Goal: Task Accomplishment & Management: Manage account settings

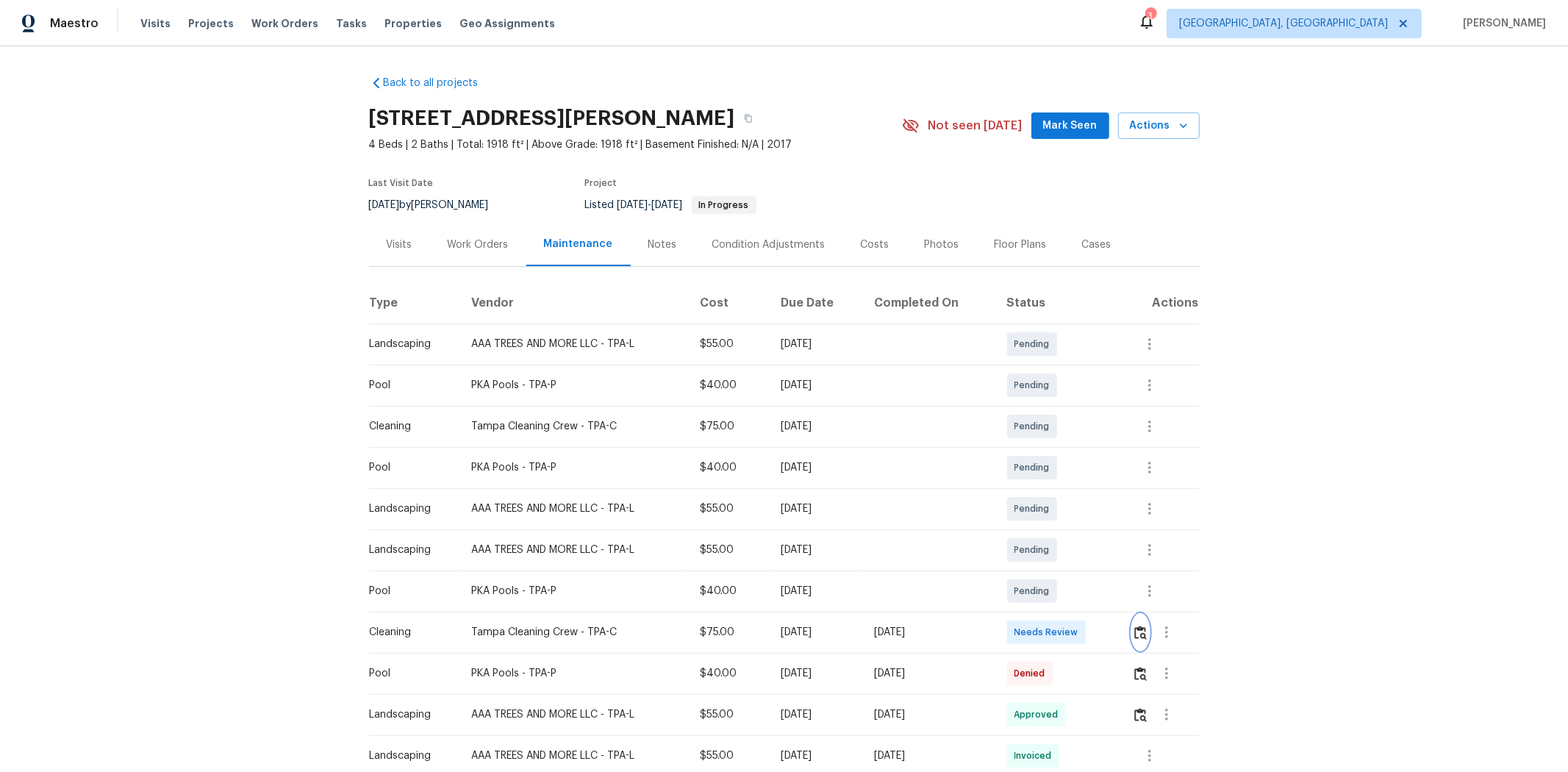
click at [1114, 516] on img "button" at bounding box center [1140, 633] width 12 height 14
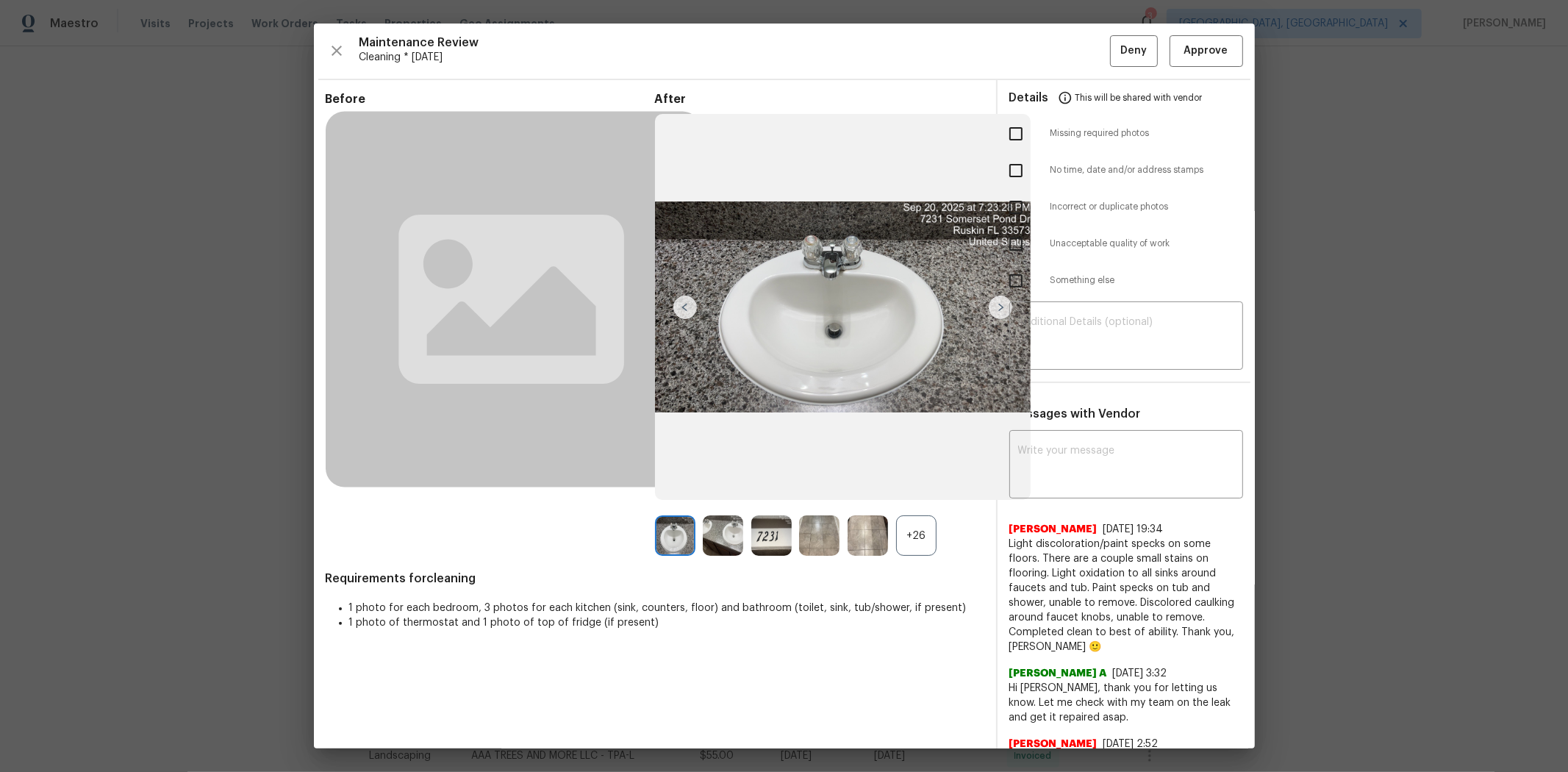
click at [1007, 288] on input "checkbox" at bounding box center [1015, 281] width 31 height 31
checkbox input "true"
click at [1060, 329] on textarea at bounding box center [1126, 337] width 216 height 41
paste textarea "Maintenance Audit Team: Hello! Unfortunately, this cleaning visit completed on …"
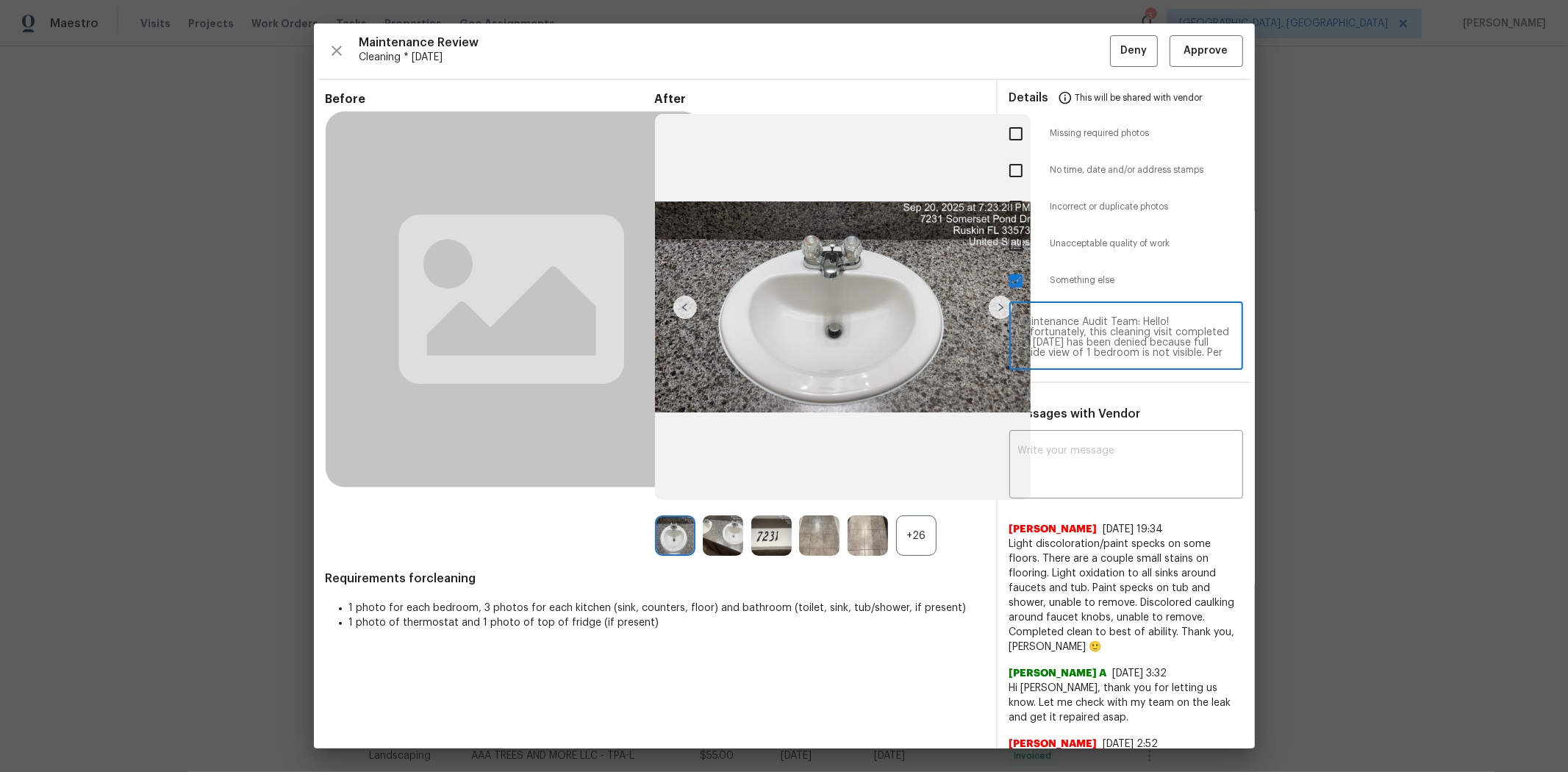
click at [1087, 329] on textarea "Maintenance Audit Team: Hello! Unfortunately, this cleaning visit completed on …" at bounding box center [1126, 337] width 216 height 41
type textarea "Maintenance Audit Team: Hello! Unfortunately, this cleaning visit completed on …"
click at [1092, 453] on textarea at bounding box center [1126, 466] width 216 height 41
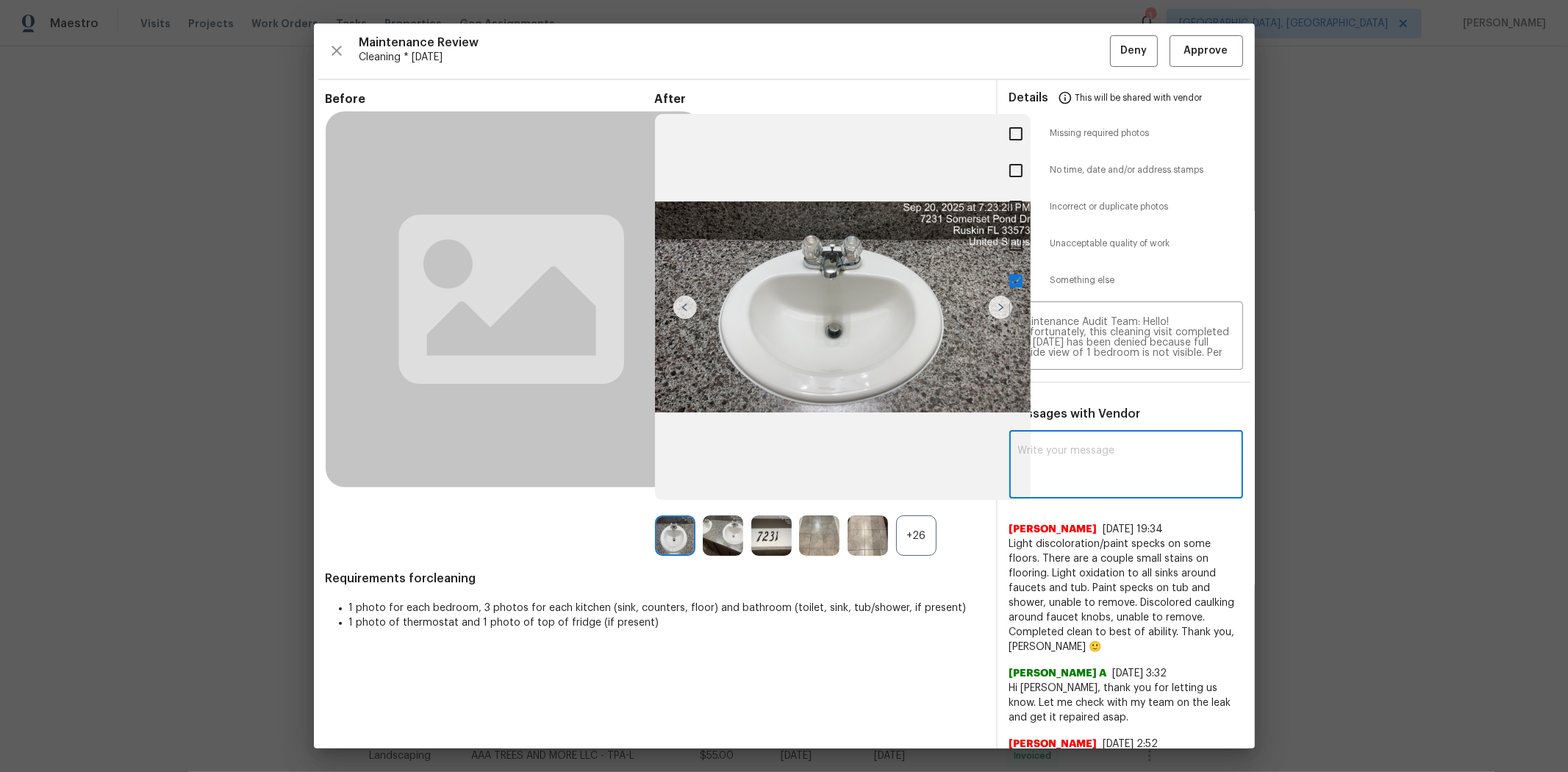
paste textarea "Maintenance Audit Team: Hello! Unfortunately, this cleaning visit completed on …"
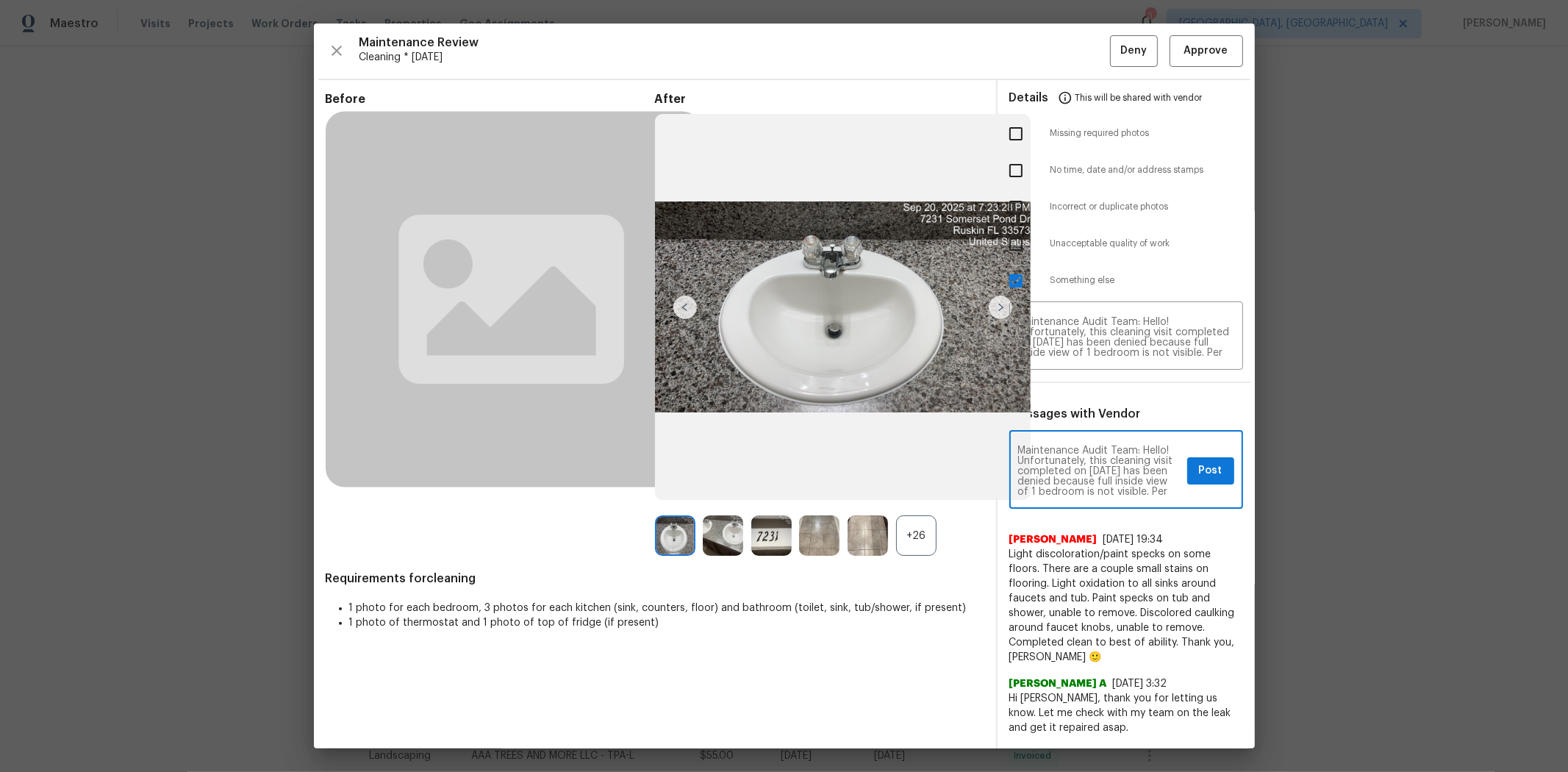
type textarea "Maintenance Audit Team: Hello! Unfortunately, this cleaning visit completed on …"
click at [1114, 472] on span "Post" at bounding box center [1211, 471] width 24 height 18
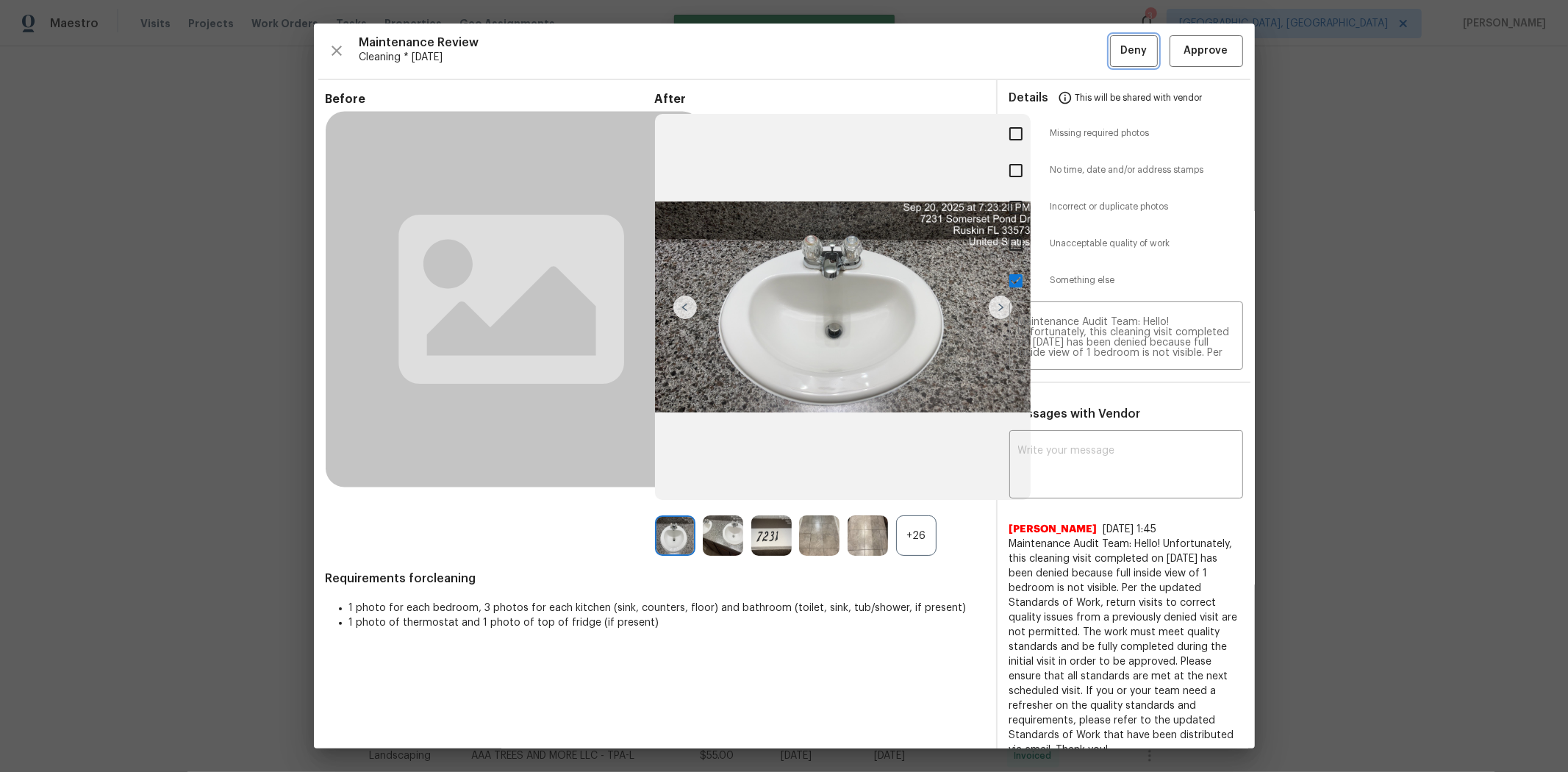
click at [1114, 55] on span "Deny" at bounding box center [1133, 51] width 26 height 18
click at [1114, 55] on div "Maintenance Review Cleaning * Tue, Sep 16 Approve" at bounding box center [784, 51] width 918 height 32
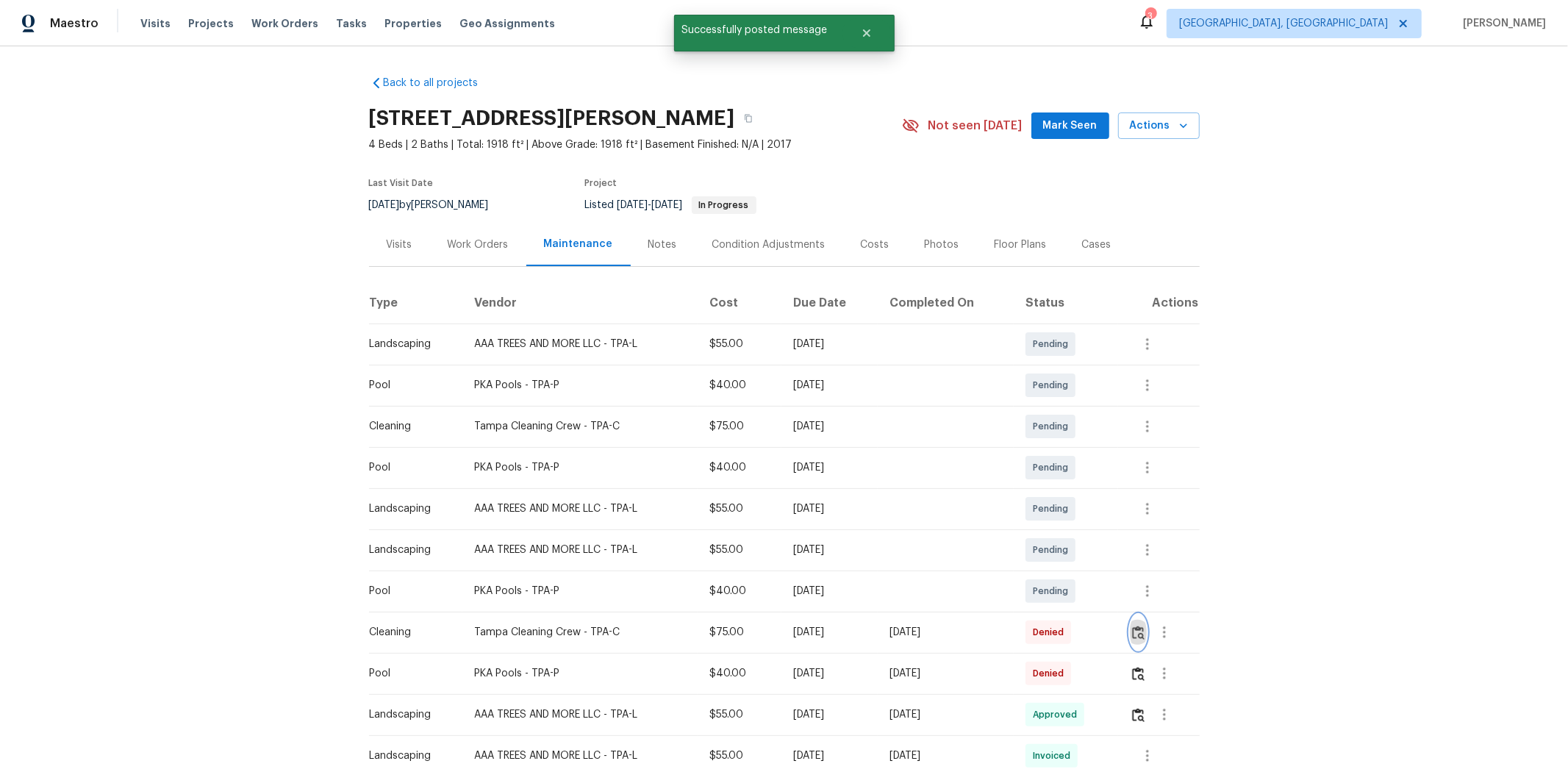
click at [1114, 516] on button "button" at bounding box center [1138, 632] width 17 height 35
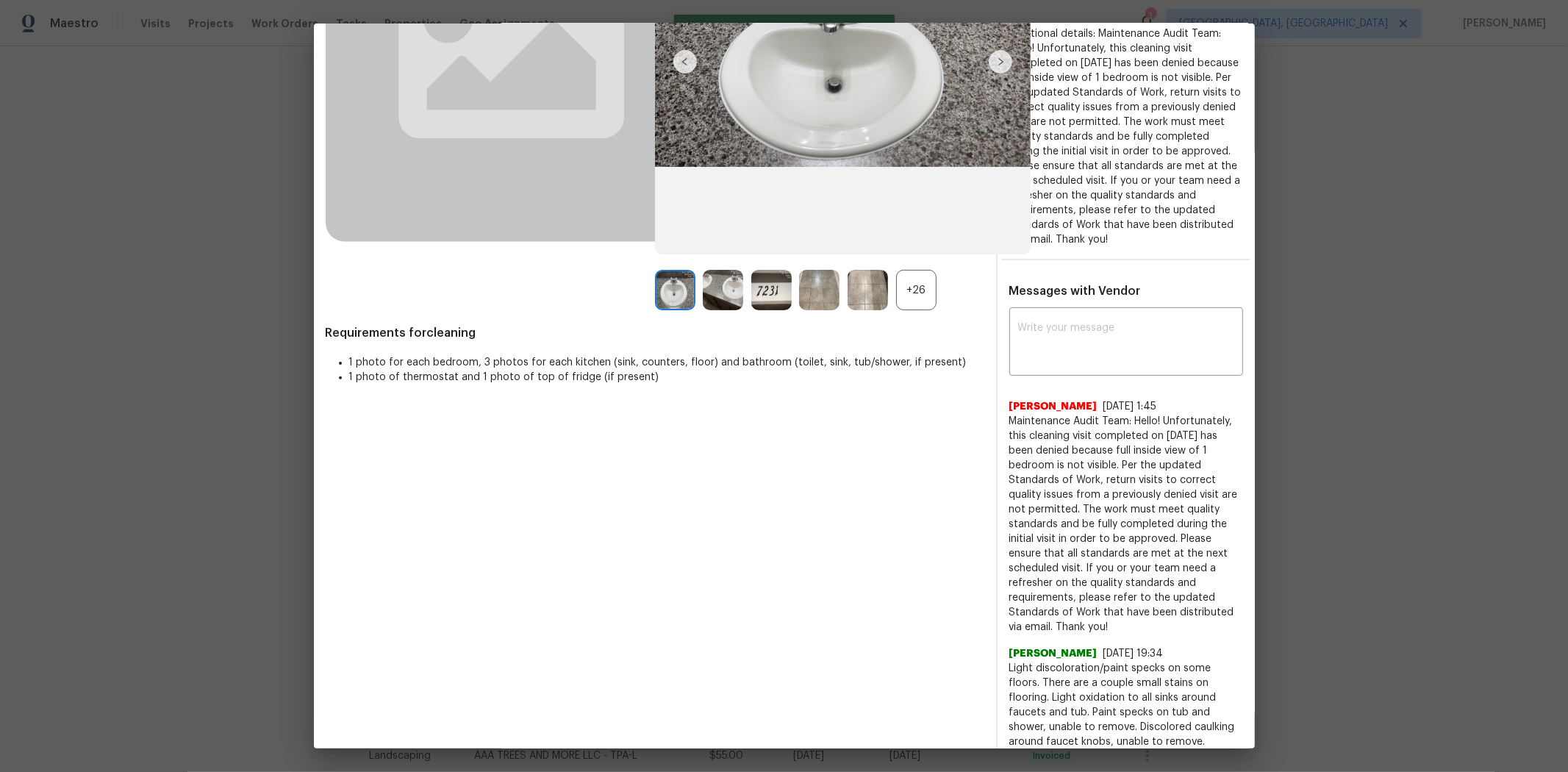
scroll to position [408, 0]
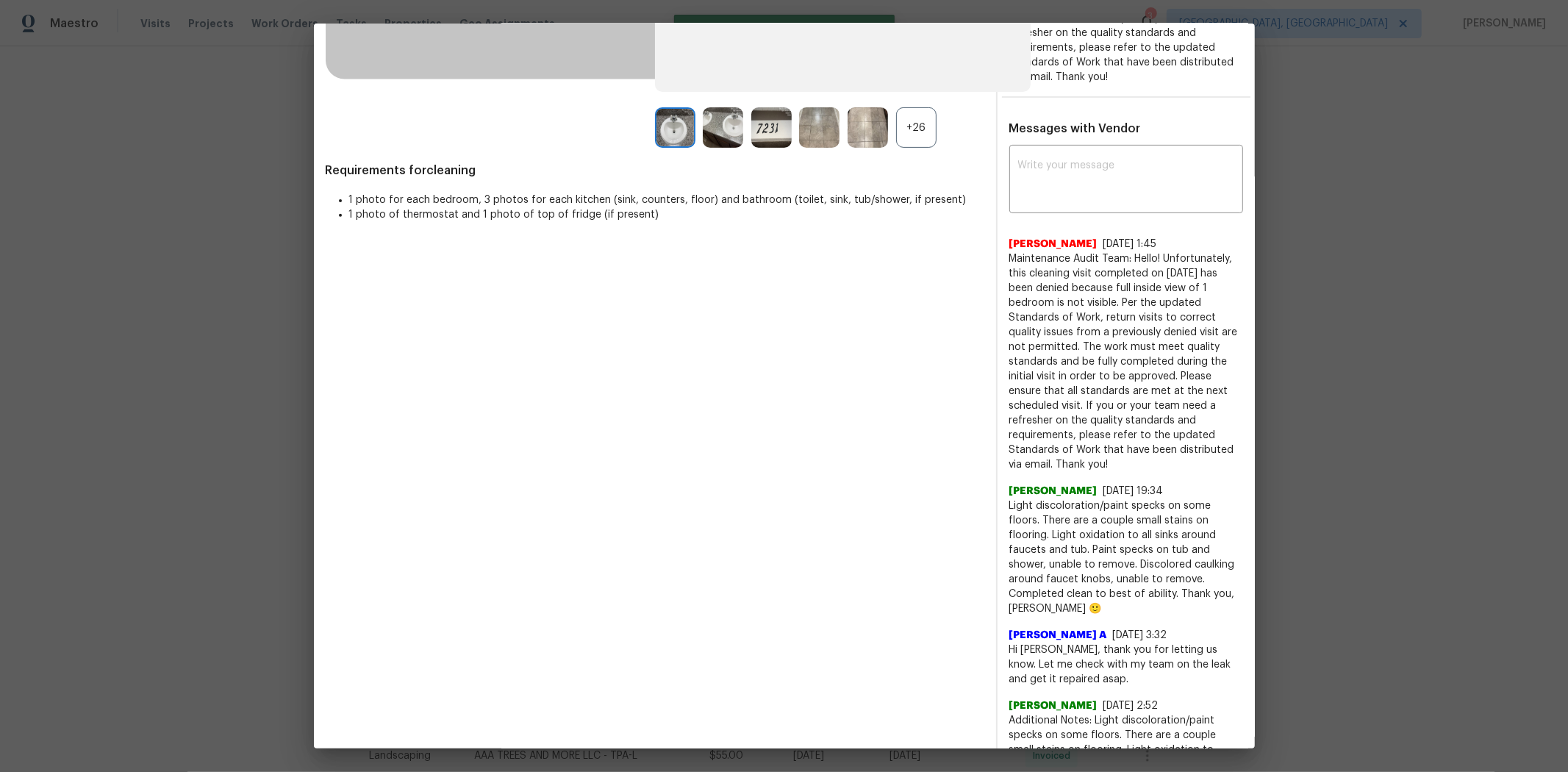
drag, startPoint x: 1388, startPoint y: 414, endPoint x: 1418, endPoint y: 16, distance: 399.1
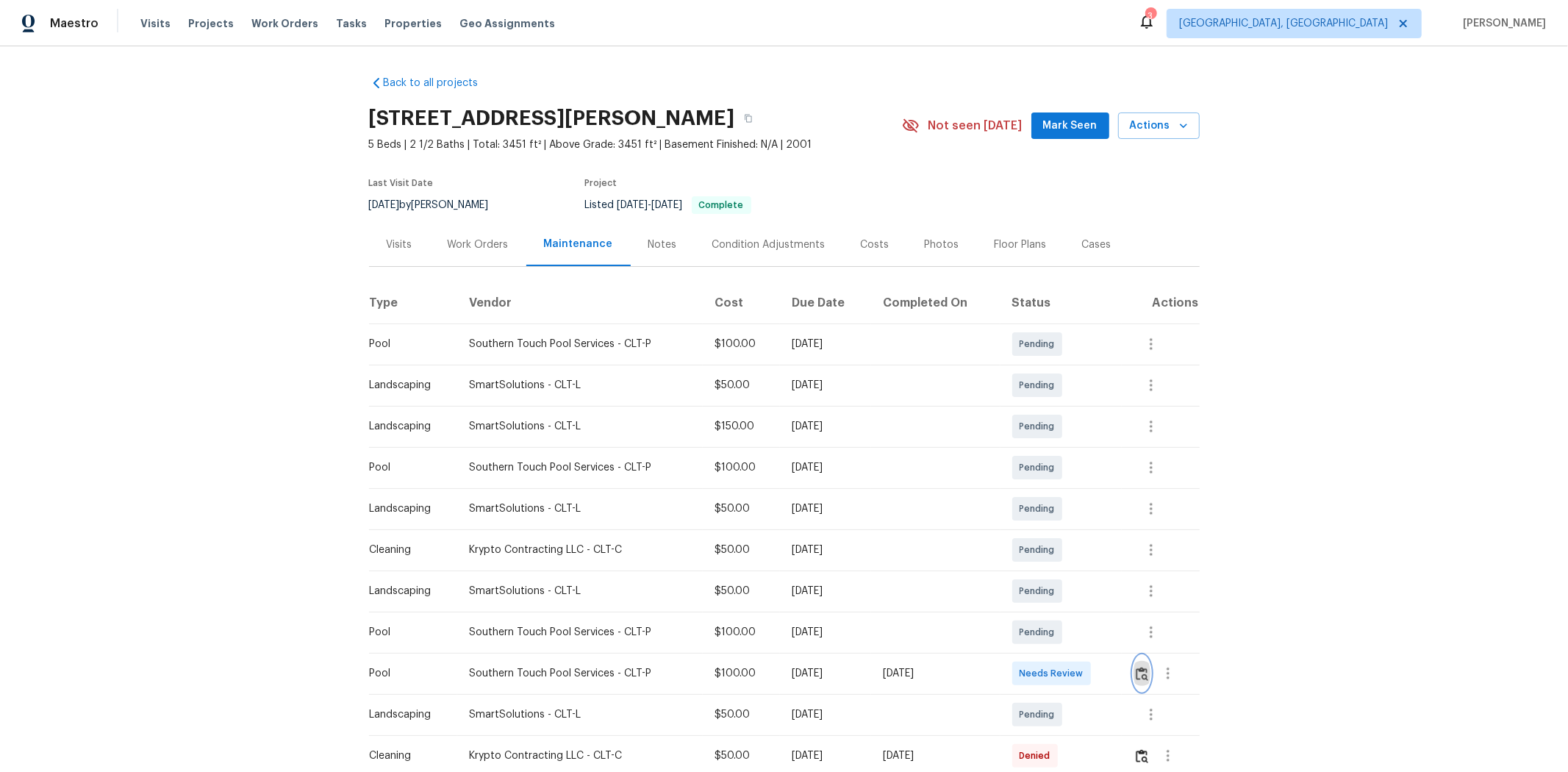
click at [1114, 516] on img "button" at bounding box center [1142, 674] width 12 height 14
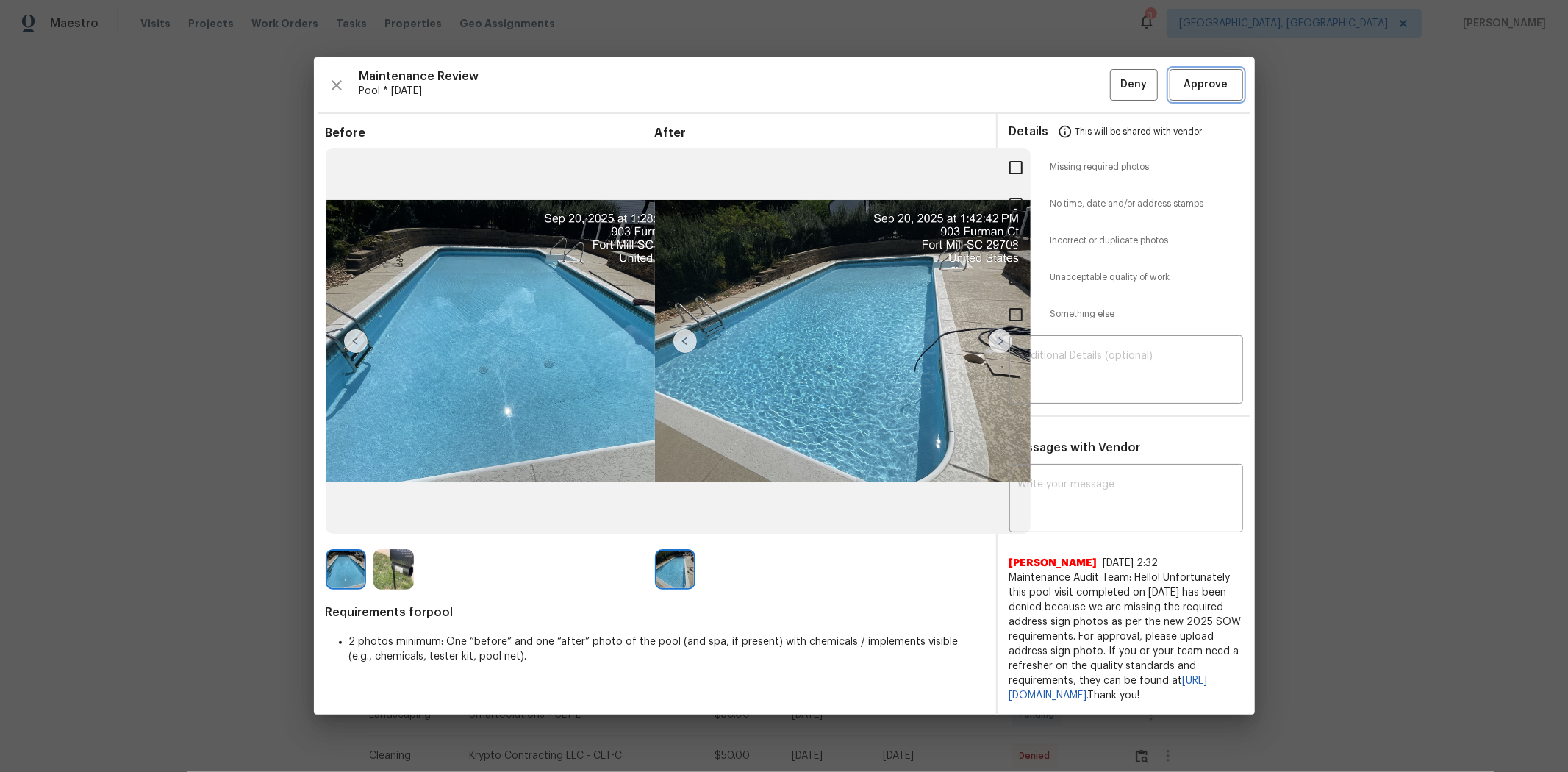
click at [1114, 87] on button "Approve" at bounding box center [1206, 85] width 74 height 32
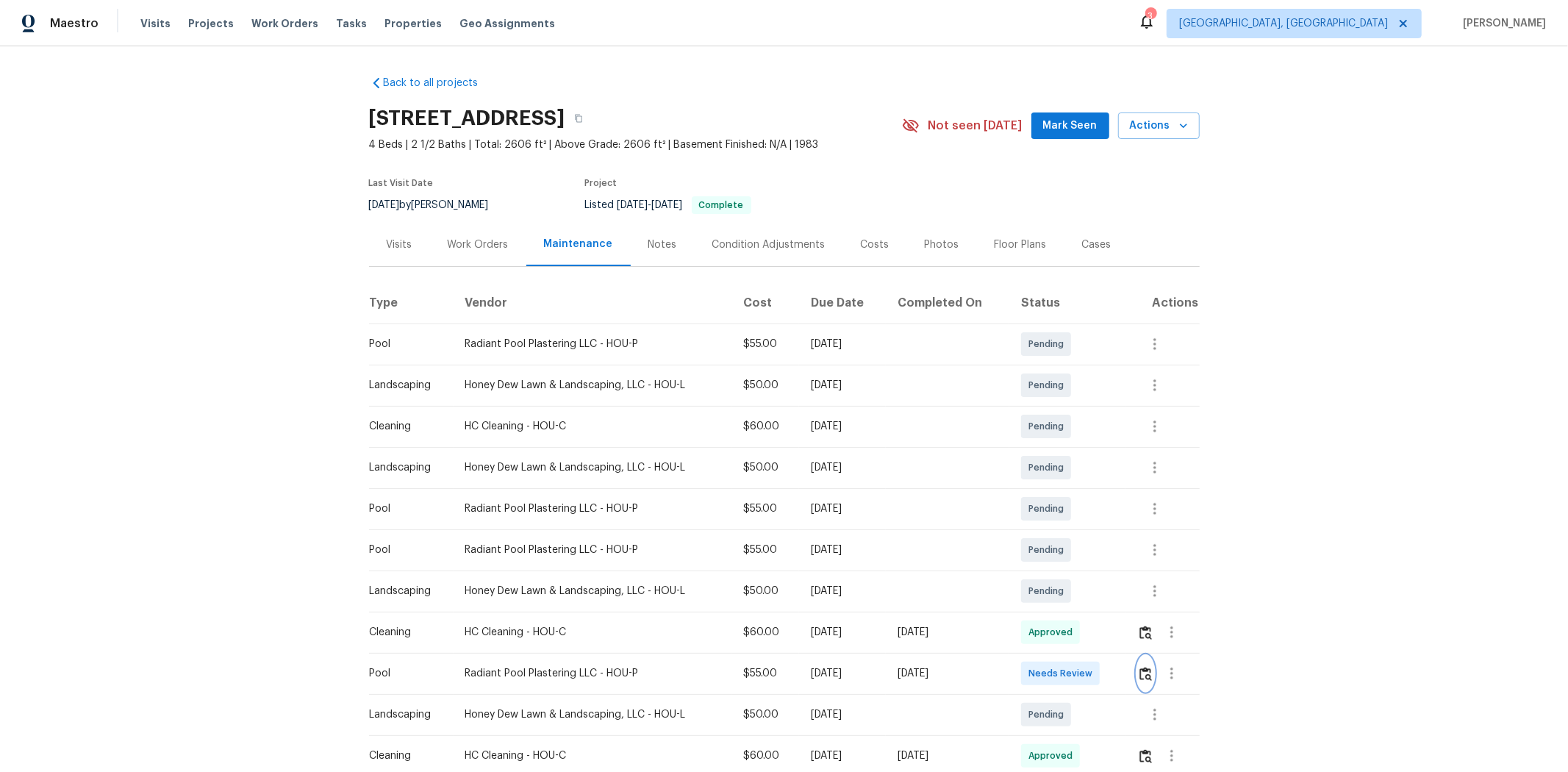
click at [1114, 516] on img "button" at bounding box center [1146, 674] width 12 height 14
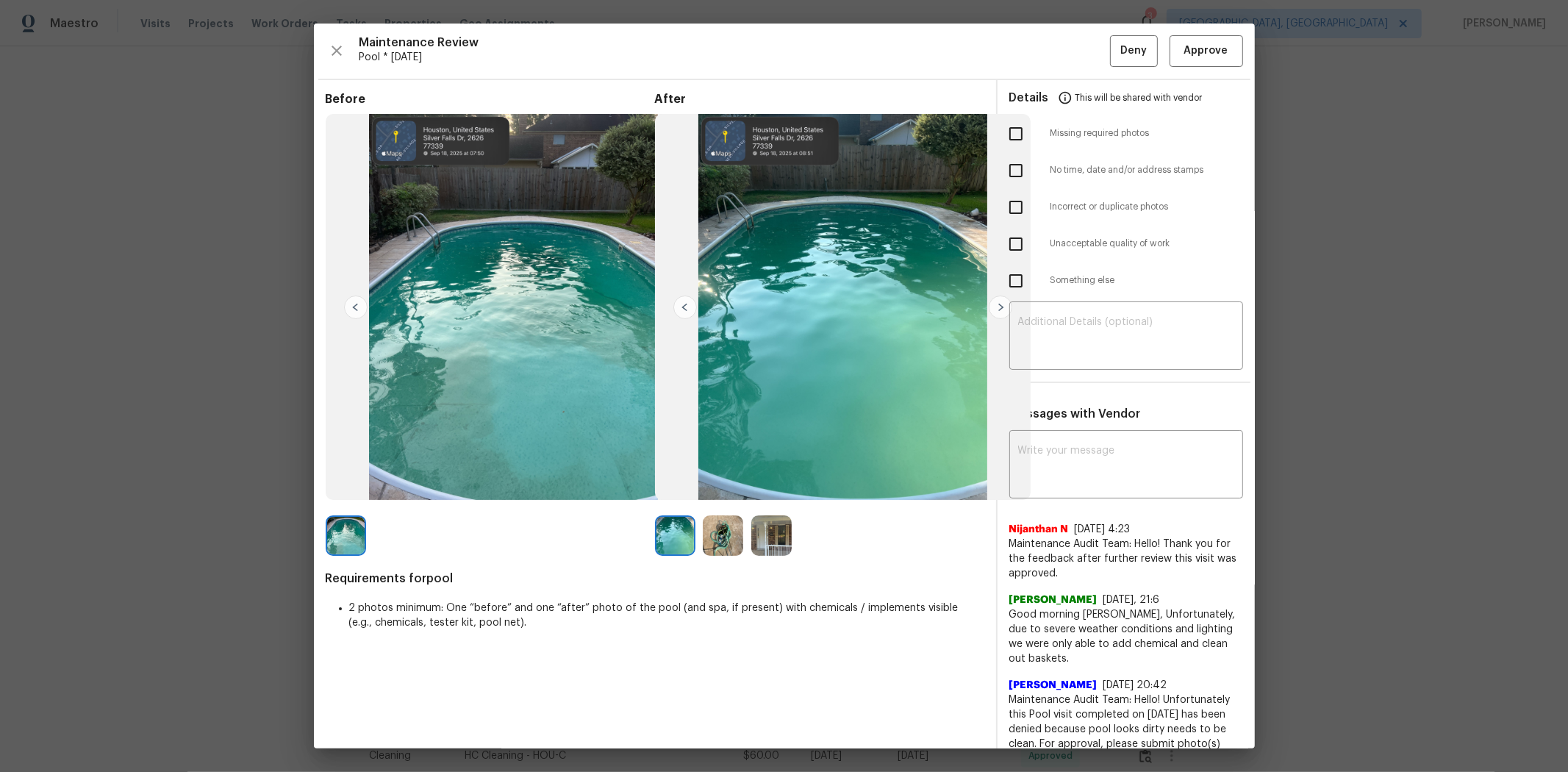
click at [1005, 246] on input "checkbox" at bounding box center [1015, 244] width 31 height 31
checkbox input "true"
click at [1076, 342] on textarea at bounding box center [1126, 337] width 216 height 41
paste textarea "Maintenance Audit Team: Hello! Unfortunately, this pool visit completed on 09/2…"
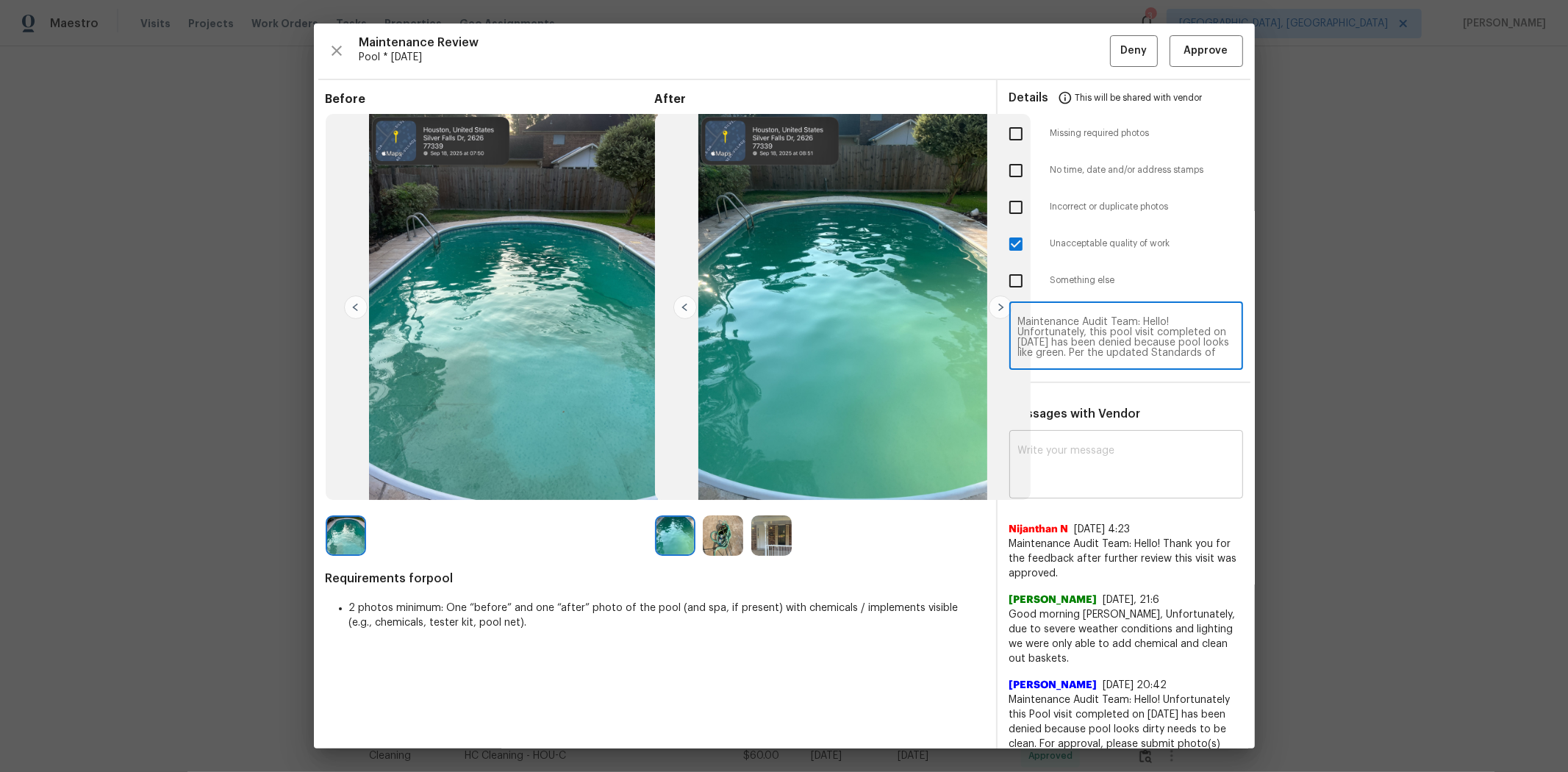
type textarea "Maintenance Audit Team: Hello! Unfortunately, this pool visit completed on 09/2…"
drag, startPoint x: 1096, startPoint y: 467, endPoint x: 1113, endPoint y: 464, distance: 17.3
click at [1097, 467] on textarea at bounding box center [1126, 466] width 216 height 41
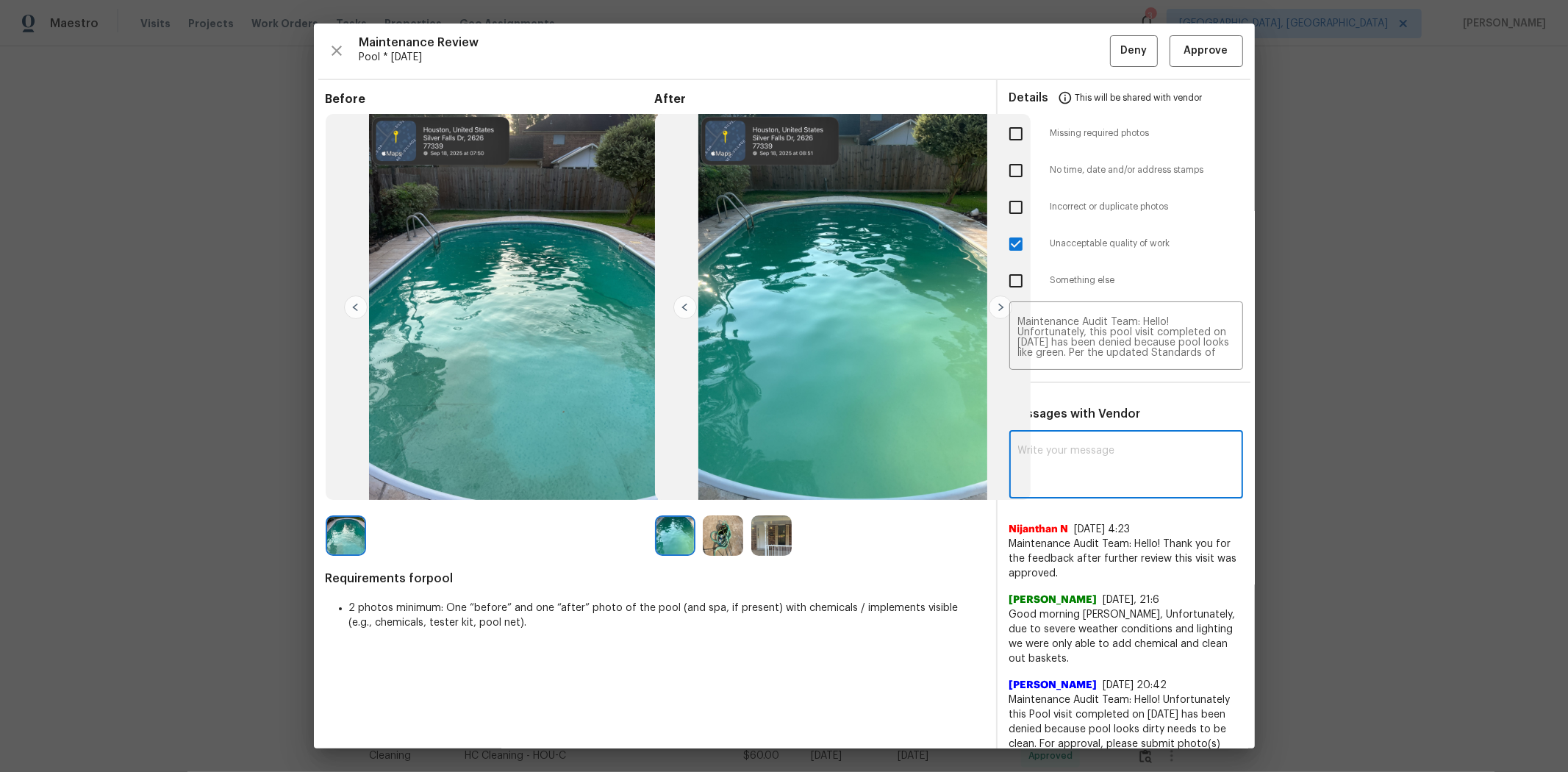
paste textarea "Maintenance Audit Team: Hello! Unfortunately, this pool visit completed on 09/2…"
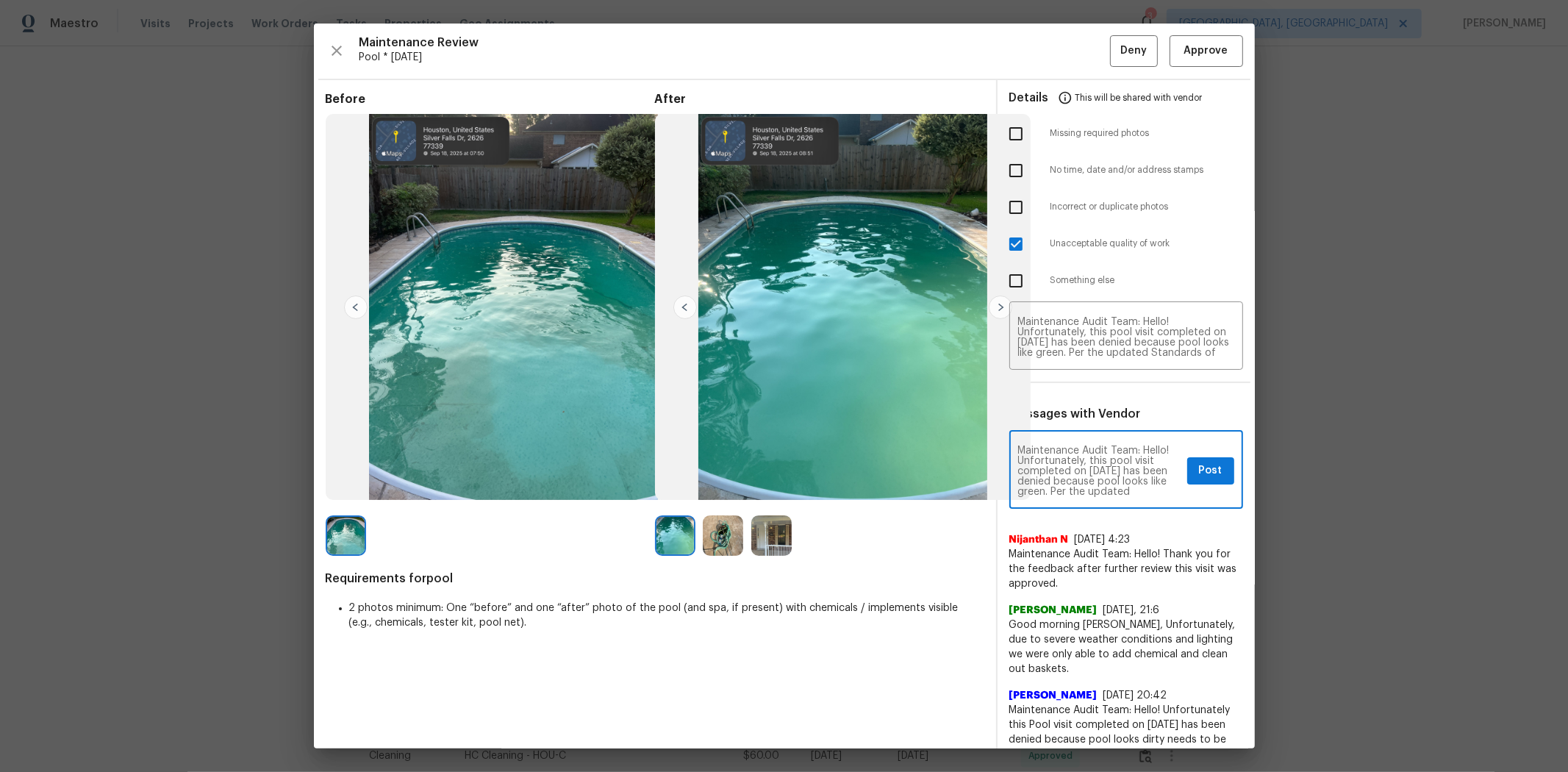
type textarea "Maintenance Audit Team: Hello! Unfortunately, this pool visit completed on 09/2…"
click at [1114, 467] on span "Post" at bounding box center [1211, 471] width 24 height 18
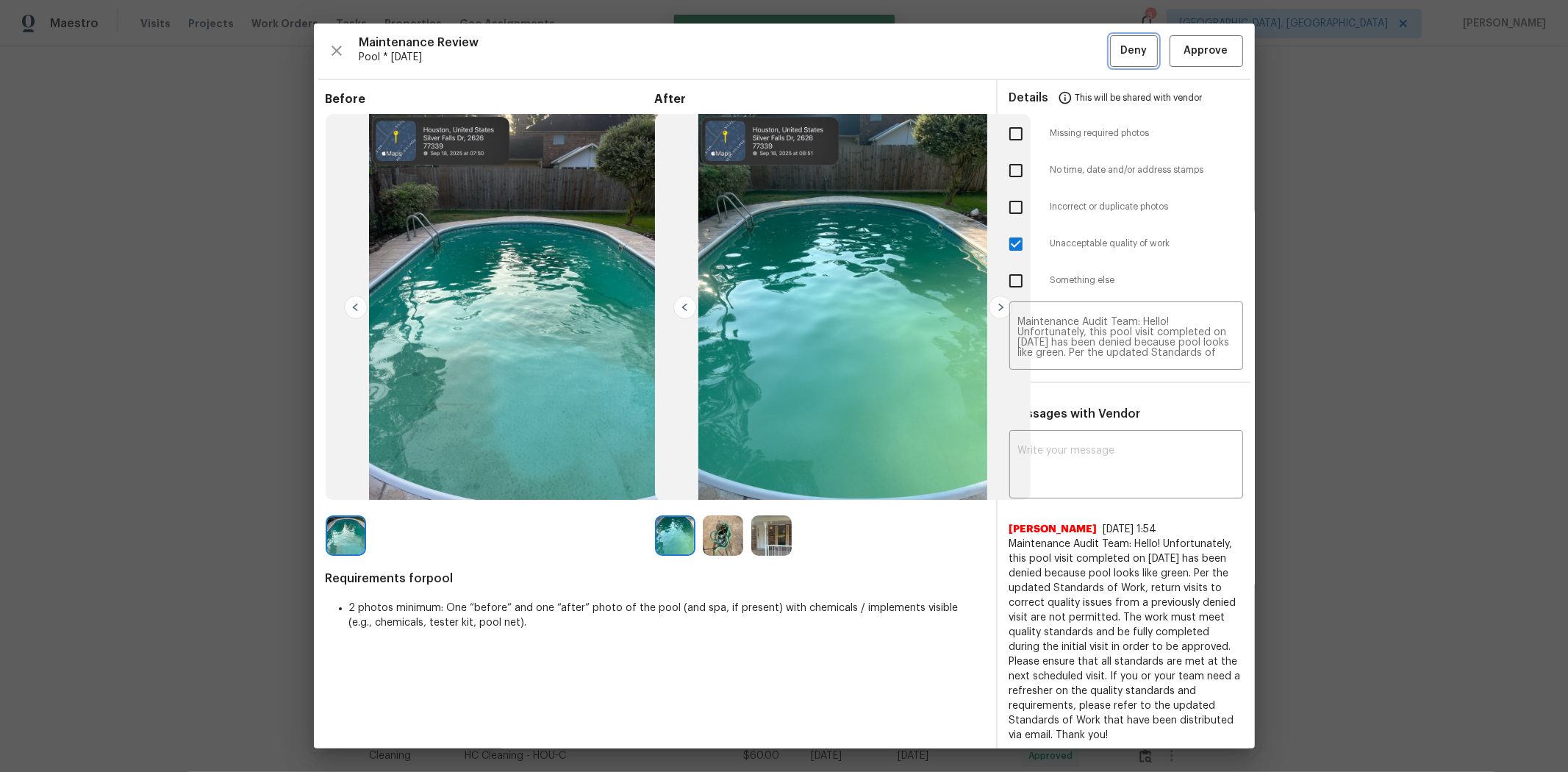
click at [1114, 56] on span "Deny" at bounding box center [1133, 51] width 26 height 18
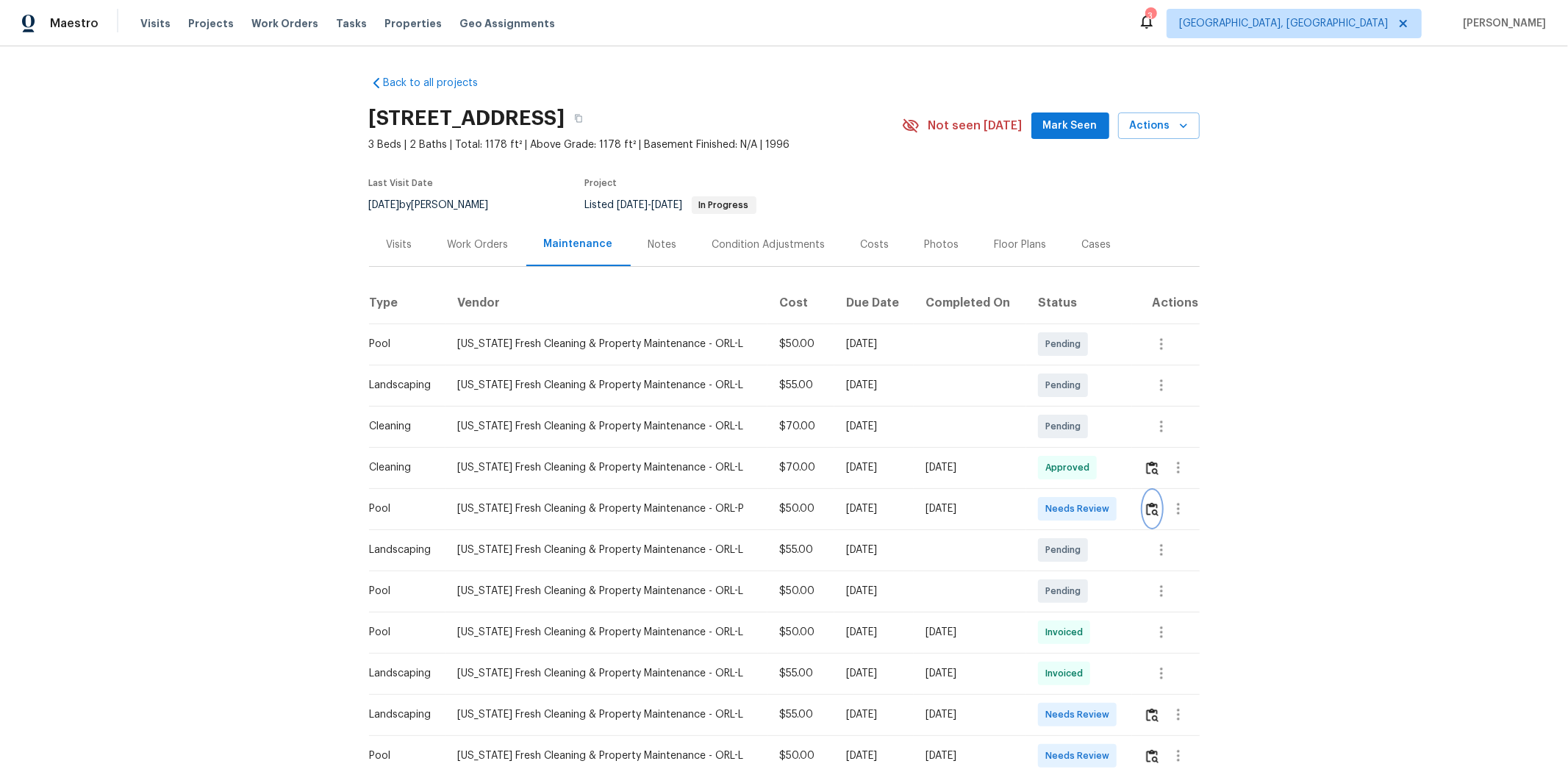
click at [1114, 505] on img "button" at bounding box center [1152, 510] width 12 height 14
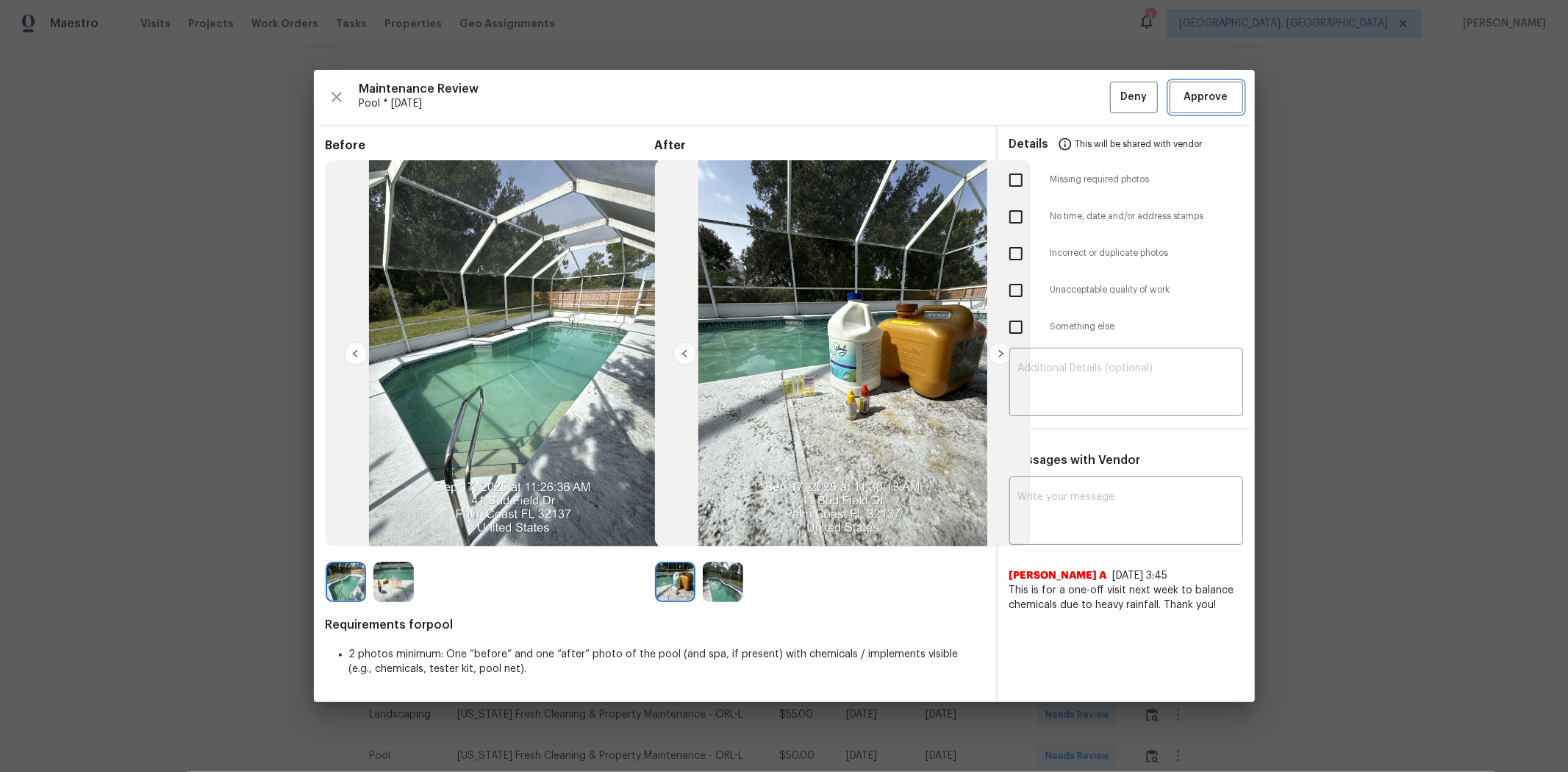
drag, startPoint x: 1185, startPoint y: 101, endPoint x: 1150, endPoint y: 92, distance: 36.1
click at [1114, 101] on span "Approve" at bounding box center [1206, 97] width 44 height 18
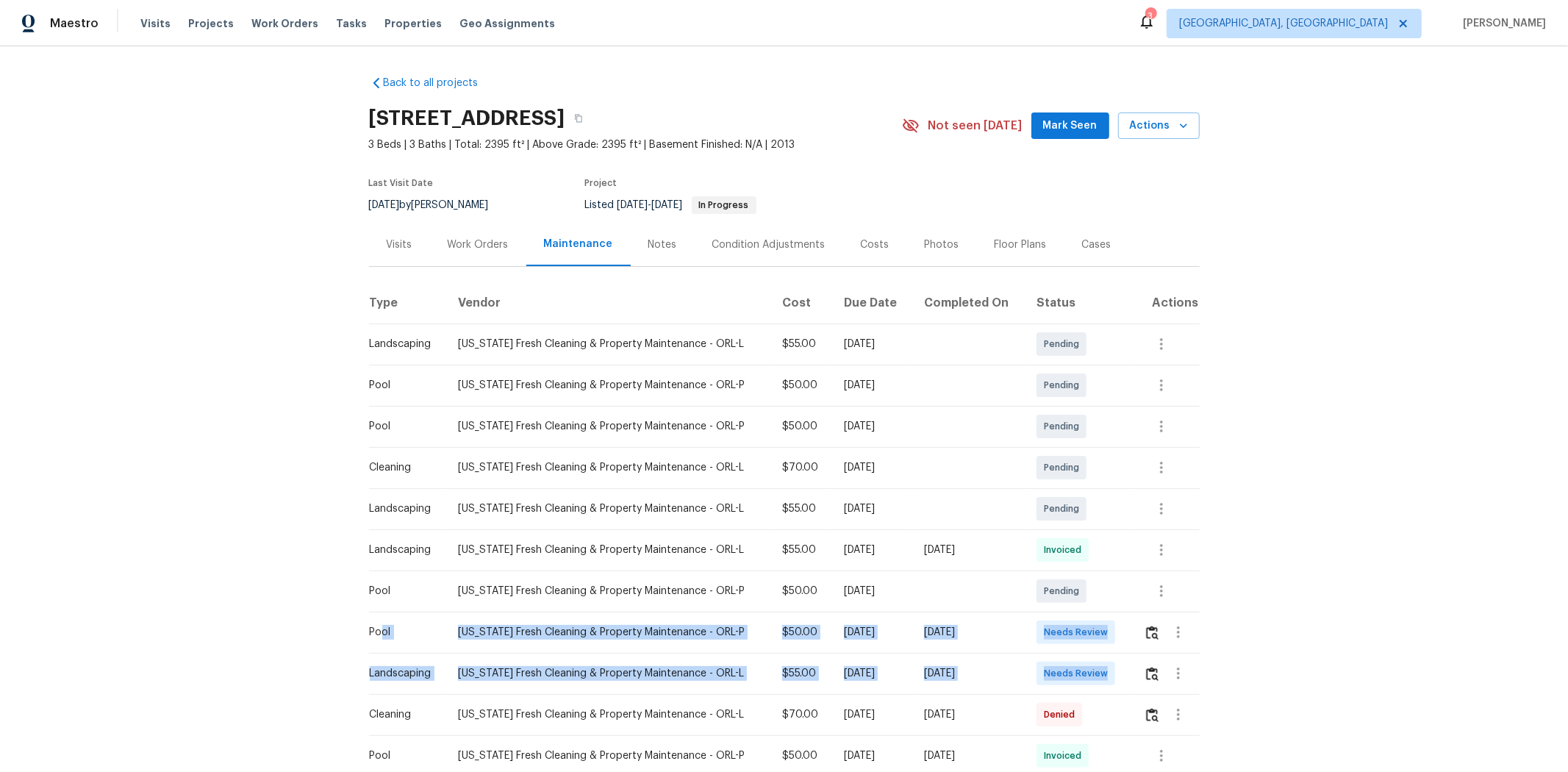
drag, startPoint x: 405, startPoint y: 645, endPoint x: 1112, endPoint y: 649, distance: 707.0
click at [1114, 516] on tr "Pool Florida Fresh Cleaning & Property Maintenance - ORL-P $50.00 Mon, Sep 15 2…" at bounding box center [784, 632] width 831 height 41
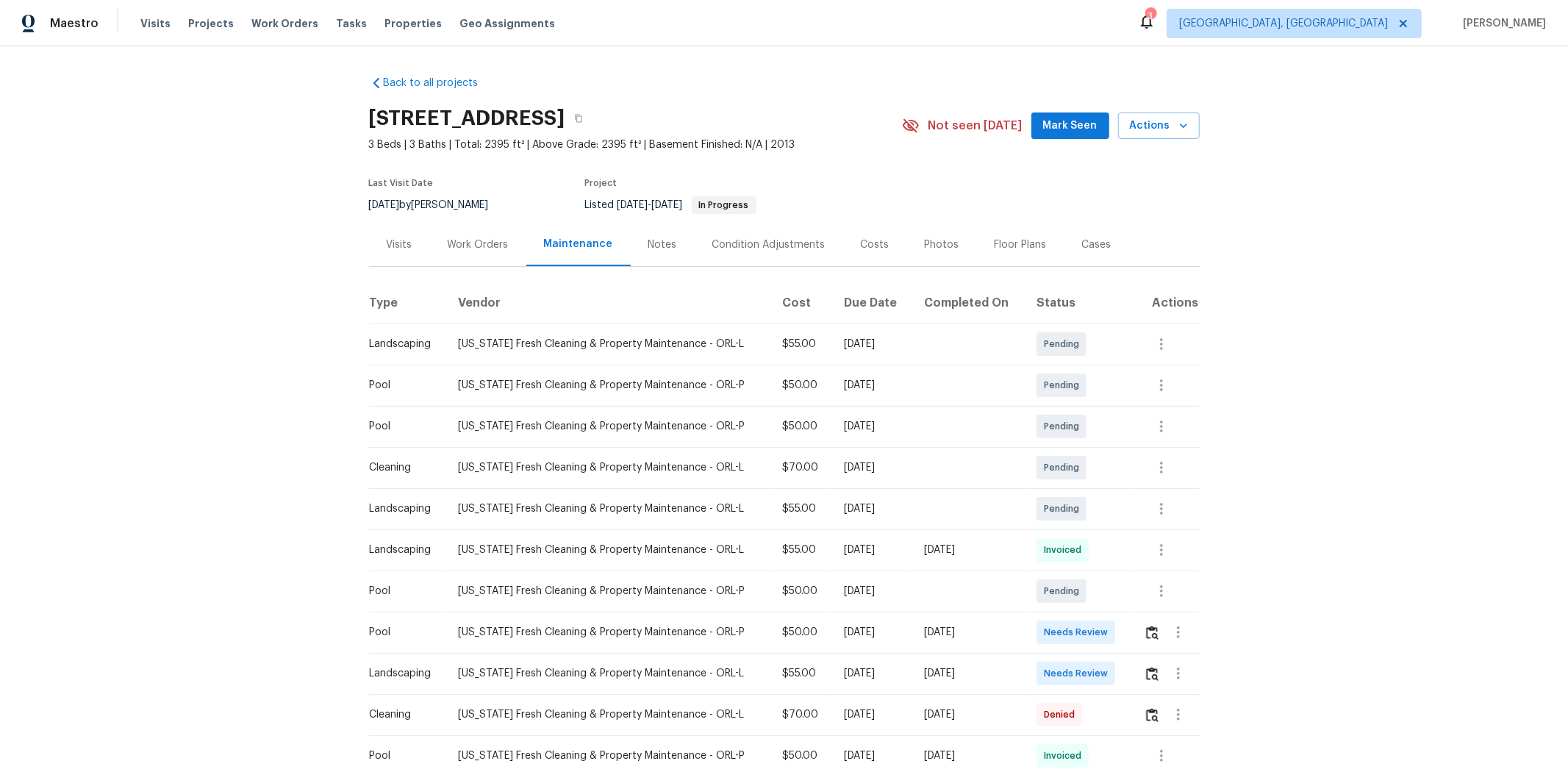
click at [1022, 516] on td at bounding box center [969, 591] width 114 height 41
click at [1114, 516] on img "button" at bounding box center [1152, 633] width 12 height 14
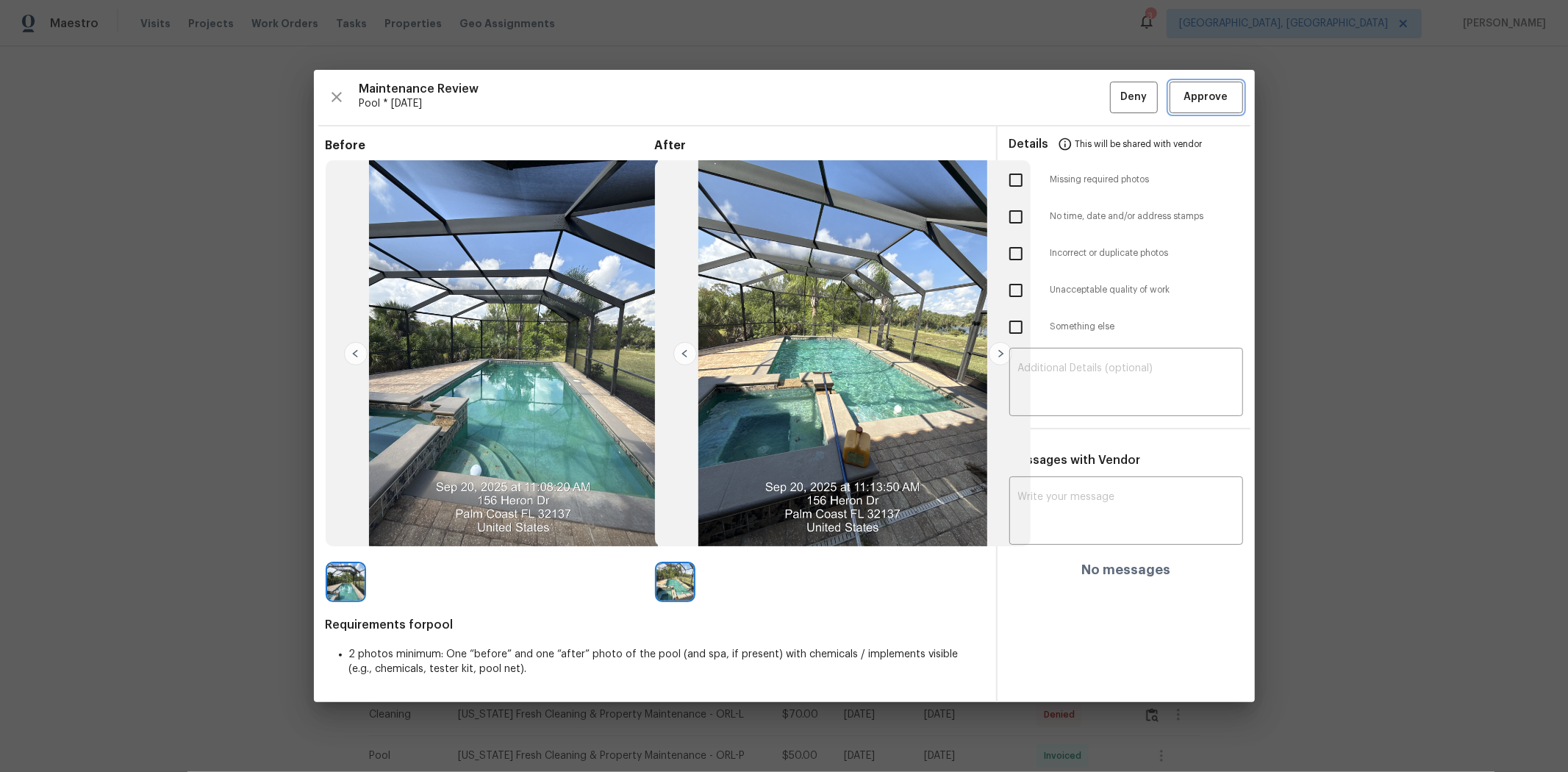
click at [1114, 110] on button "Approve" at bounding box center [1206, 98] width 74 height 32
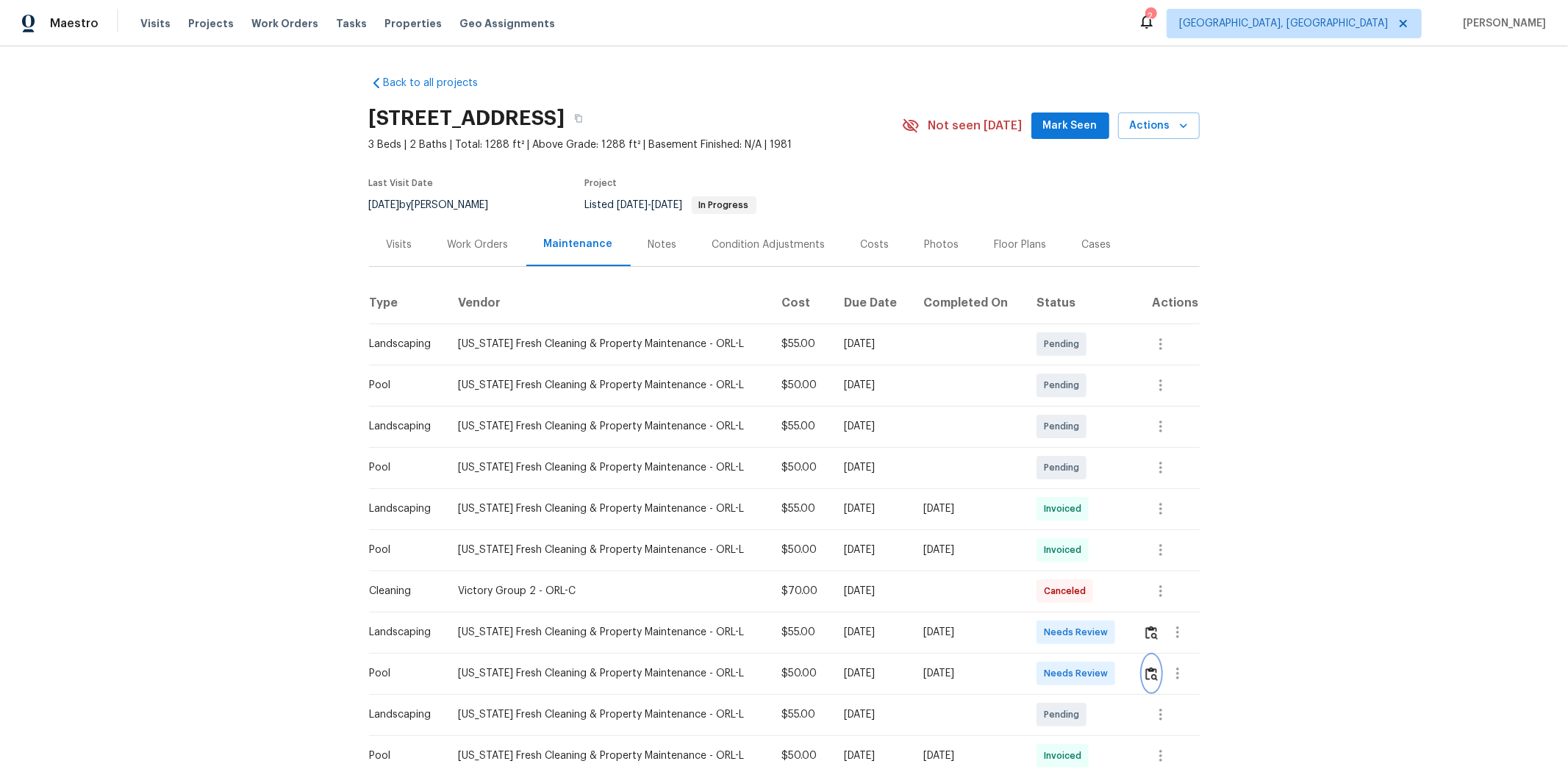
click at [1114, 516] on img "button" at bounding box center [1152, 674] width 12 height 14
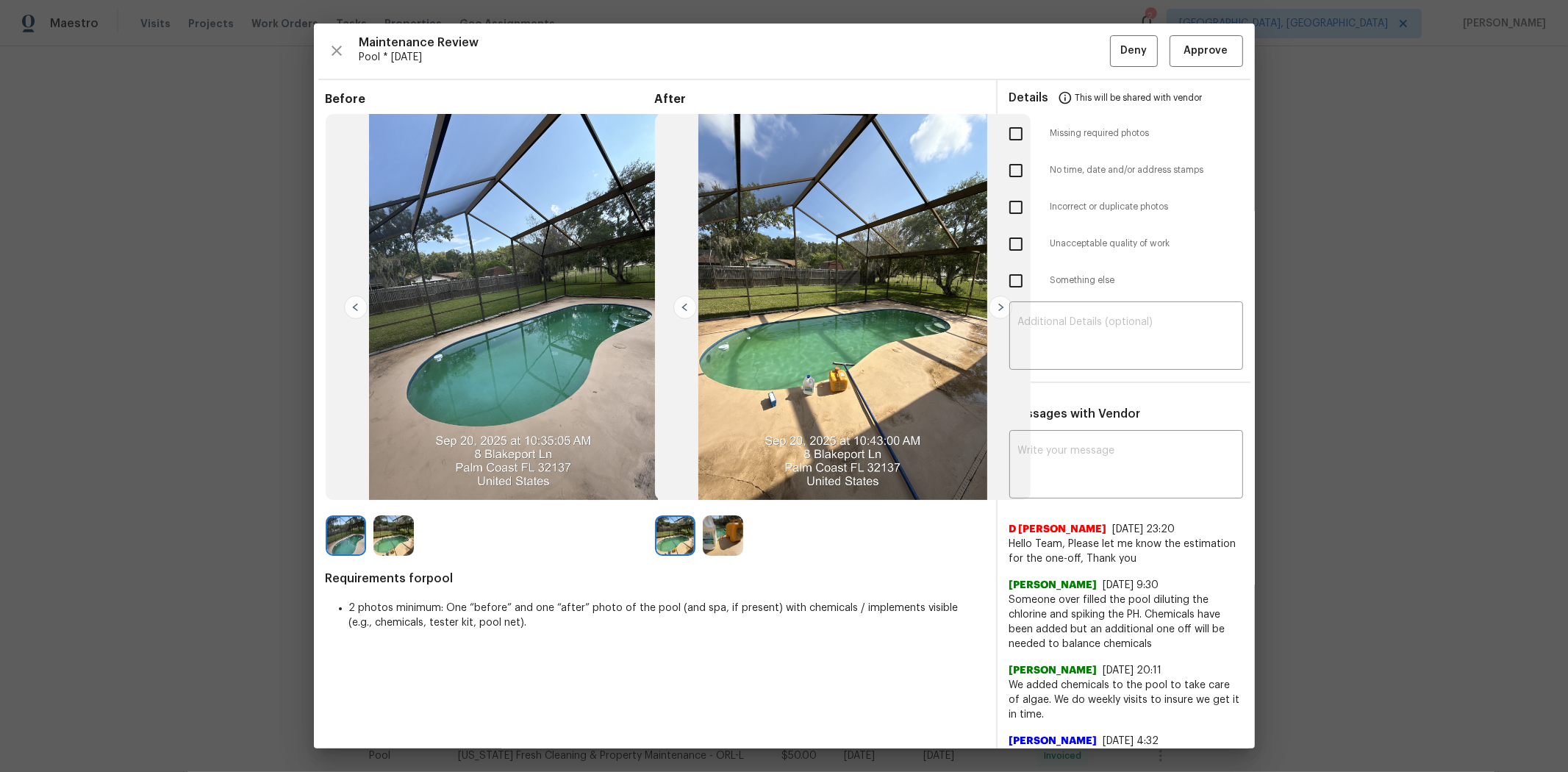
scroll to position [82, 0]
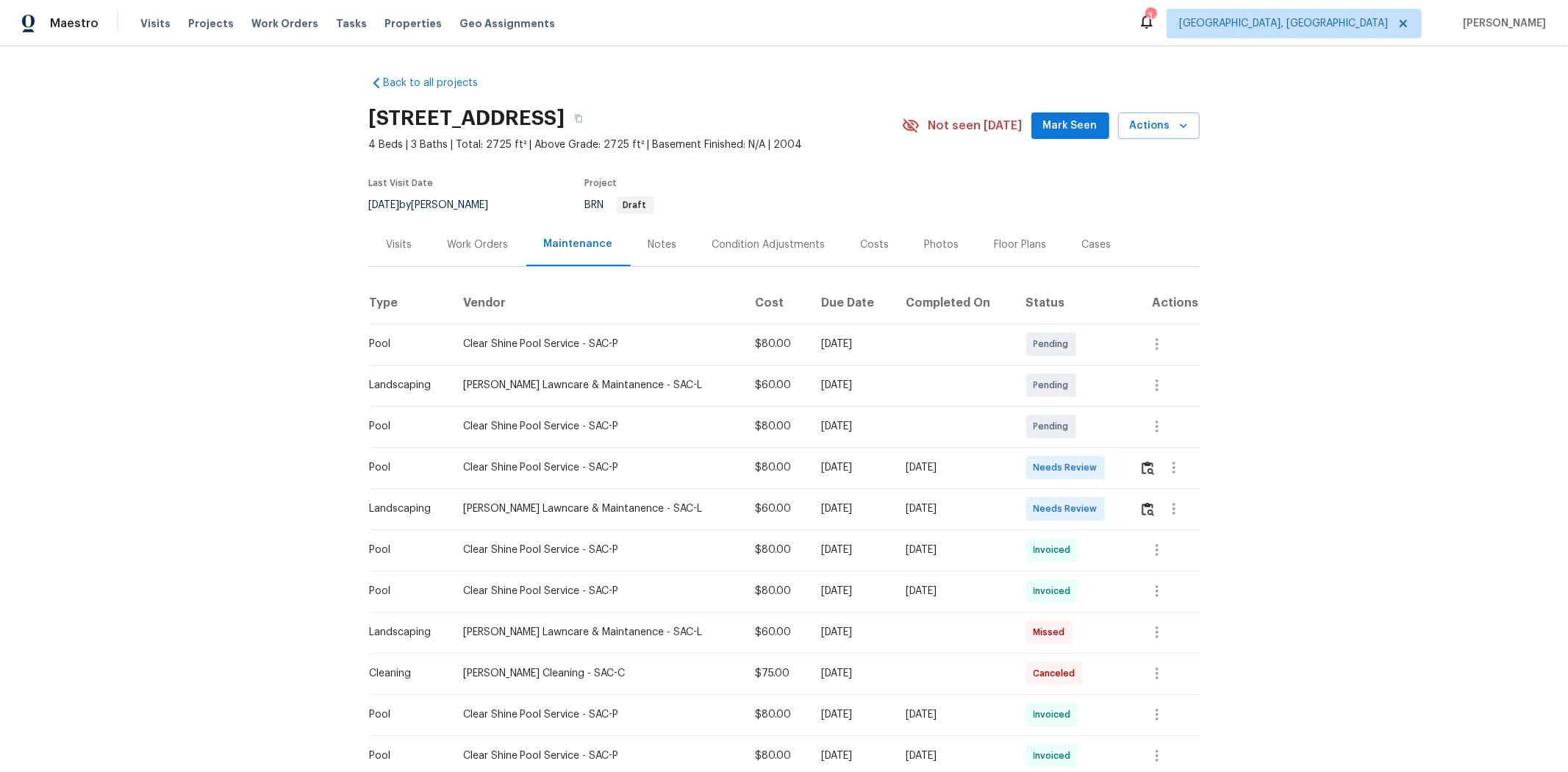
drag, startPoint x: 978, startPoint y: 474, endPoint x: 1079, endPoint y: 474, distance: 101.0
click at [1071, 474] on tr "Pool Clear Shine Pool Service - SAC-P $80.00 Tue, Sep 16 2025 Sun, Sep 21 2025 …" at bounding box center [784, 467] width 831 height 41
click at [1099, 474] on td "Needs Review" at bounding box center [1071, 467] width 114 height 41
click at [1114, 466] on button "button" at bounding box center [1147, 467] width 17 height 35
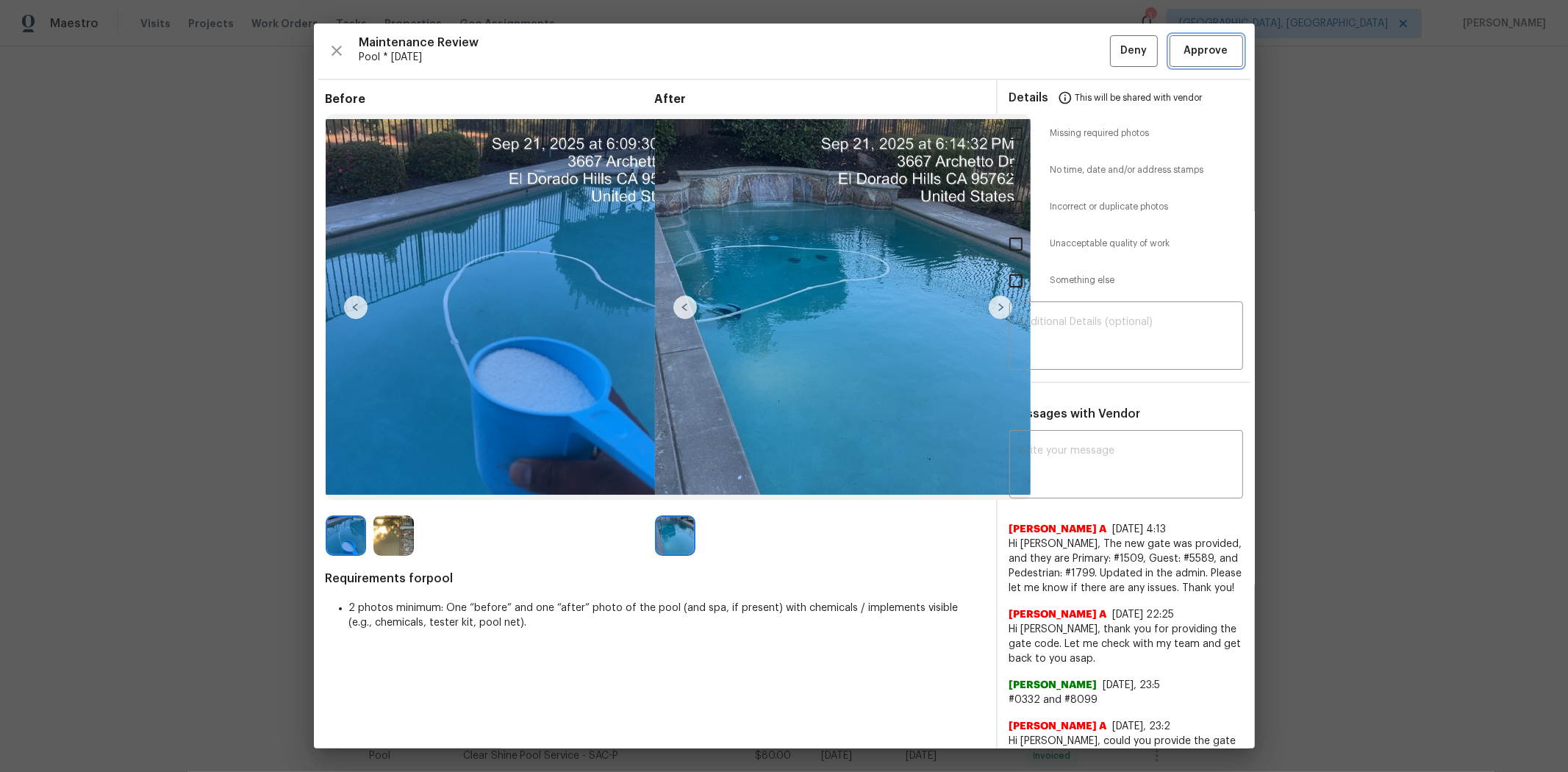
click at [1114, 45] on span "Approve" at bounding box center [1206, 51] width 44 height 18
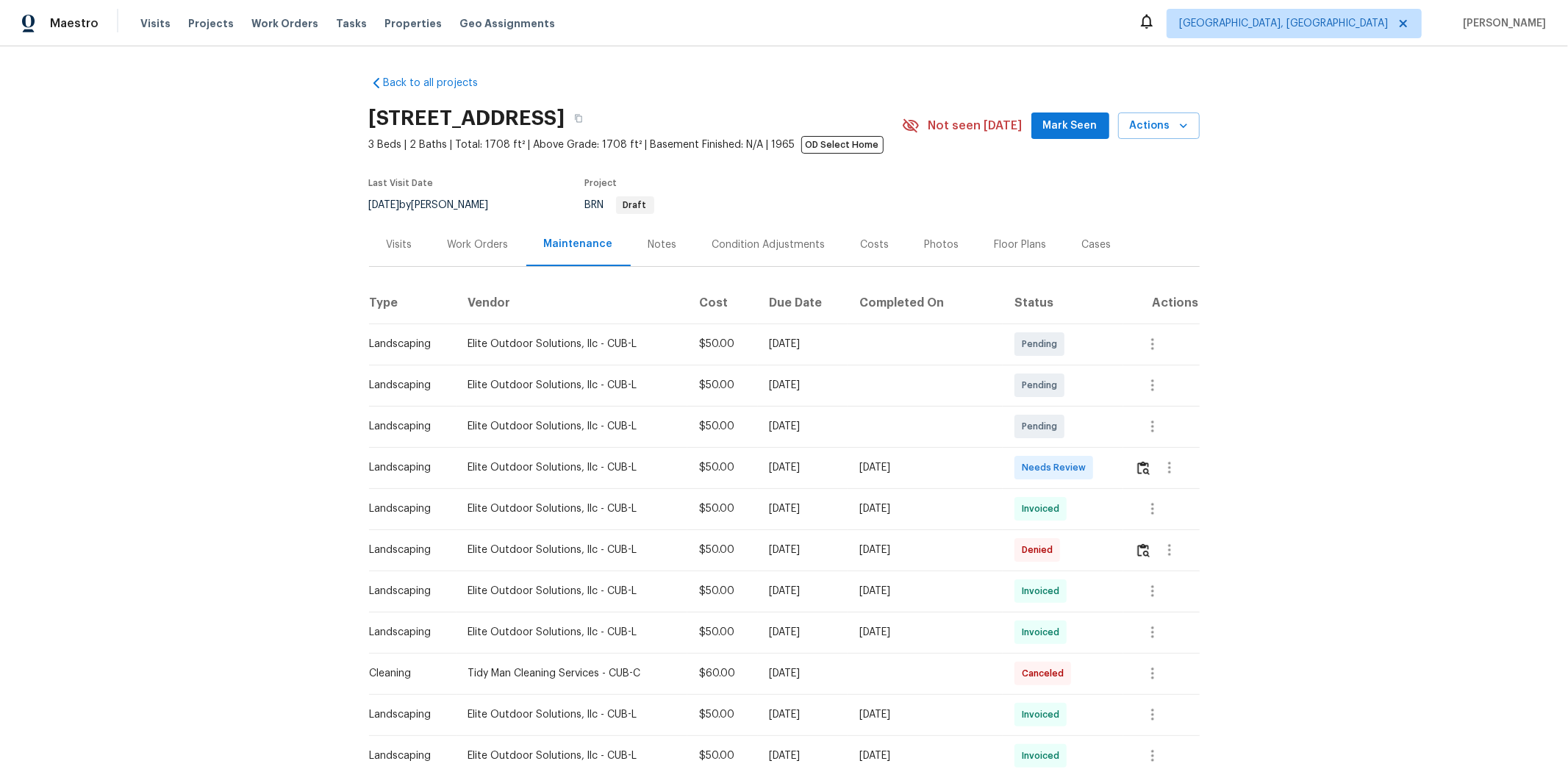
click at [770, 89] on div "Back to all projects [STREET_ADDRESS] 3 Beds | 2 Baths | Total: 1708 ft² | Abov…" at bounding box center [784, 724] width 831 height 1320
click at [1114, 474] on img "button" at bounding box center [1143, 468] width 12 height 14
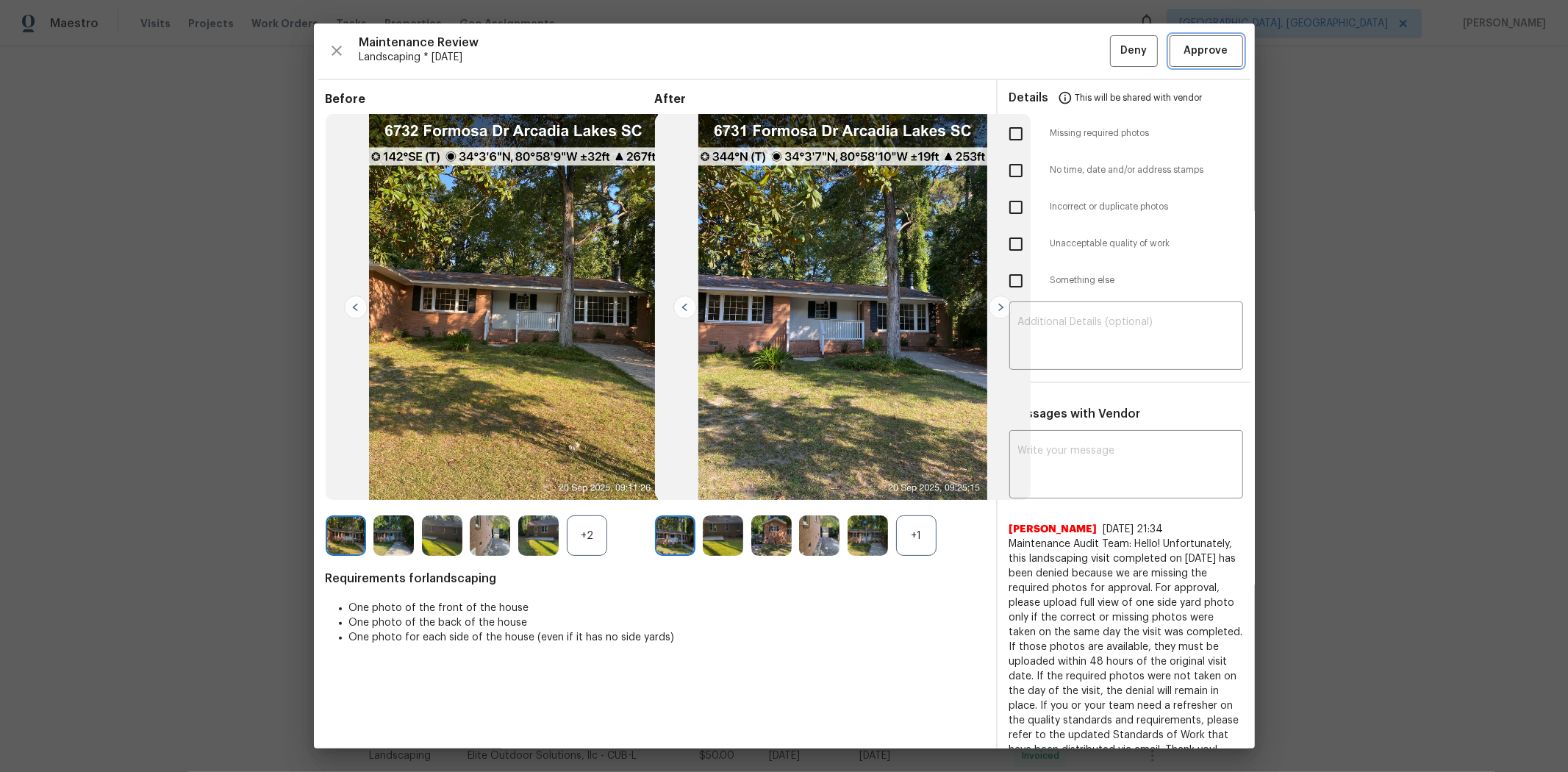
click at [1114, 44] on span "Approve" at bounding box center [1206, 51] width 44 height 18
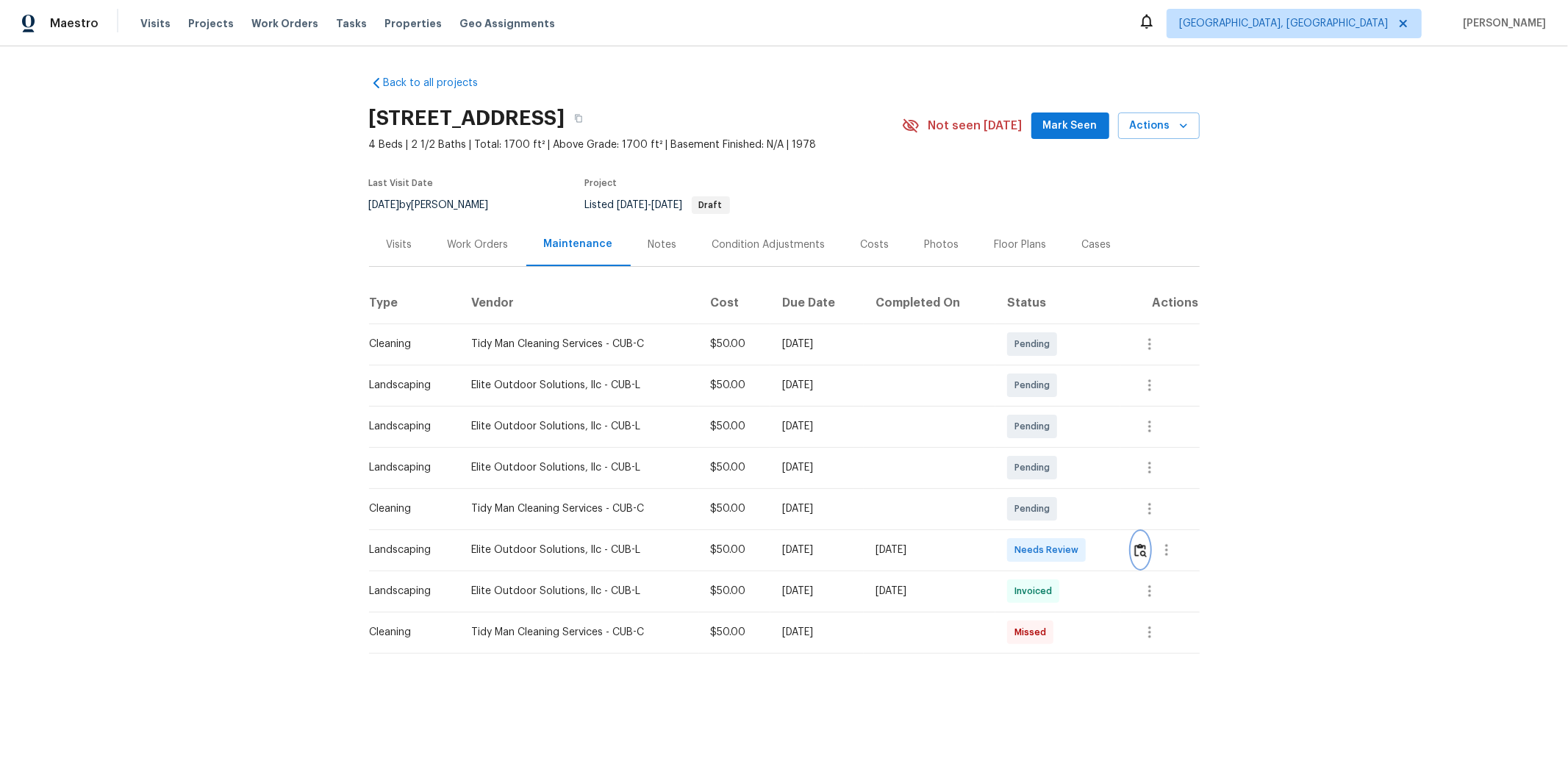
click at [1114, 516] on img "button" at bounding box center [1140, 550] width 12 height 14
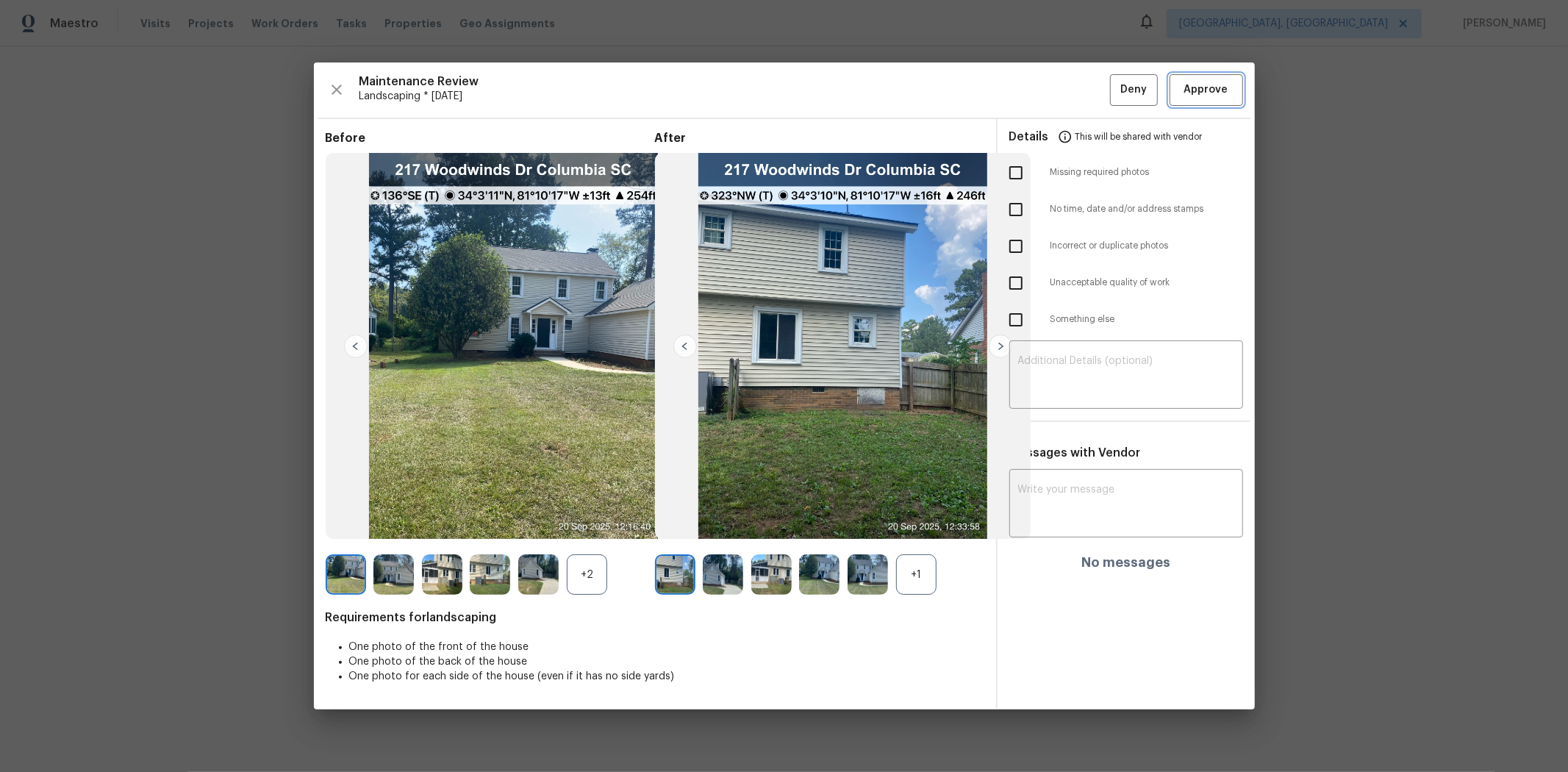
drag, startPoint x: 1202, startPoint y: 92, endPoint x: 1191, endPoint y: 92, distance: 11.0
click at [1114, 94] on span "Approve" at bounding box center [1206, 90] width 44 height 18
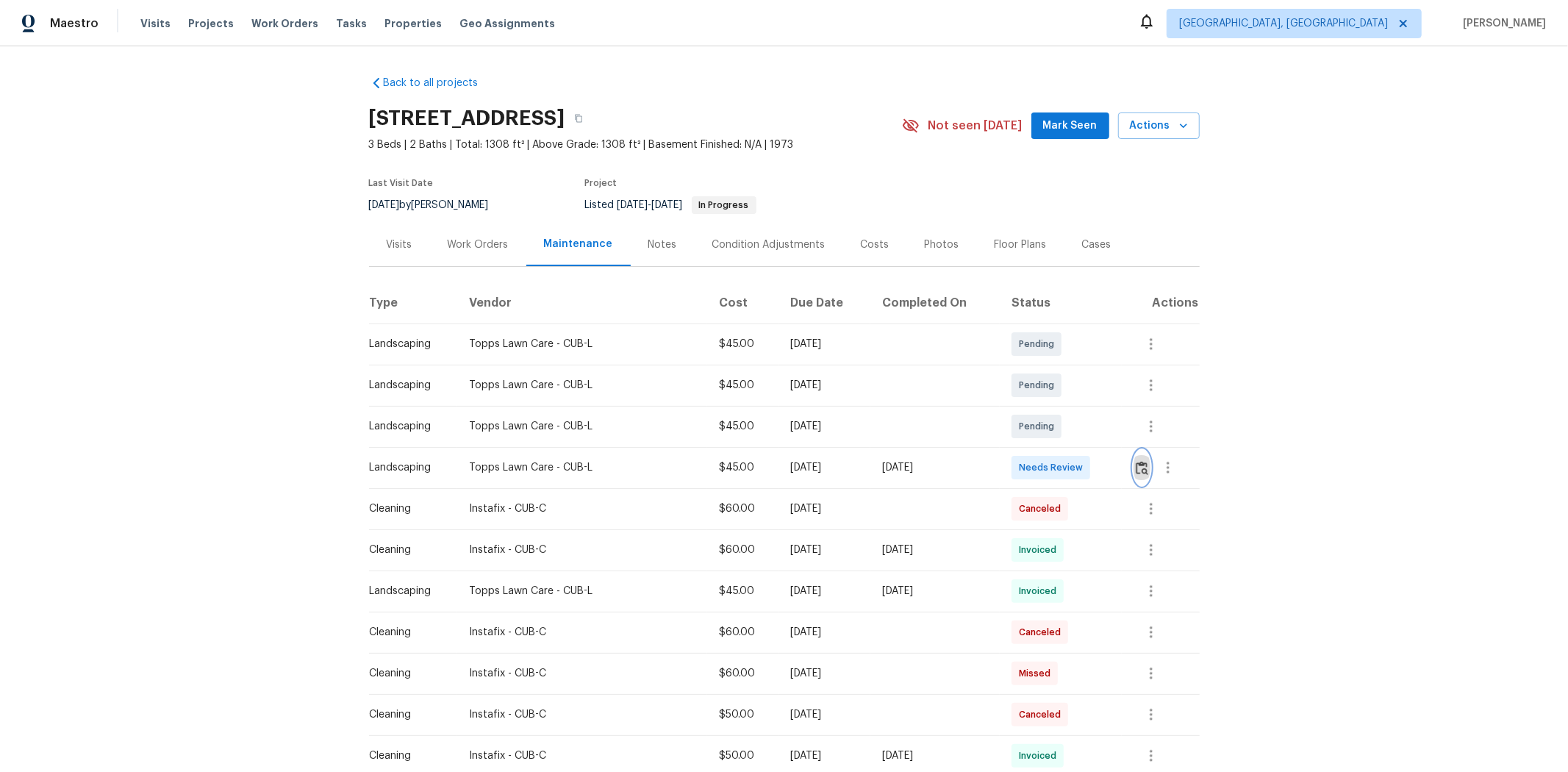
click at [843, 460] on button "button" at bounding box center [1141, 467] width 17 height 35
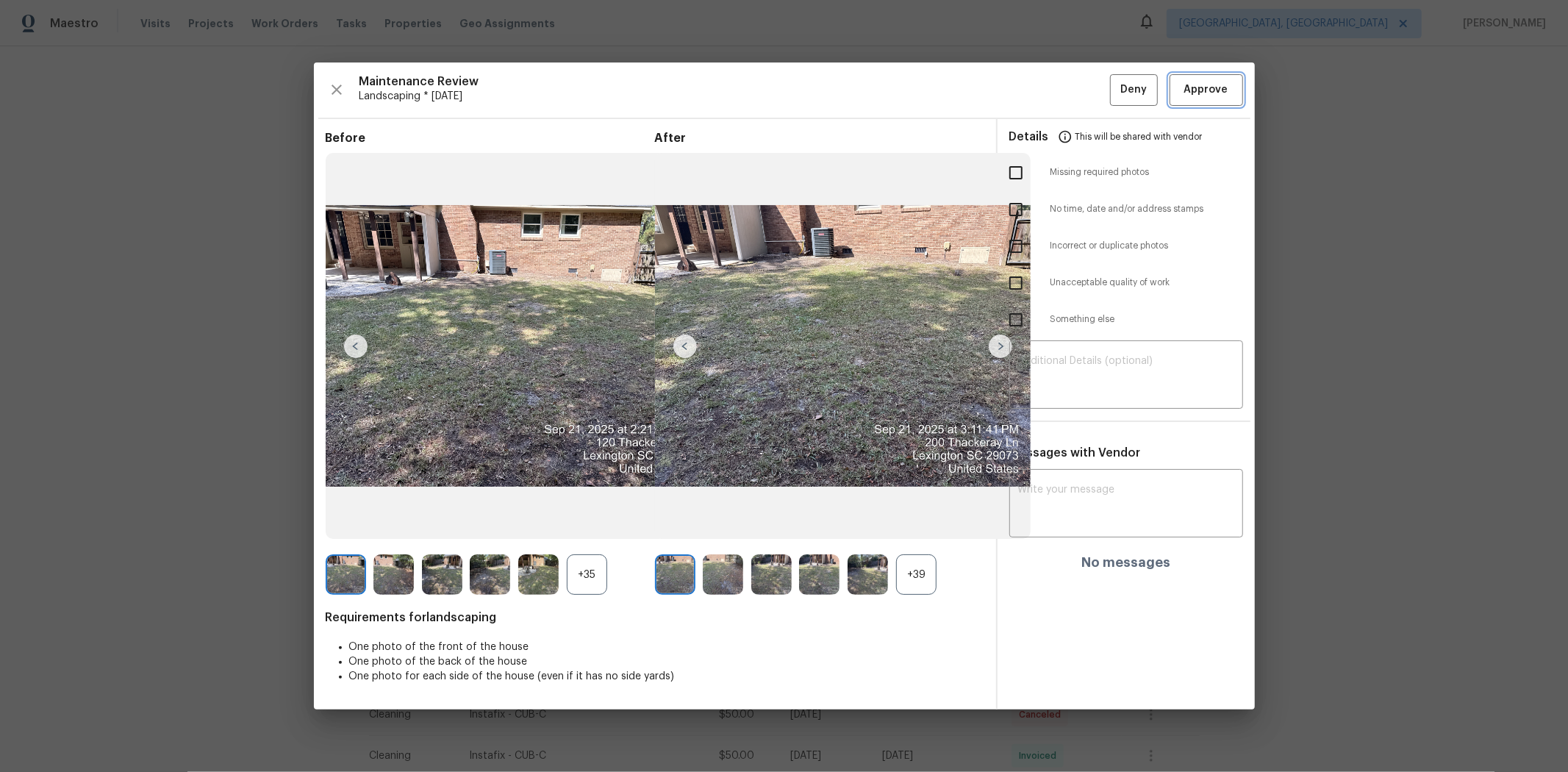
click at [843, 92] on span "Approve" at bounding box center [1206, 90] width 44 height 18
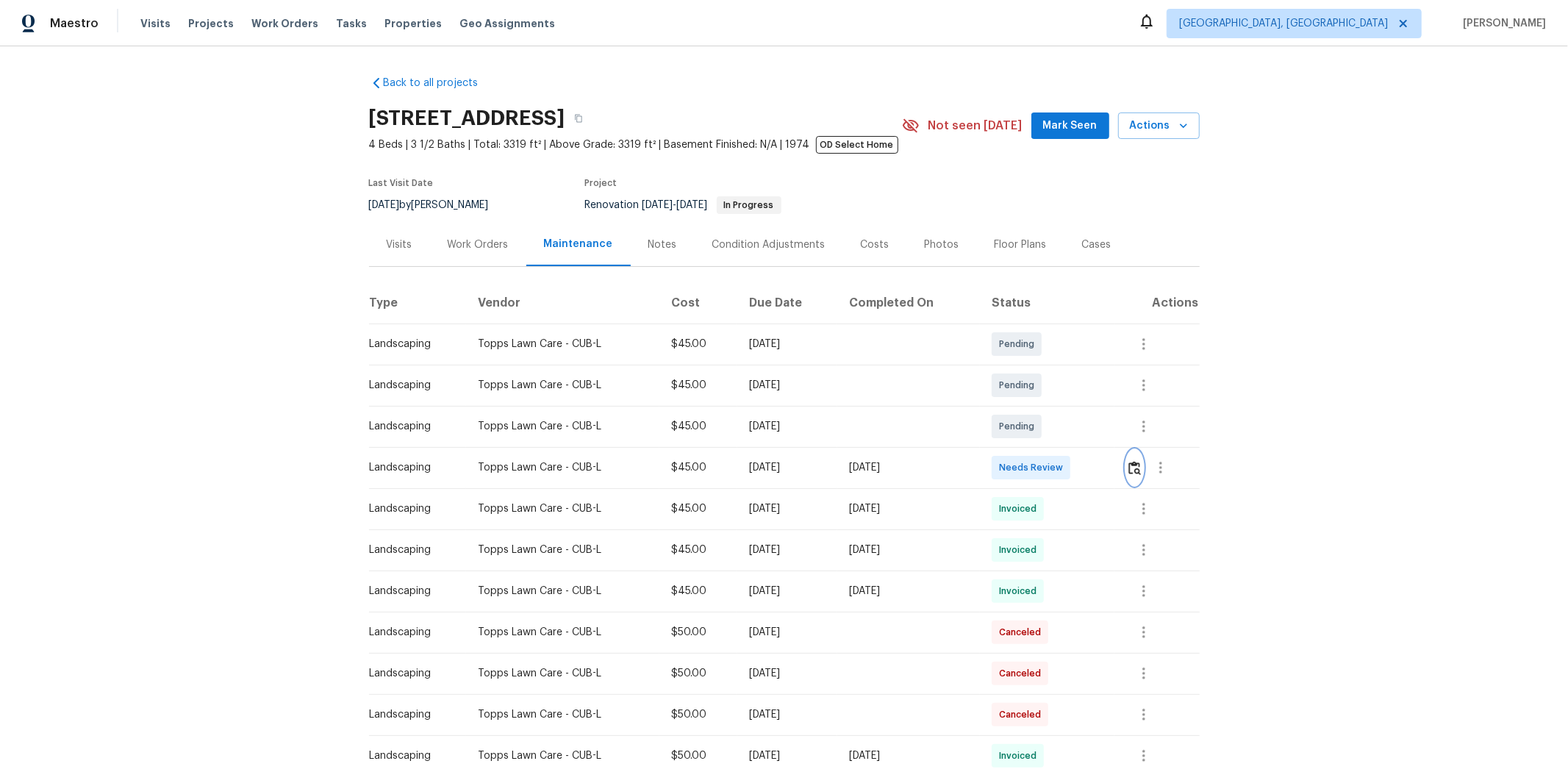
click at [1114, 471] on img "button" at bounding box center [1134, 468] width 12 height 14
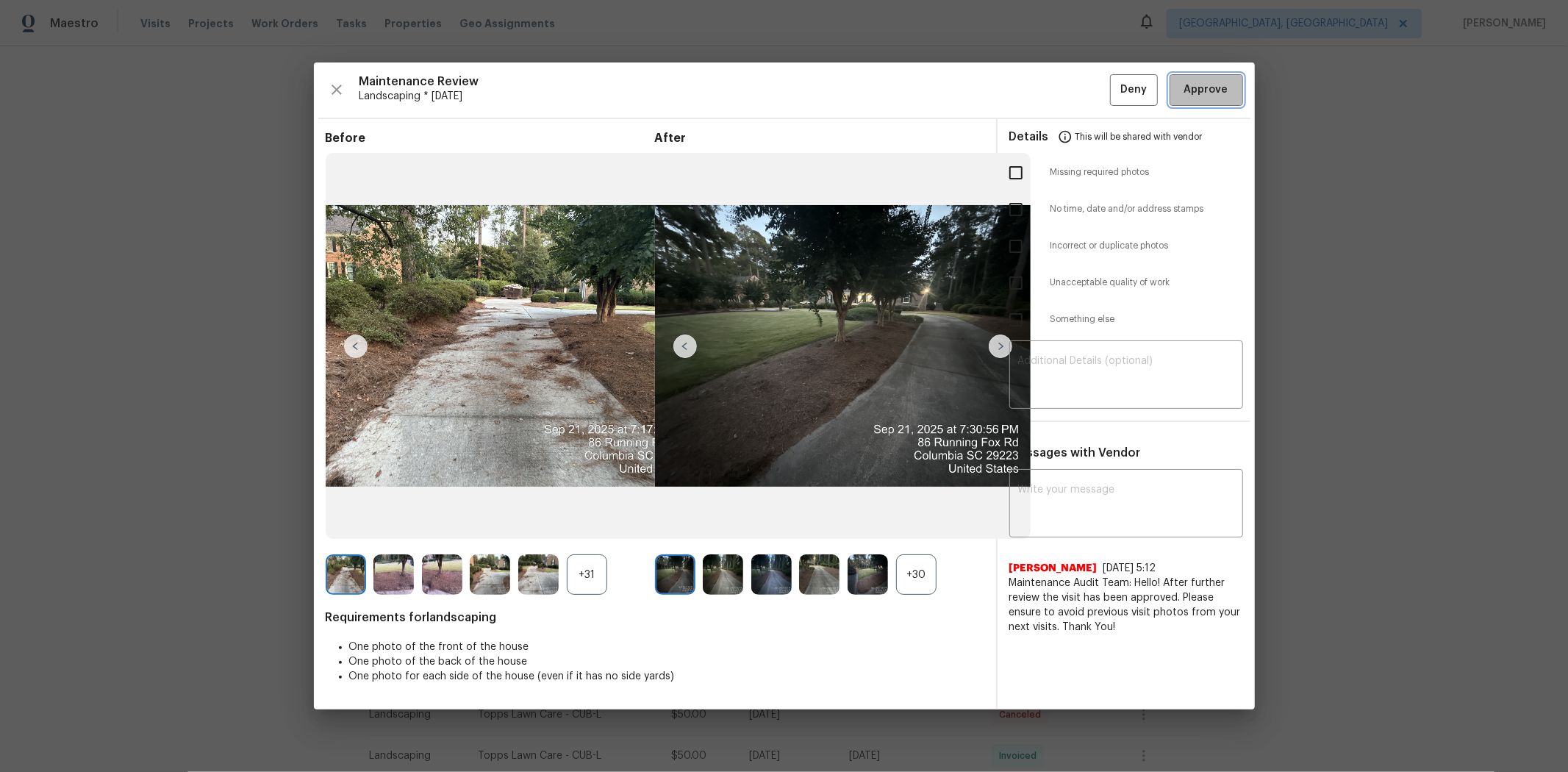
drag, startPoint x: 1191, startPoint y: 85, endPoint x: 1203, endPoint y: 74, distance: 16.3
click at [1114, 85] on span "Approve" at bounding box center [1206, 90] width 44 height 18
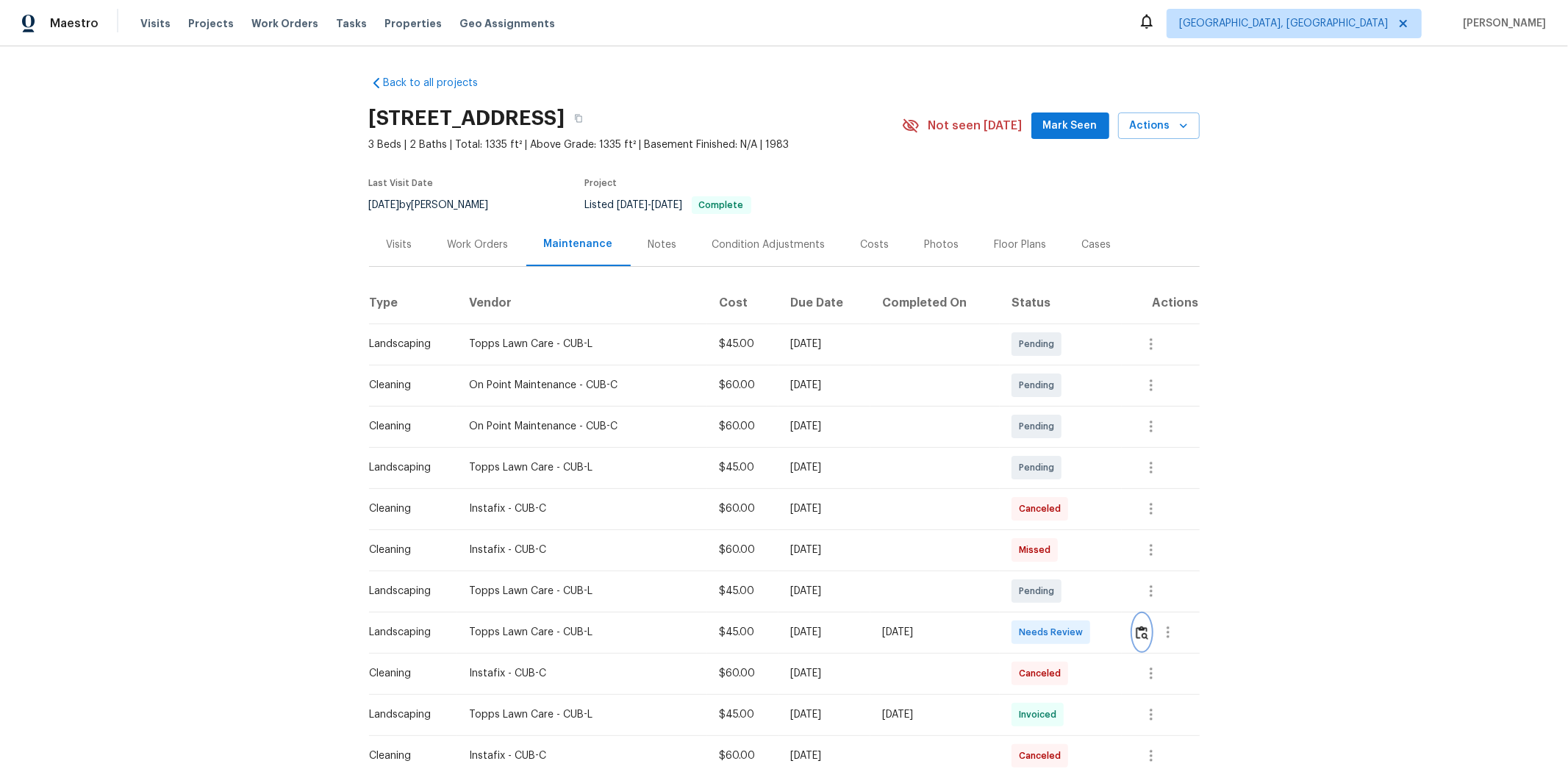
click at [843, 494] on img "button" at bounding box center [1142, 633] width 12 height 14
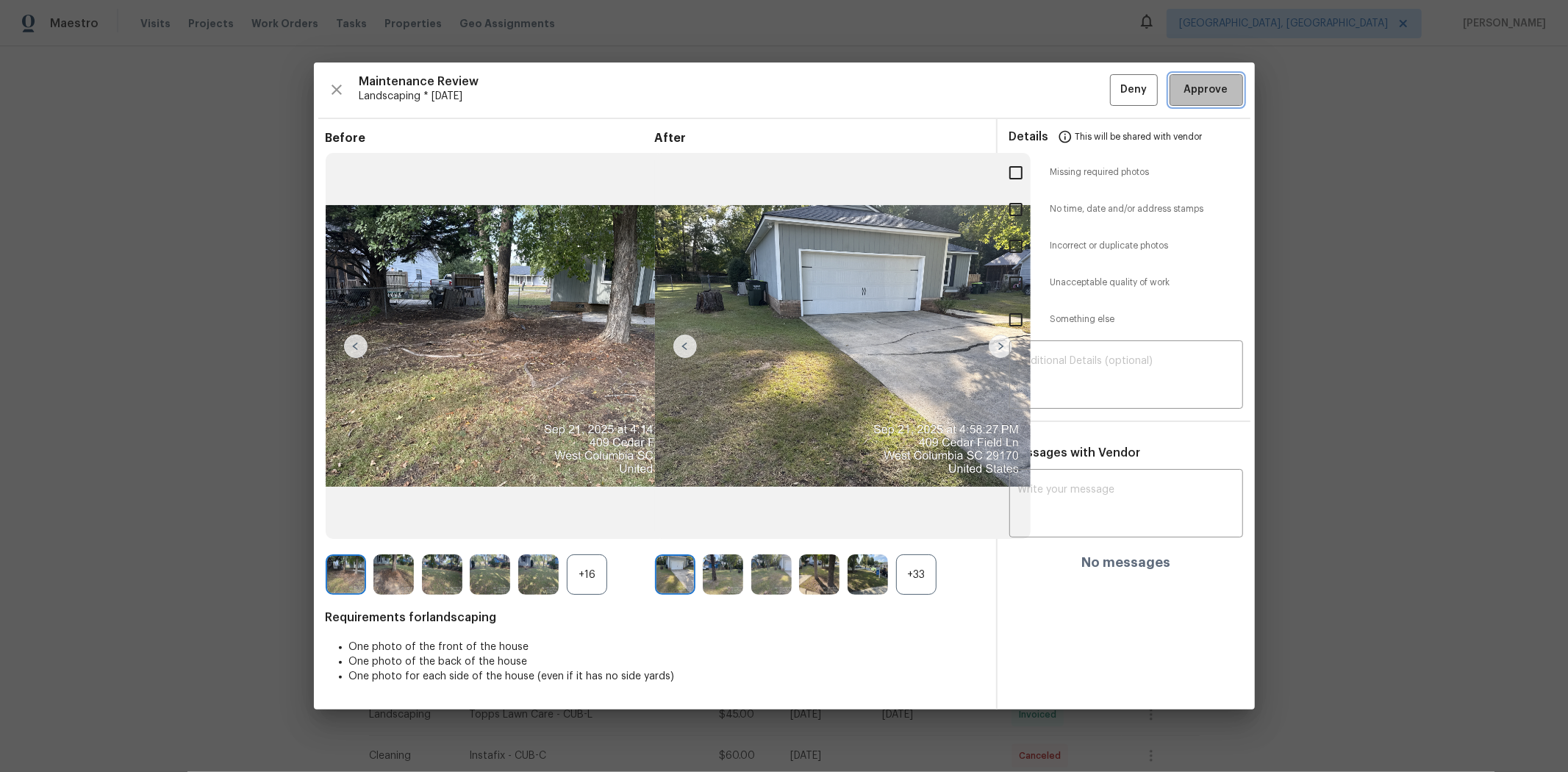
drag, startPoint x: 1190, startPoint y: 98, endPoint x: 1181, endPoint y: 94, distance: 9.8
click at [843, 97] on span "Approve" at bounding box center [1206, 90] width 44 height 18
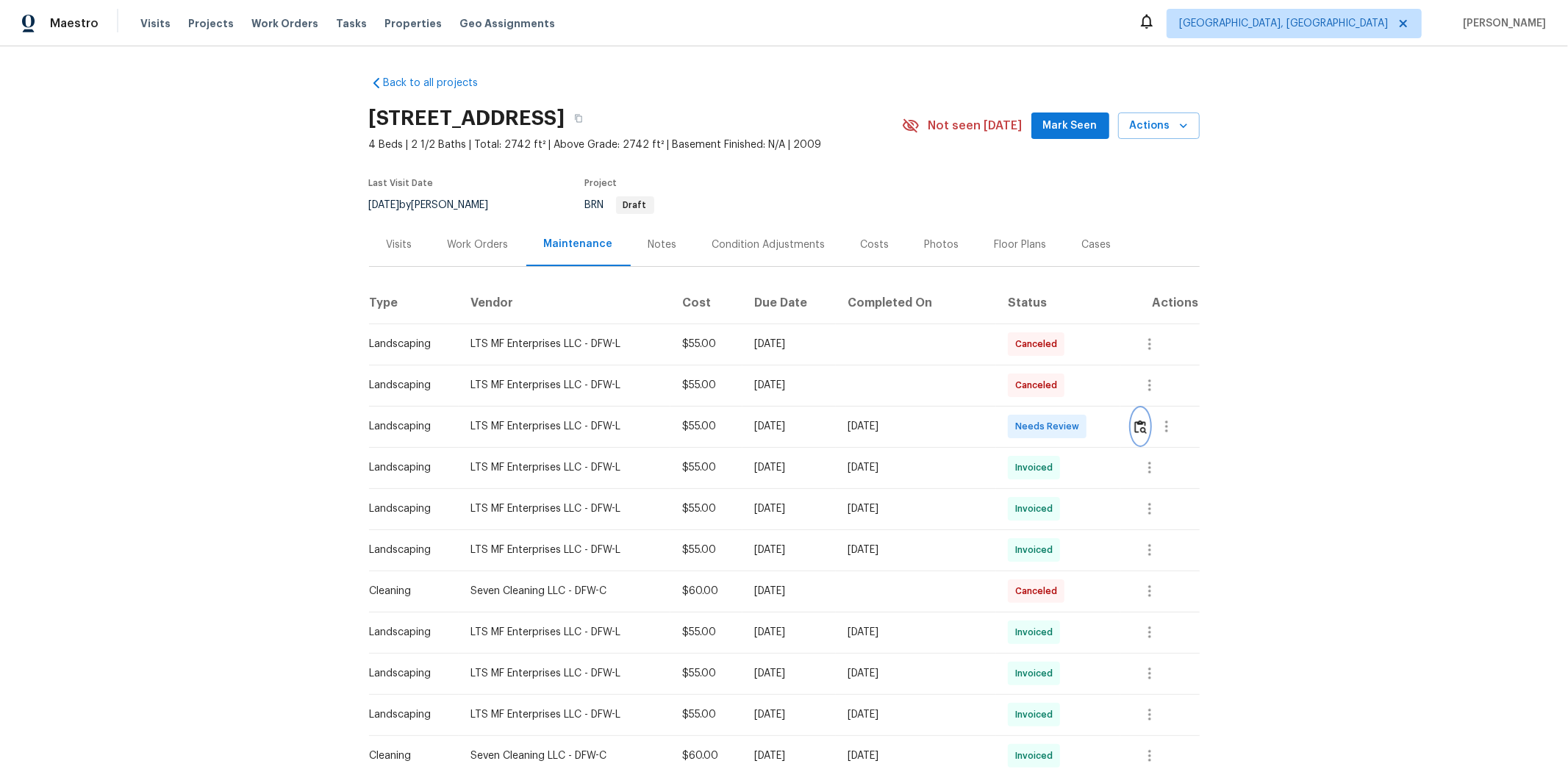
click at [1114, 430] on img "button" at bounding box center [1140, 427] width 12 height 14
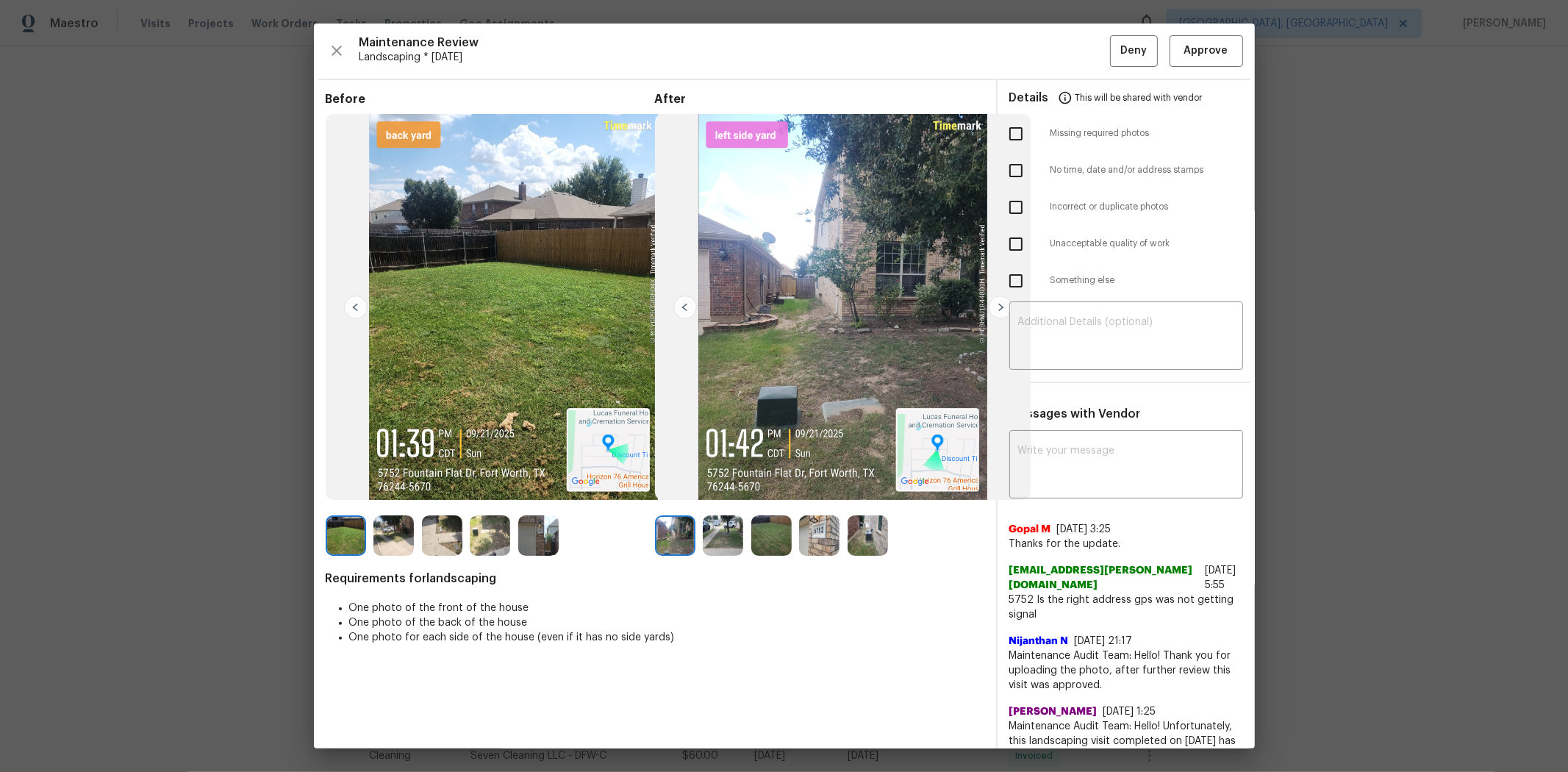
click at [1114, 74] on div "Maintenance Review Landscaping * [DATE] Deny Approve Before After Requirements …" at bounding box center [784, 386] width 941 height 725
click at [1114, 47] on span "Approve" at bounding box center [1206, 51] width 44 height 18
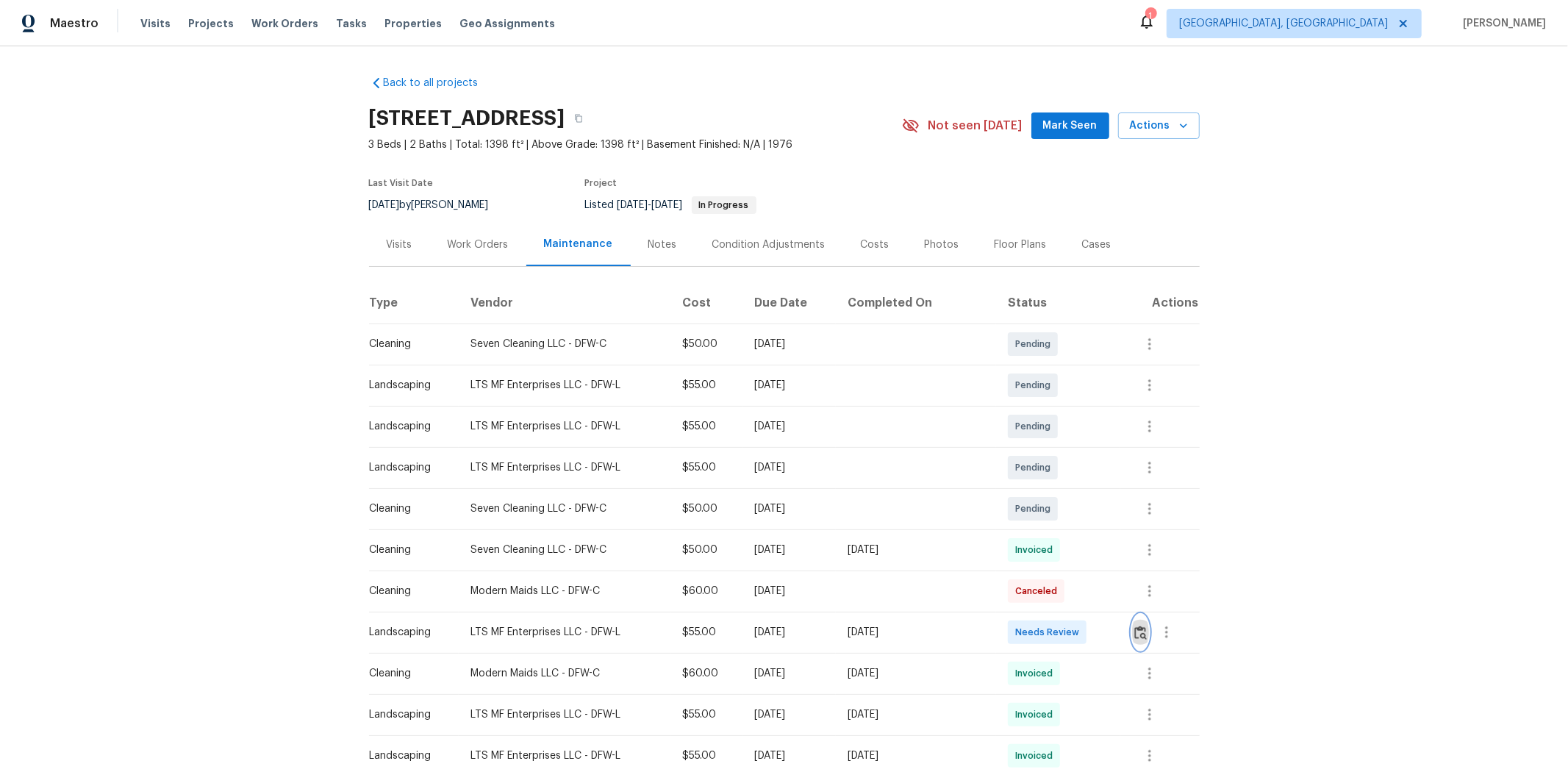
click at [1114, 516] on button "button" at bounding box center [1140, 632] width 17 height 35
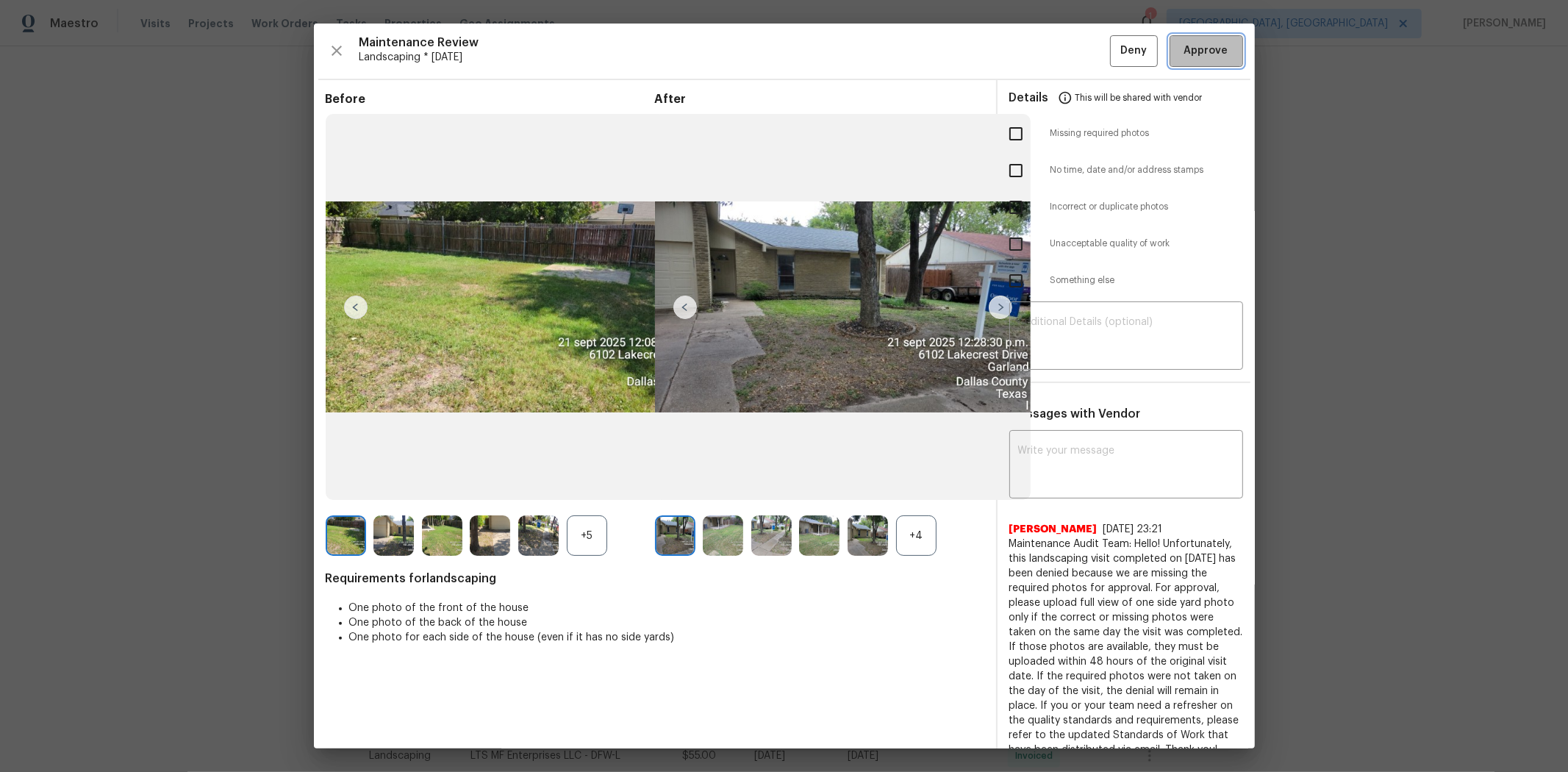
click at [1114, 55] on span "Approve" at bounding box center [1206, 51] width 44 height 18
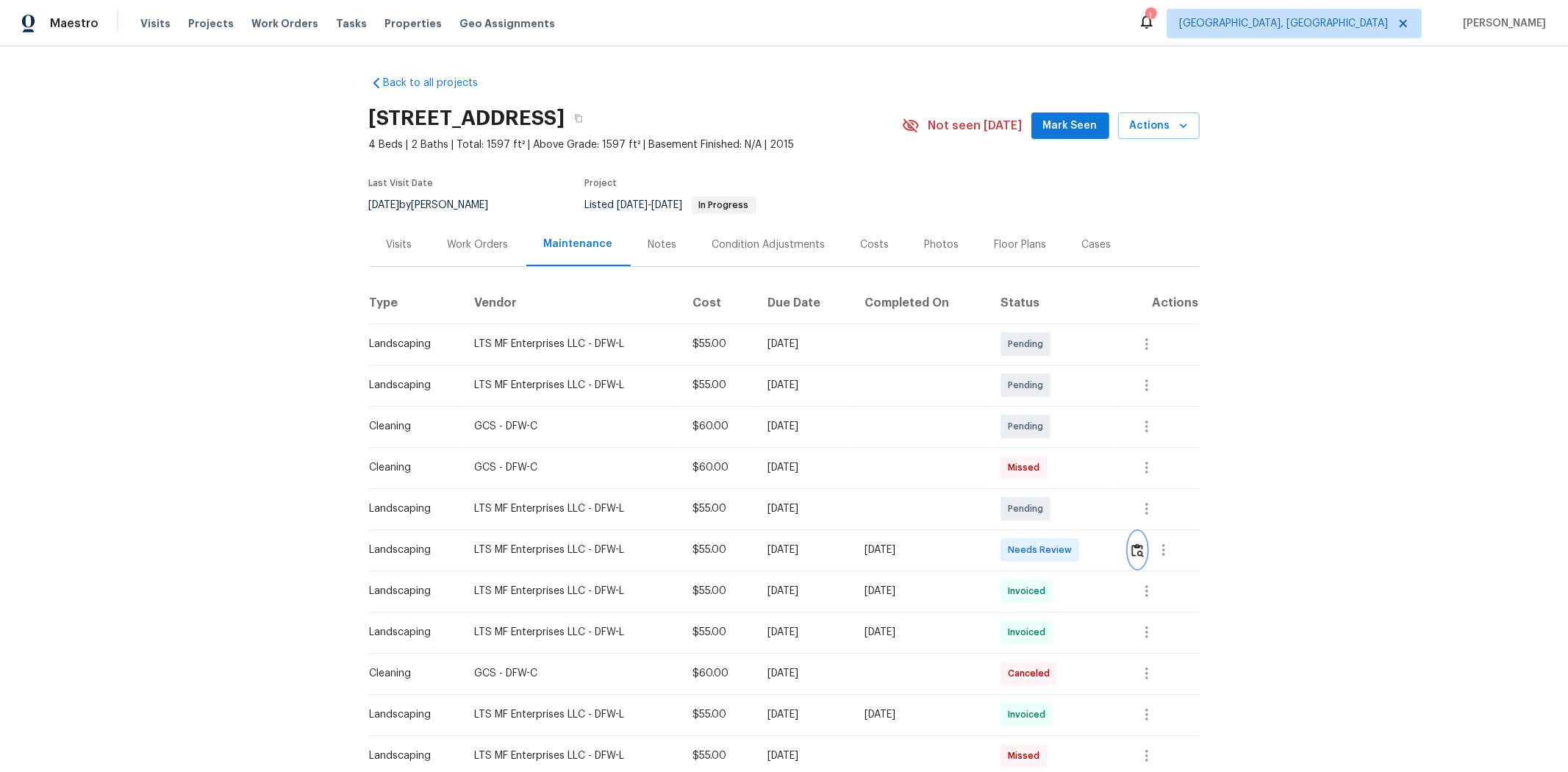
click at [1114, 516] on img "button" at bounding box center [1138, 550] width 12 height 14
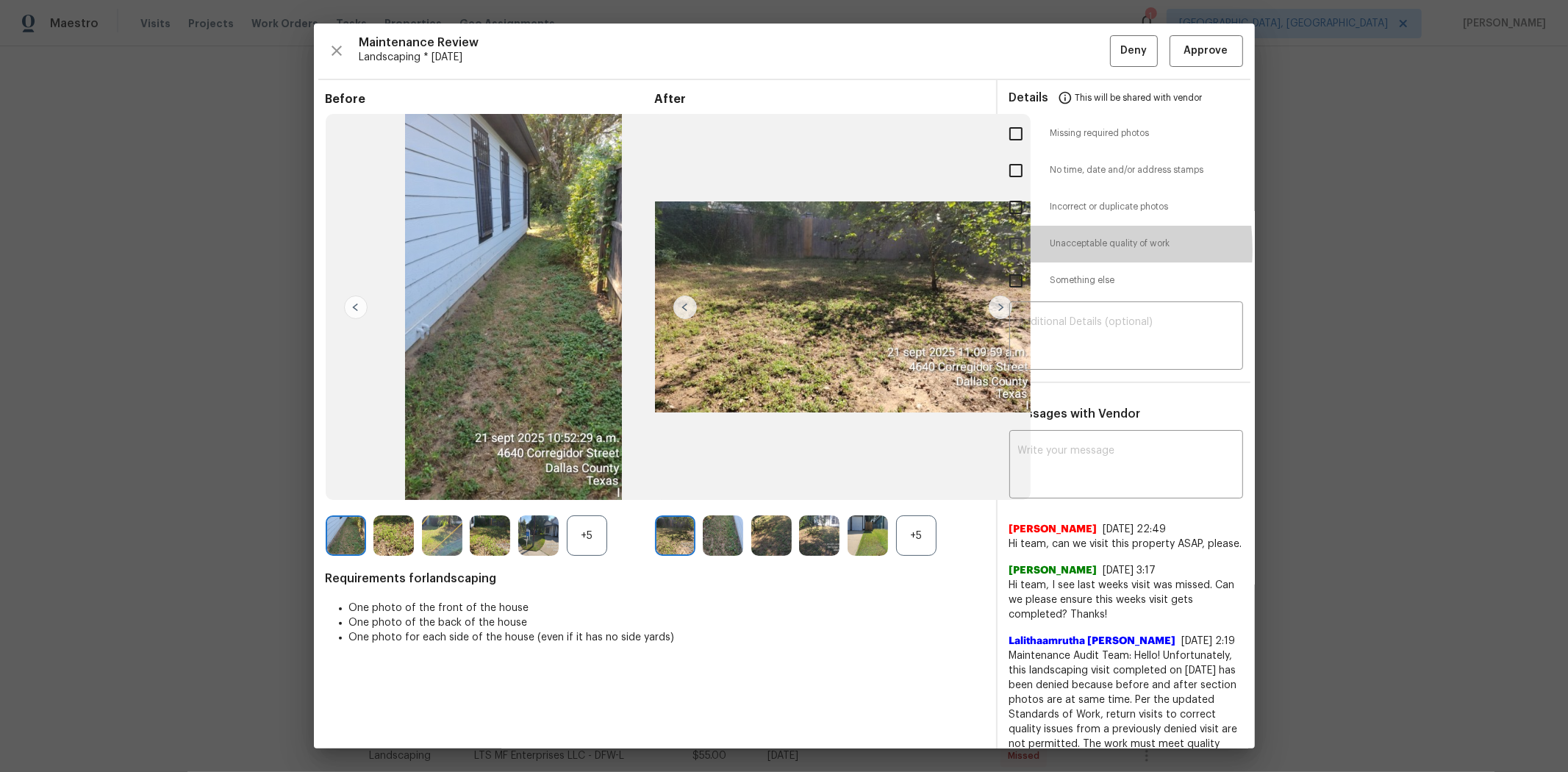
click at [1002, 250] on input "checkbox" at bounding box center [1015, 244] width 31 height 31
checkbox input "true"
click at [1071, 349] on textarea at bounding box center [1126, 337] width 216 height 41
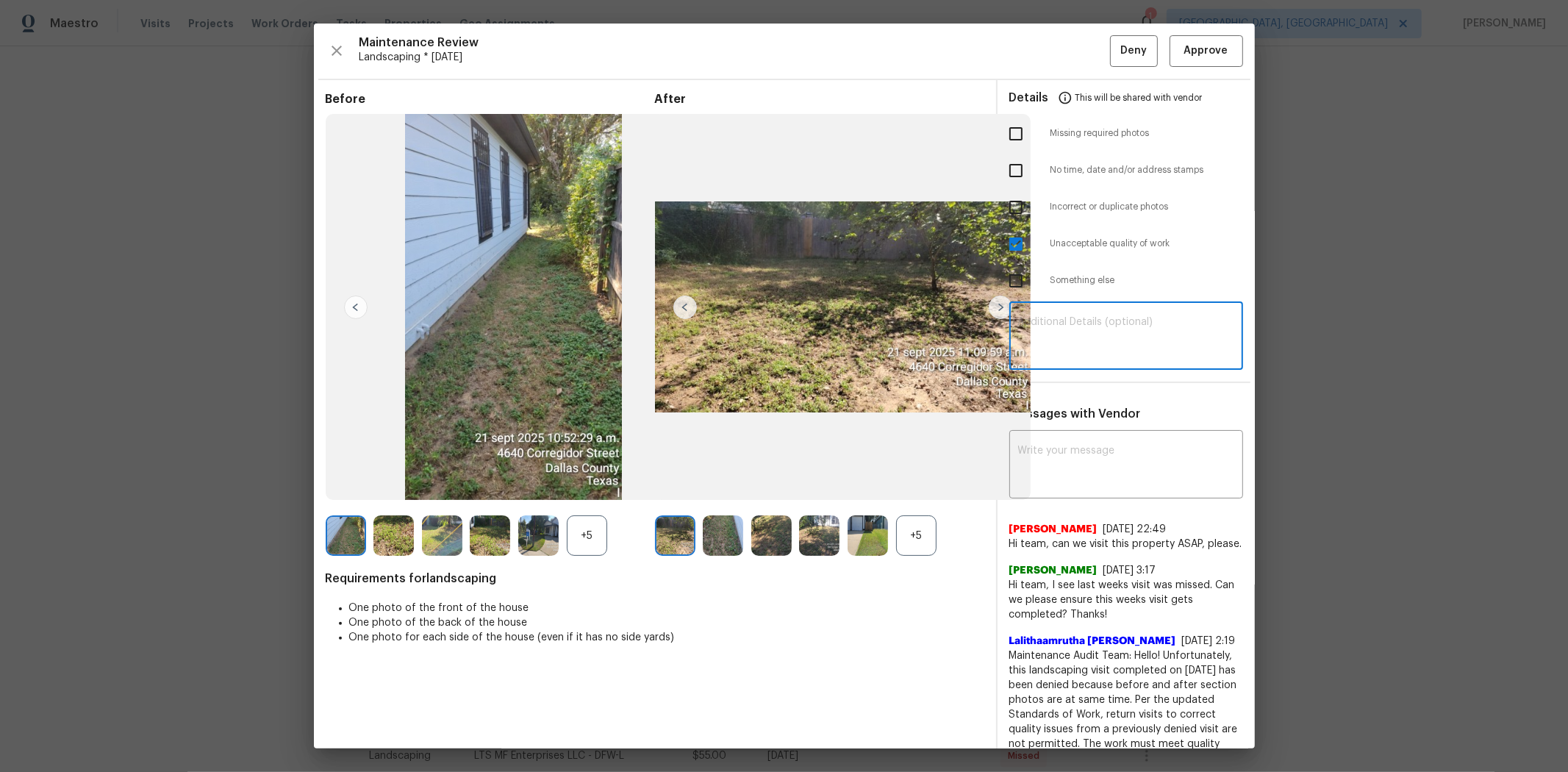
paste textarea "Maintenance Audit Team: Hello! Unfortunately, this landscaping visit completed …"
type textarea "Maintenance Audit Team: Hello! Unfortunately, this landscaping visit completed …"
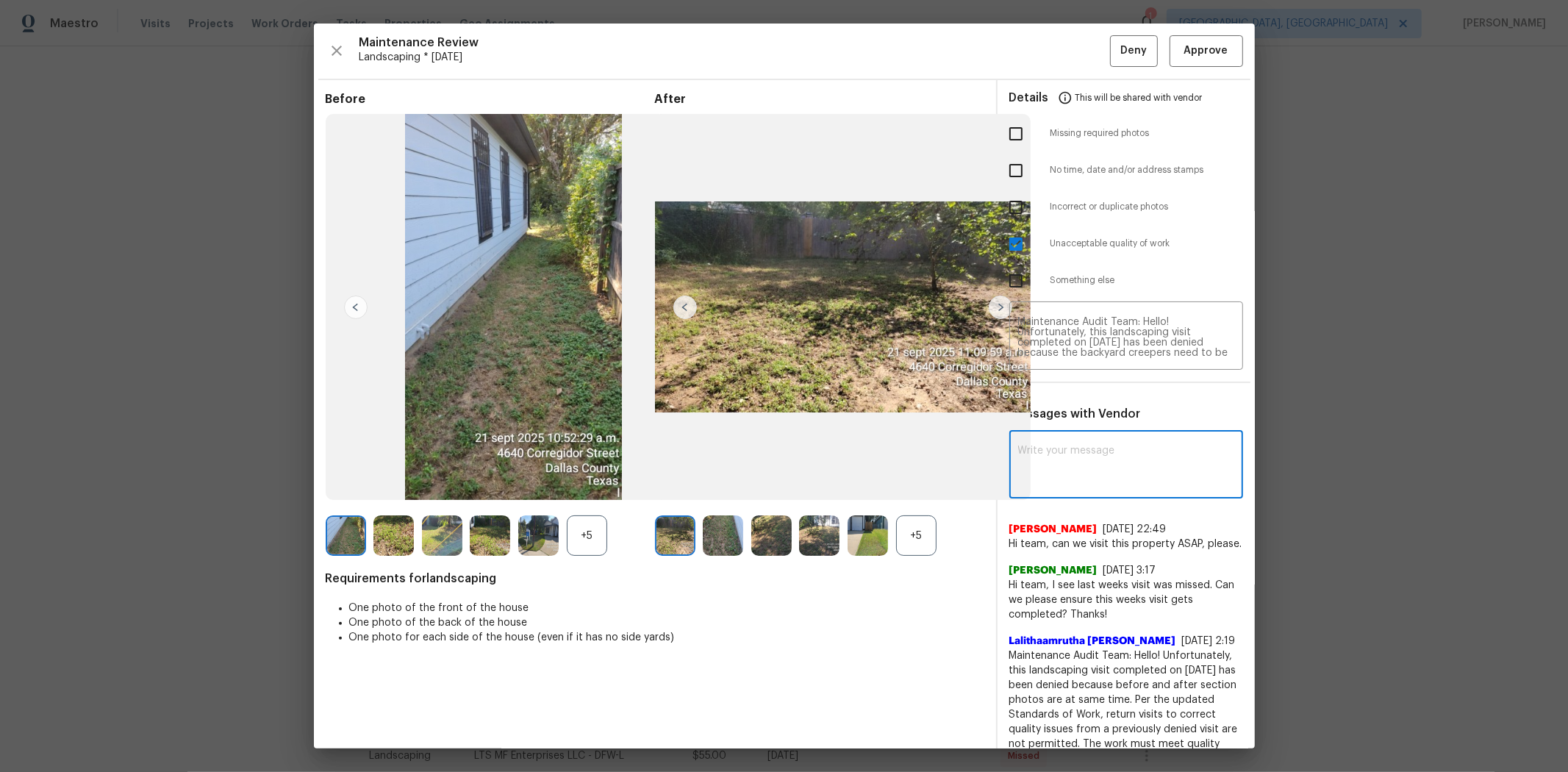
click at [1100, 445] on textarea at bounding box center [1126, 466] width 216 height 41
click at [1100, 443] on div "x ​" at bounding box center [1126, 467] width 234 height 65
paste textarea "Maintenance Audit Team: Hello! Unfortunately, this landscaping visit completed …"
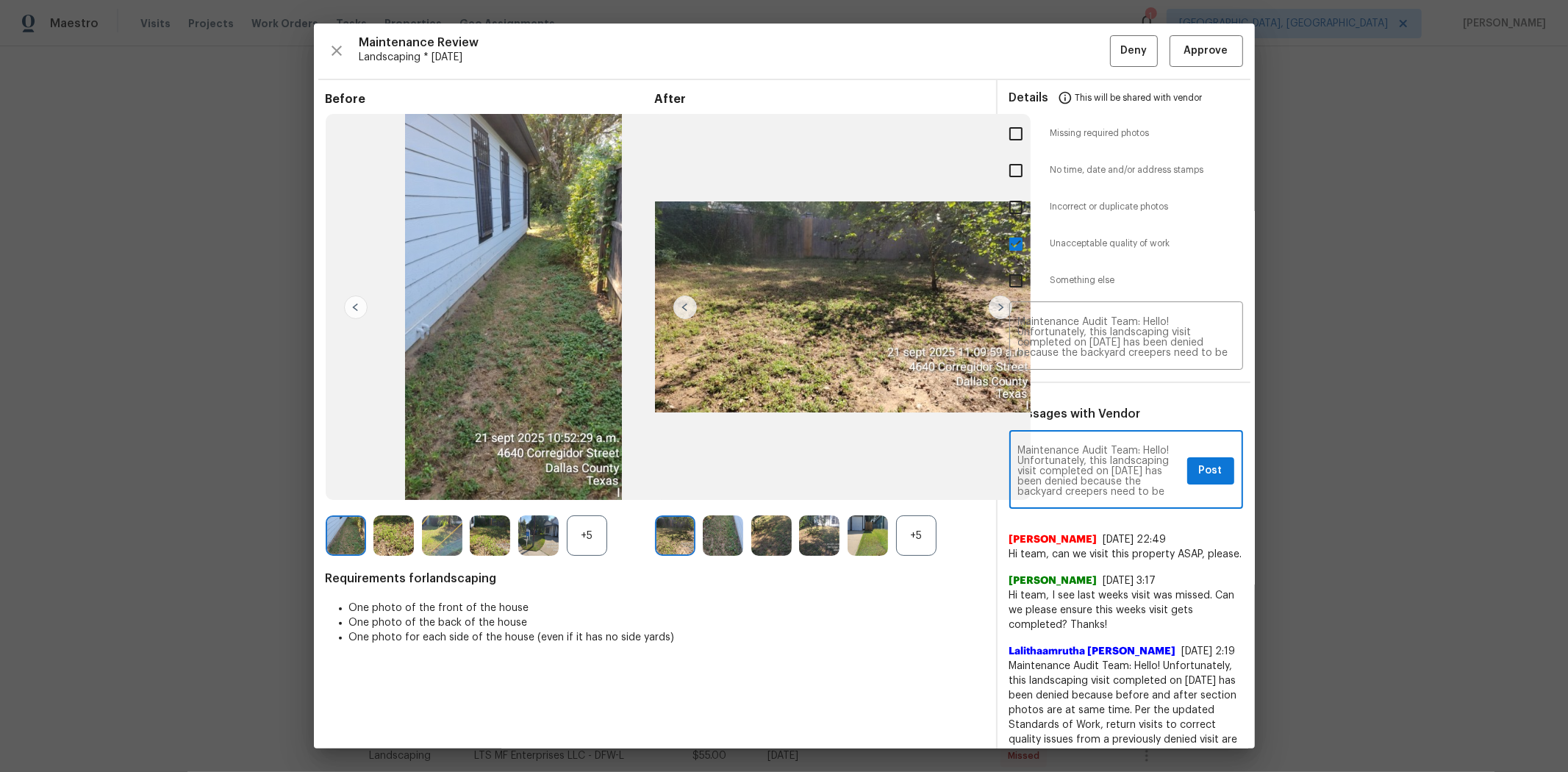
type textarea "Maintenance Audit Team: Hello! Unfortunately, this landscaping visit completed …"
click at [1114, 471] on span "Post" at bounding box center [1211, 471] width 24 height 18
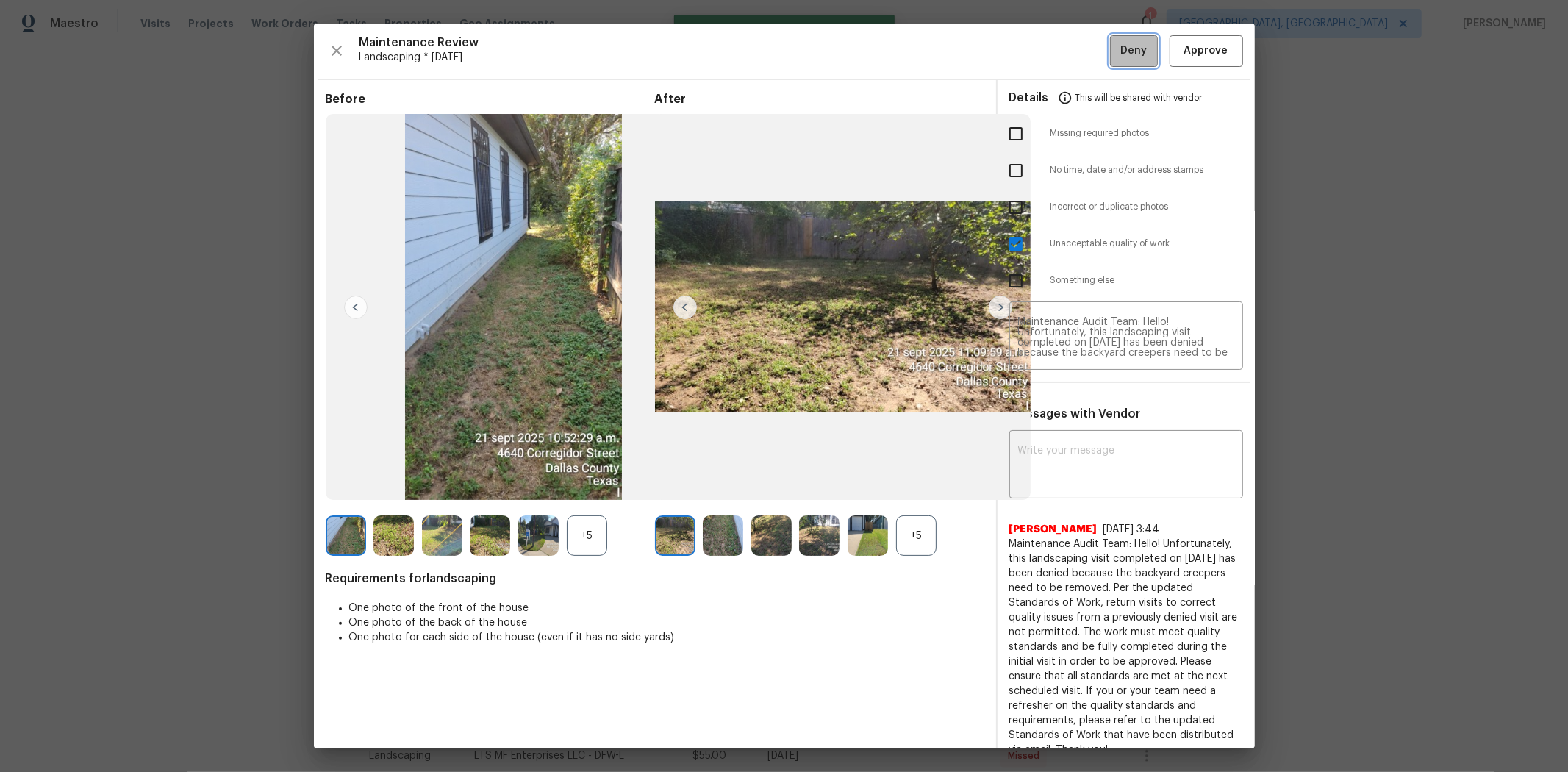
click at [1114, 54] on span "Deny" at bounding box center [1133, 51] width 26 height 18
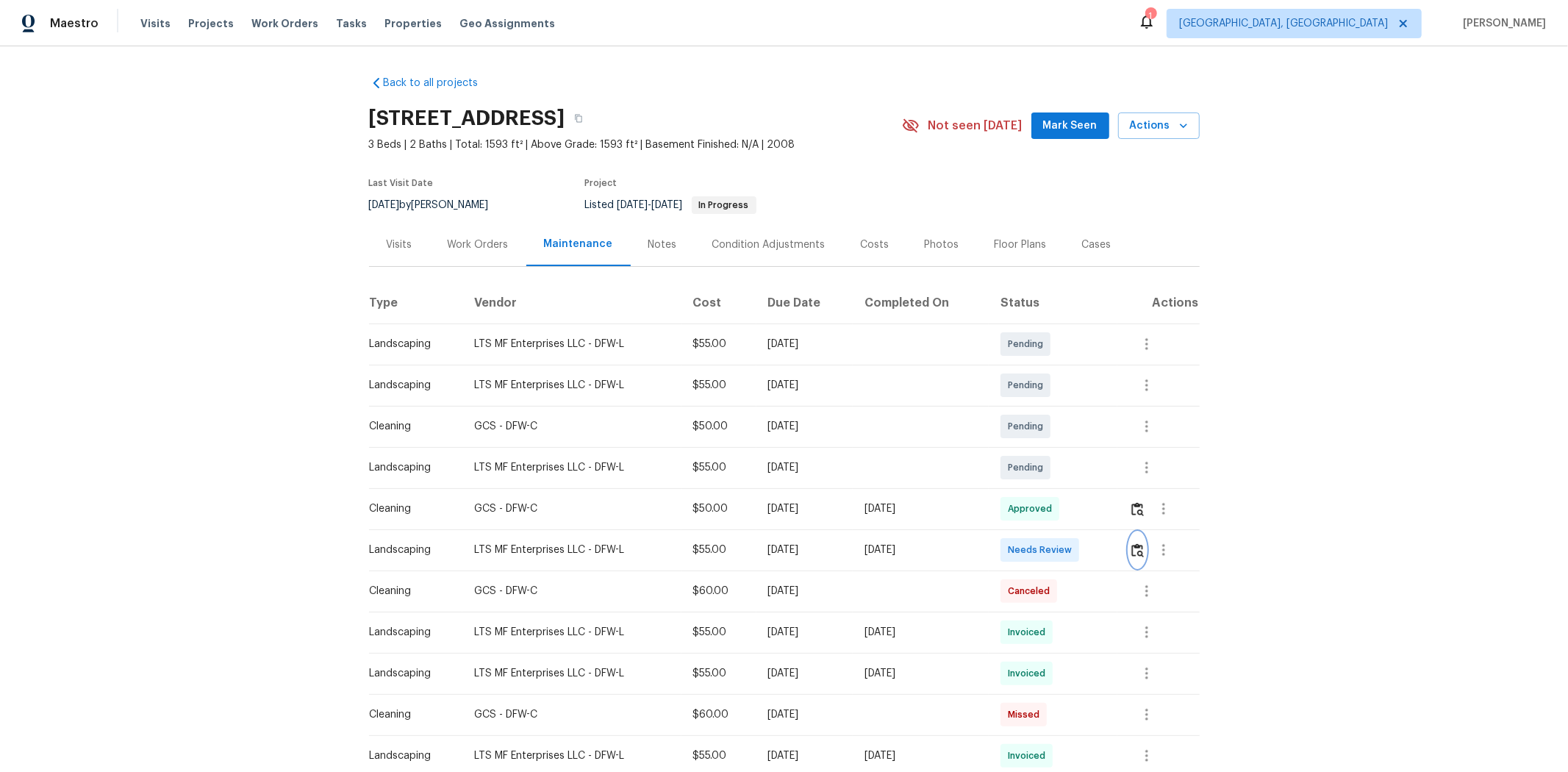
click at [1114, 516] on button "button" at bounding box center [1137, 550] width 17 height 35
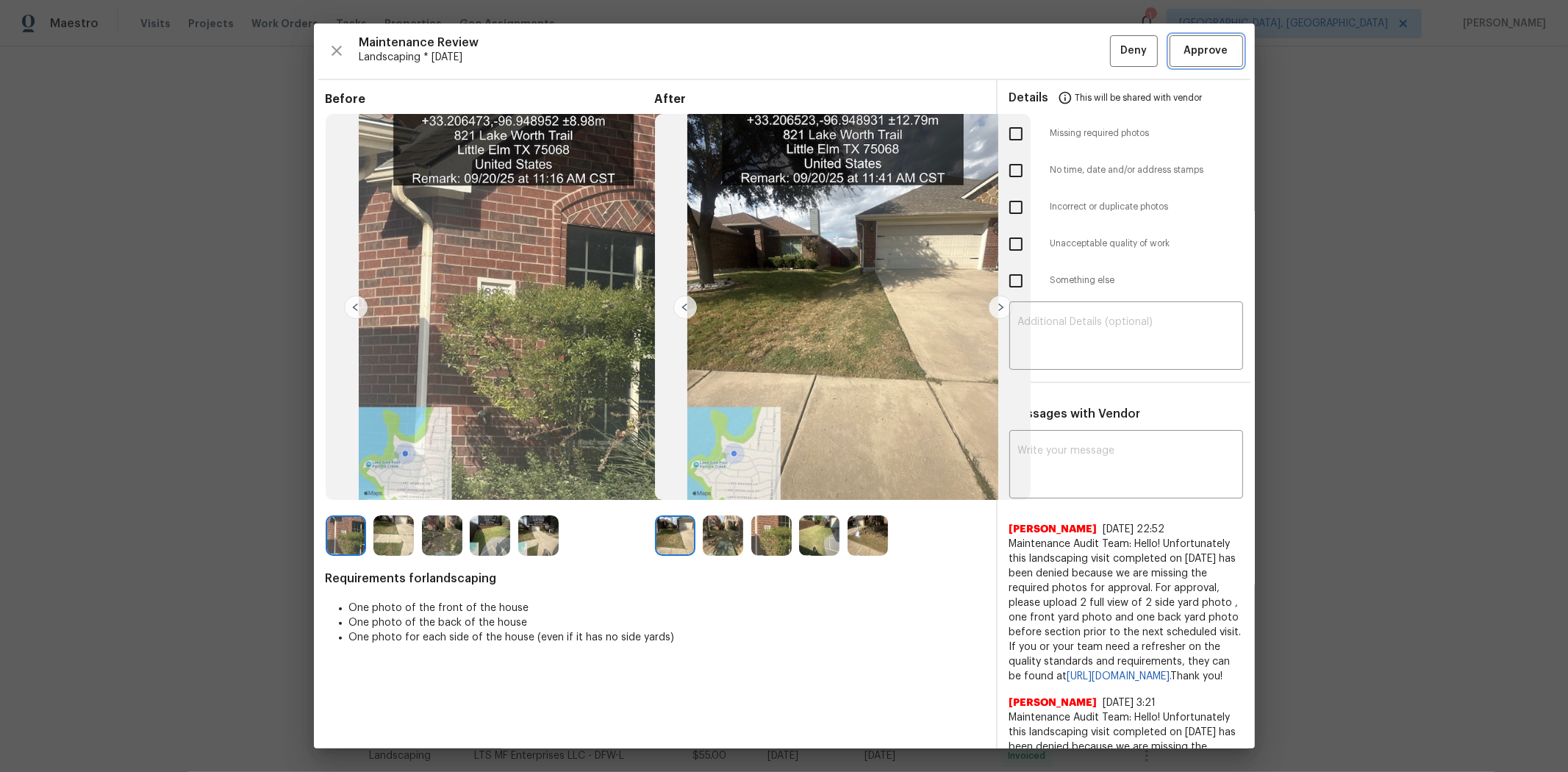
click at [1114, 61] on button "Approve" at bounding box center [1206, 51] width 74 height 32
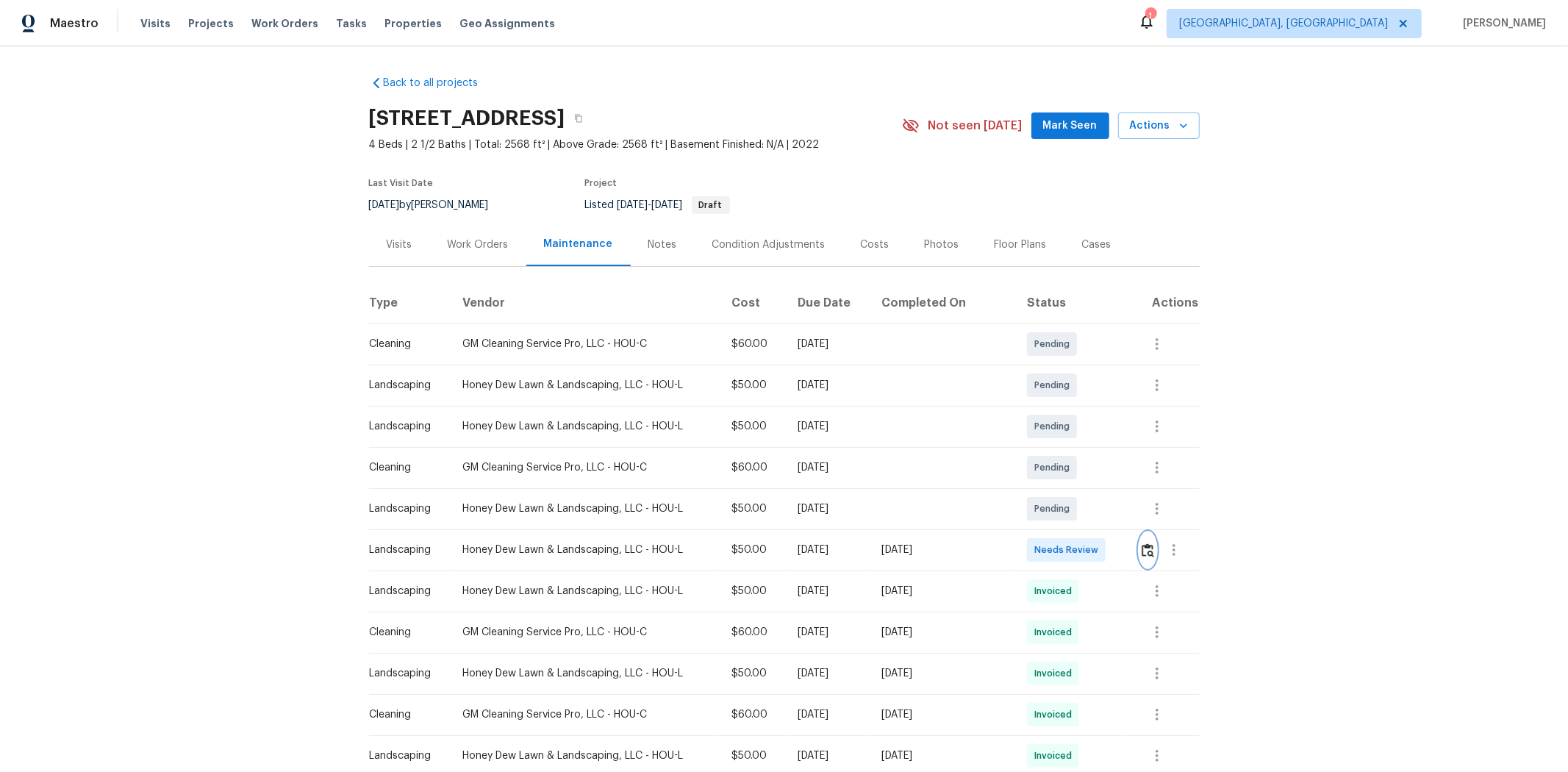
click at [1114, 516] on img "button" at bounding box center [1147, 550] width 12 height 14
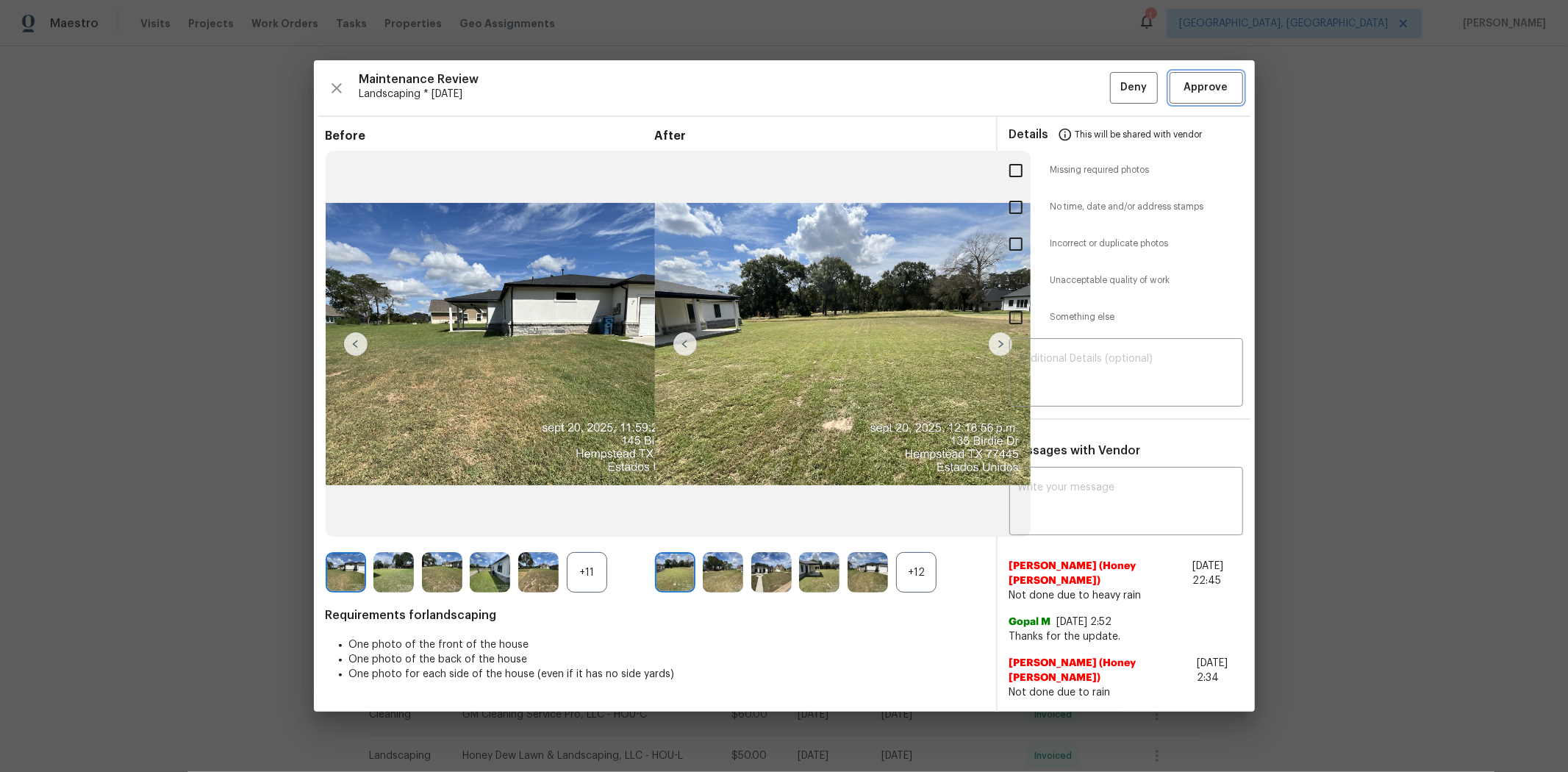
click at [1114, 92] on span "Approve" at bounding box center [1206, 87] width 44 height 18
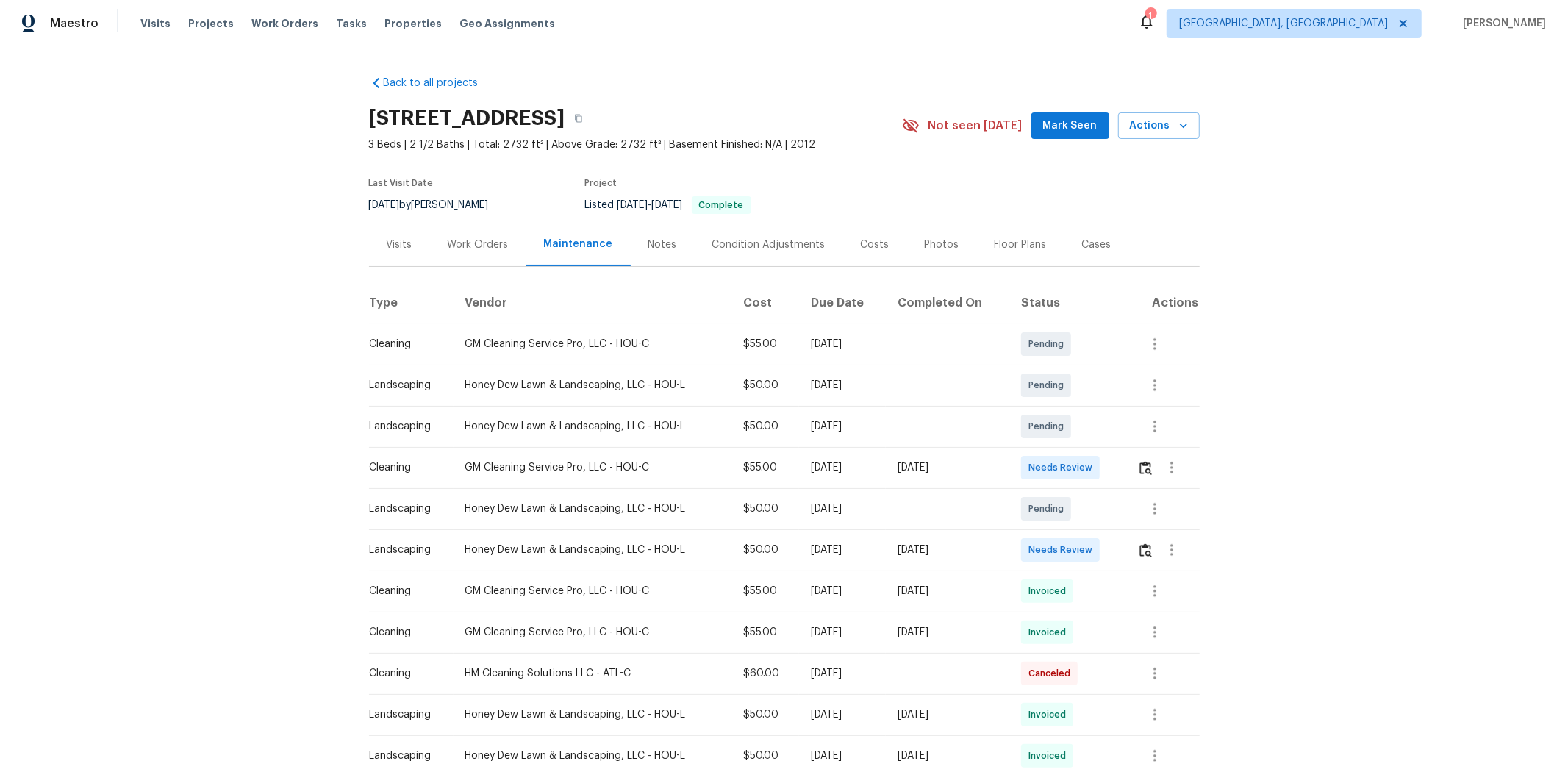
drag, startPoint x: 417, startPoint y: 552, endPoint x: 1224, endPoint y: 553, distance: 807.0
click at [1114, 516] on tr "Landscaping Honey Dew Lawn & Landscaping, LLC - HOU-L $50.00 Mon, Sep 15 2025 S…" at bounding box center [784, 549] width 831 height 41
click at [1114, 516] on td at bounding box center [1162, 549] width 74 height 41
click at [1114, 516] on button "button" at bounding box center [1145, 550] width 17 height 35
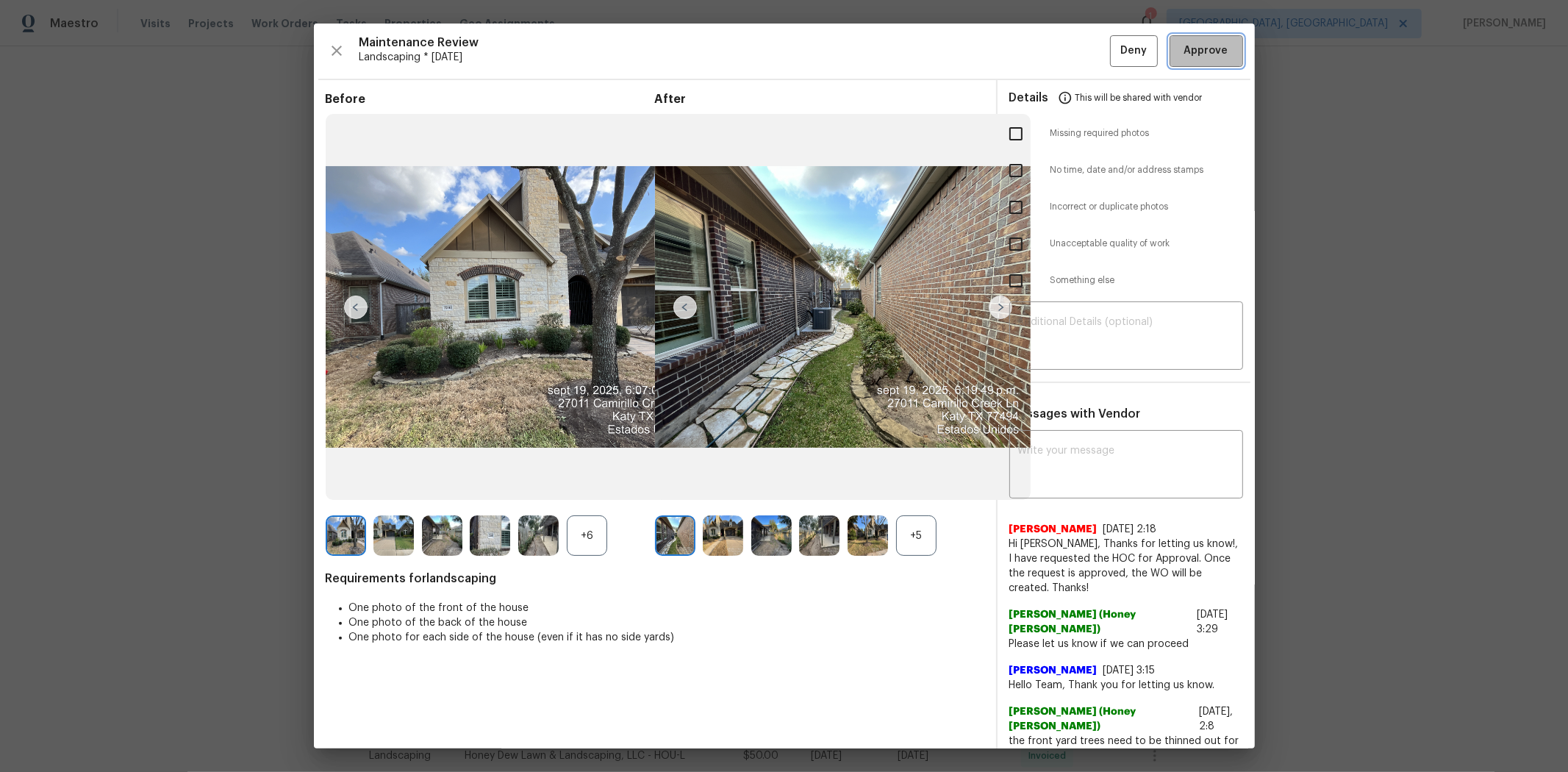
click at [1114, 55] on span "Approve" at bounding box center [1206, 51] width 44 height 18
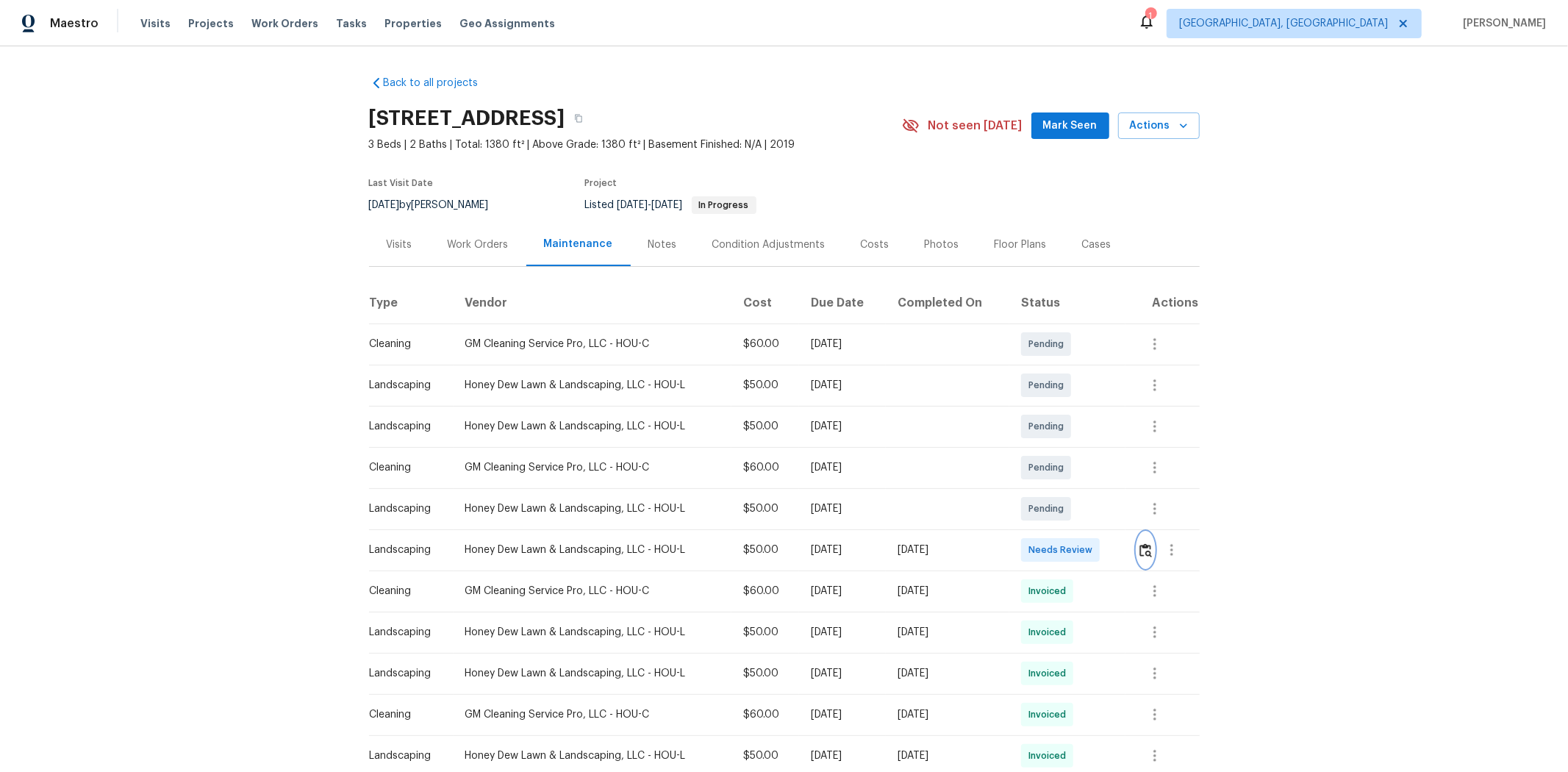
click at [1114, 516] on img "button" at bounding box center [1146, 550] width 12 height 14
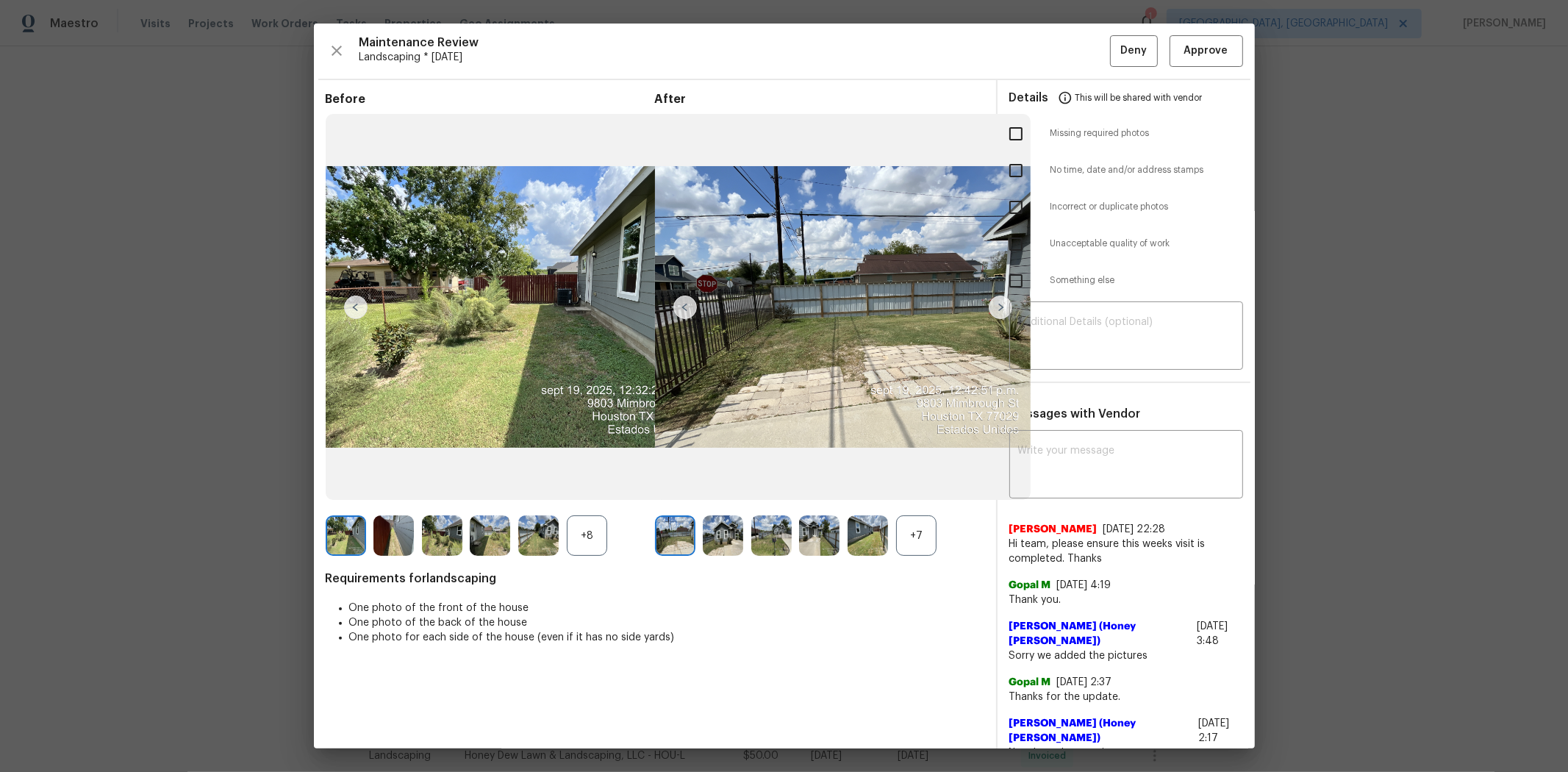
drag, startPoint x: 1198, startPoint y: 91, endPoint x: 1205, endPoint y: 68, distance: 24.0
click at [1114, 88] on span "This will be shared with vendor" at bounding box center [1139, 98] width 128 height 35
drag, startPoint x: 1207, startPoint y: 60, endPoint x: 1174, endPoint y: 53, distance: 33.7
click at [1114, 59] on span "Approve" at bounding box center [1206, 51] width 44 height 18
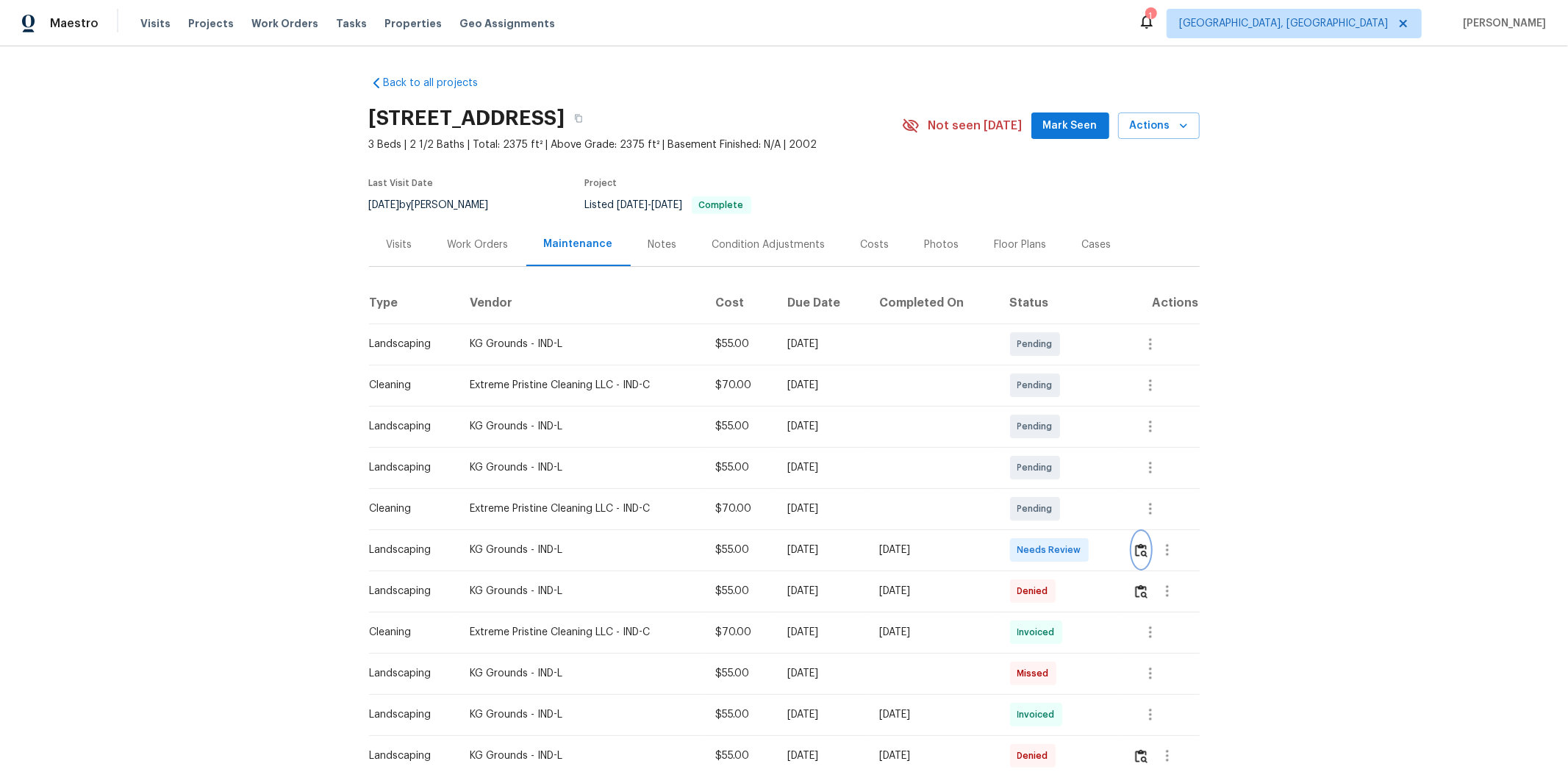
click at [1114, 516] on img "button" at bounding box center [1141, 550] width 12 height 14
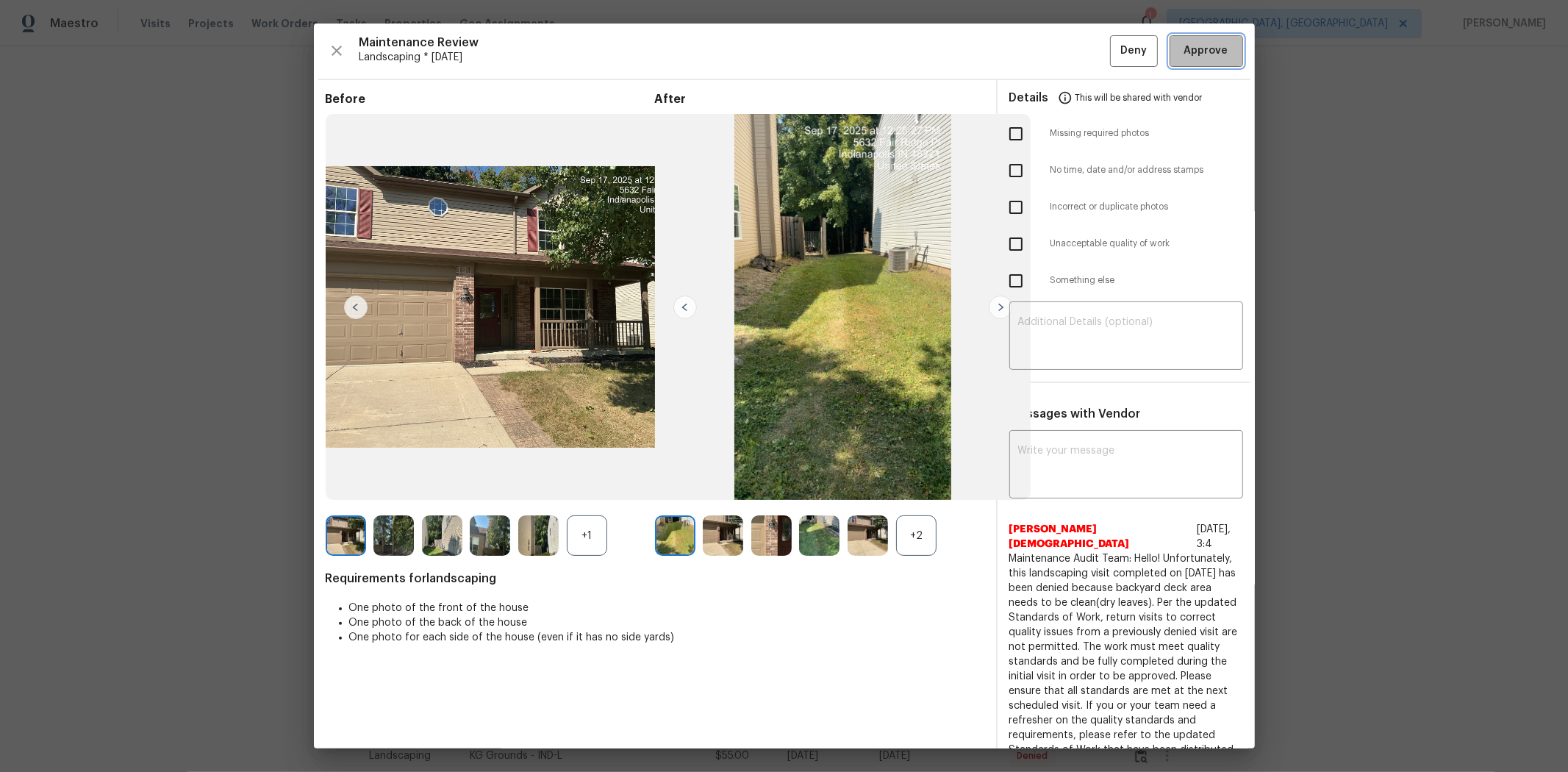
click at [1114, 61] on button "Approve" at bounding box center [1206, 51] width 74 height 32
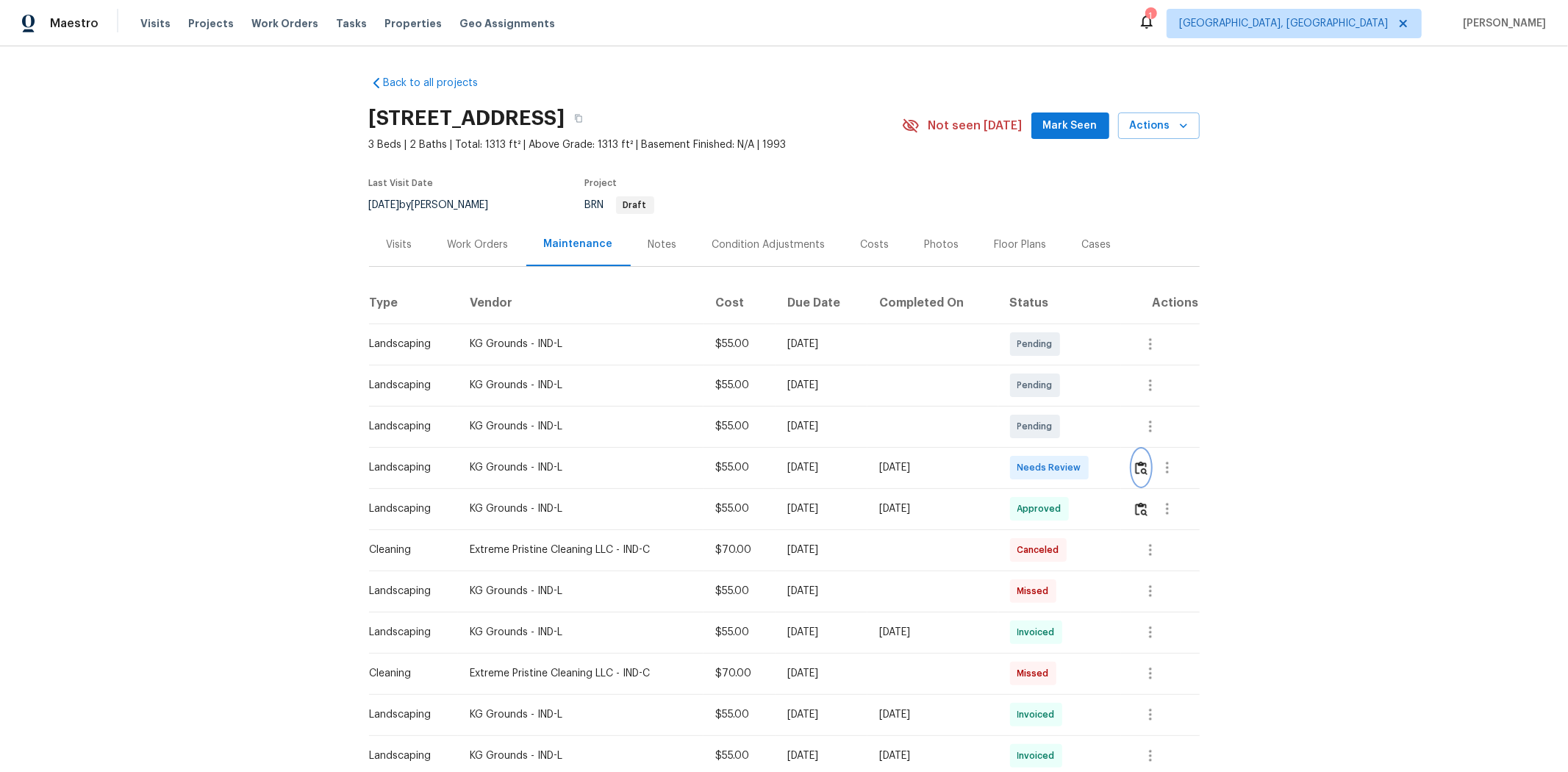
click at [1114, 471] on img "button" at bounding box center [1141, 468] width 12 height 14
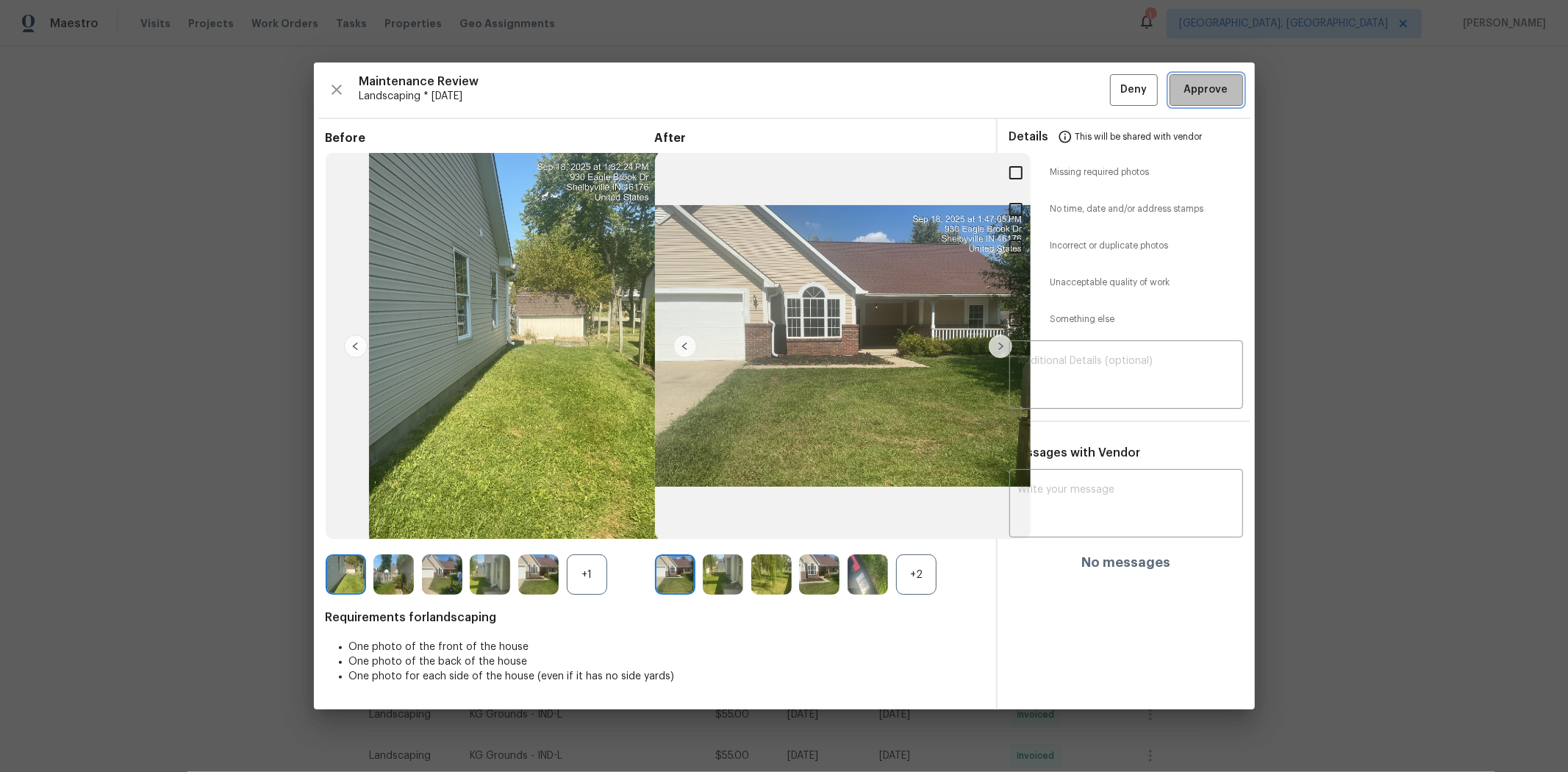
drag, startPoint x: 1209, startPoint y: 100, endPoint x: 1197, endPoint y: 99, distance: 12.0
click at [1114, 100] on button "Approve" at bounding box center [1206, 90] width 74 height 32
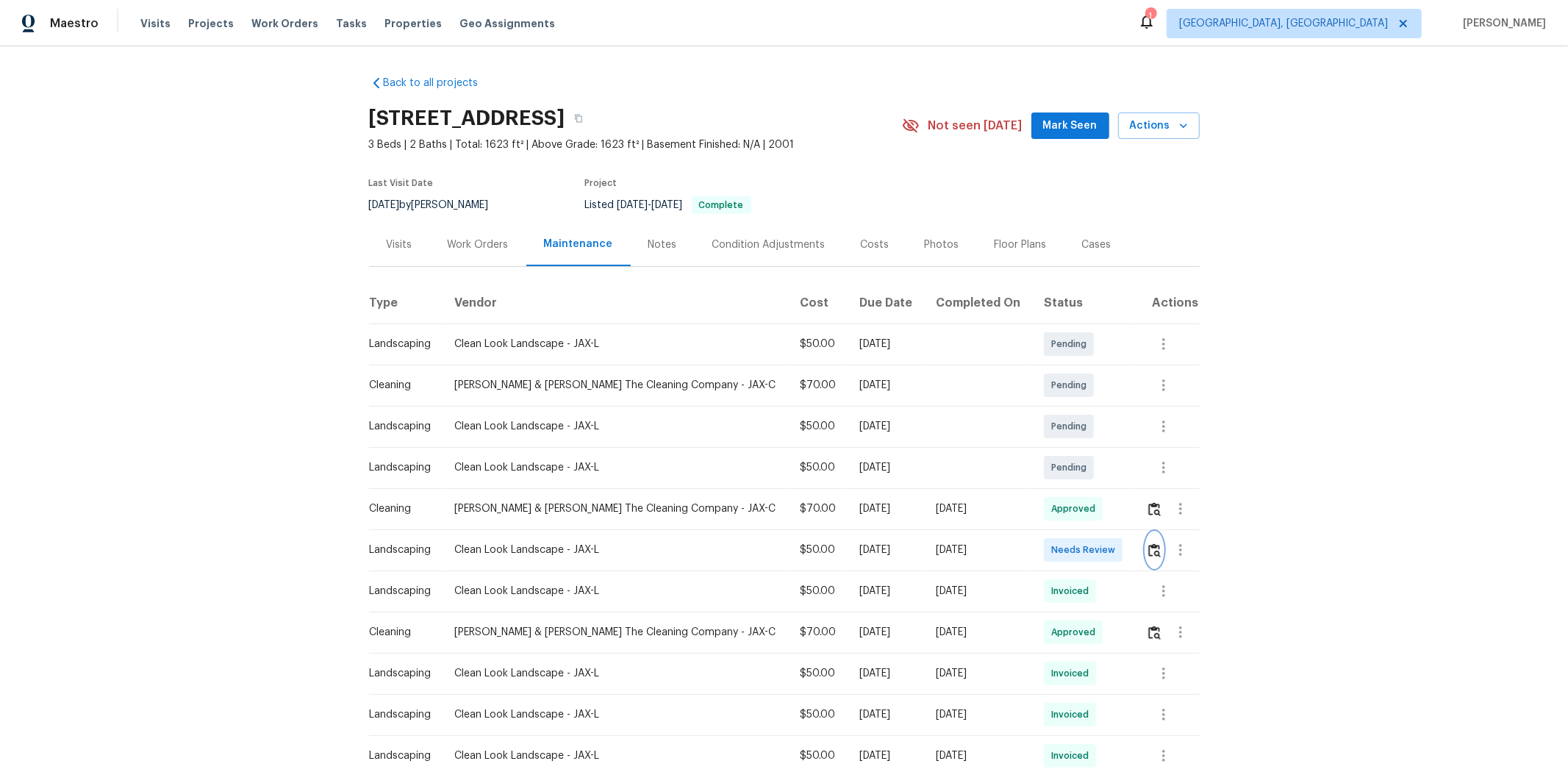
click at [1114, 516] on img "button" at bounding box center [1154, 550] width 12 height 14
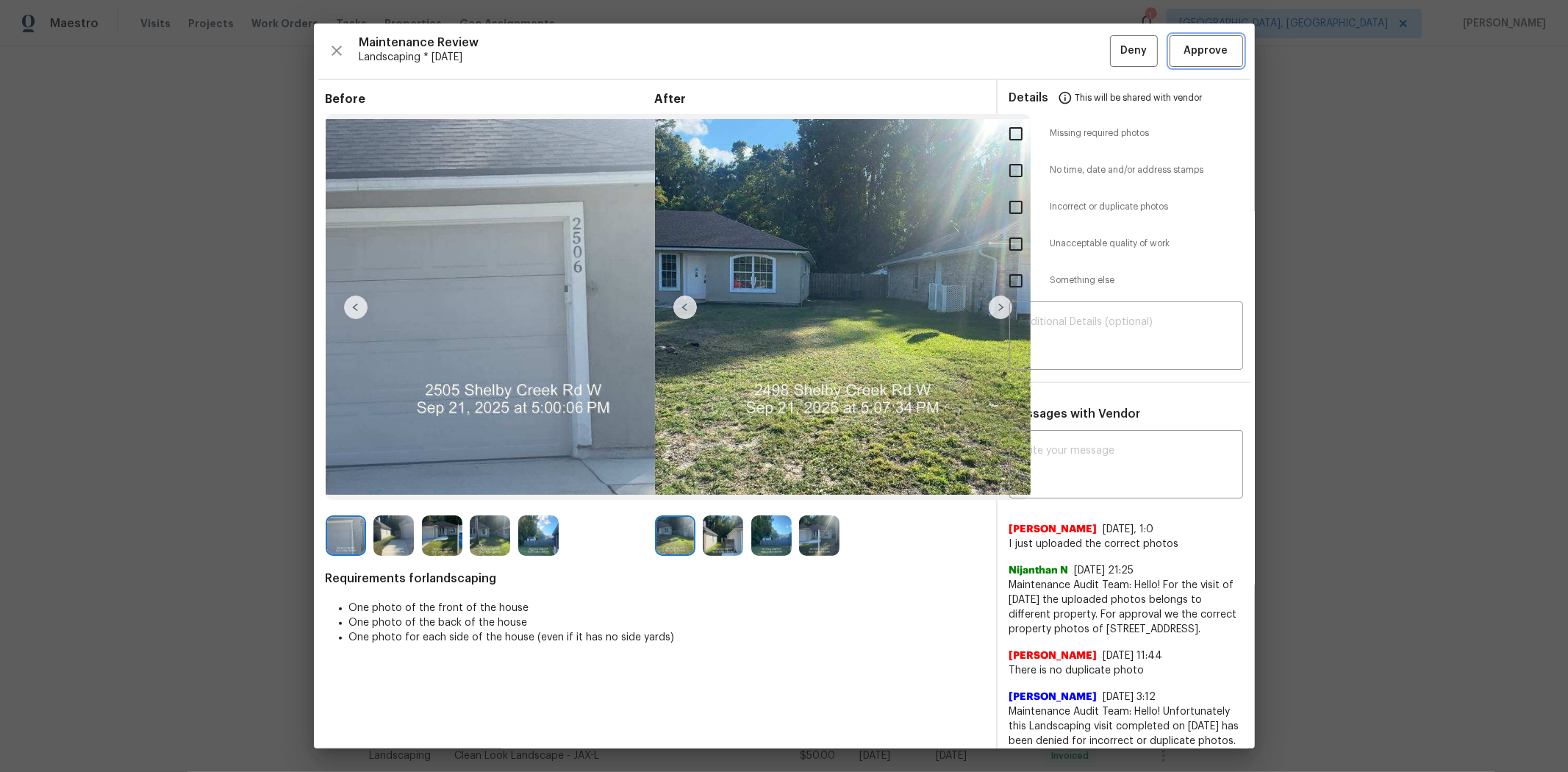
click at [1114, 35] on button "Approve" at bounding box center [1206, 51] width 74 height 32
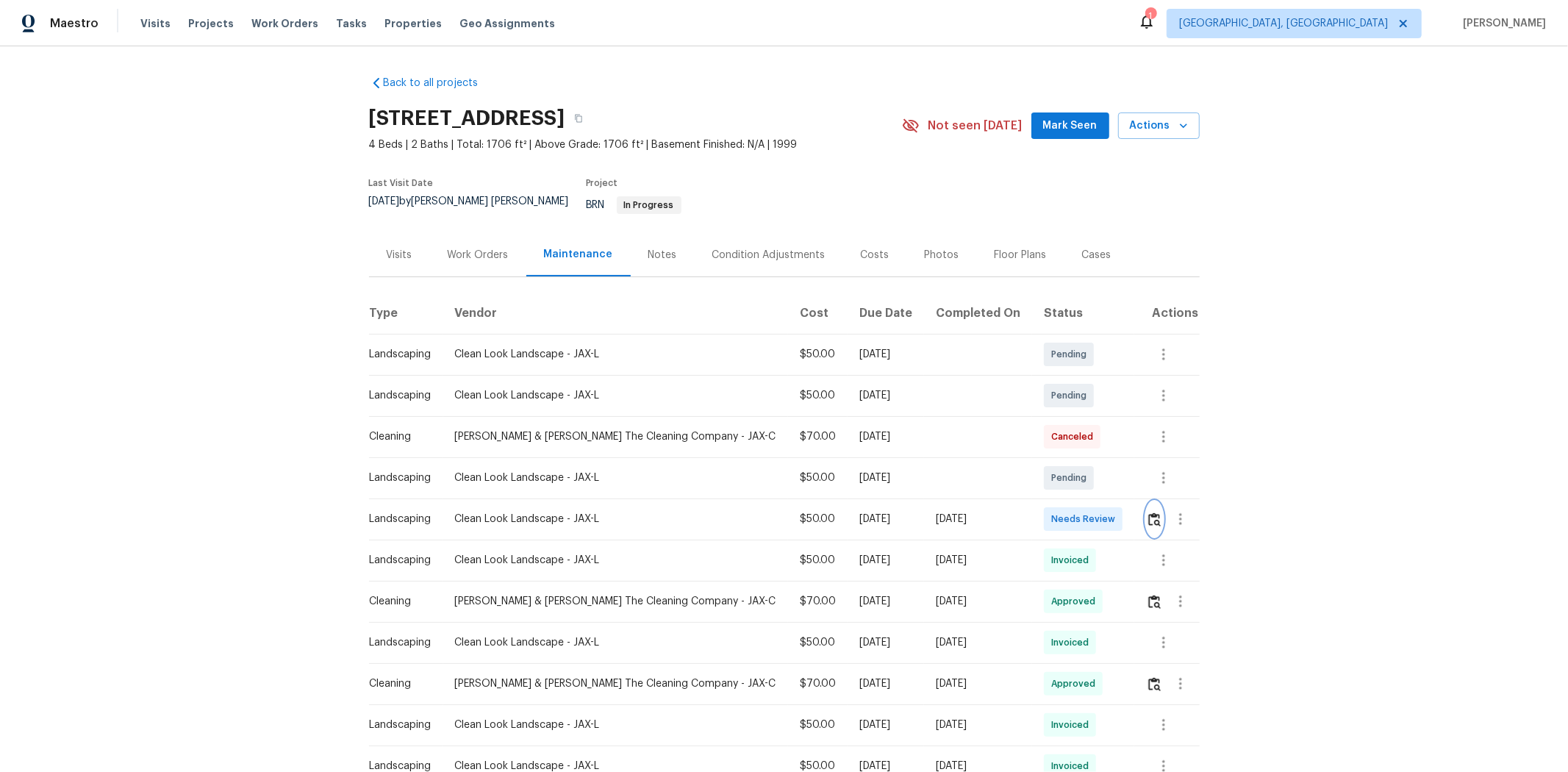
click at [1114, 512] on img "button" at bounding box center [1154, 519] width 12 height 14
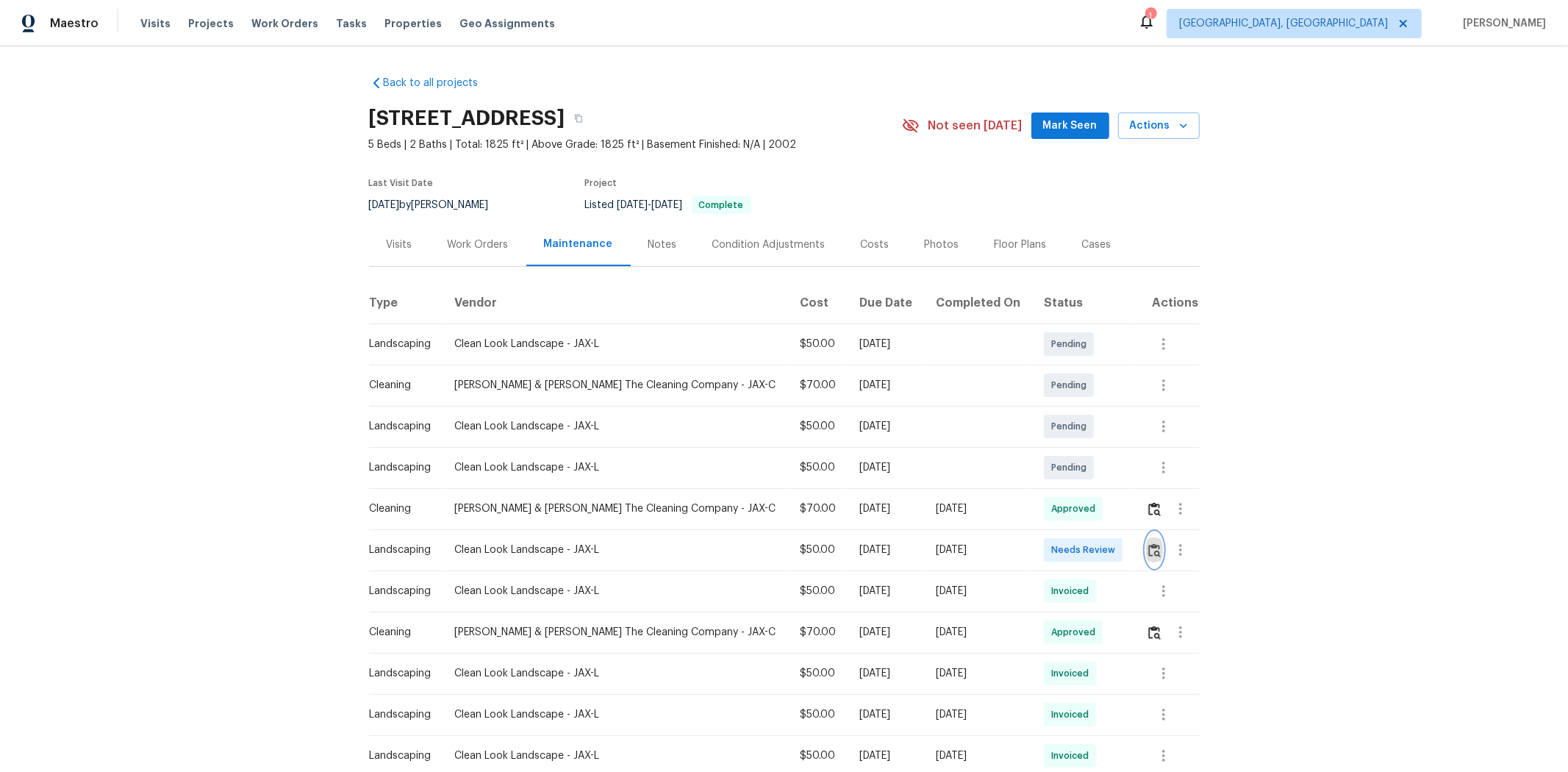
click at [1114, 516] on button "button" at bounding box center [1154, 550] width 17 height 35
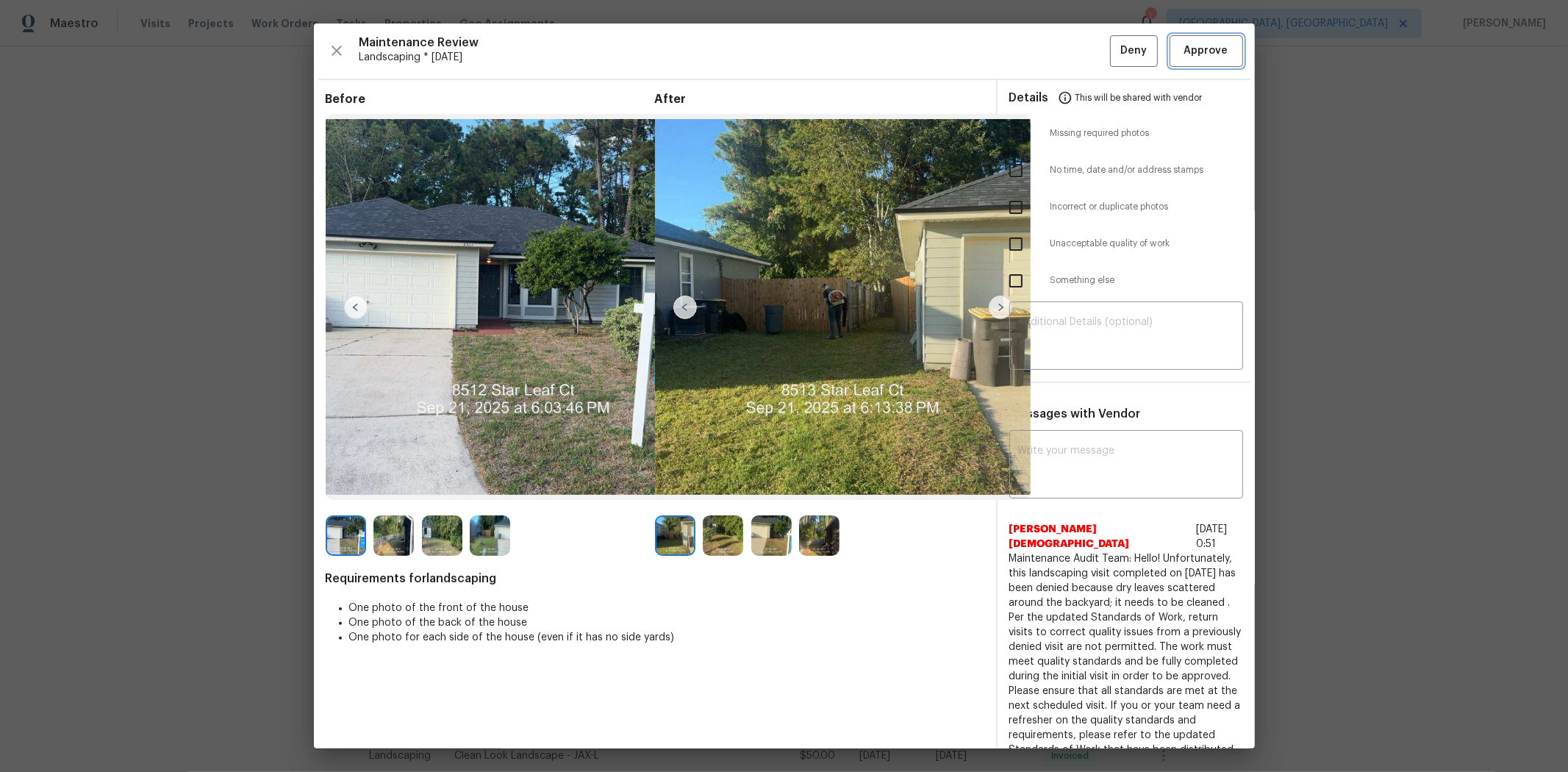
click at [1114, 55] on span "Approve" at bounding box center [1206, 51] width 44 height 18
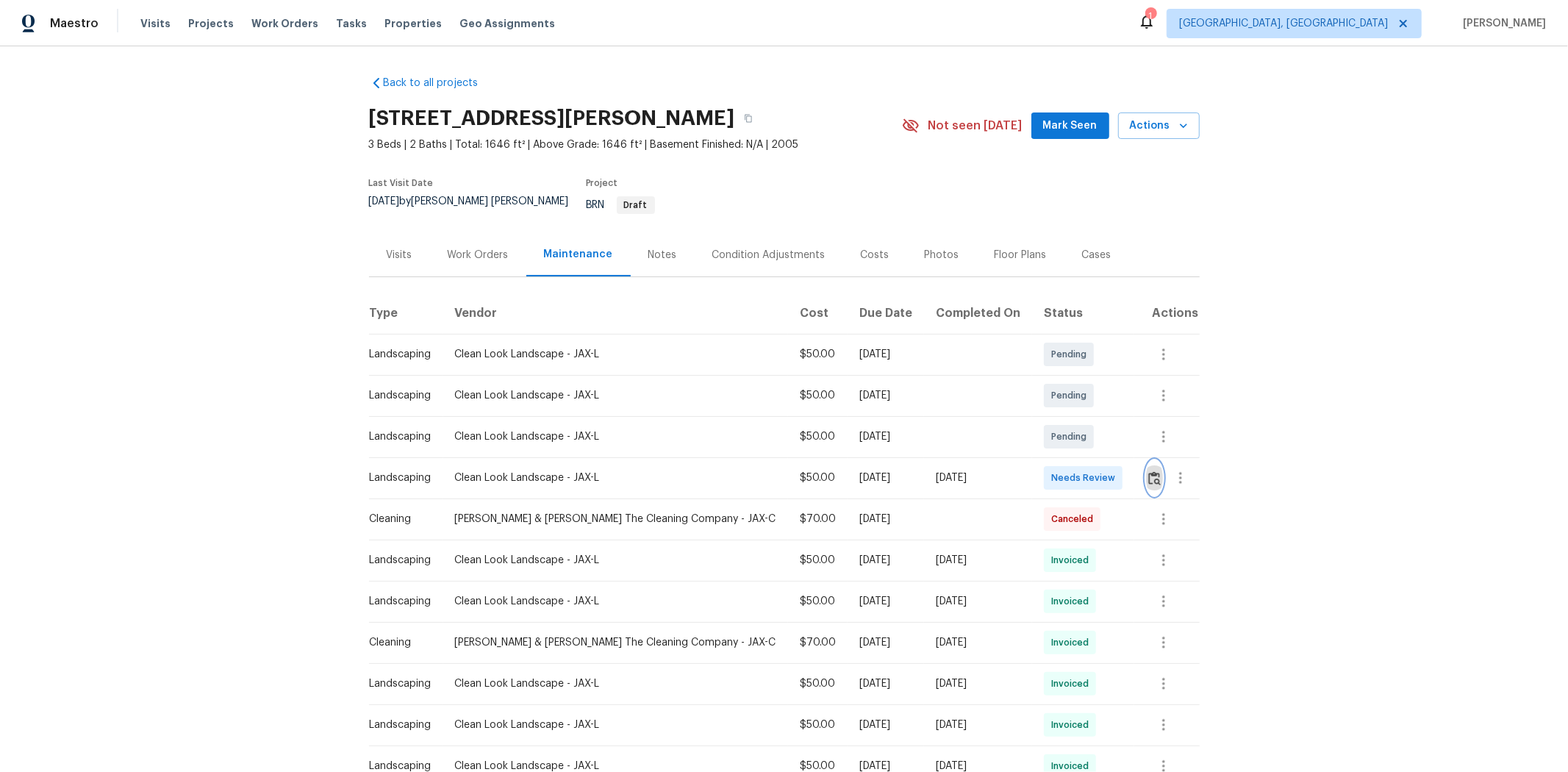
click at [1114, 471] on img "button" at bounding box center [1154, 478] width 12 height 14
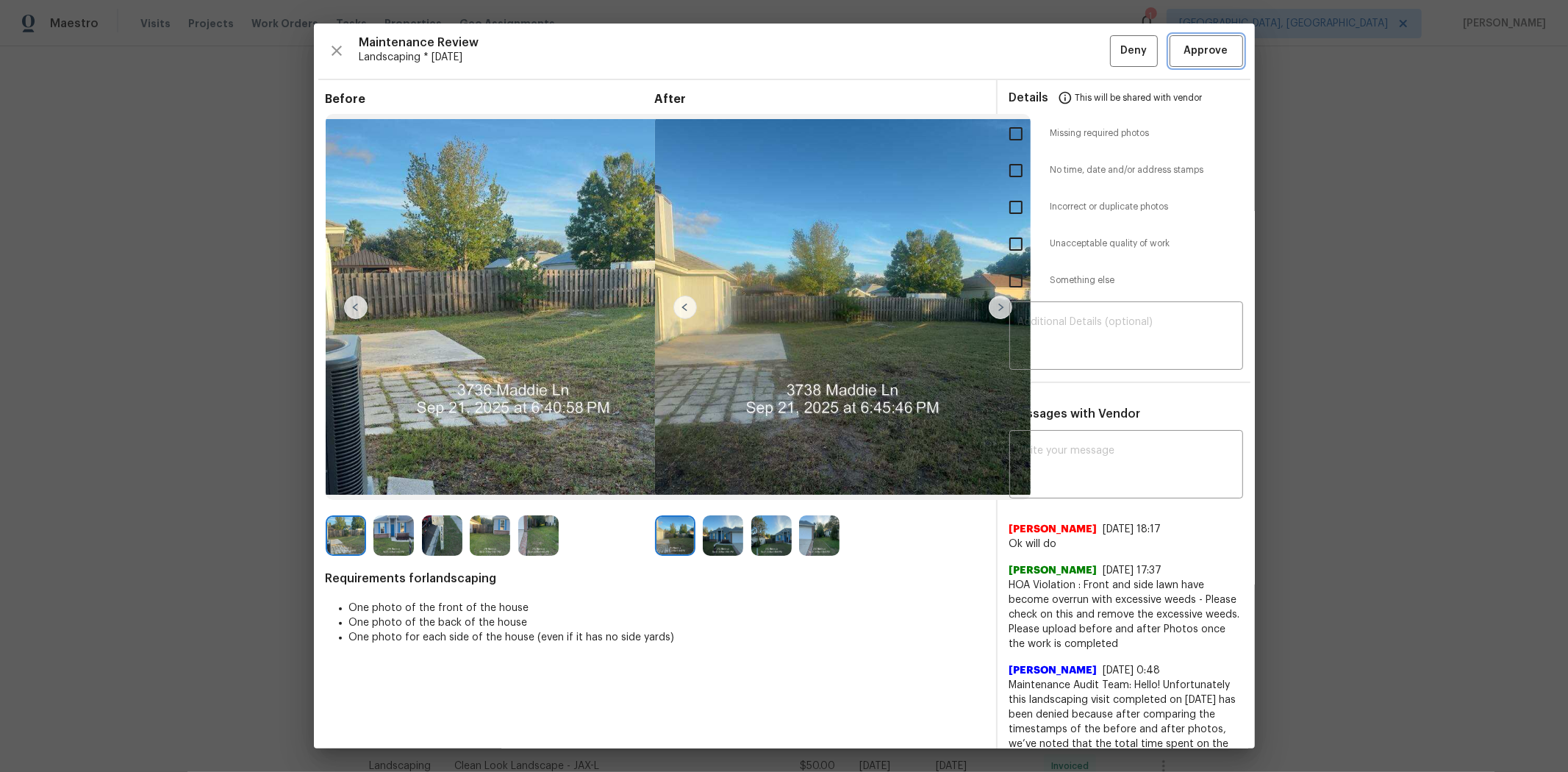
click at [1114, 49] on button "Approve" at bounding box center [1206, 51] width 74 height 32
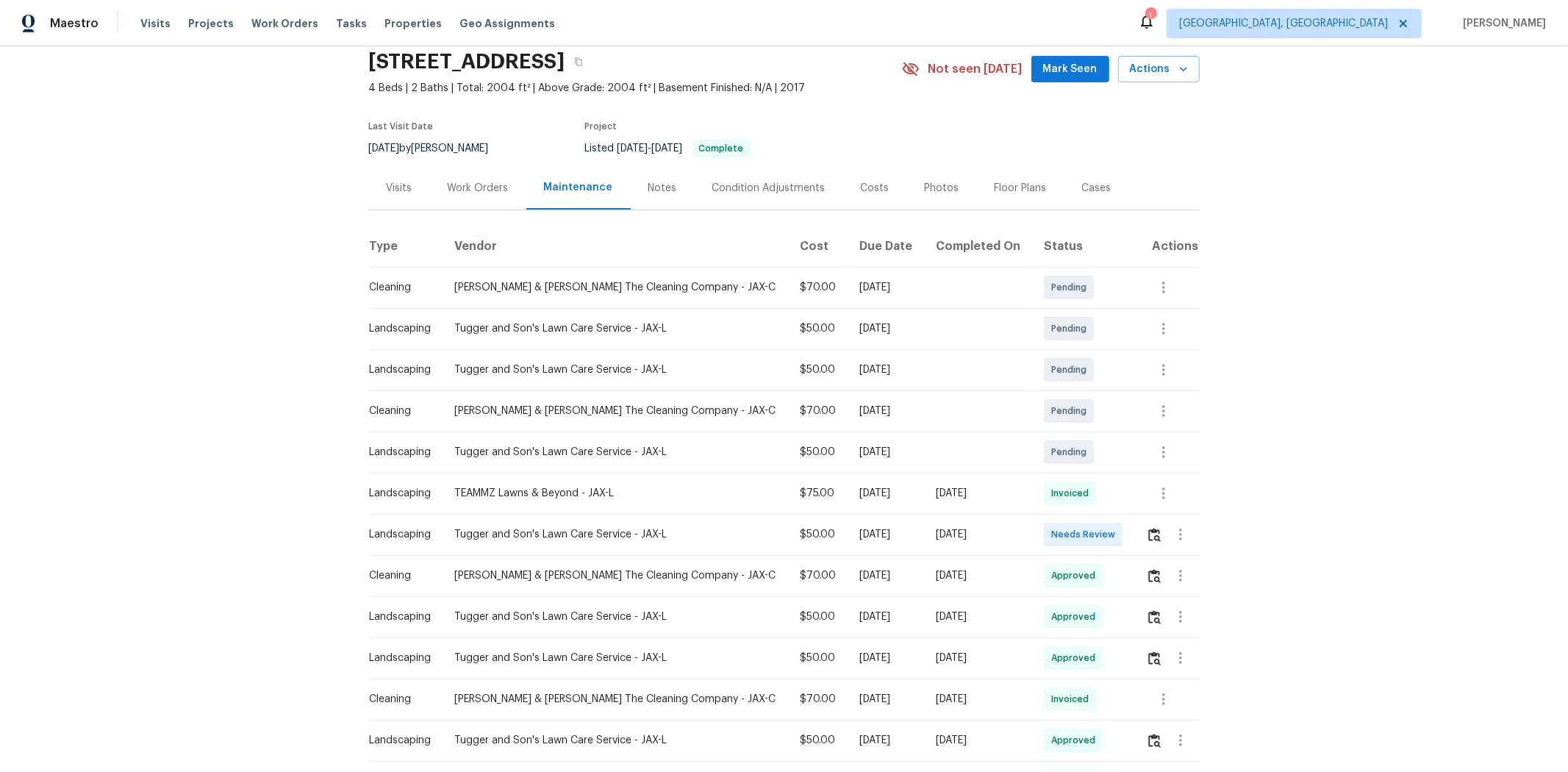
scroll to position [82, 0]
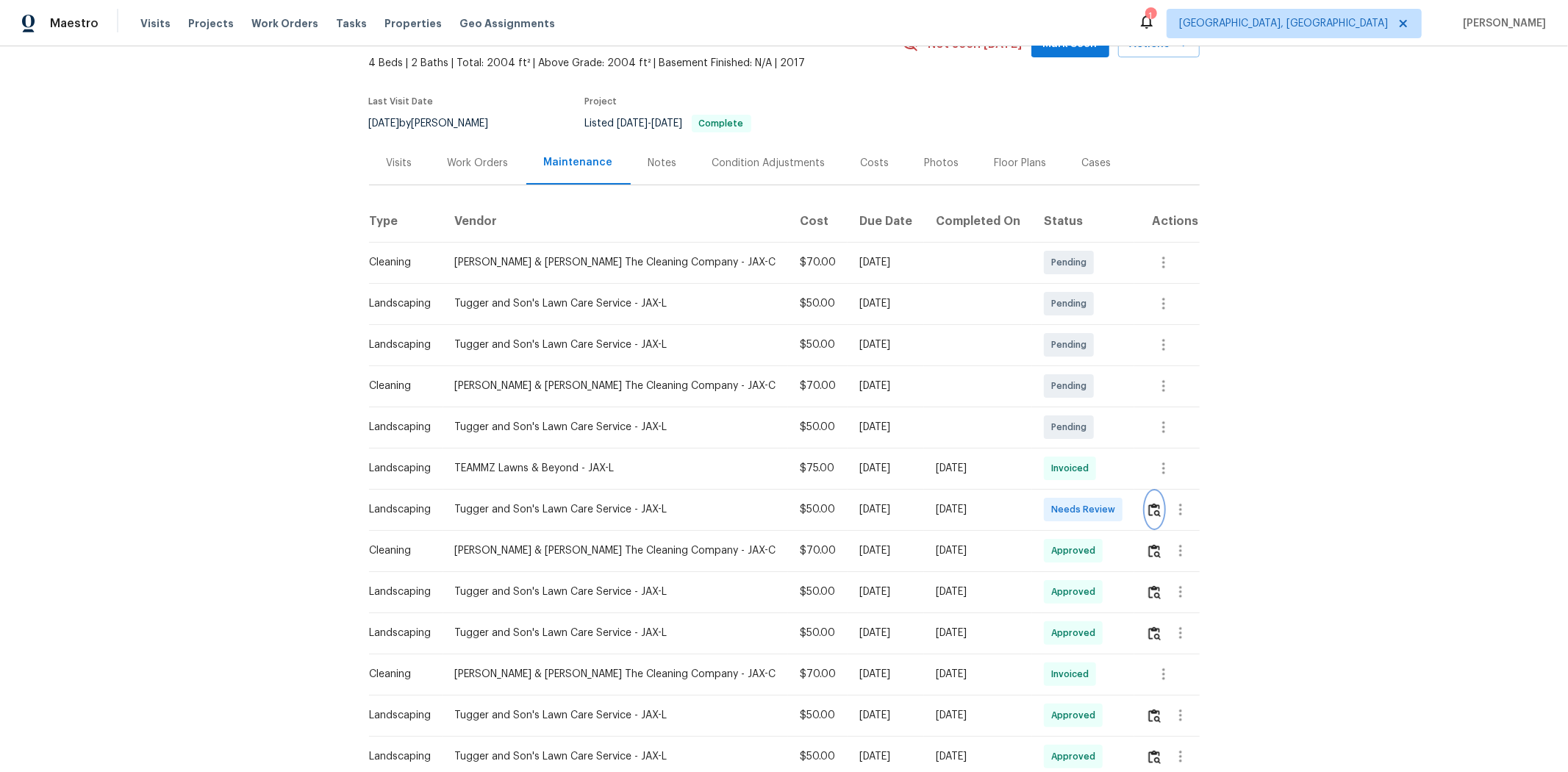
click at [1114, 511] on img "button" at bounding box center [1154, 510] width 12 height 14
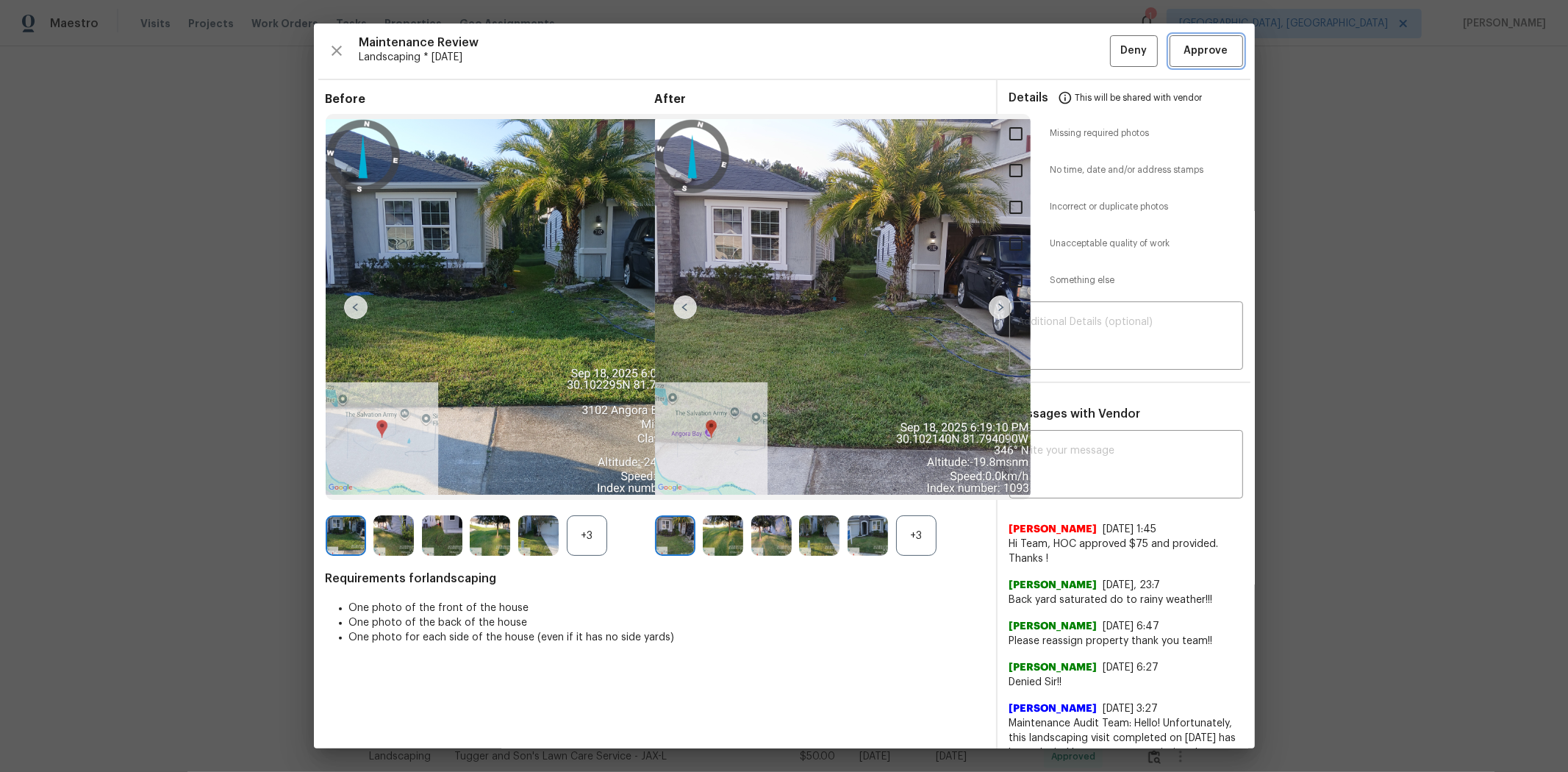
drag, startPoint x: 1201, startPoint y: 62, endPoint x: 1169, endPoint y: 46, distance: 35.8
click at [1114, 61] on button "Approve" at bounding box center [1206, 51] width 74 height 32
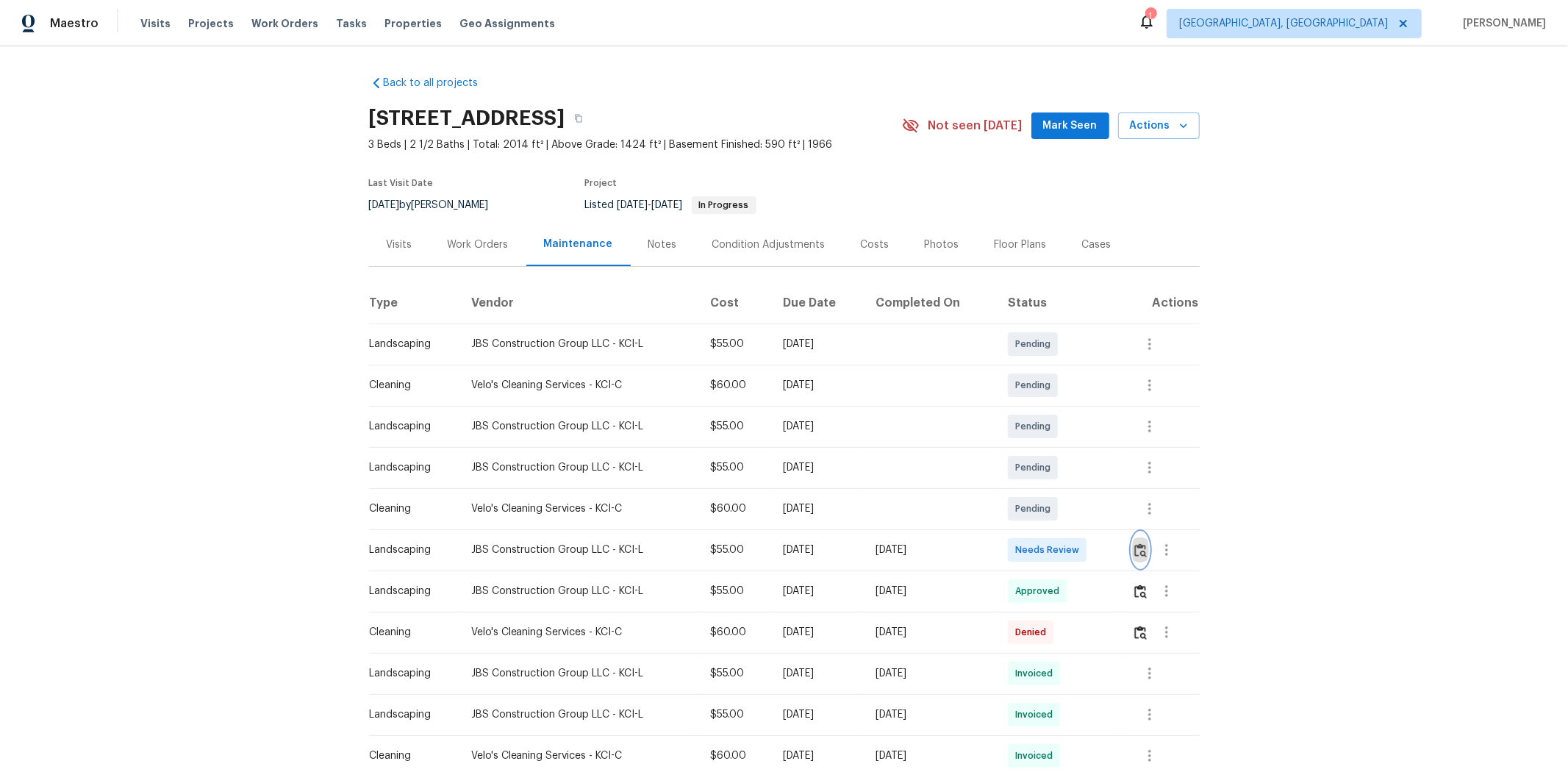
click at [1114, 516] on img "button" at bounding box center [1140, 550] width 12 height 14
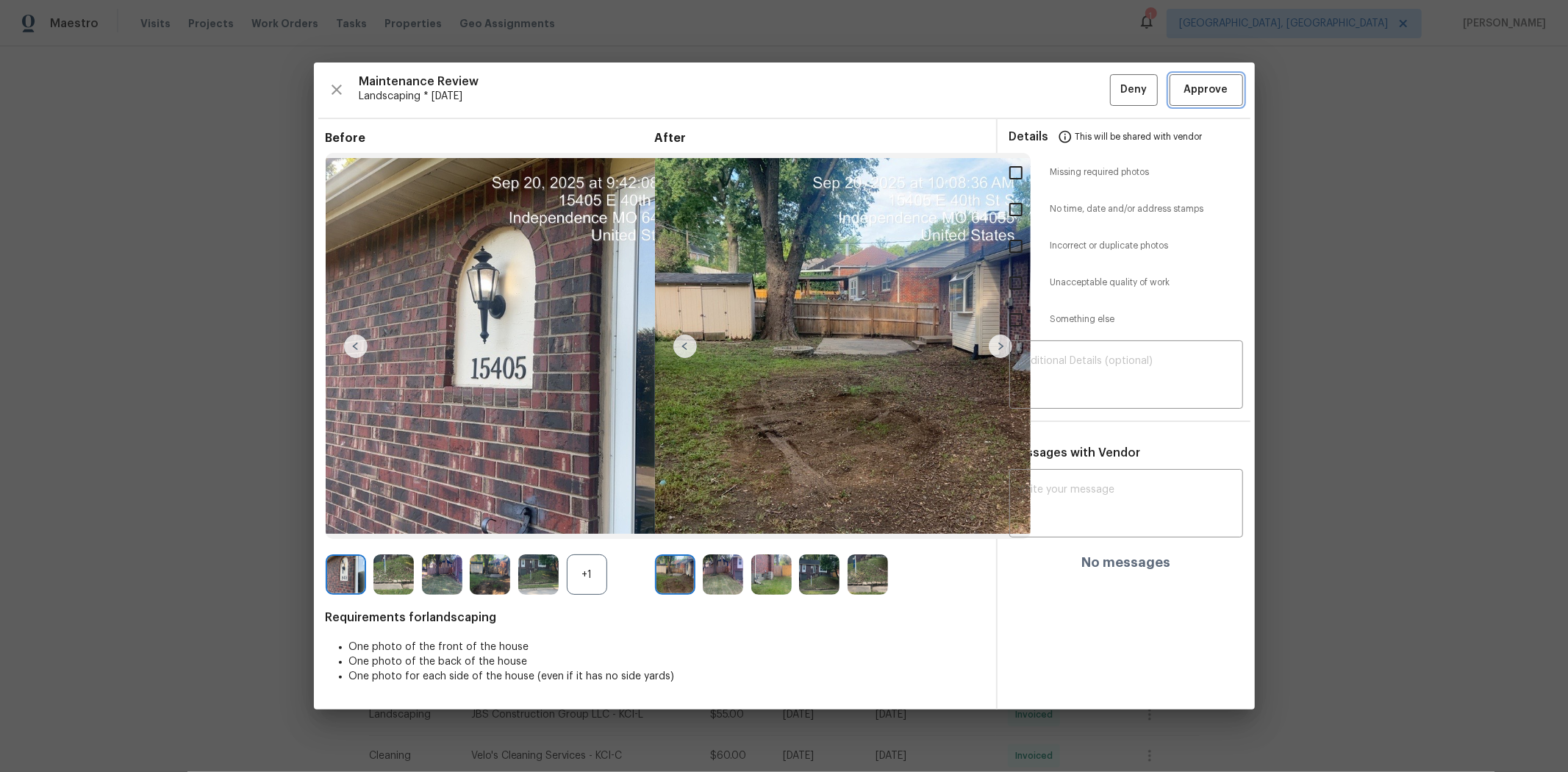
click at [1114, 99] on button "Approve" at bounding box center [1206, 90] width 74 height 32
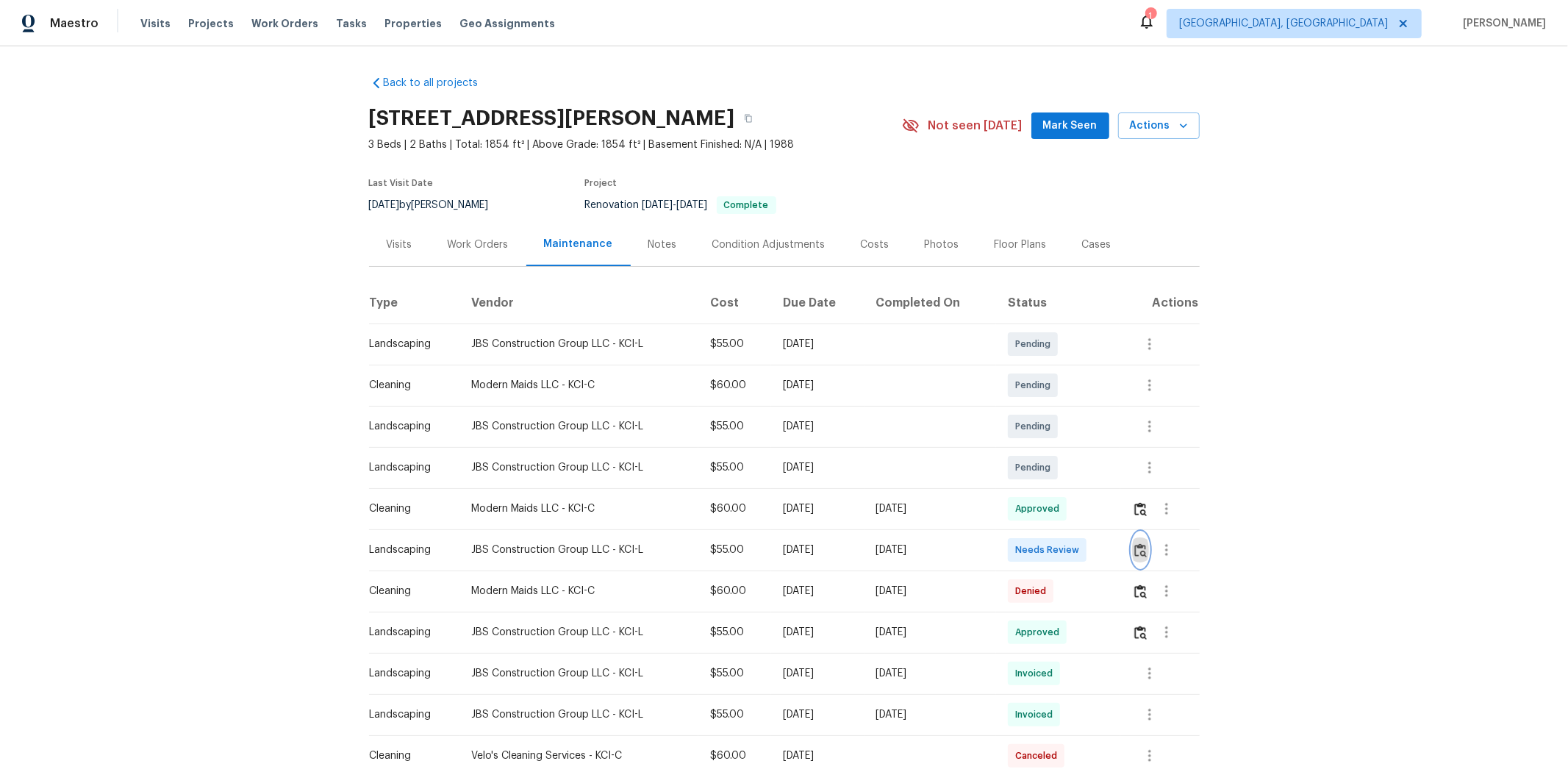
click at [1114, 516] on img "button" at bounding box center [1140, 550] width 12 height 14
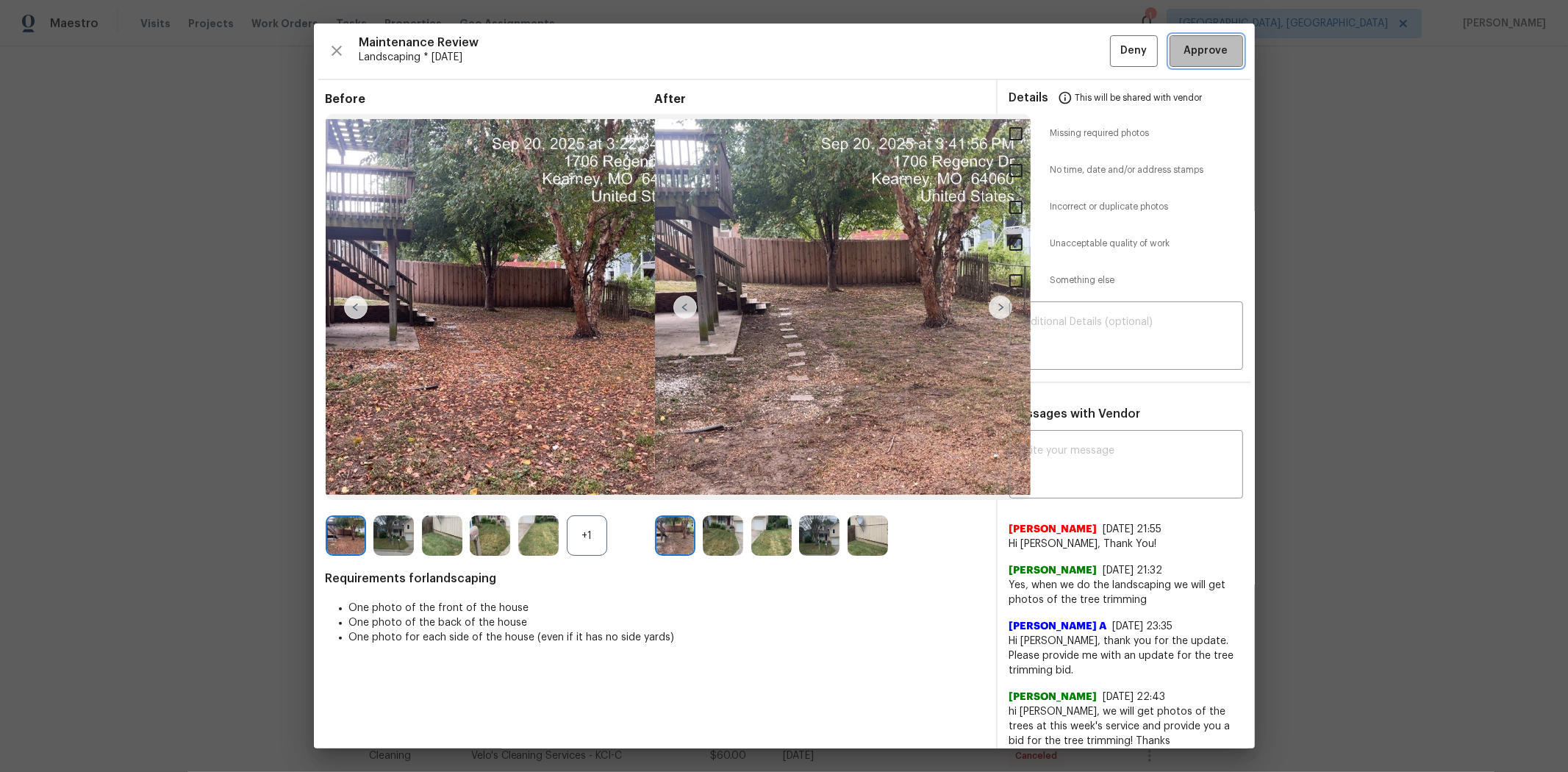
drag, startPoint x: 1189, startPoint y: 40, endPoint x: 1177, endPoint y: 48, distance: 14.4
click at [1114, 41] on button "Approve" at bounding box center [1206, 51] width 74 height 32
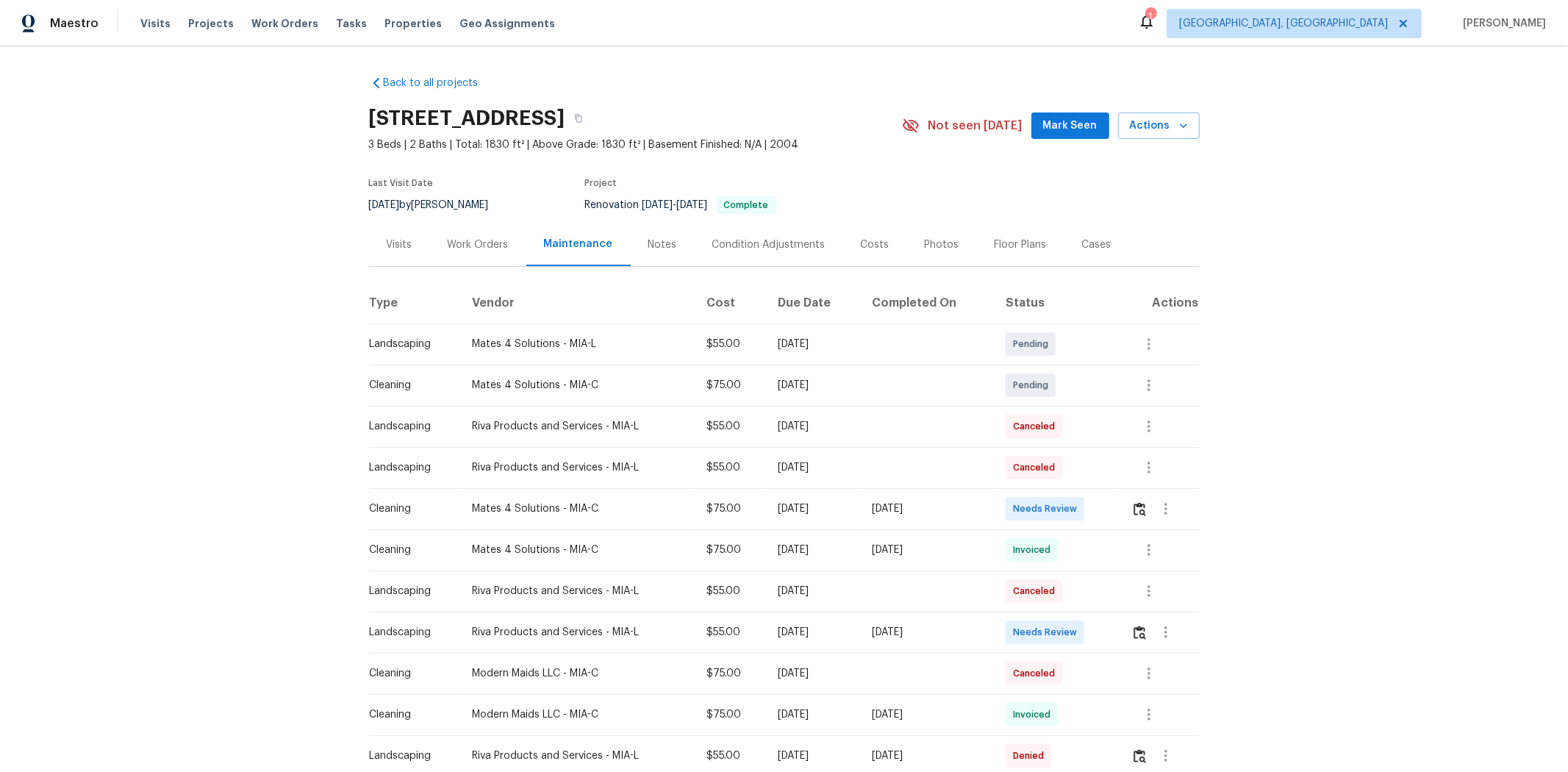
click at [1114, 516] on td at bounding box center [1159, 632] width 79 height 41
click at [1114, 516] on img "button" at bounding box center [1139, 633] width 12 height 14
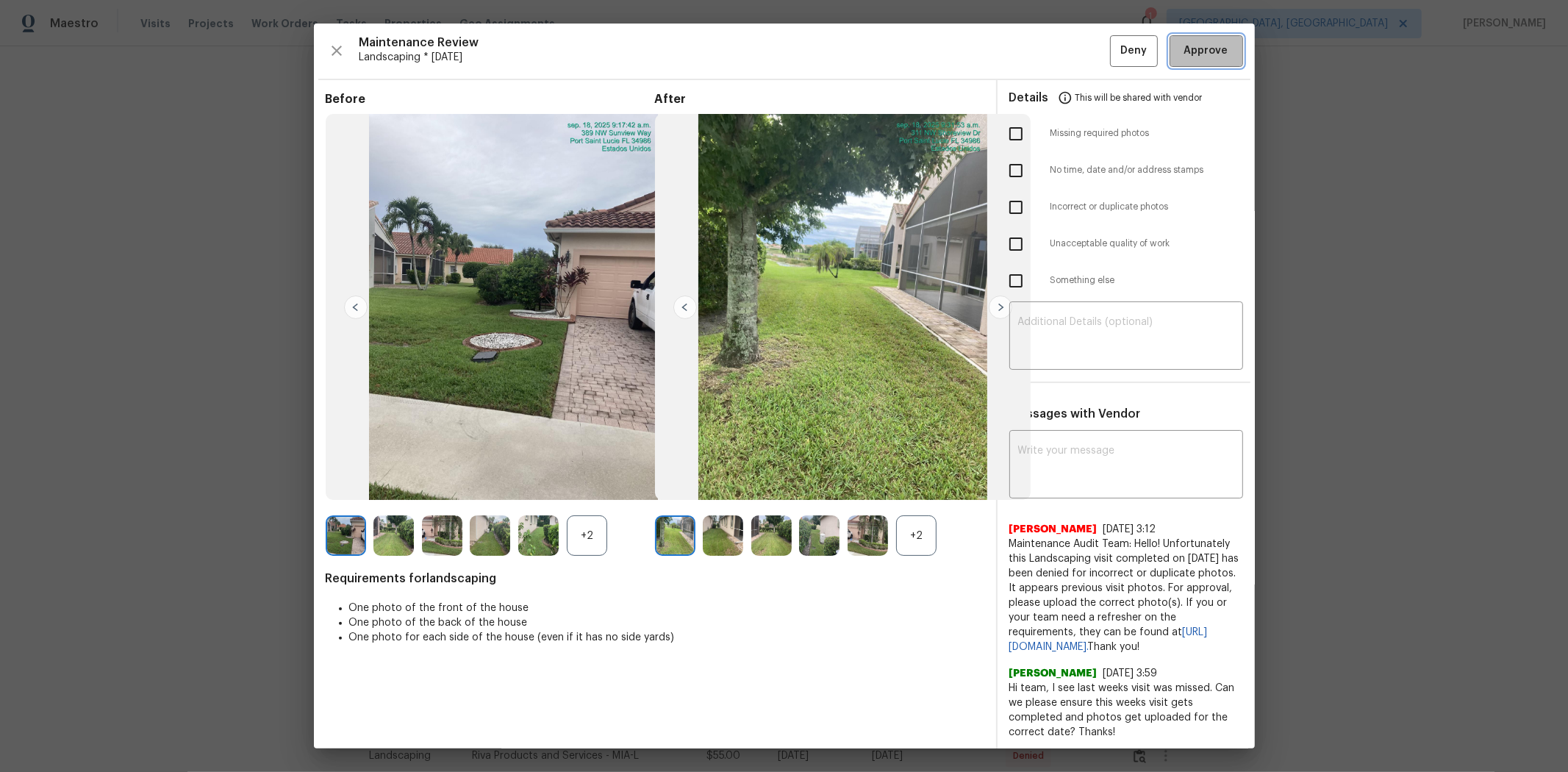
click at [1114, 52] on span "Approve" at bounding box center [1206, 51] width 44 height 18
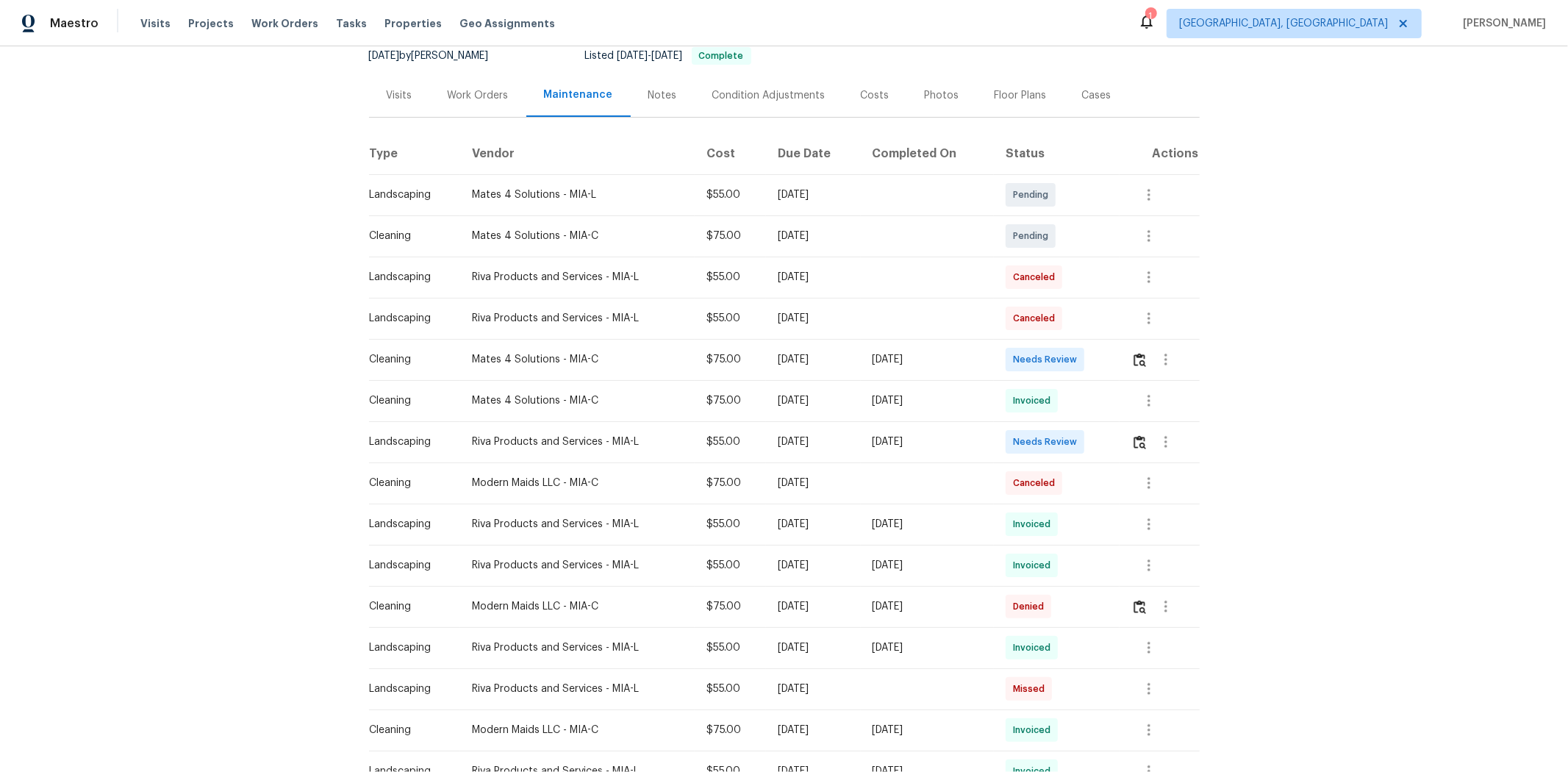
scroll to position [163, 0]
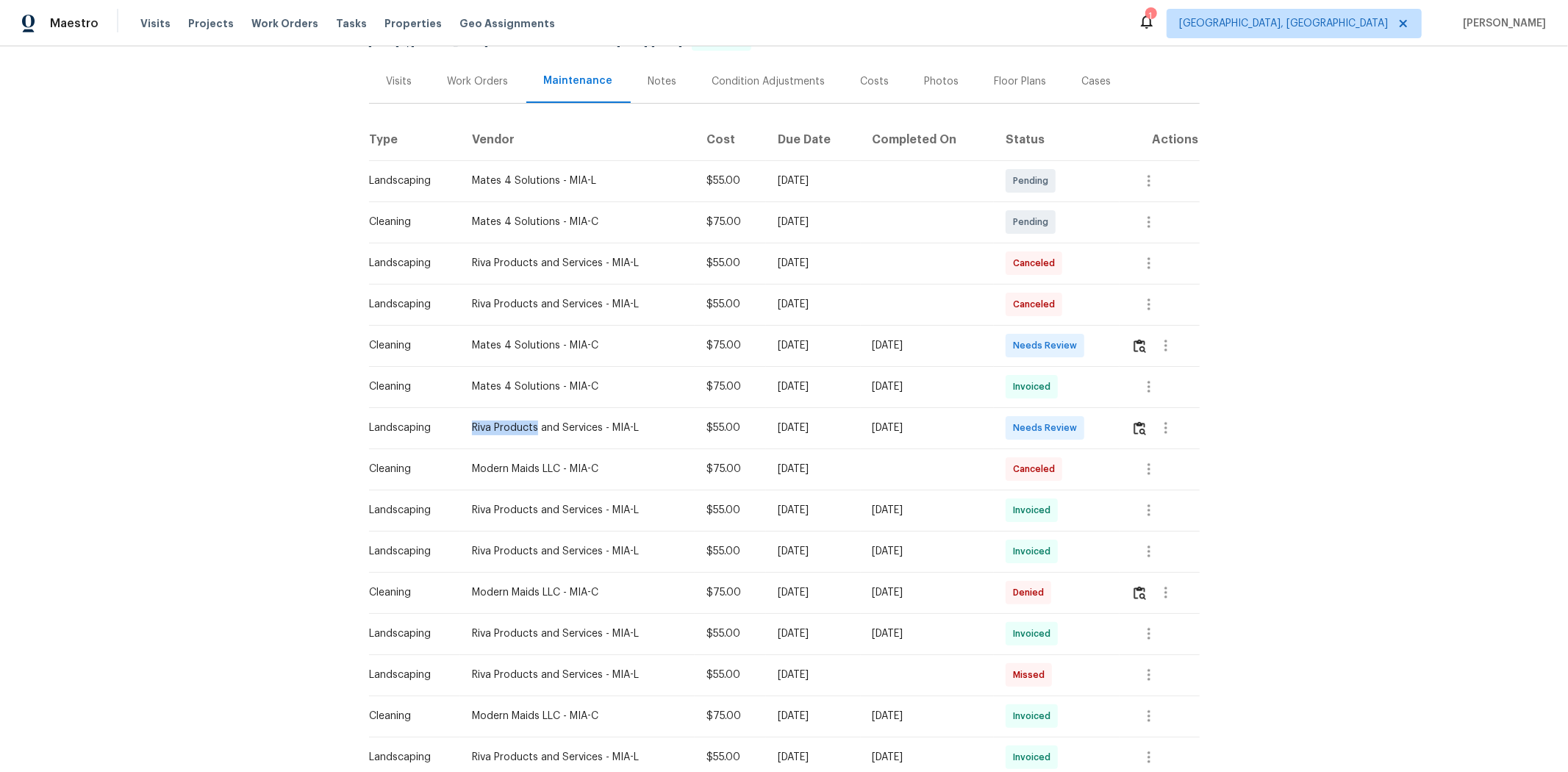
click at [881, 416] on tr "Landscaping Riva Products and Services - MIA-L $55.00 Tue, Sep 16 2025 Sun, Sep…" at bounding box center [784, 428] width 831 height 41
click at [1054, 405] on td "Invoiced" at bounding box center [1056, 386] width 126 height 41
click at [1114, 427] on img "button" at bounding box center [1139, 429] width 12 height 14
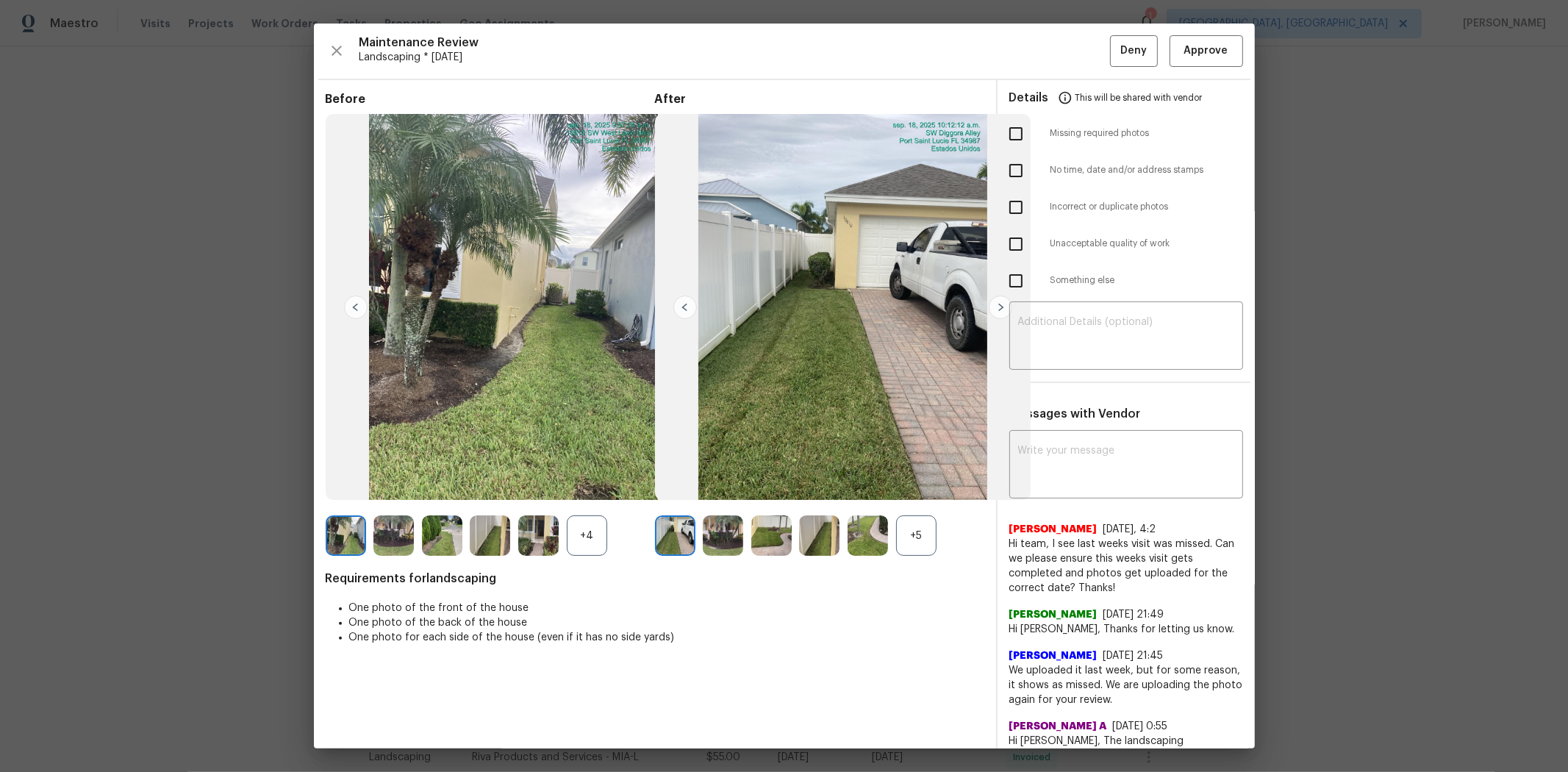
click at [998, 306] on div "​" at bounding box center [1126, 338] width 257 height 65
click at [998, 307] on div "​" at bounding box center [1126, 338] width 257 height 65
click at [726, 516] on img at bounding box center [723, 536] width 40 height 40
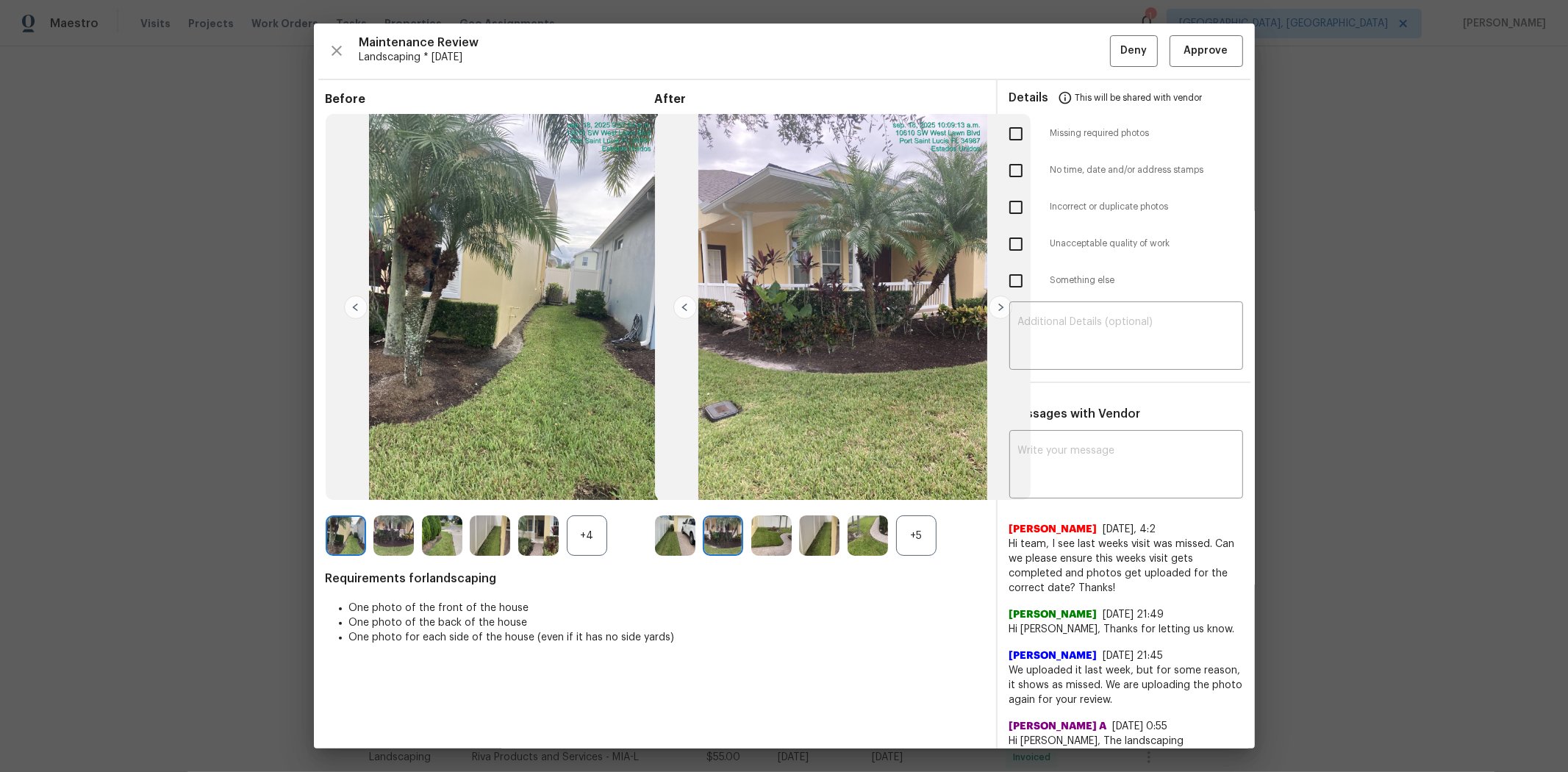
click at [759, 516] on img at bounding box center [772, 536] width 40 height 40
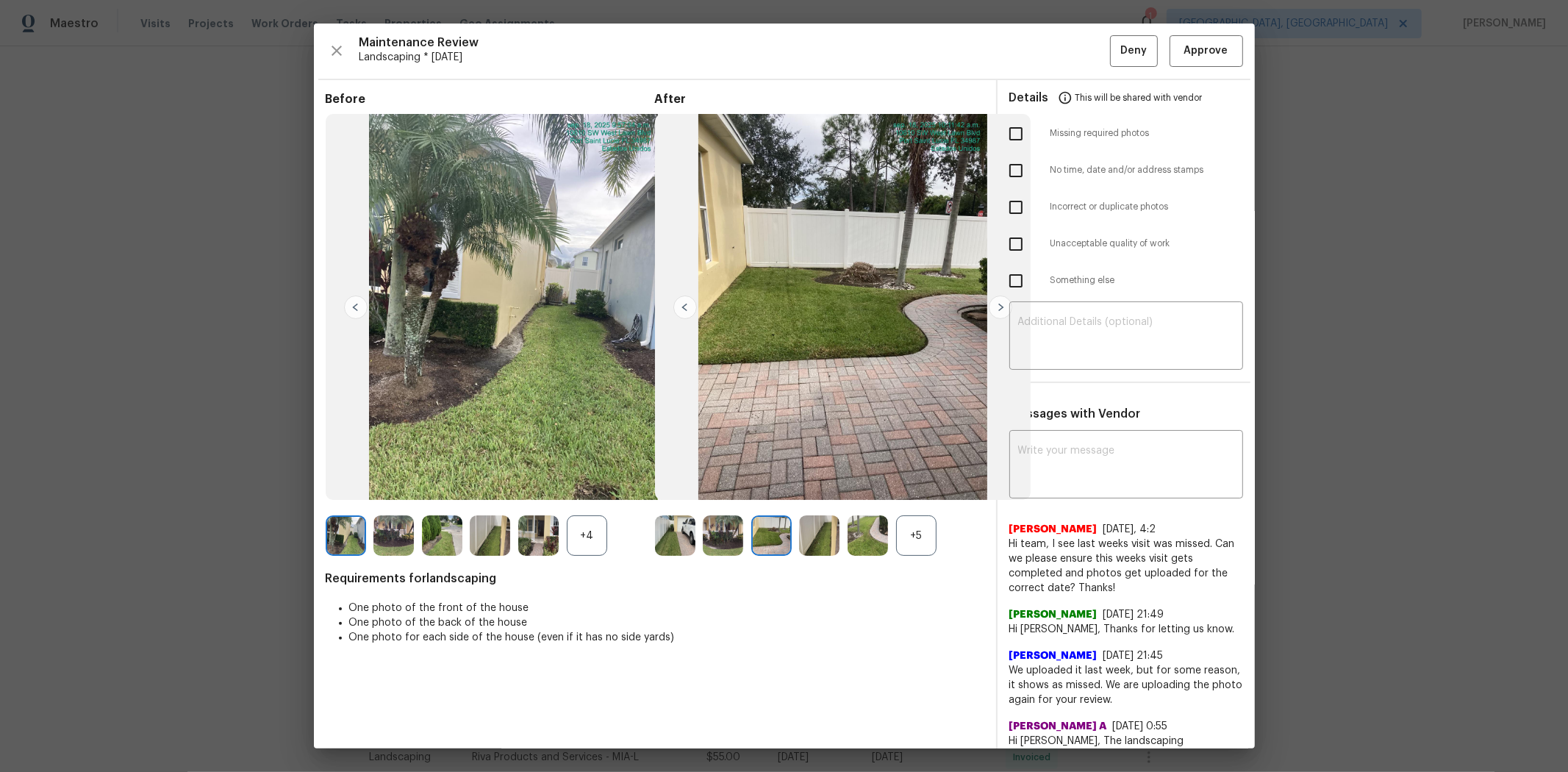
click at [813, 516] on img at bounding box center [819, 536] width 40 height 40
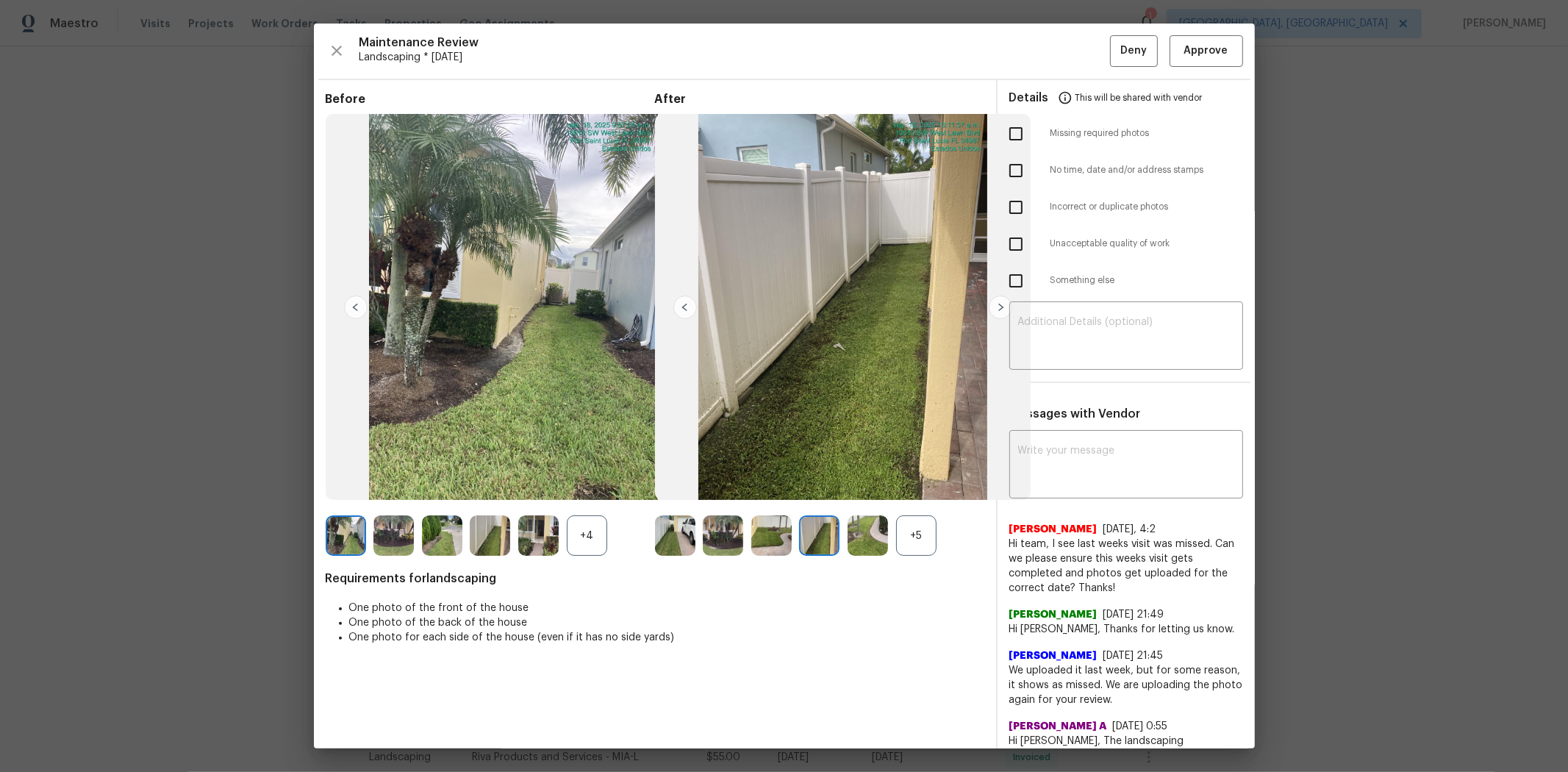
click at [855, 516] on img at bounding box center [868, 536] width 40 height 40
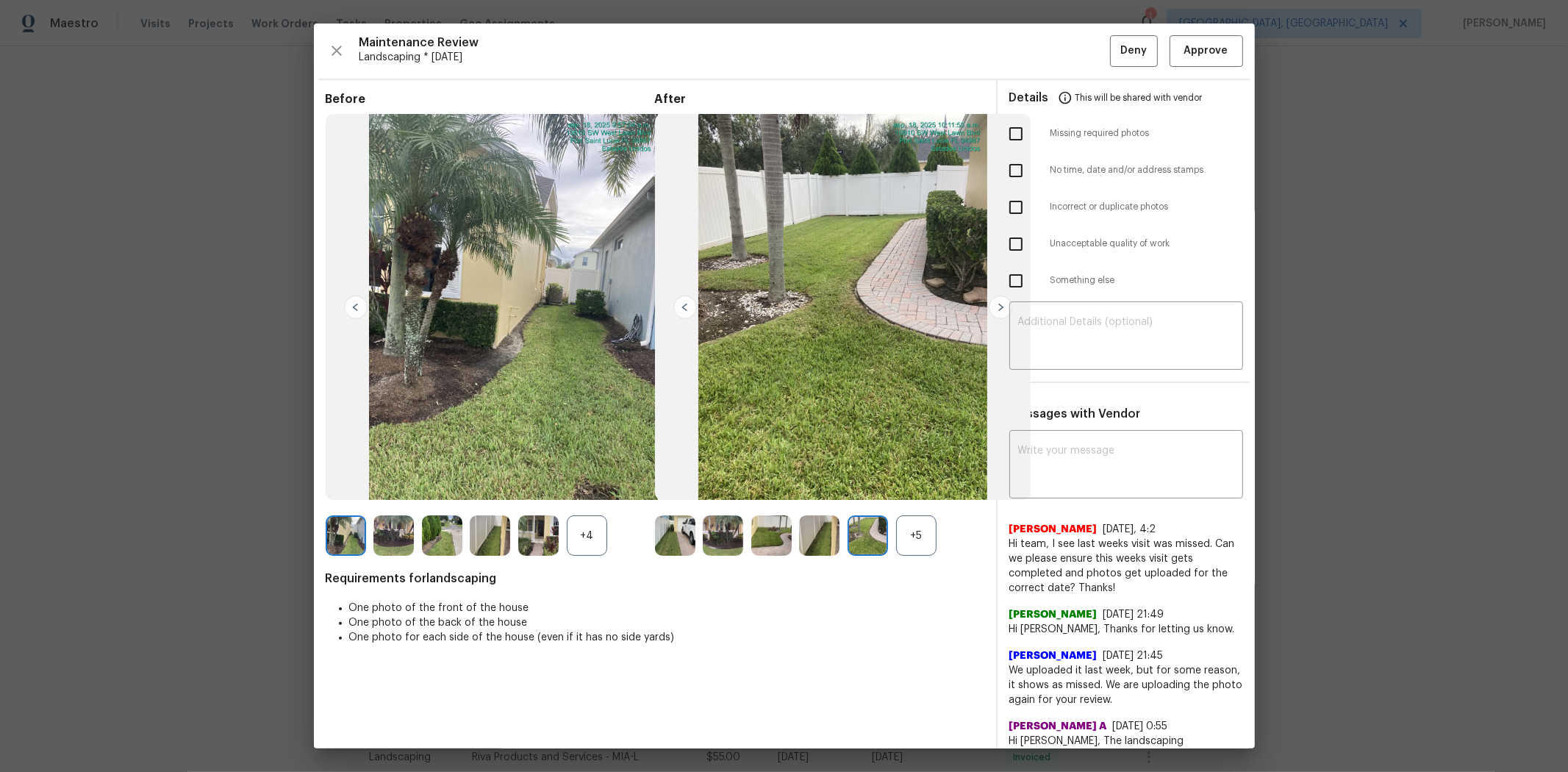
click at [923, 516] on div "+5" at bounding box center [916, 536] width 40 height 40
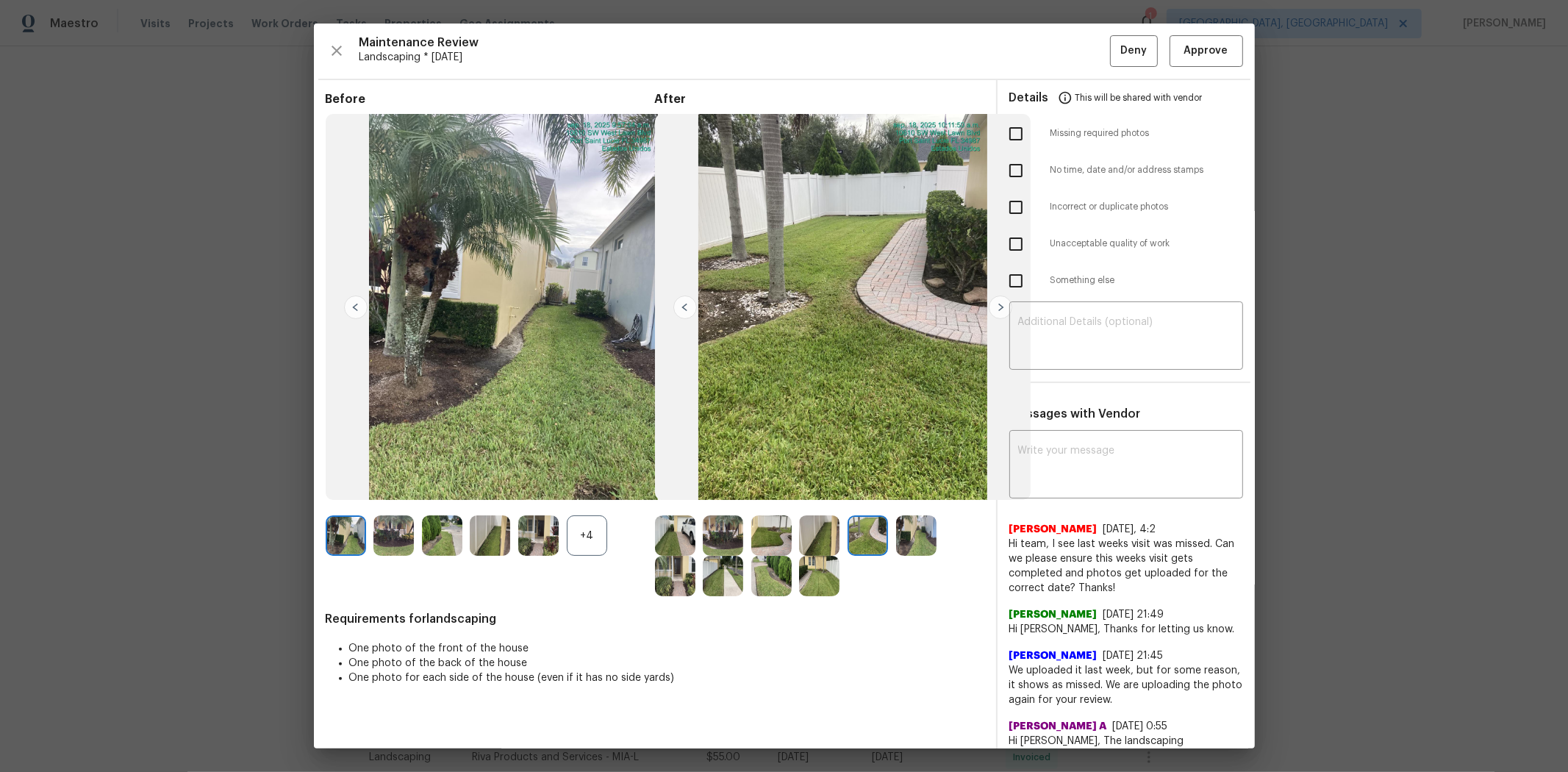
click at [913, 516] on img at bounding box center [916, 536] width 40 height 40
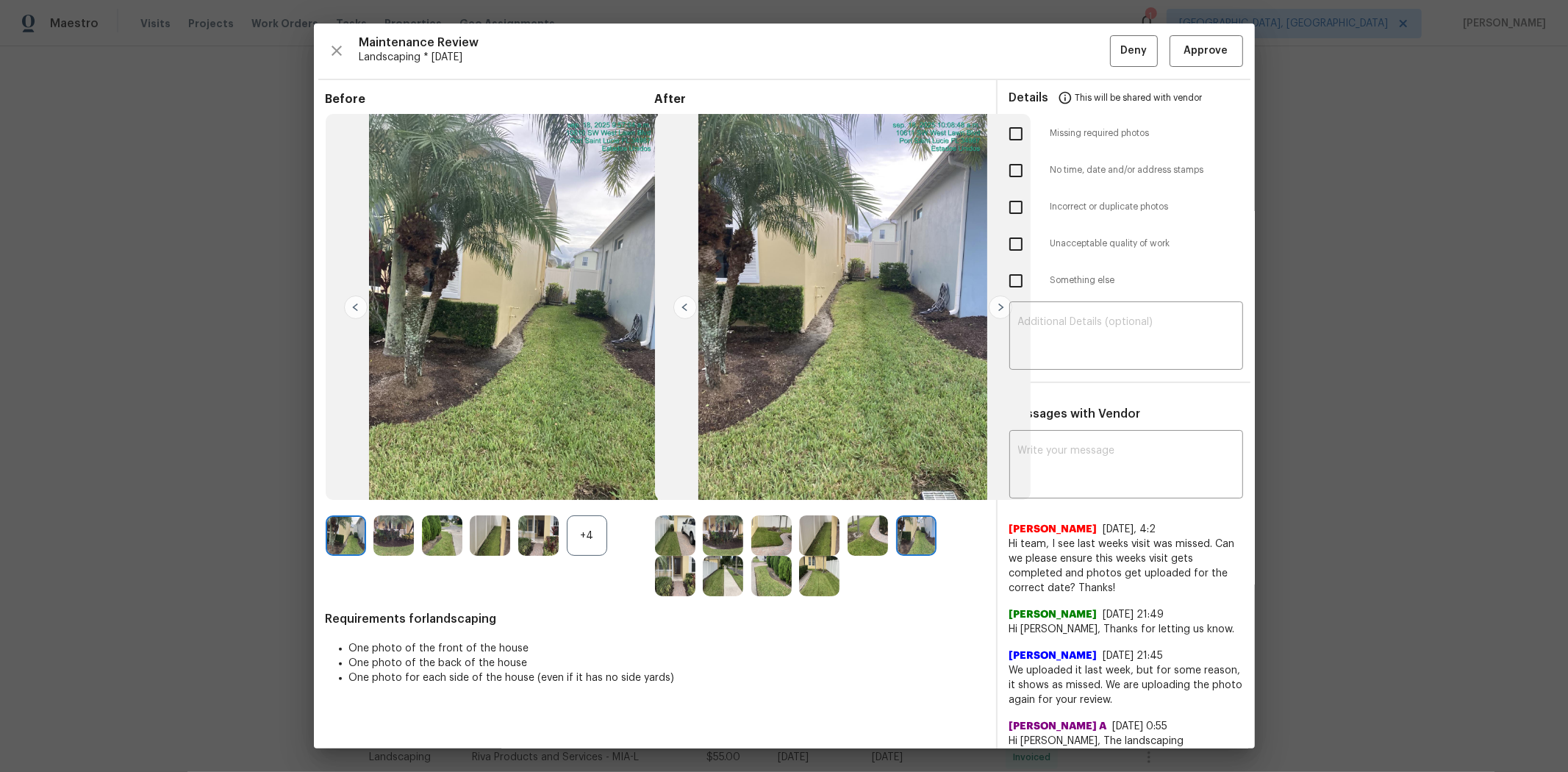
click at [685, 516] on img at bounding box center [675, 577] width 40 height 40
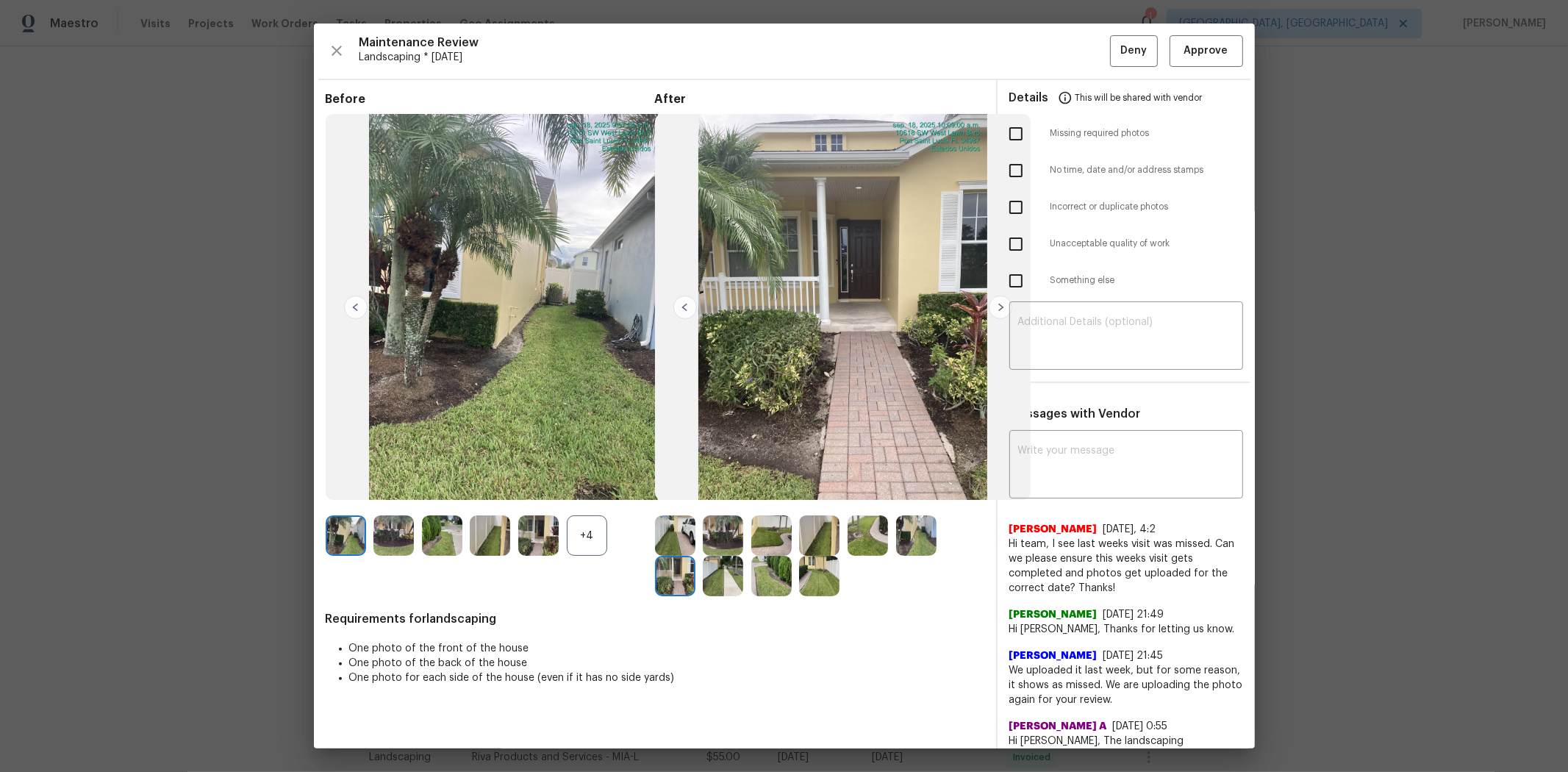
click at [718, 516] on img at bounding box center [723, 577] width 40 height 40
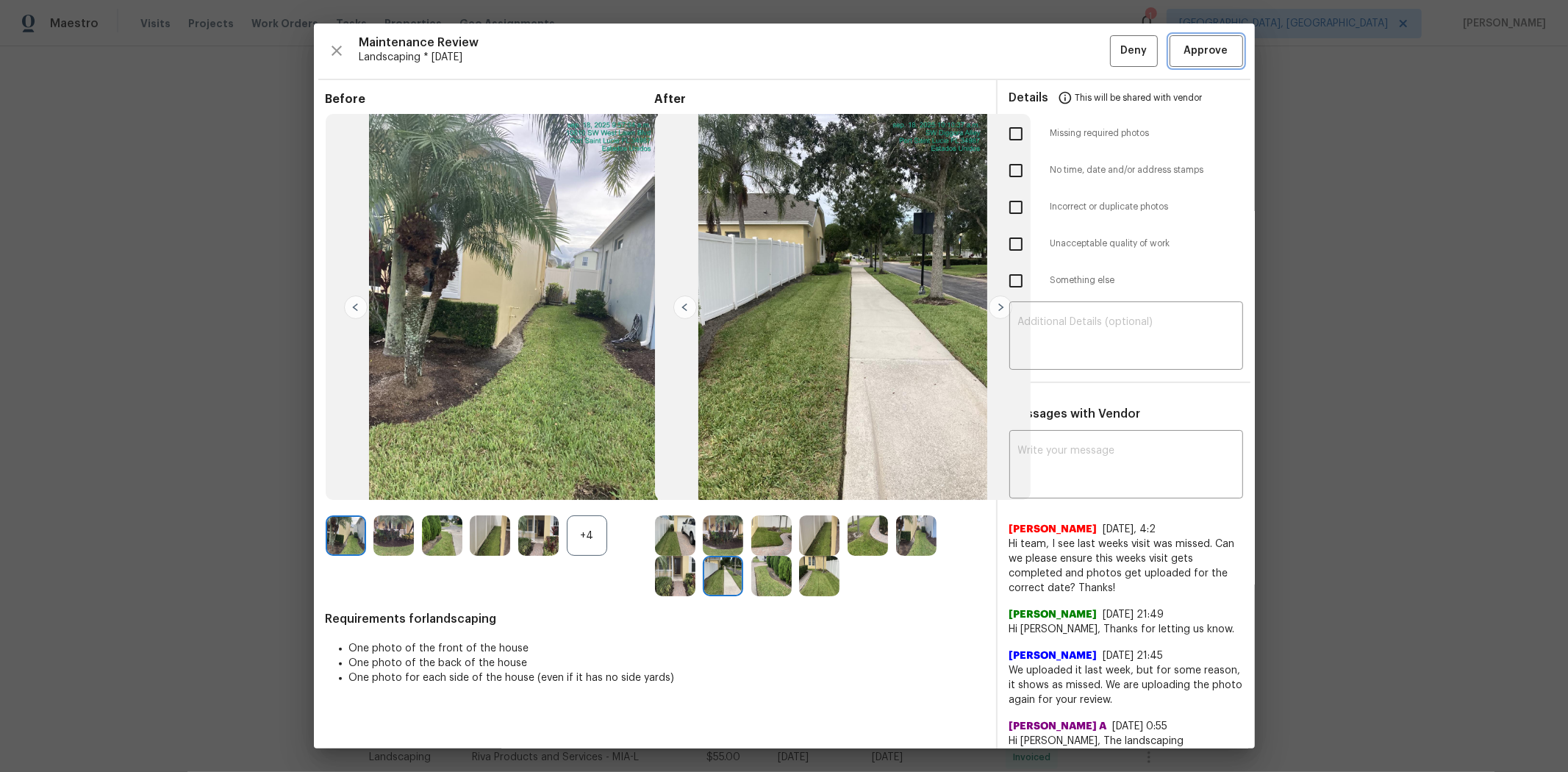
click at [1114, 42] on span "Approve" at bounding box center [1206, 51] width 44 height 18
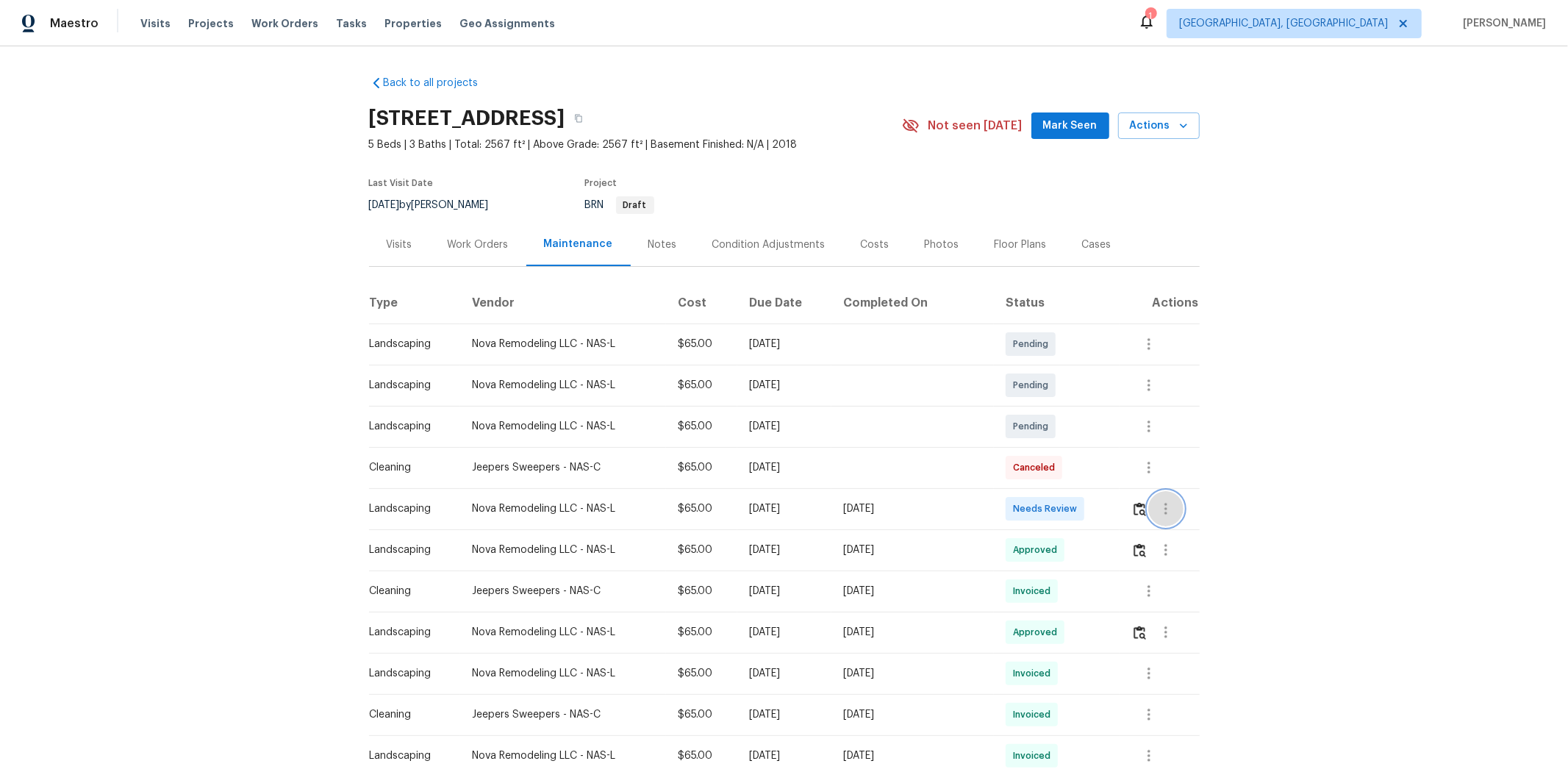
drag, startPoint x: 1147, startPoint y: 518, endPoint x: 1137, endPoint y: 512, distance: 11.7
click at [1114, 516] on div at bounding box center [1166, 509] width 35 height 35
click at [1114, 511] on img "button" at bounding box center [1139, 510] width 12 height 14
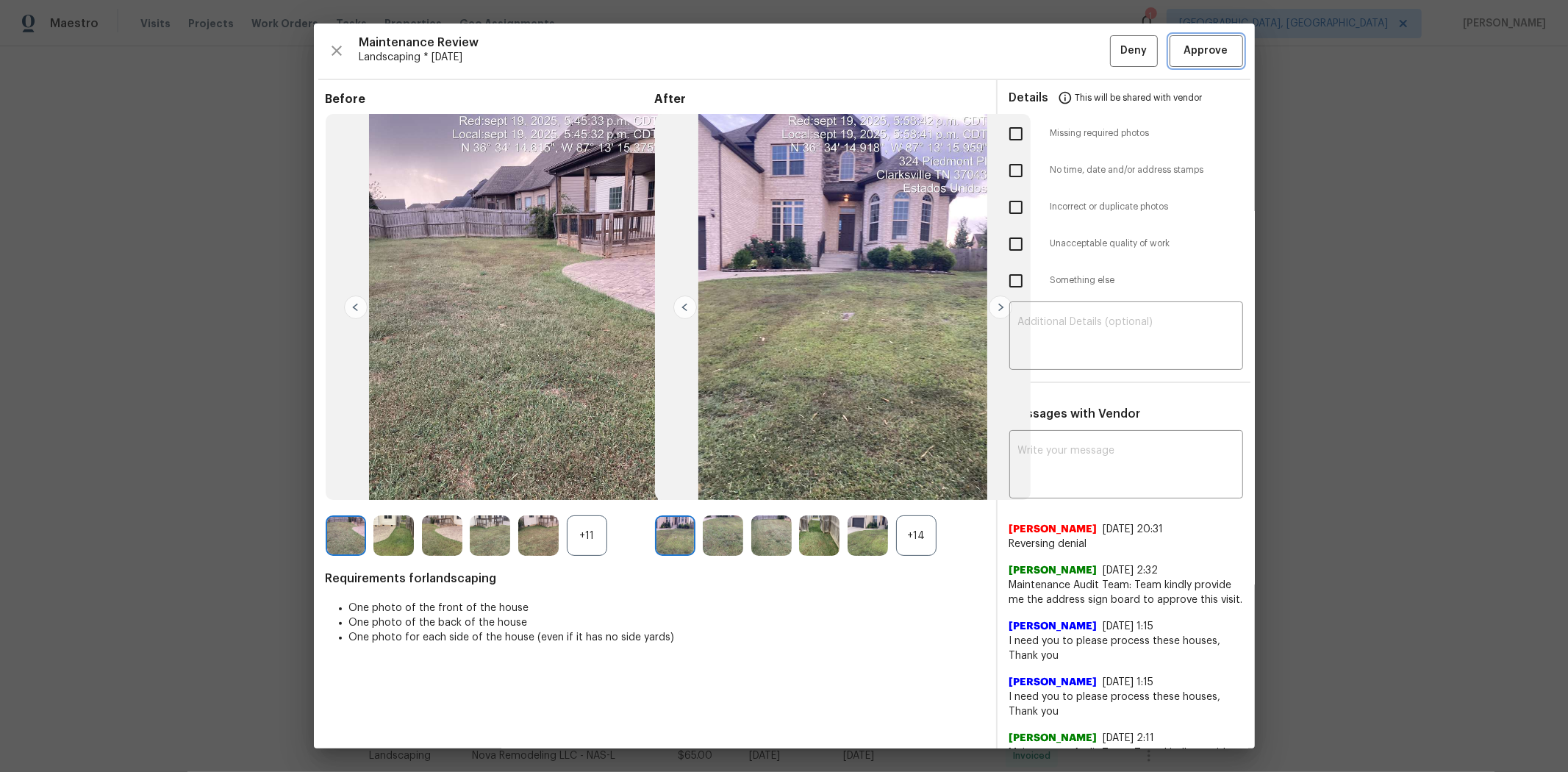
click at [1114, 47] on span "Approve" at bounding box center [1206, 51] width 44 height 18
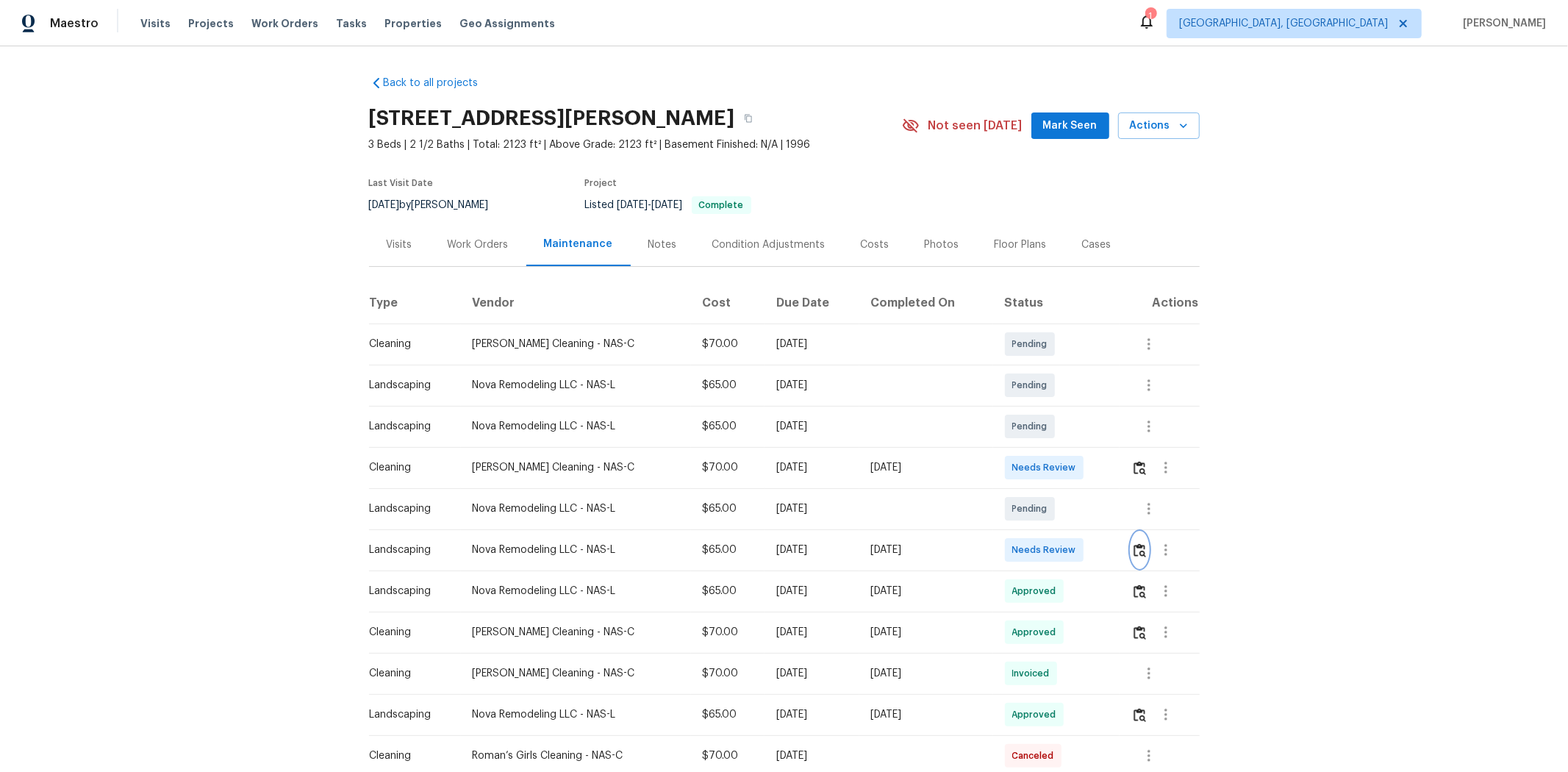
click at [1114, 516] on img "button" at bounding box center [1139, 550] width 12 height 14
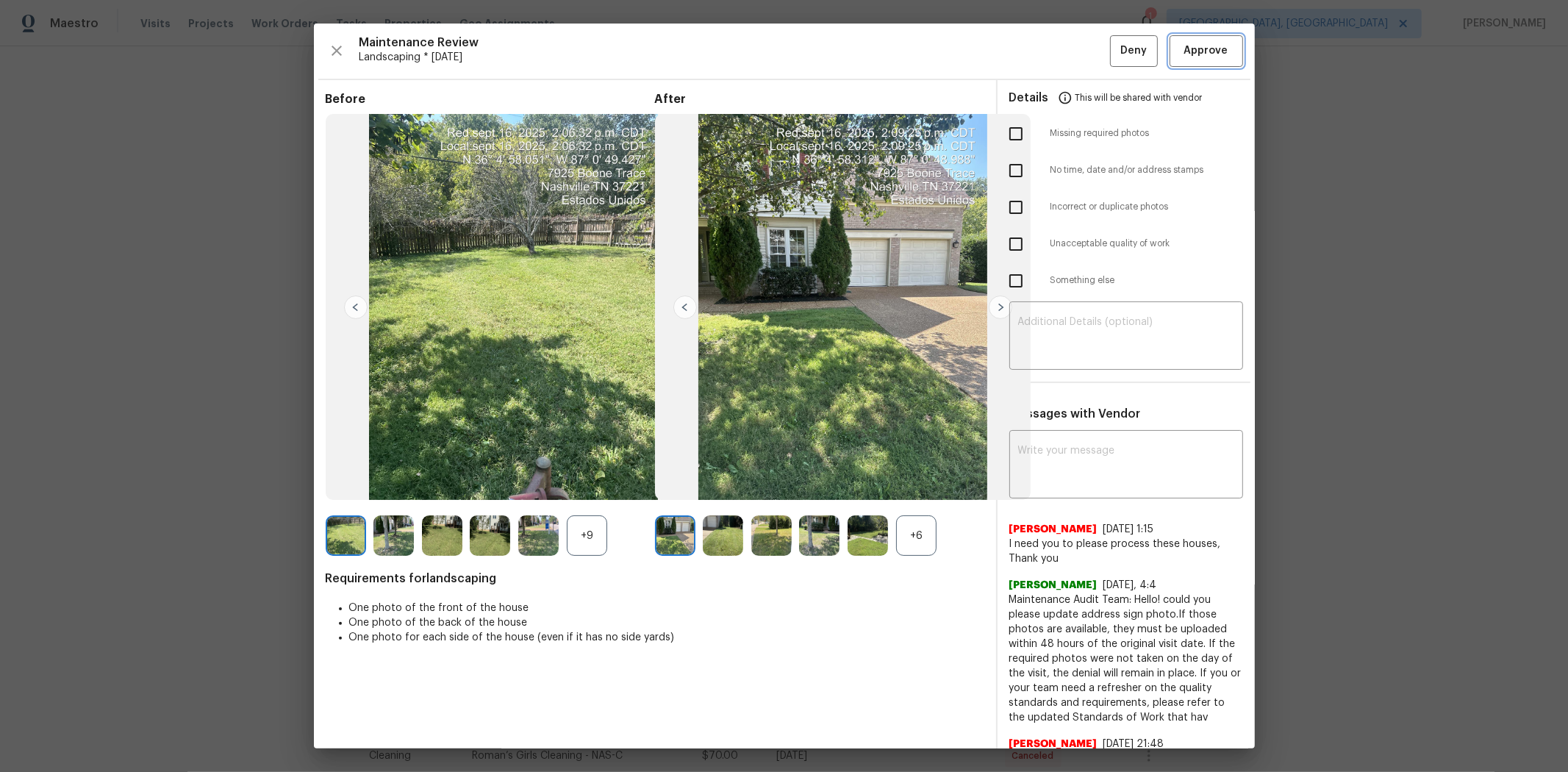
click at [1114, 47] on span "Approve" at bounding box center [1205, 51] width 50 height 18
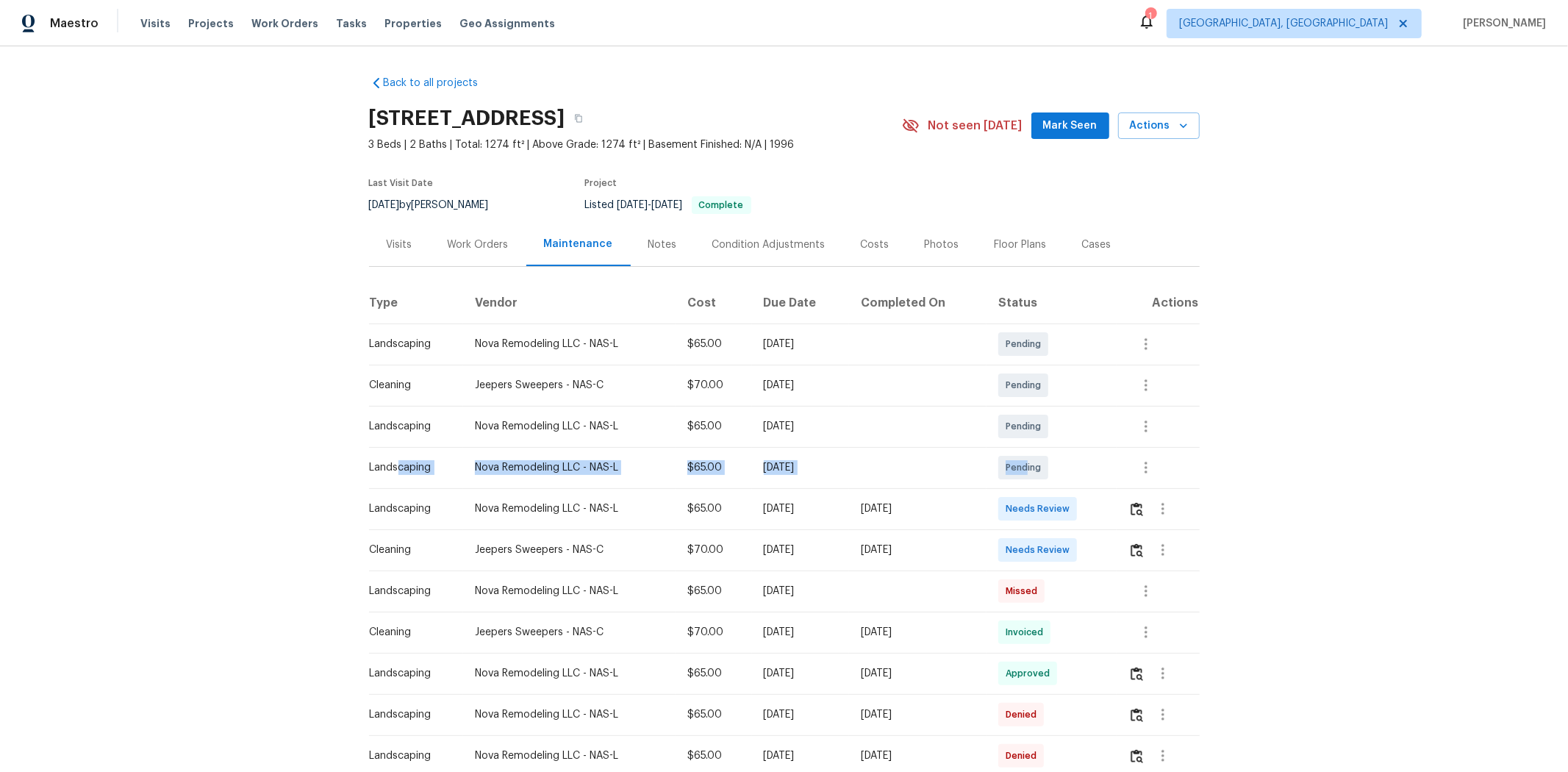
drag, startPoint x: 391, startPoint y: 484, endPoint x: 1039, endPoint y: 462, distance: 648.4
click at [1039, 462] on tr "Landscaping Nova Remodeling LLC - NAS-L $65.00 [DATE] Pending" at bounding box center [784, 467] width 831 height 41
click at [1114, 515] on img "button" at bounding box center [1137, 510] width 12 height 14
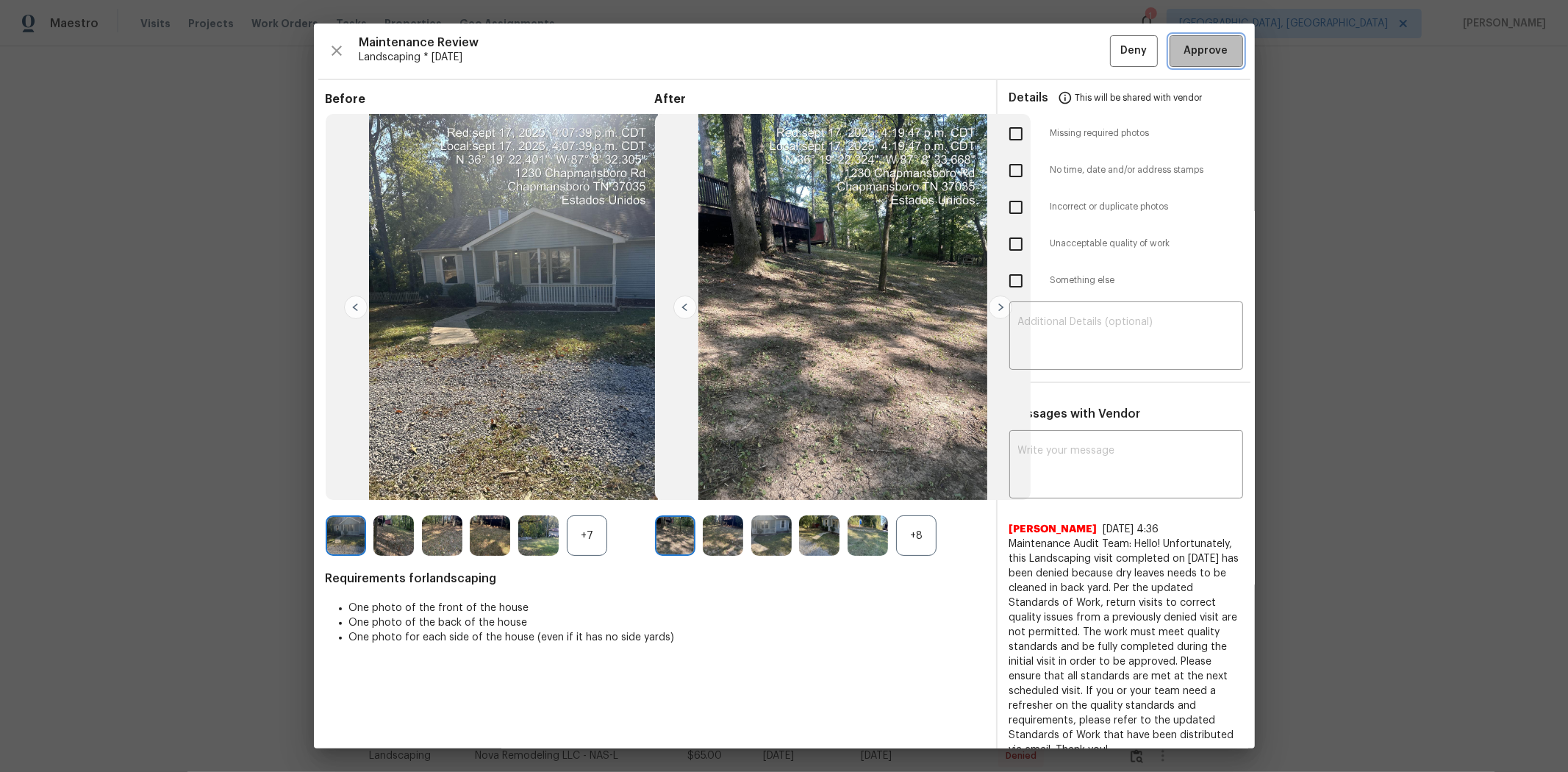
click at [1114, 49] on span "Approve" at bounding box center [1206, 51] width 44 height 18
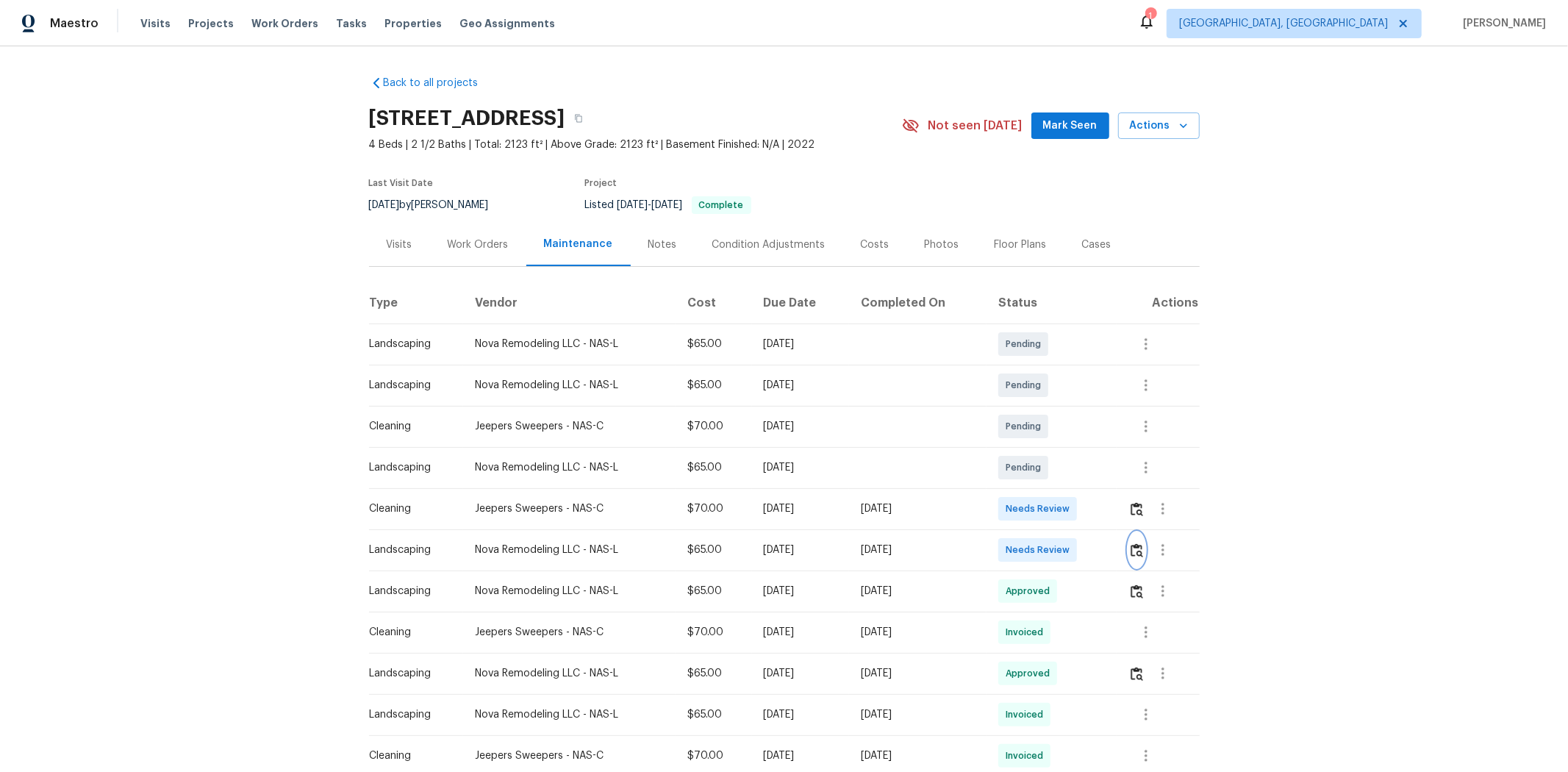
click at [1114, 516] on img "button" at bounding box center [1137, 550] width 12 height 14
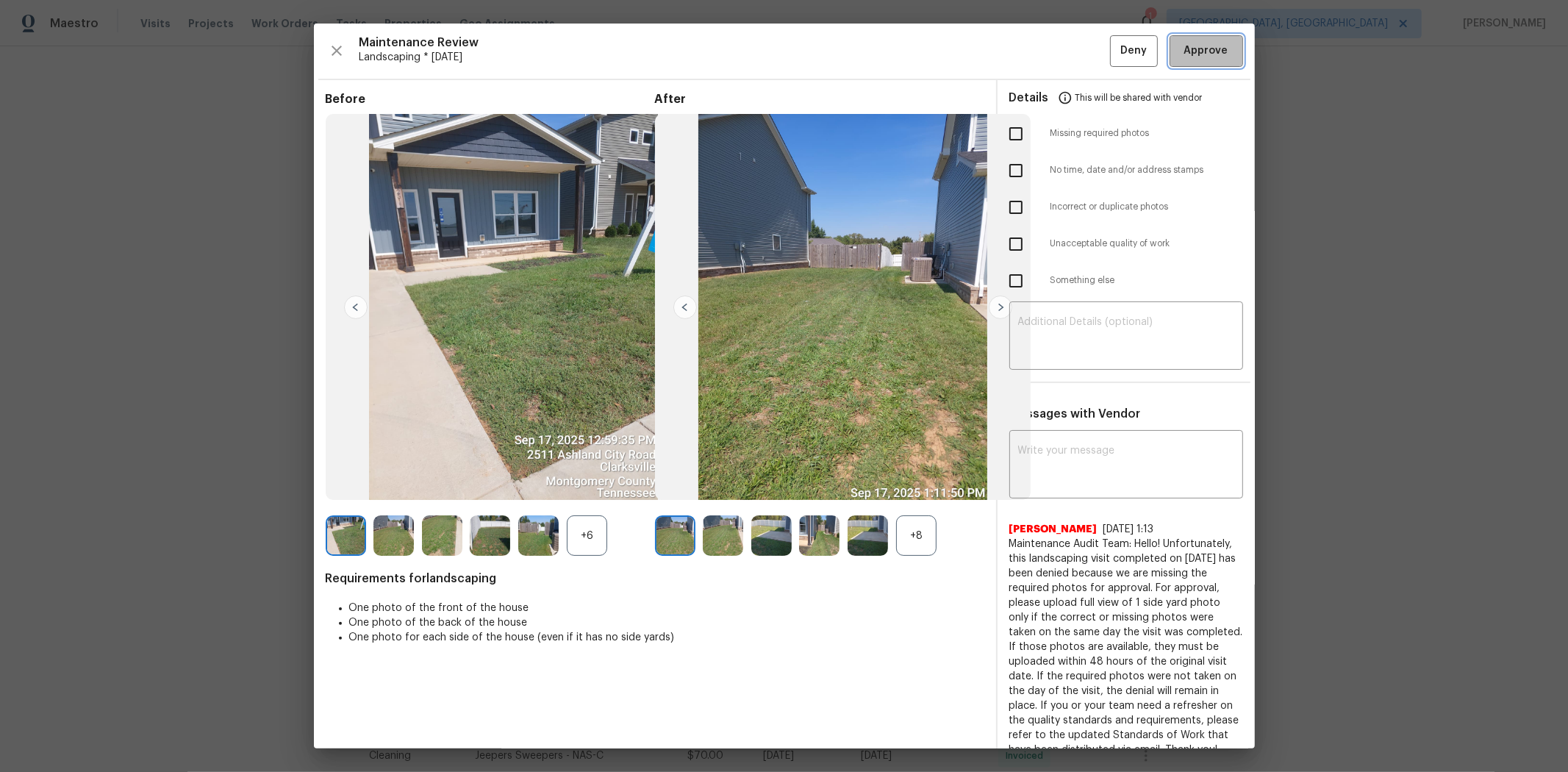
click at [1114, 59] on span "Approve" at bounding box center [1206, 51] width 44 height 18
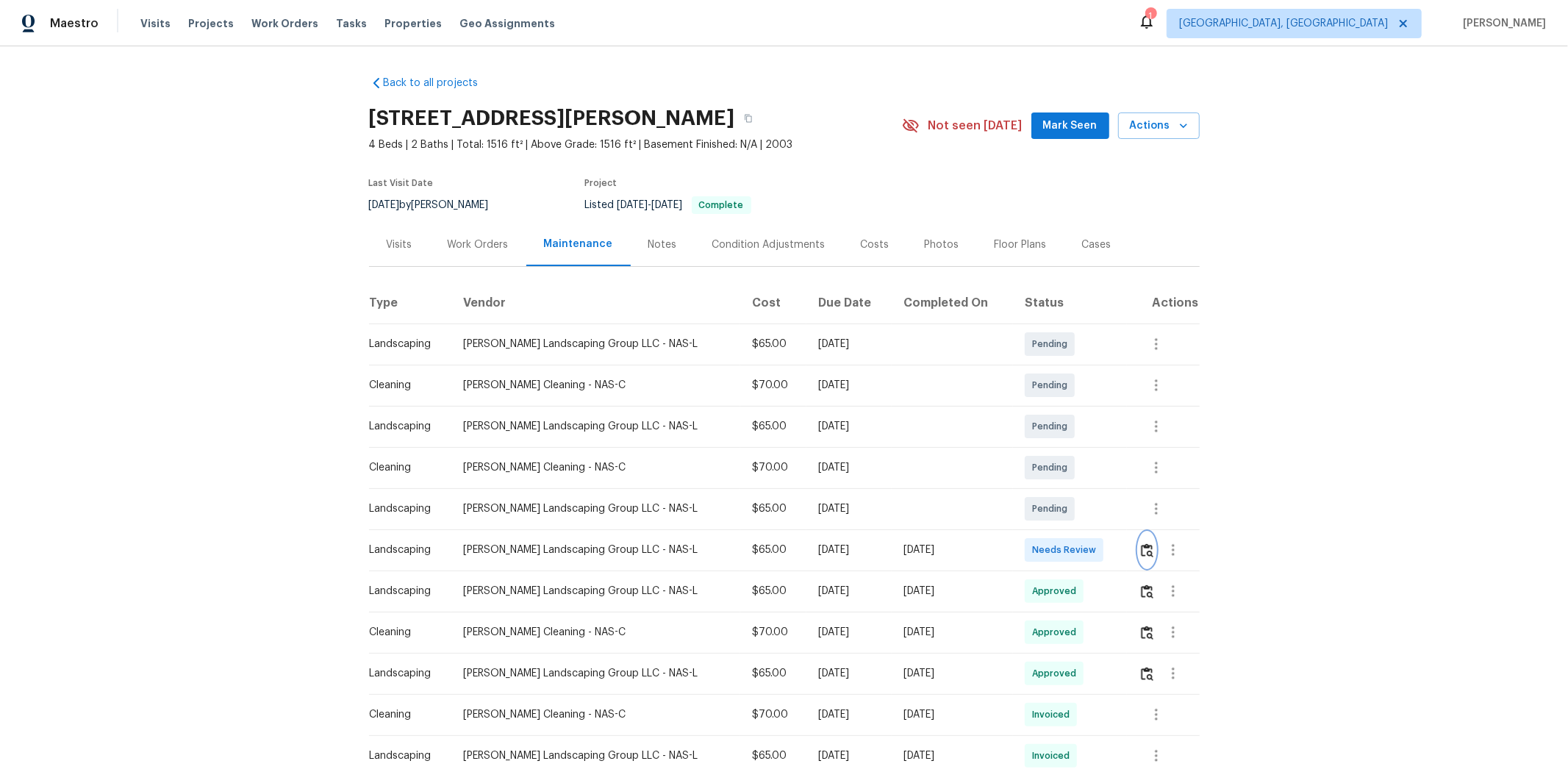
click at [843, 494] on button "button" at bounding box center [1147, 550] width 17 height 35
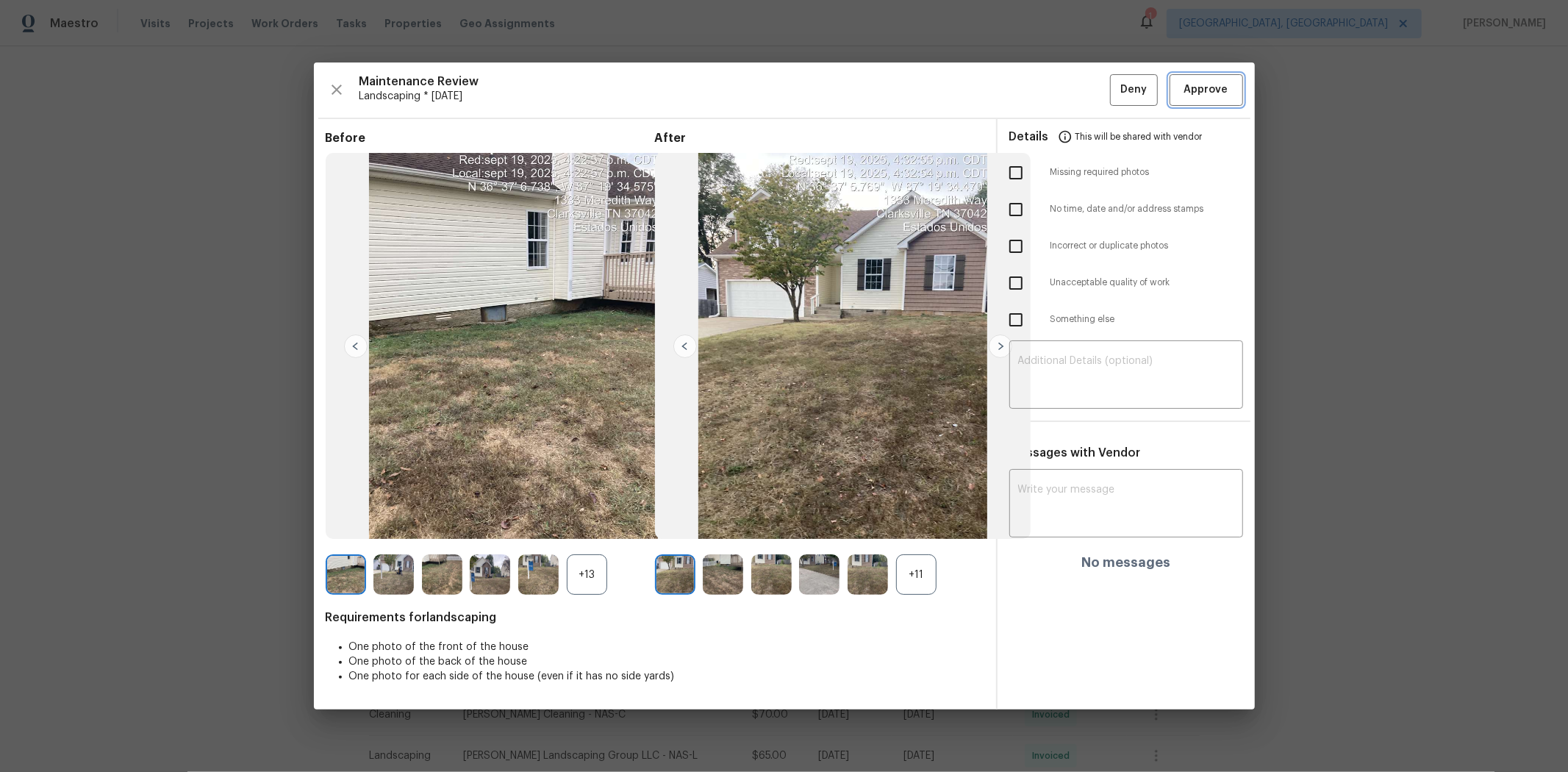
click at [843, 88] on span "Approve" at bounding box center [1206, 90] width 44 height 18
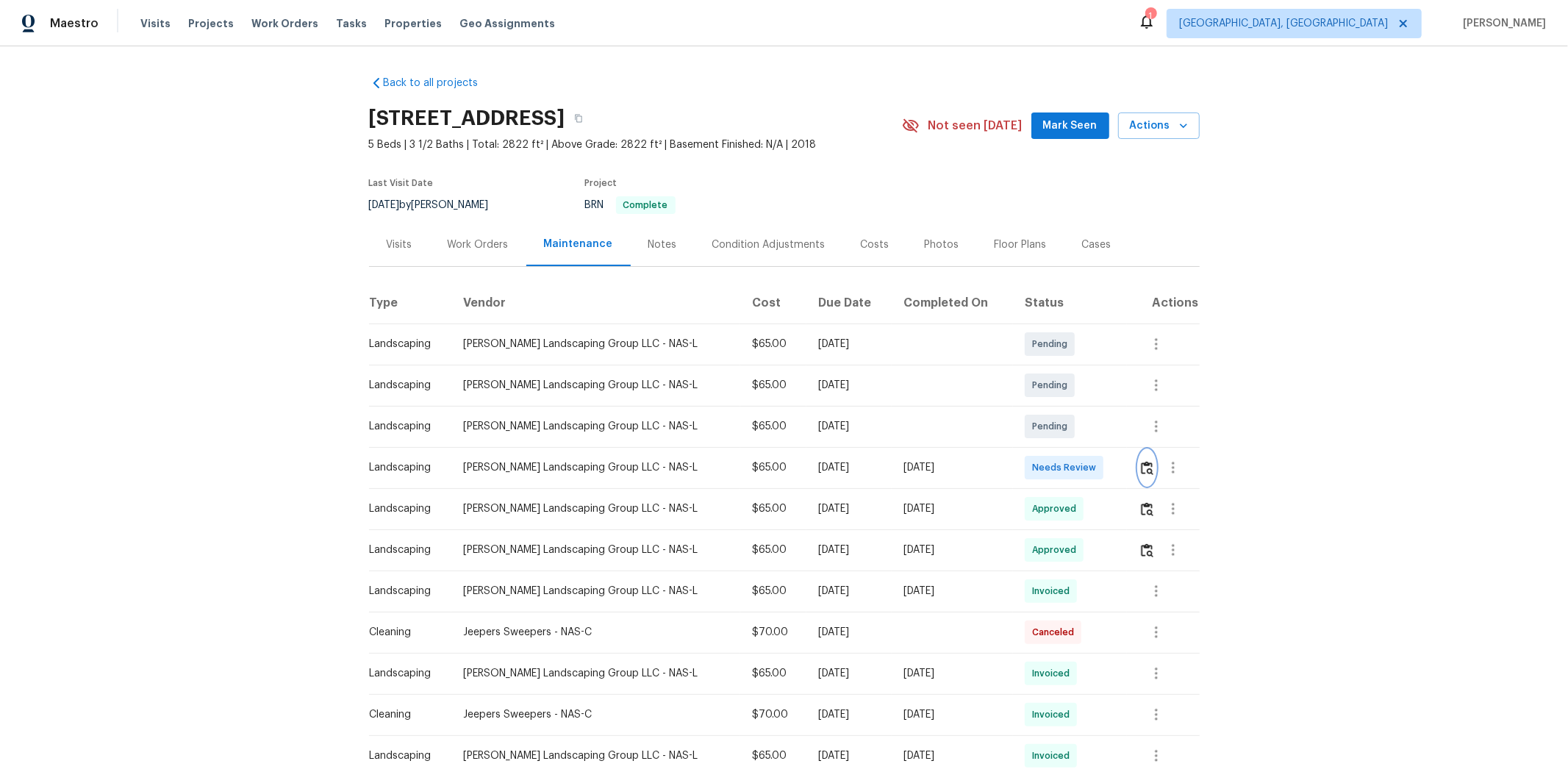
click at [1114, 471] on img "button" at bounding box center [1147, 468] width 12 height 14
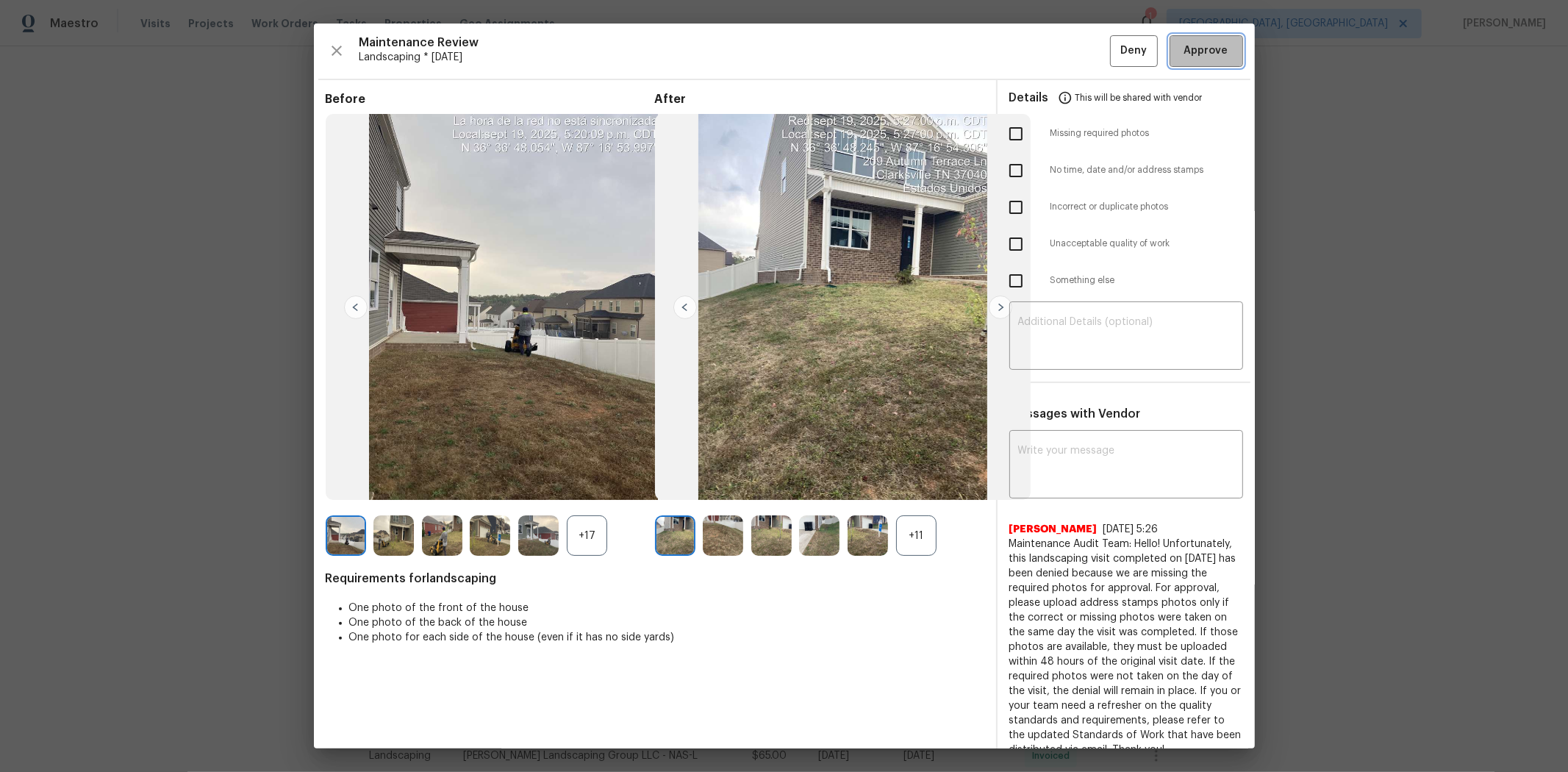
click at [1114, 55] on span "Approve" at bounding box center [1206, 51] width 44 height 18
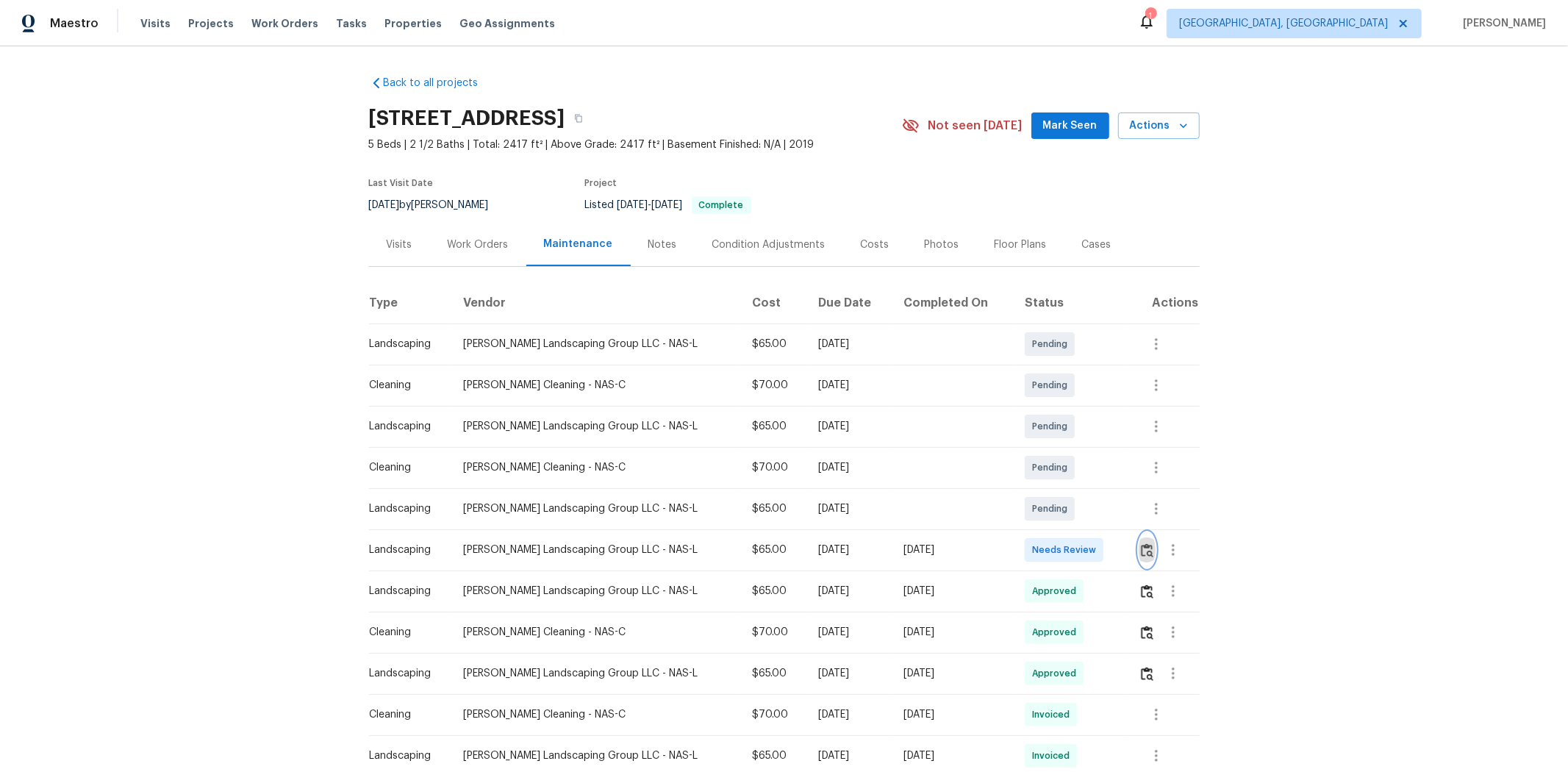
click at [1114, 516] on button "button" at bounding box center [1147, 550] width 17 height 35
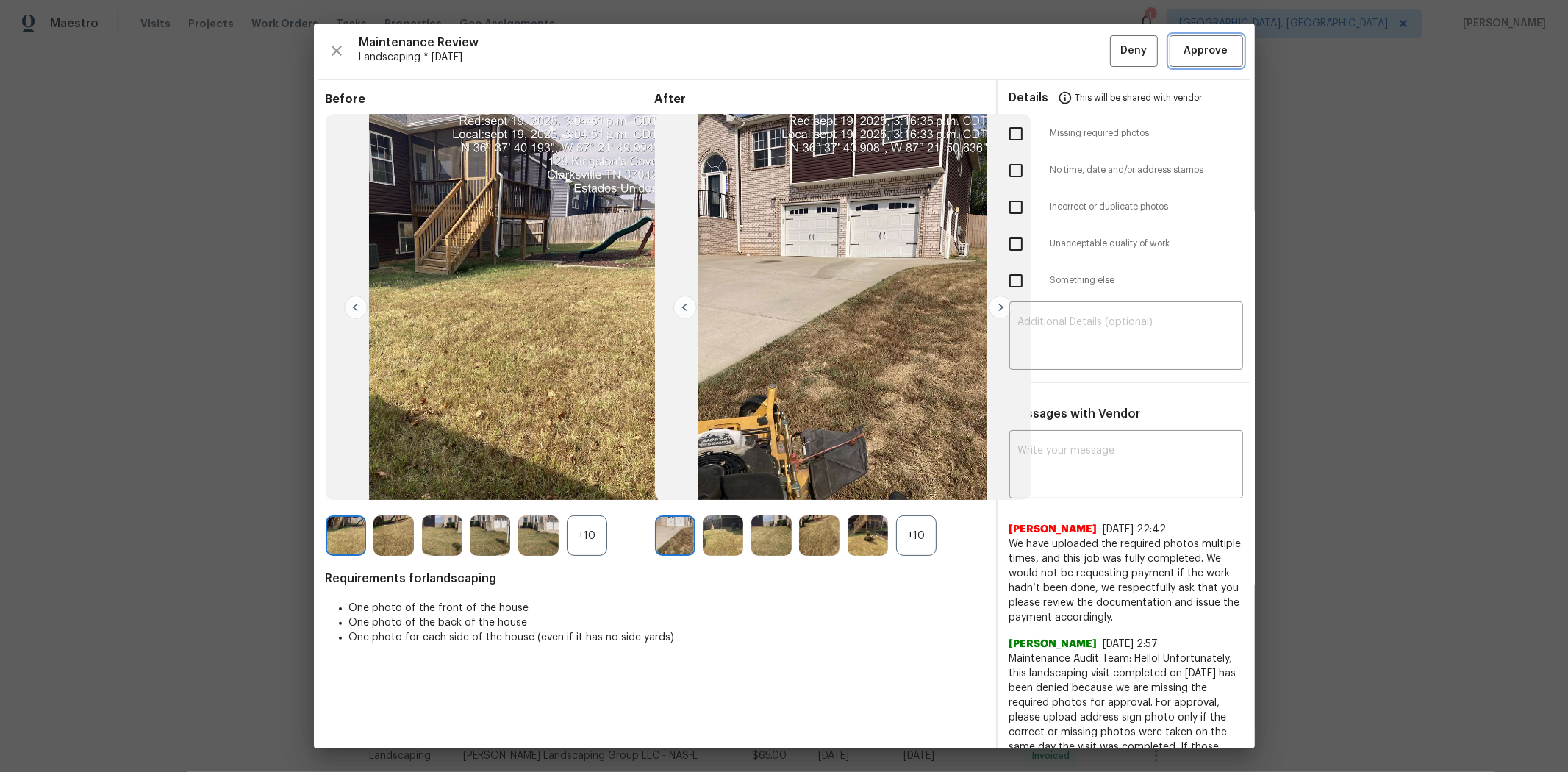
click at [1114, 54] on span "Approve" at bounding box center [1206, 51] width 44 height 18
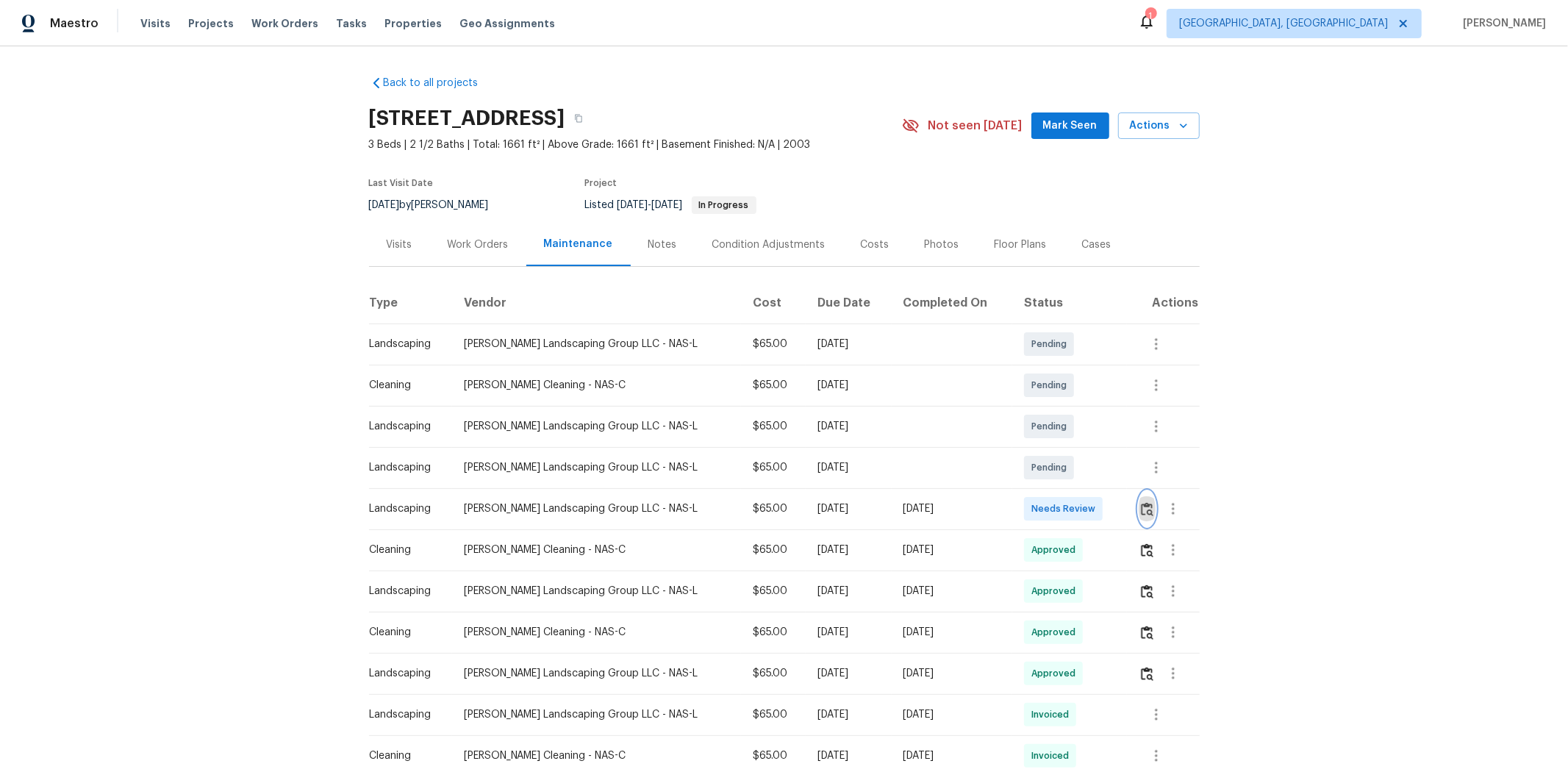
click at [1114, 512] on img "button" at bounding box center [1147, 510] width 12 height 14
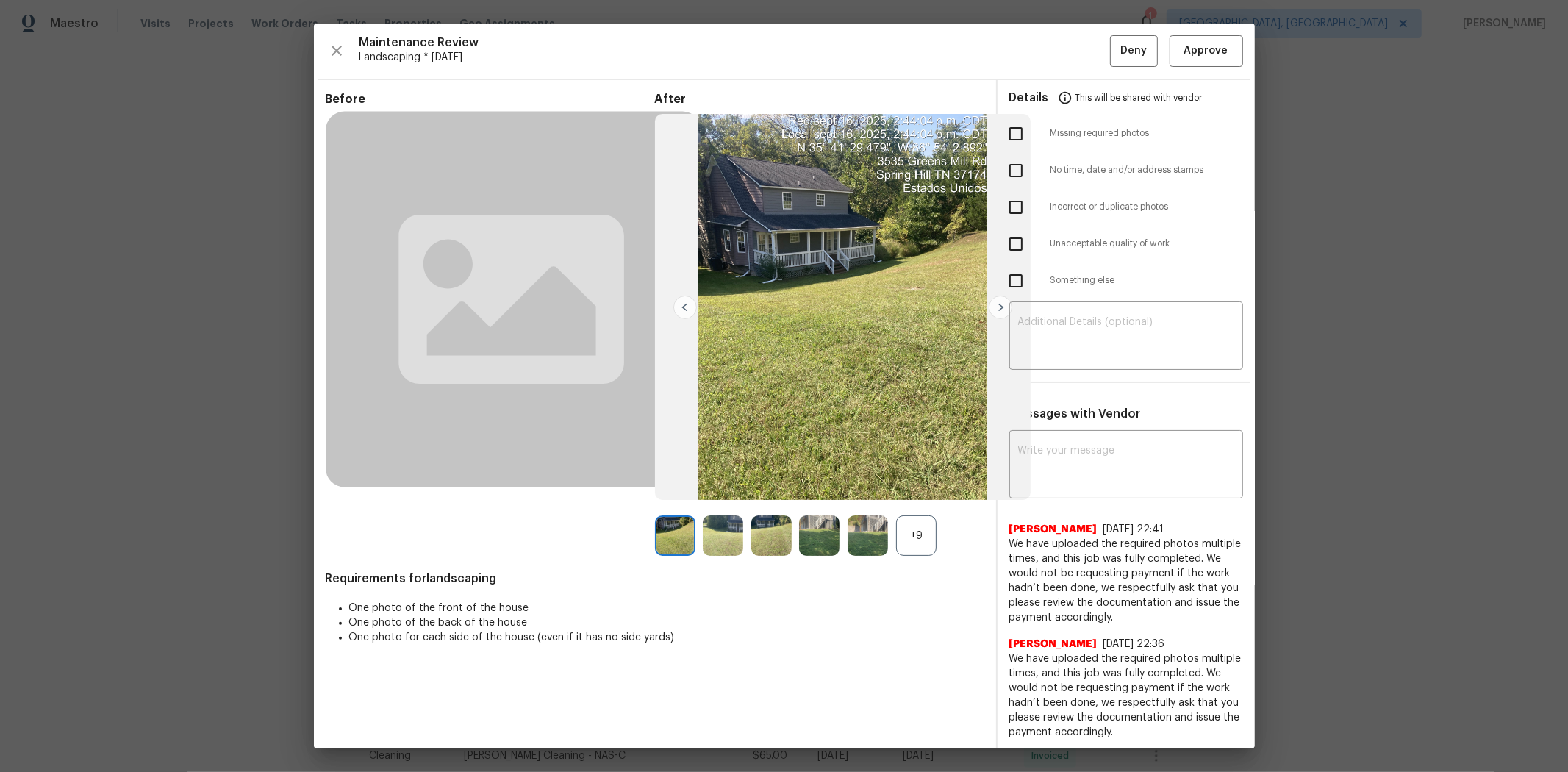
click at [1002, 133] on input "checkbox" at bounding box center [1015, 133] width 31 height 31
checkbox input "true"
click at [1061, 322] on textarea at bounding box center [1126, 337] width 216 height 41
paste textarea "Maintenance Audit Team: Hello! Unfortunately, this landscaping visit completed …"
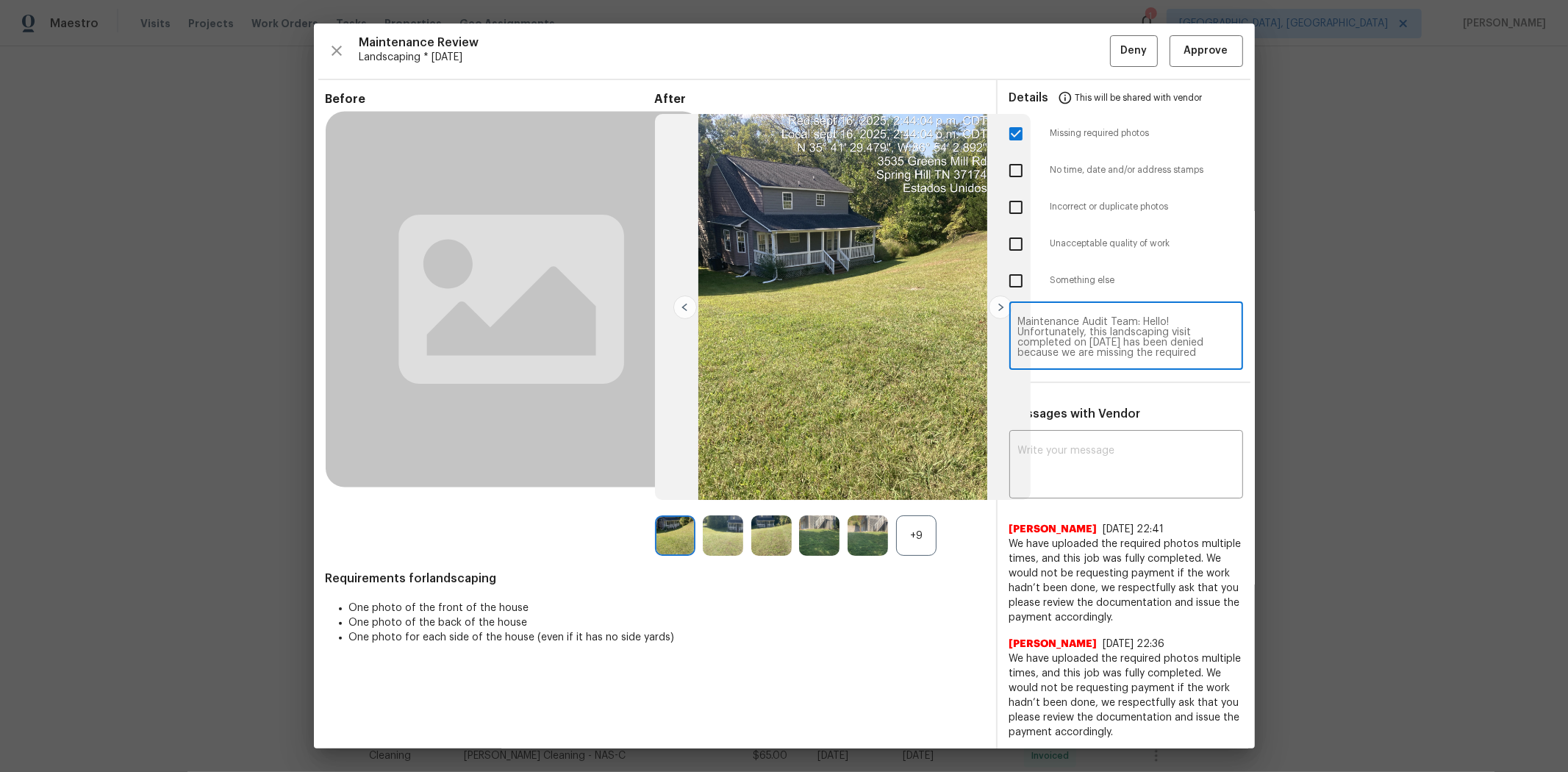
click at [1106, 328] on textarea "Maintenance Audit Team: Hello! Unfortunately, this landscaping visit completed …" at bounding box center [1126, 337] width 216 height 41
type textarea "Maintenance Audit Team: Hello! Unfortunately, this landscaping visit completed …"
click at [1090, 440] on div "x ​" at bounding box center [1126, 467] width 234 height 65
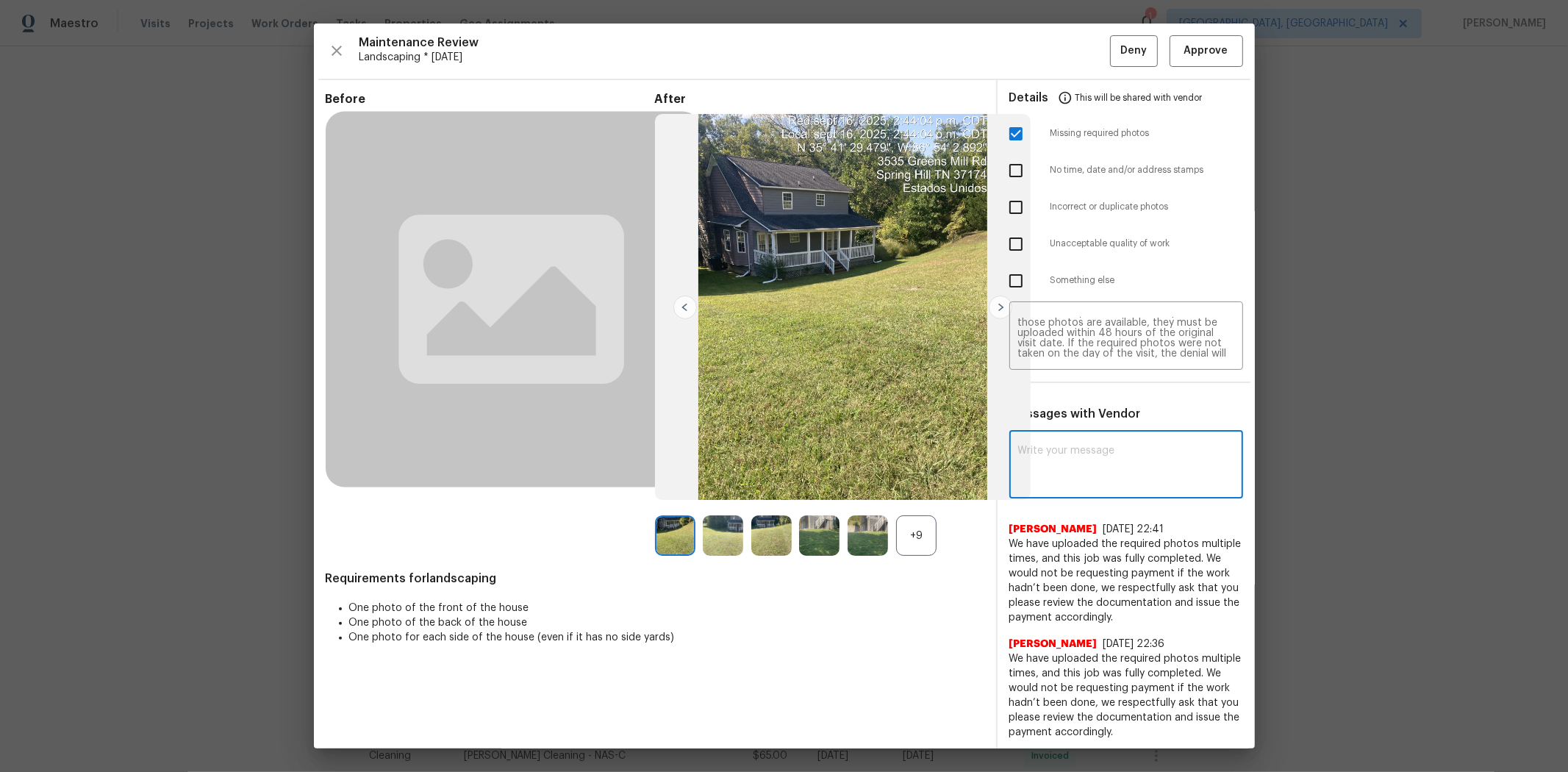
paste textarea "Maintenance Audit Team: Hello! Unfortunately, this landscaping visit completed …"
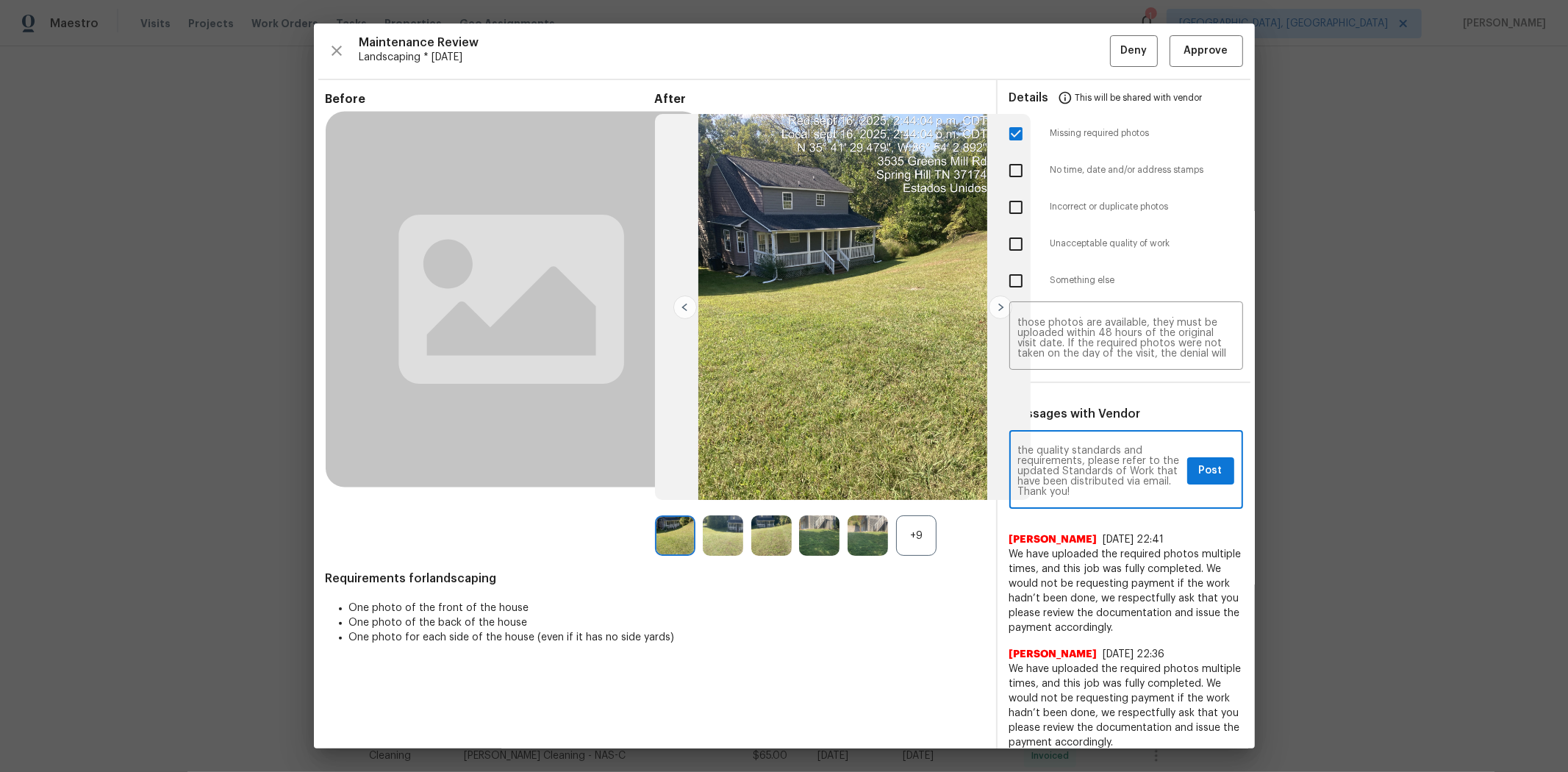
type textarea "Maintenance Audit Team: Hello! Unfortunately, this landscaping visit completed …"
click at [1114, 473] on button "Post" at bounding box center [1210, 471] width 47 height 27
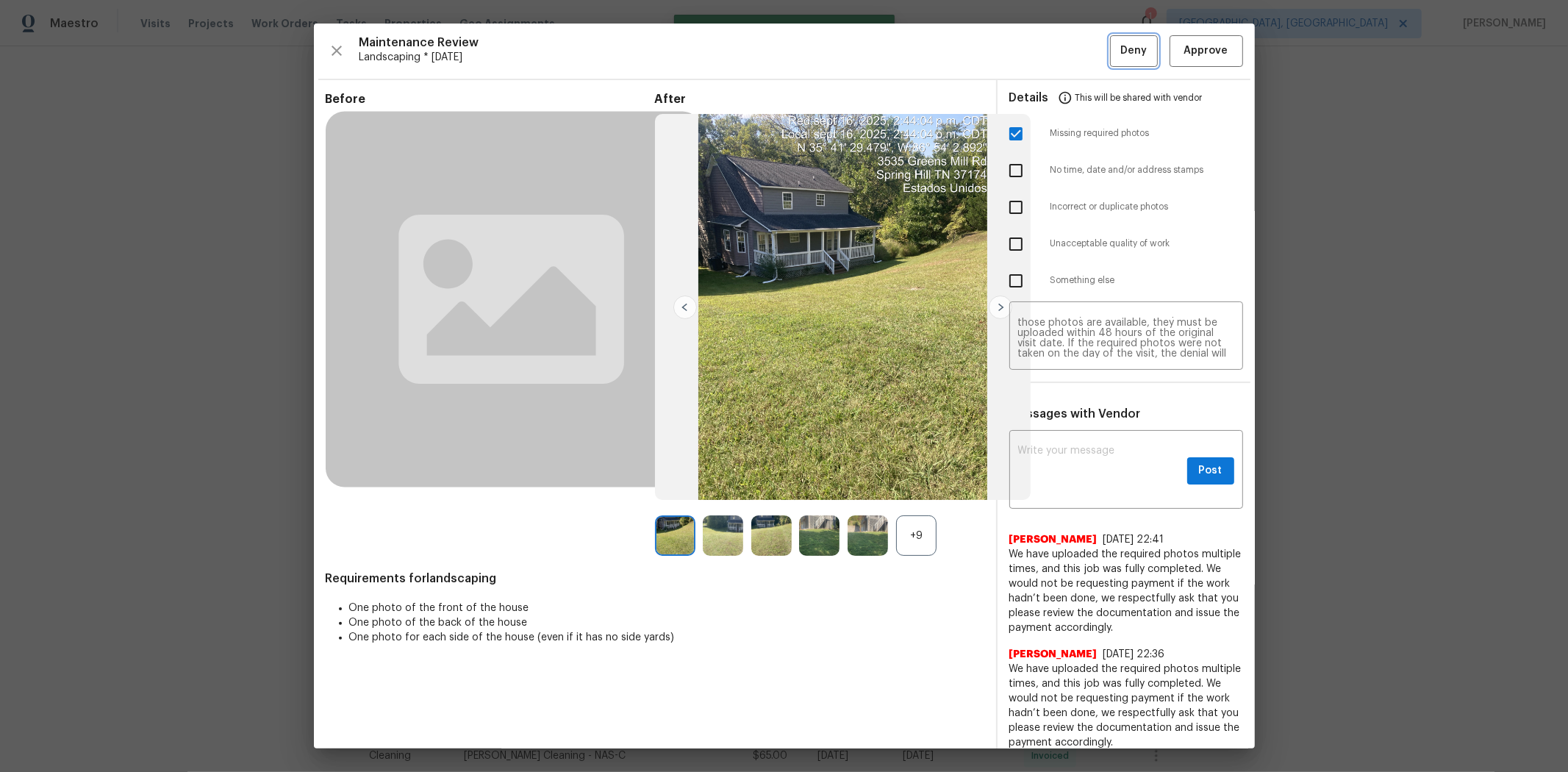
scroll to position [0, 0]
click at [1114, 54] on span "Deny" at bounding box center [1133, 51] width 26 height 18
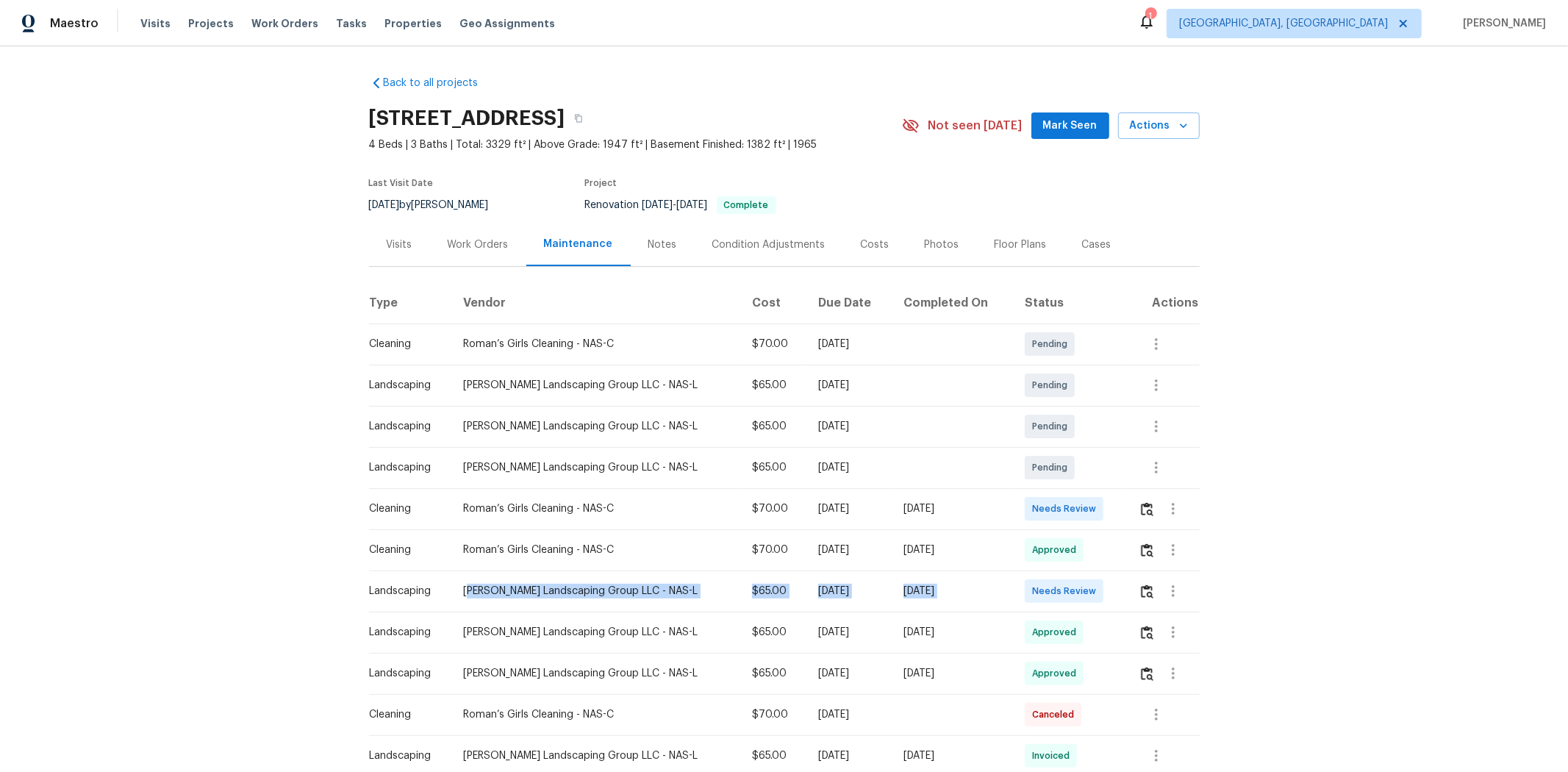
drag, startPoint x: 1029, startPoint y: 599, endPoint x: 1059, endPoint y: 593, distance: 30.6
click at [1051, 516] on tr "Landscaping [PERSON_NAME] Landscaping Group LLC - NAS-L $65.00 [DATE] [DATE] Ne…" at bounding box center [784, 591] width 831 height 41
click at [1065, 516] on span "Needs Review" at bounding box center [1066, 591] width 70 height 15
click at [1114, 516] on img "button" at bounding box center [1147, 592] width 12 height 14
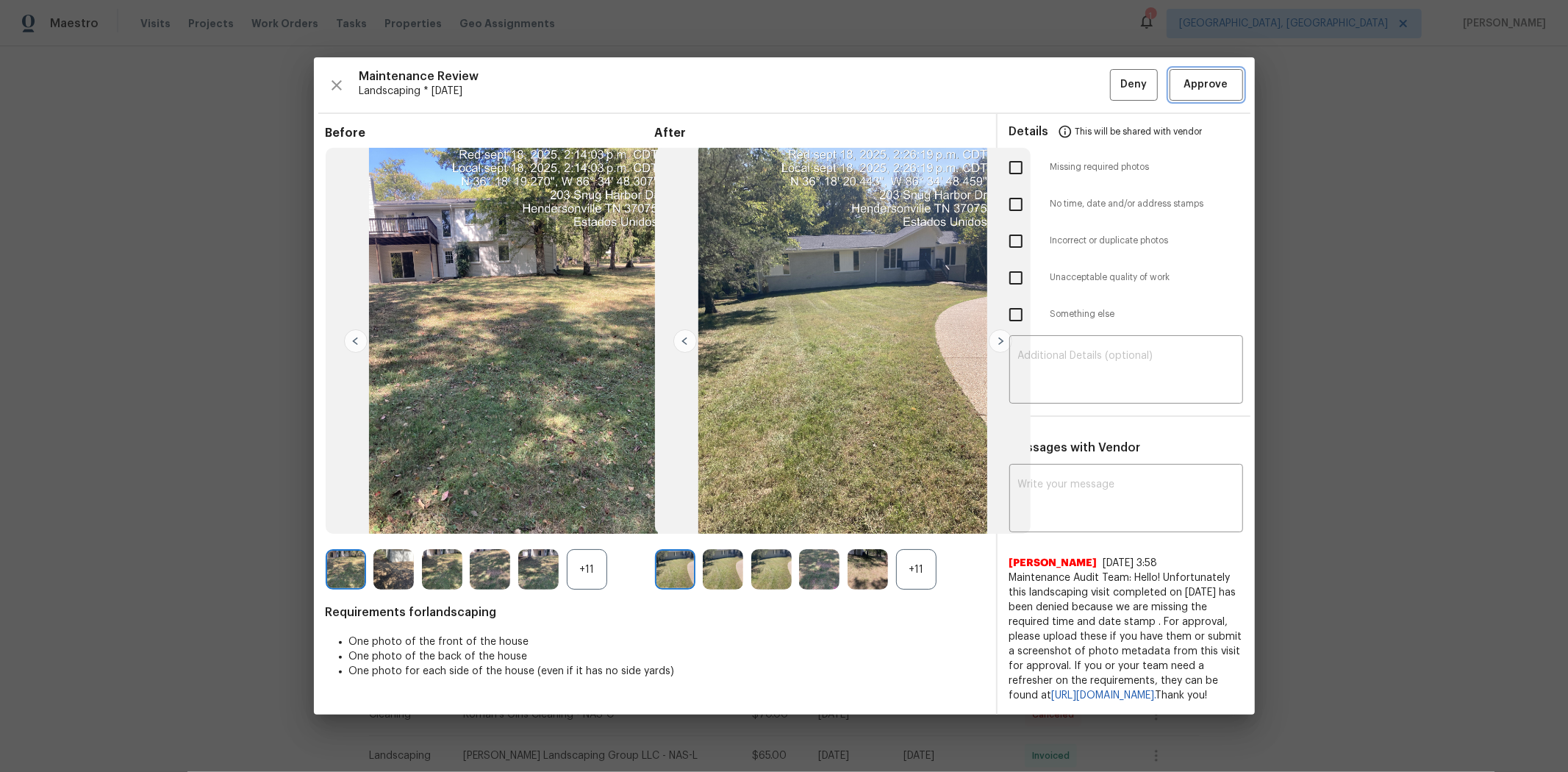
click at [1114, 70] on button "Approve" at bounding box center [1206, 85] width 74 height 32
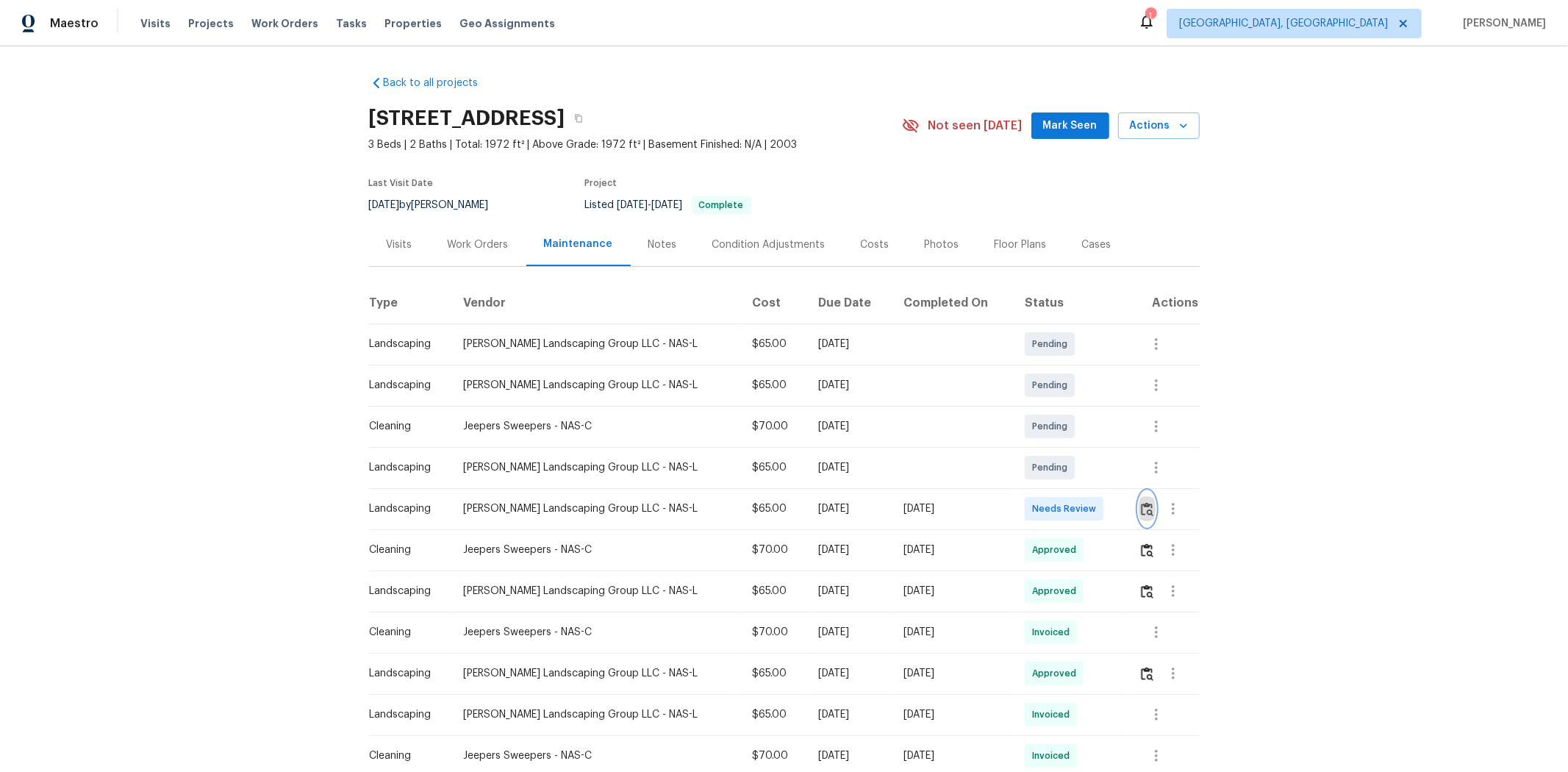
click at [1114, 510] on img "button" at bounding box center [1147, 510] width 12 height 14
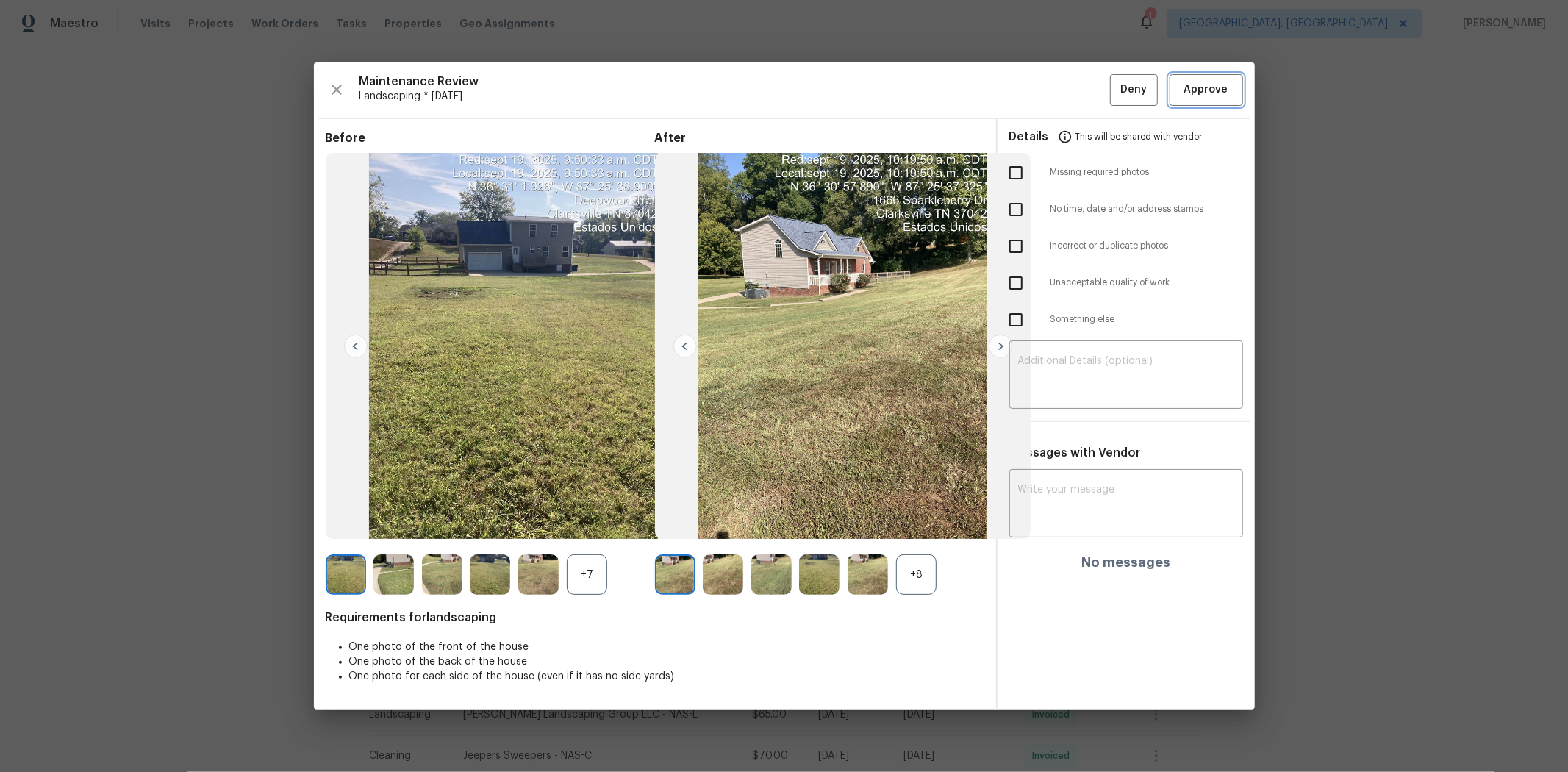
click at [1114, 78] on button "Approve" at bounding box center [1206, 90] width 74 height 32
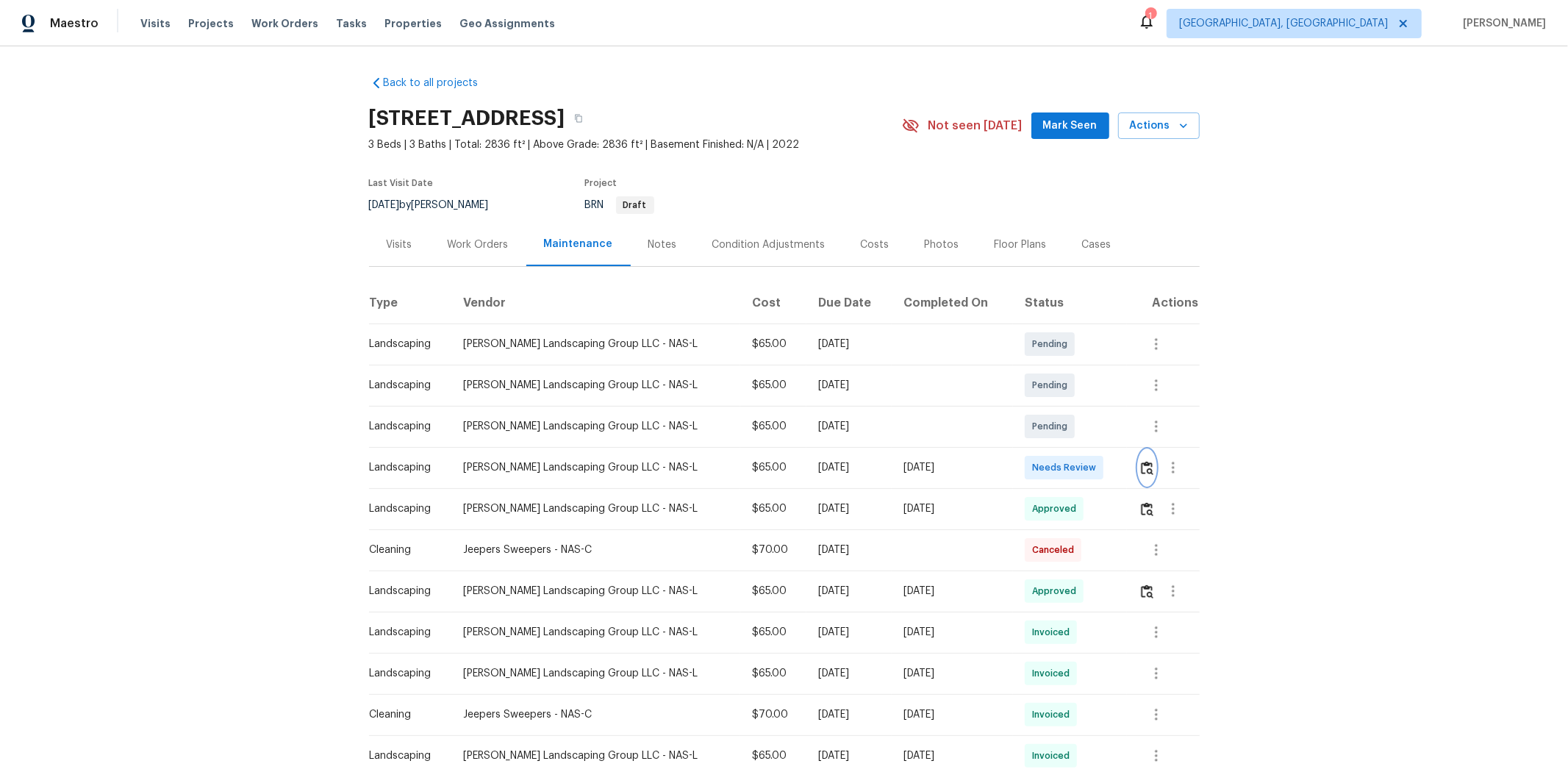
click at [1114, 472] on img "button" at bounding box center [1147, 468] width 12 height 14
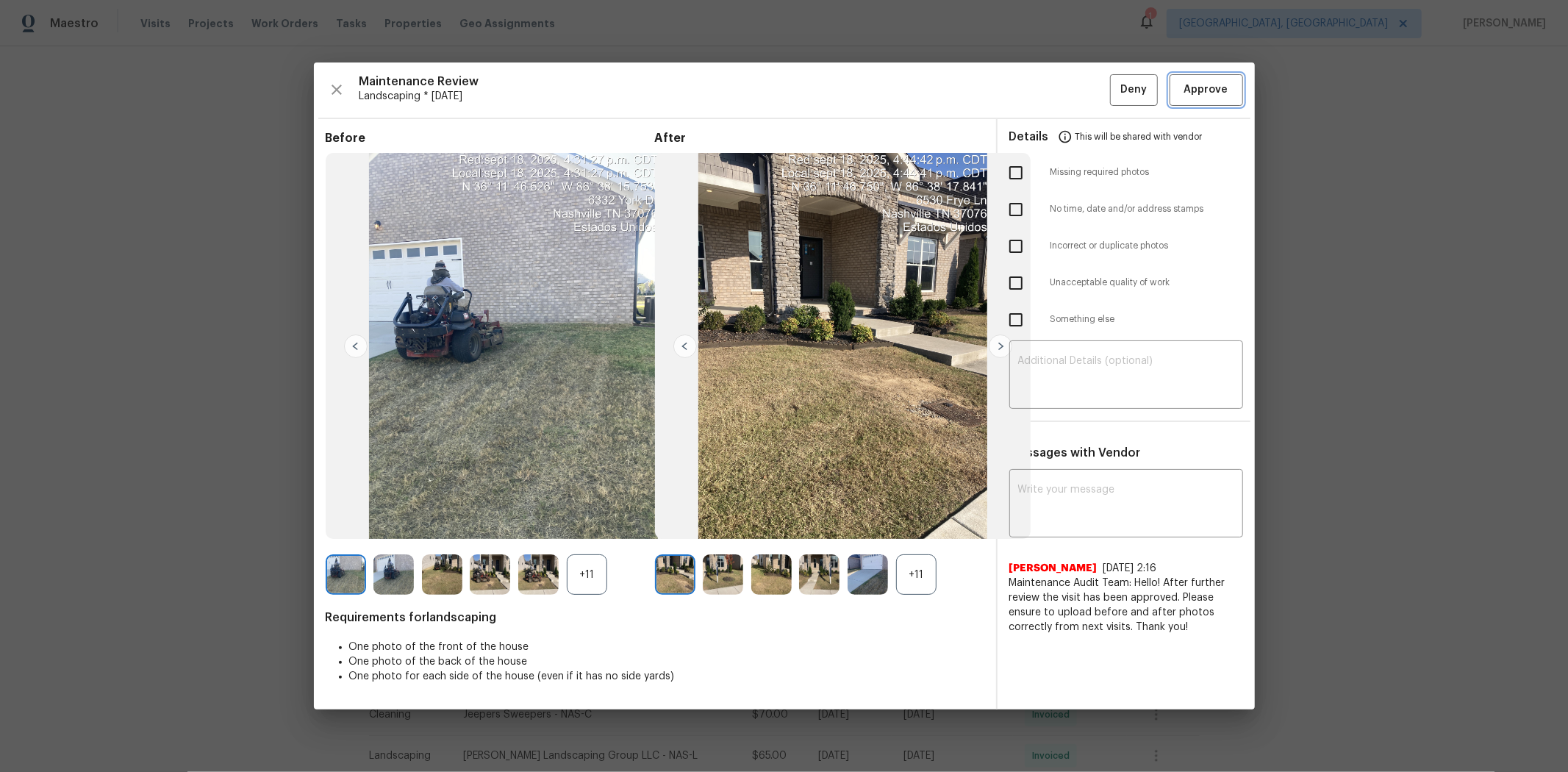
click at [1114, 92] on span "Approve" at bounding box center [1206, 90] width 44 height 18
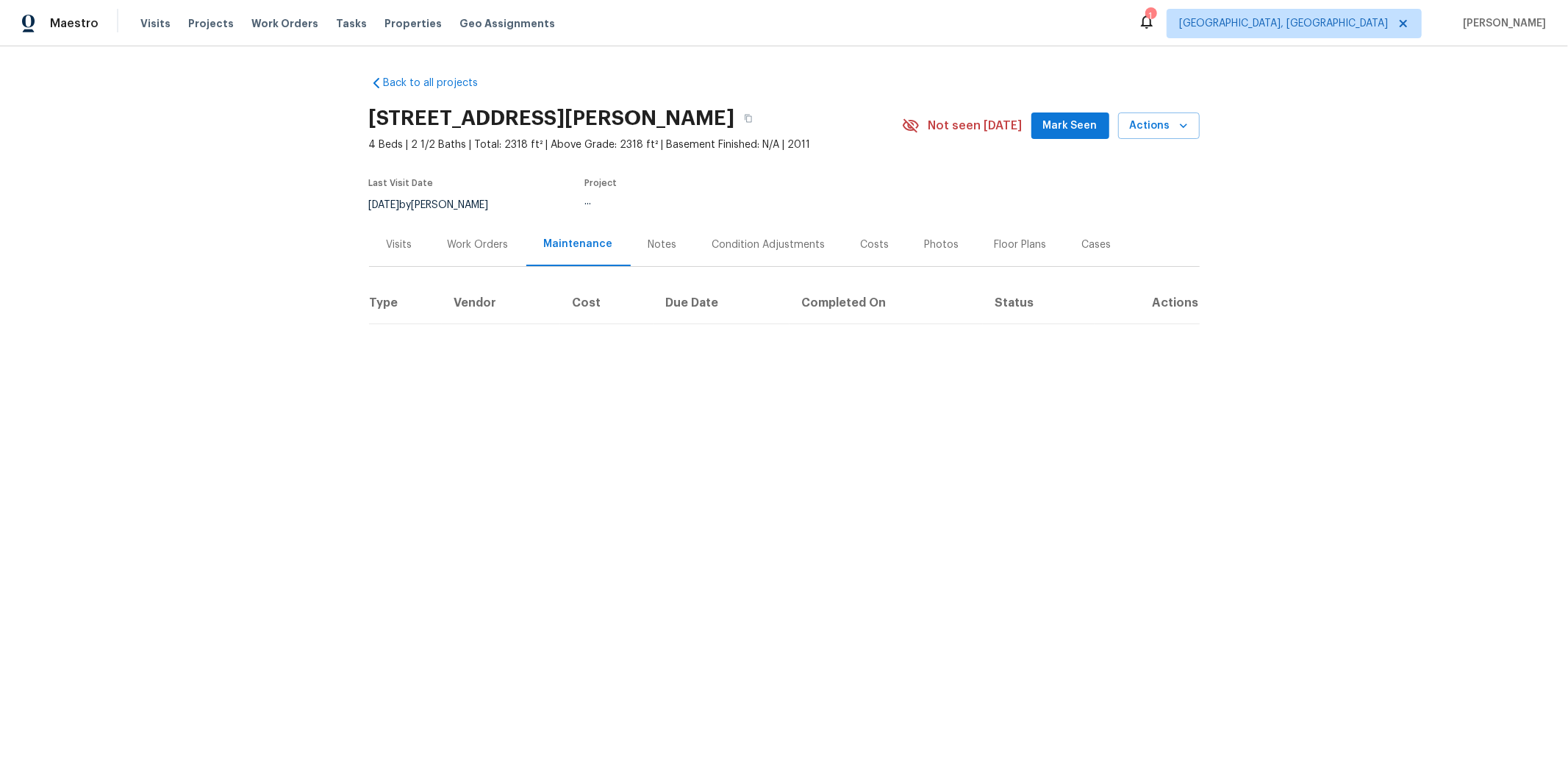
click at [821, 3] on div "Maestro Visits Projects Work Orders Tasks Properties Geo Assignments 1 [GEOGRAP…" at bounding box center [784, 23] width 1568 height 47
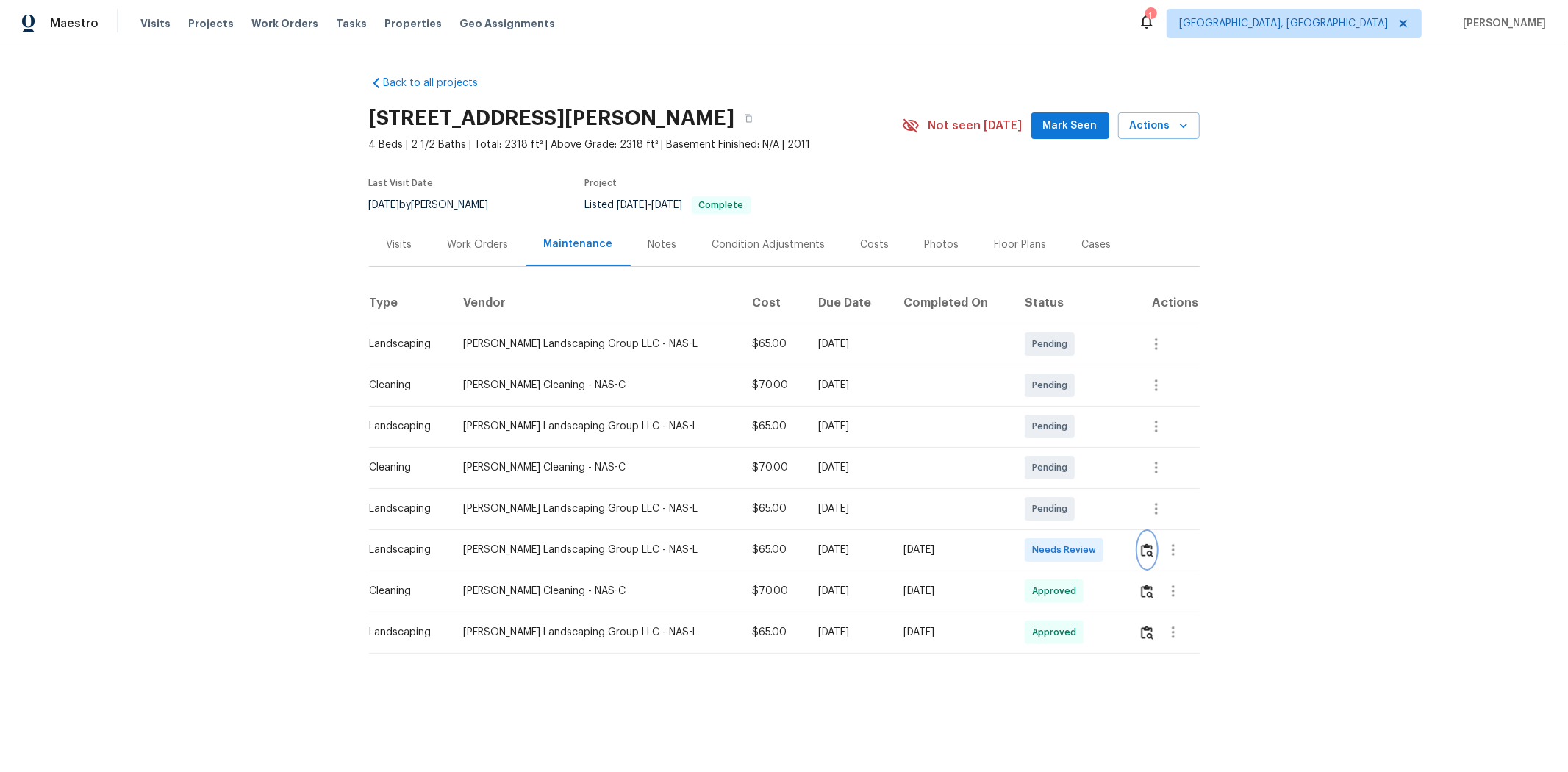
click at [1114, 516] on button "button" at bounding box center [1147, 550] width 17 height 35
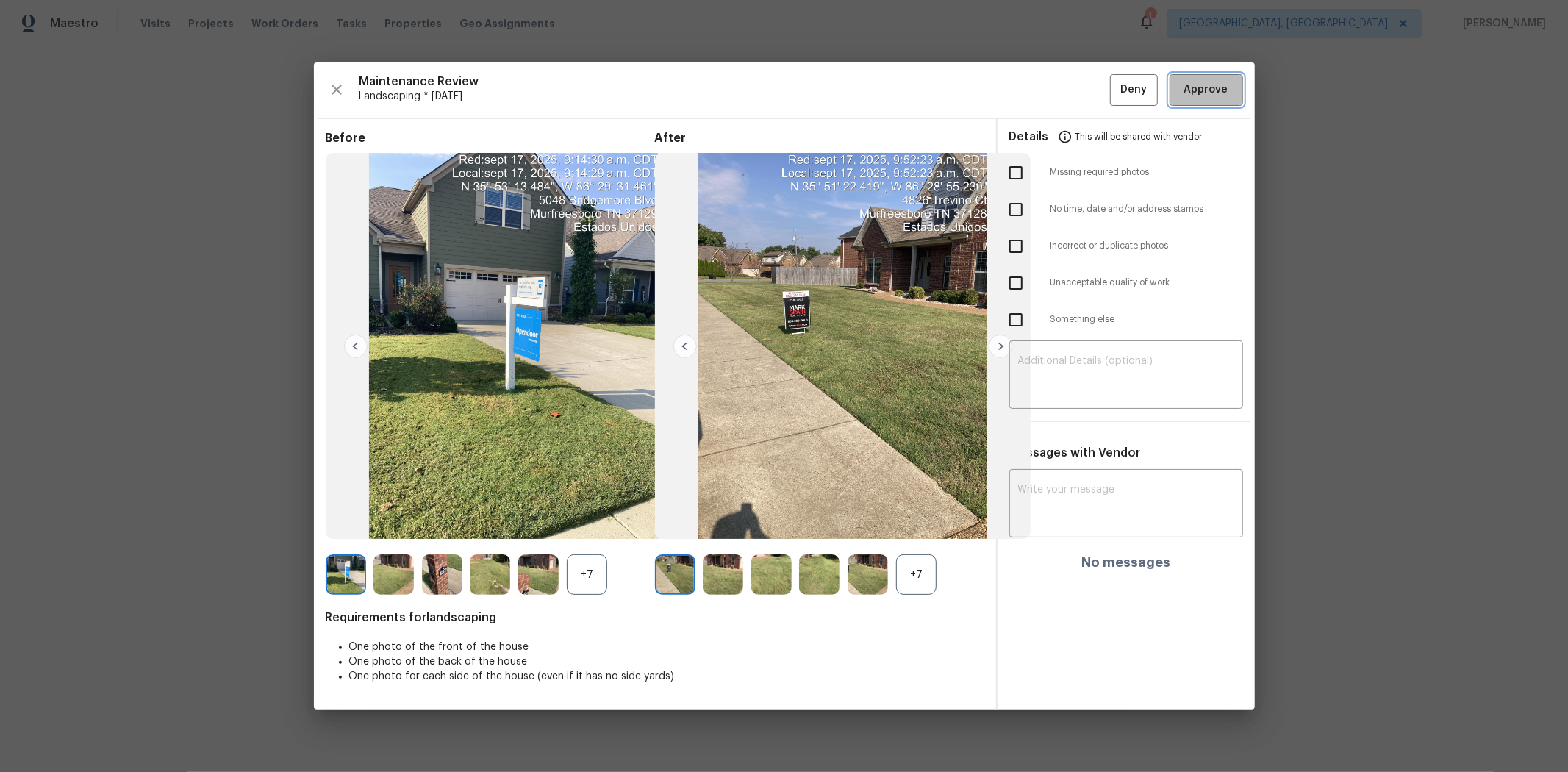
drag, startPoint x: 1191, startPoint y: 87, endPoint x: 1214, endPoint y: 39, distance: 53.2
click at [1114, 90] on span "Approve" at bounding box center [1206, 90] width 44 height 18
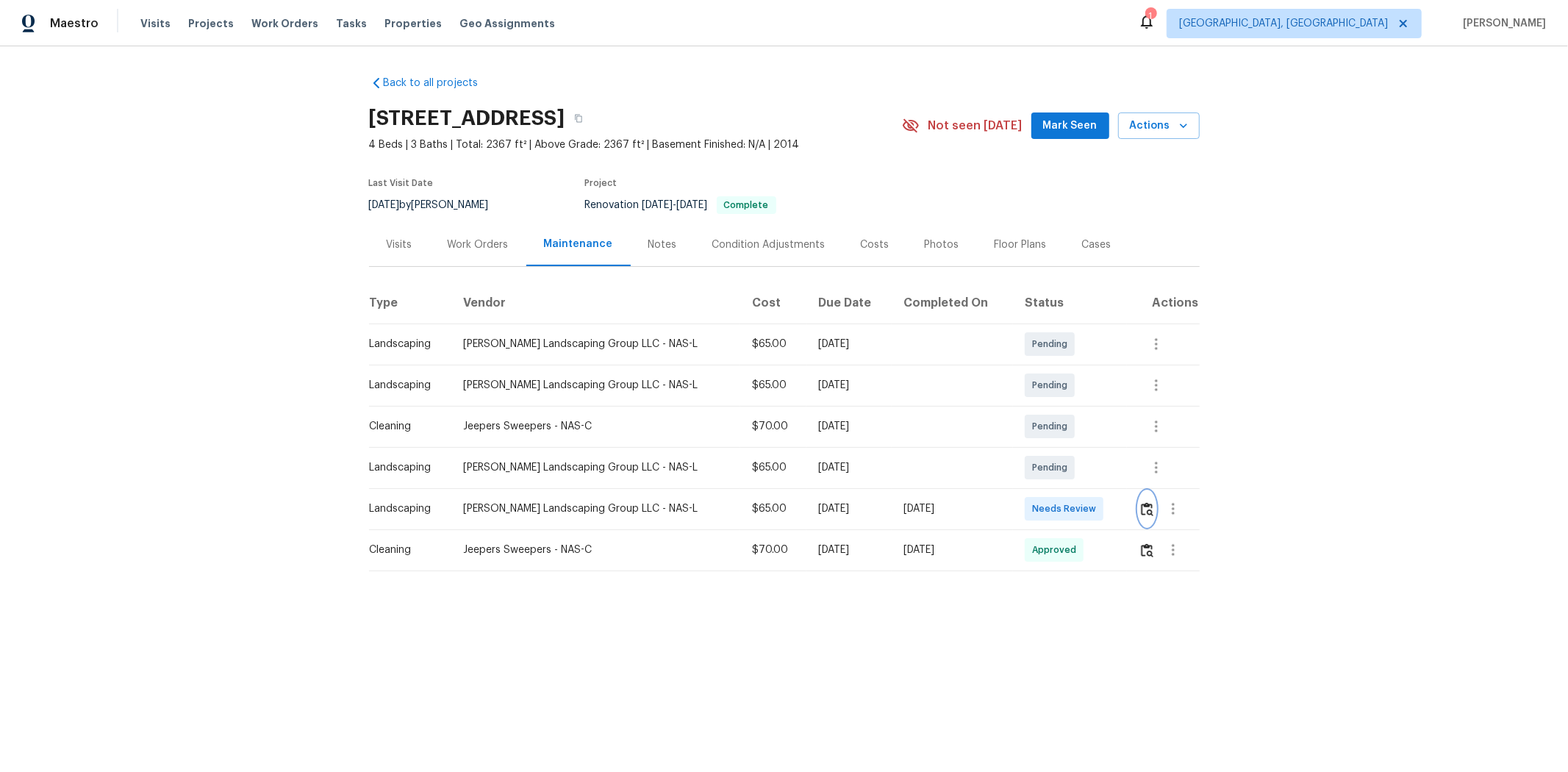
click at [1114, 507] on img "button" at bounding box center [1147, 510] width 12 height 14
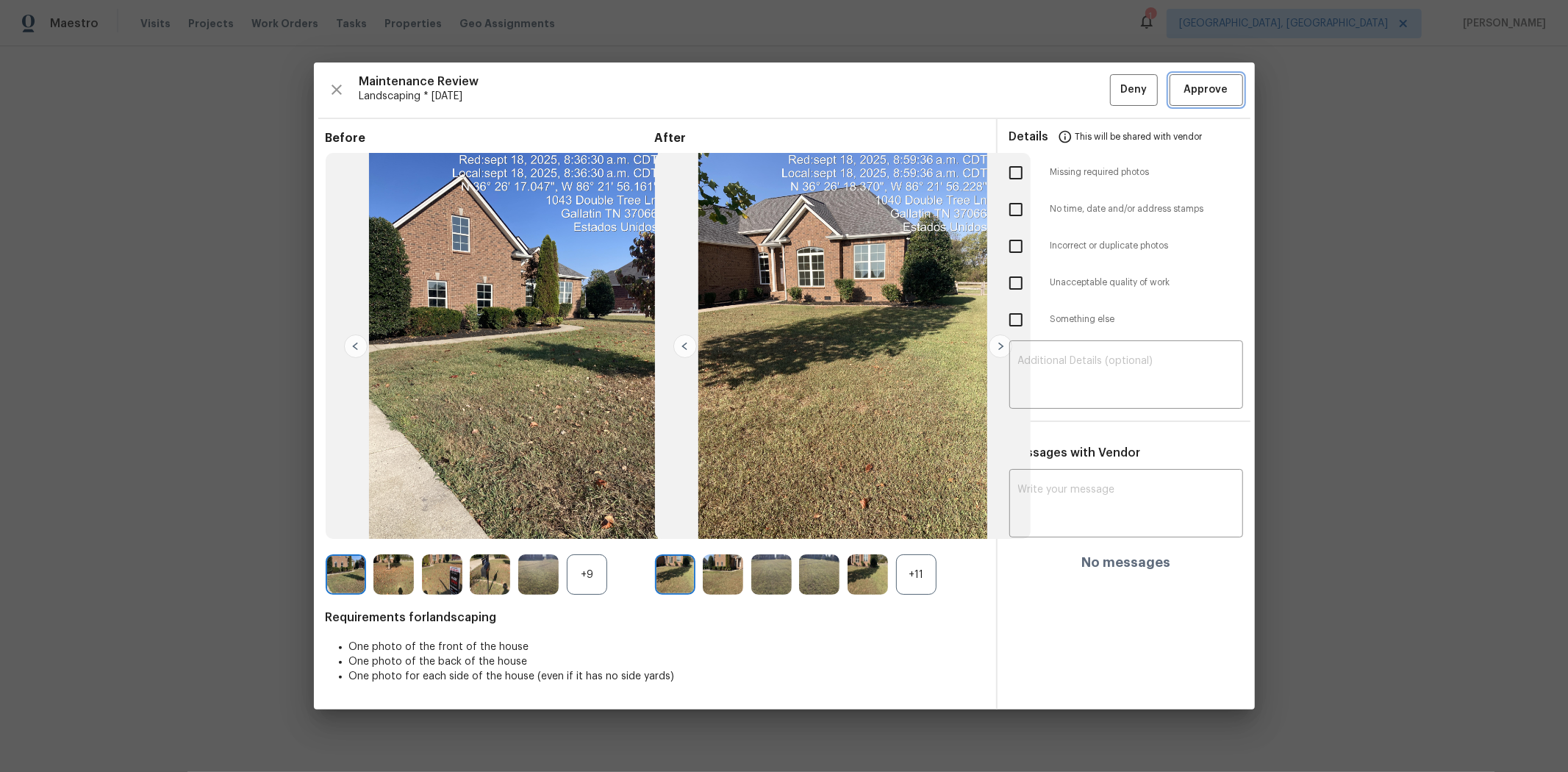
click at [1114, 78] on button "Approve" at bounding box center [1206, 90] width 74 height 32
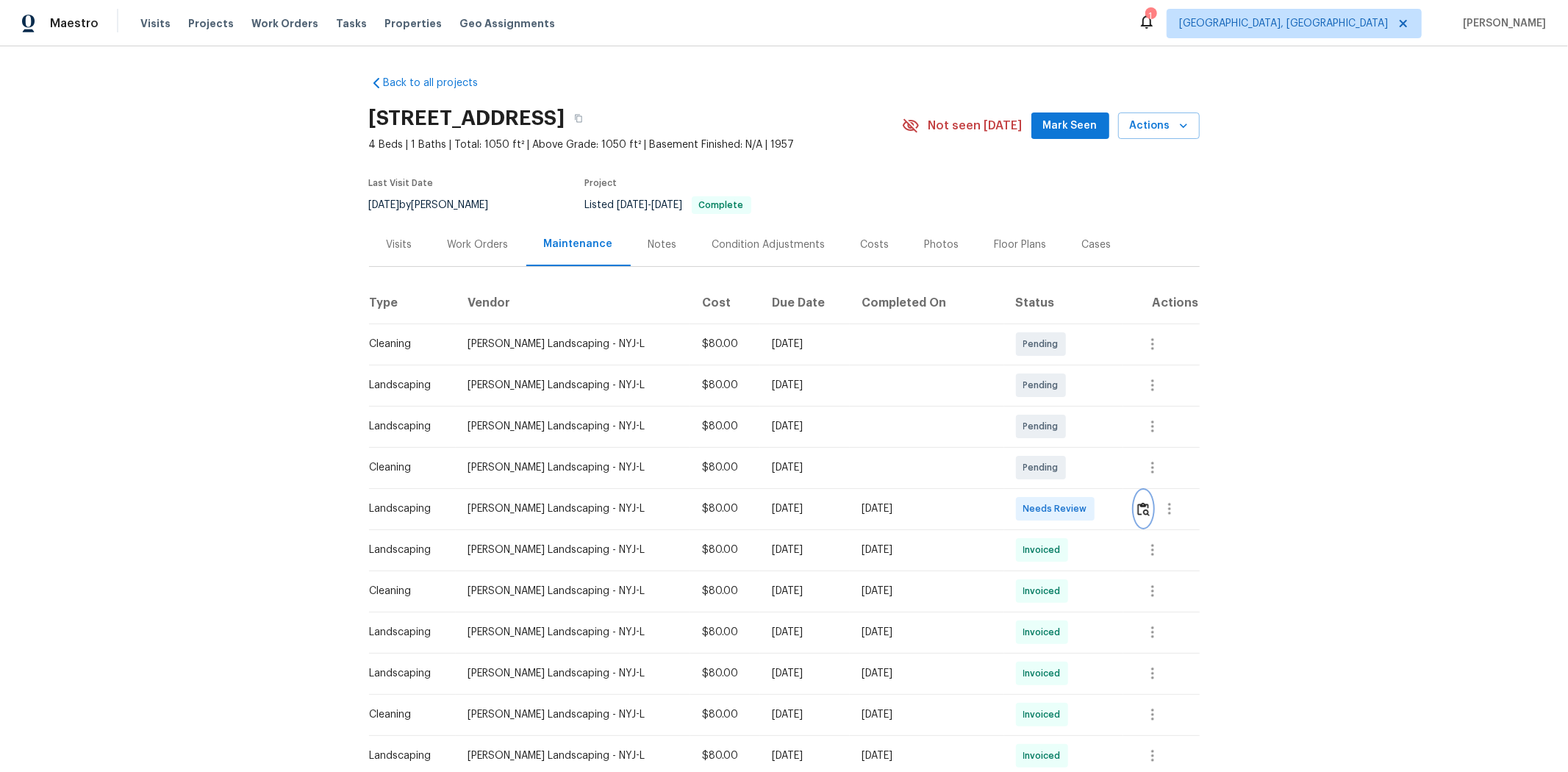
click at [1114, 516] on img "button" at bounding box center [1143, 510] width 12 height 14
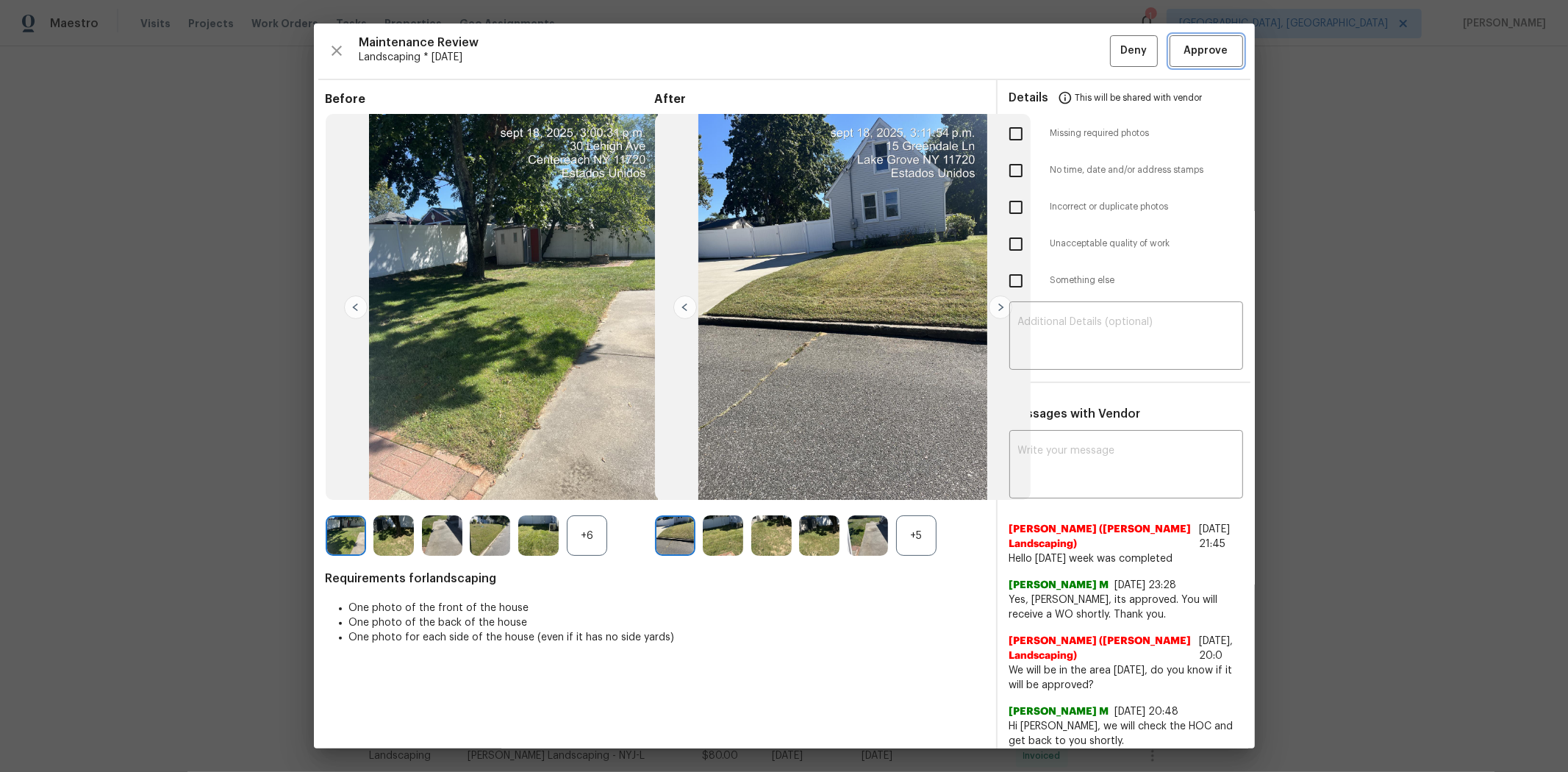
click at [1114, 61] on button "Approve" at bounding box center [1206, 51] width 74 height 32
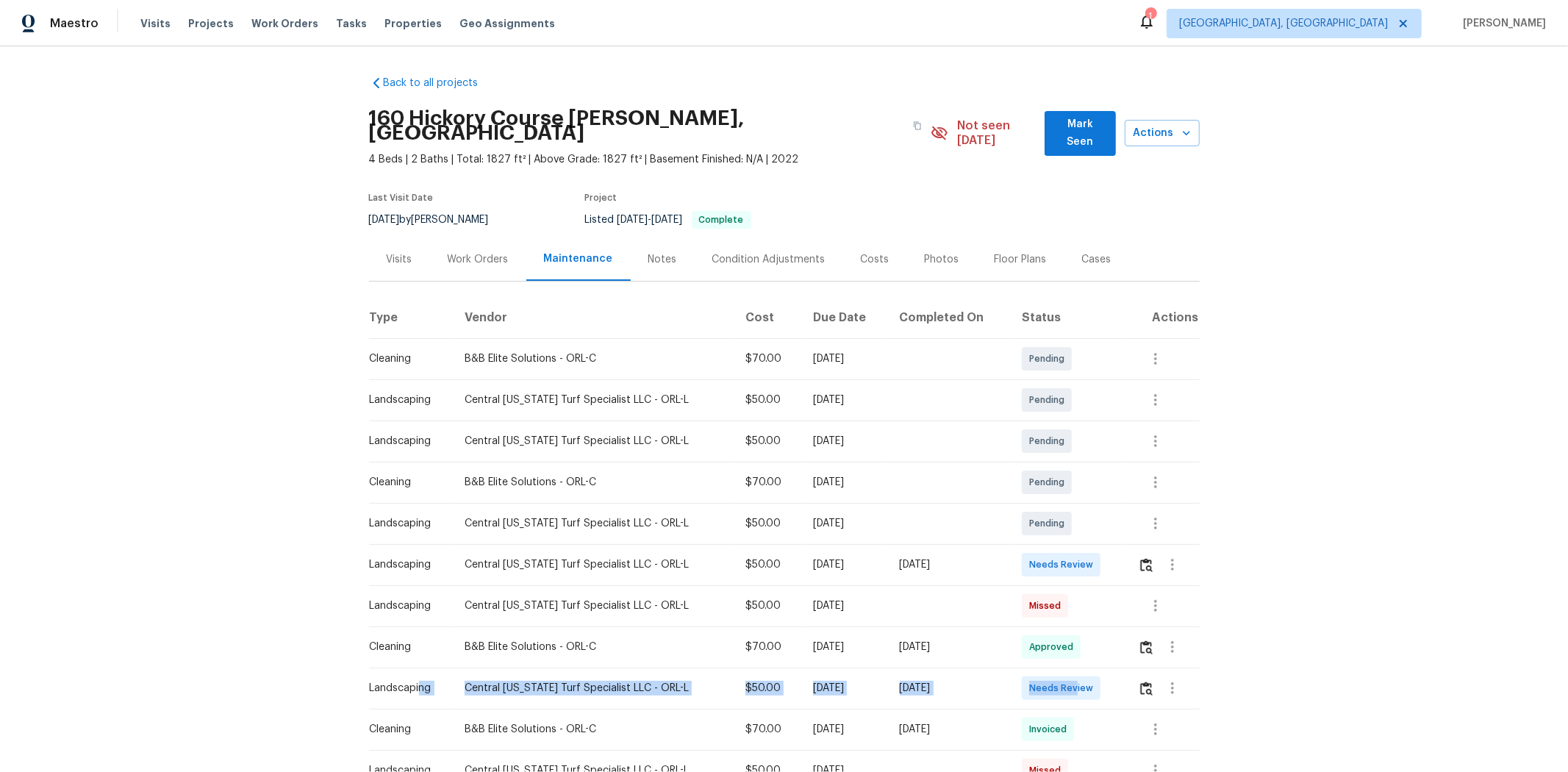
drag, startPoint x: 412, startPoint y: 673, endPoint x: 1073, endPoint y: 671, distance: 661.0
click at [1074, 516] on tr "Landscaping [GEOGRAPHIC_DATA][US_STATE] Turf Specialist LLC - ORL-L $50.00 [DAT…" at bounding box center [784, 688] width 831 height 41
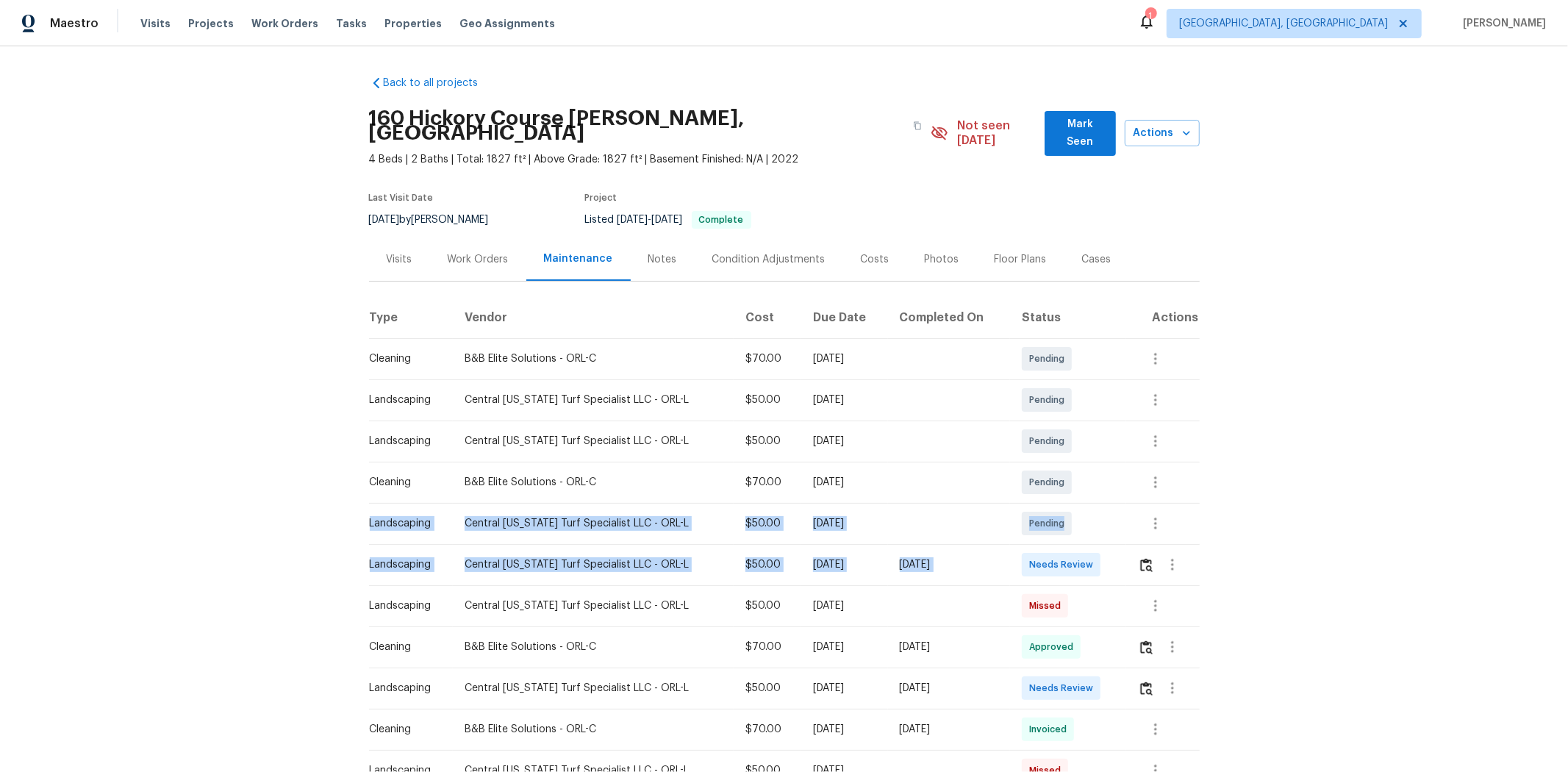
drag, startPoint x: 363, startPoint y: 510, endPoint x: 1125, endPoint y: 528, distance: 762.2
click at [1114, 516] on tbody "Cleaning B&B Elite Solutions - ORL-C $70.00 [DATE] Pending Landscaping [GEOGRAP…" at bounding box center [784, 729] width 831 height 783
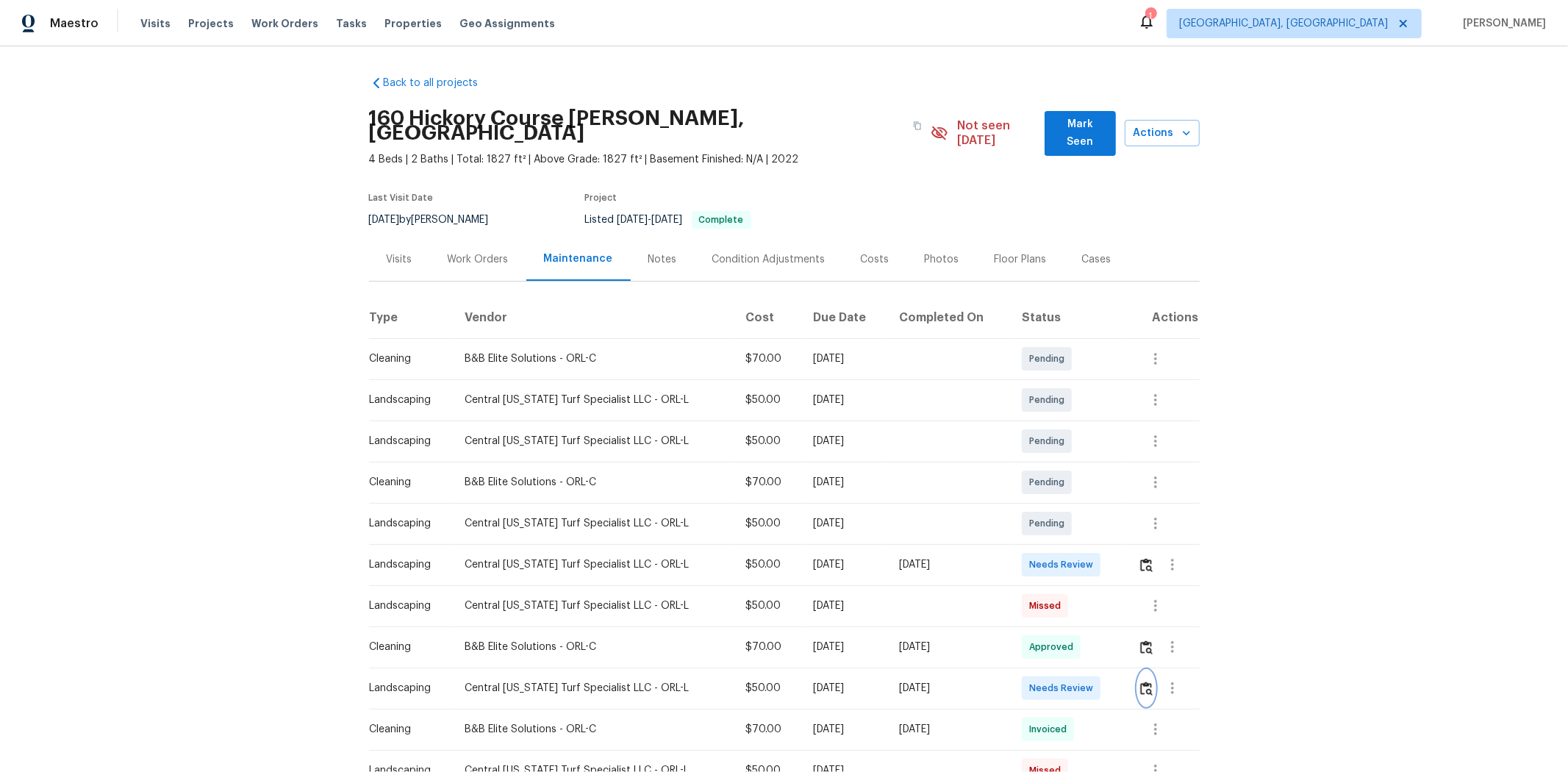
click at [1114, 516] on img "button" at bounding box center [1147, 688] width 12 height 14
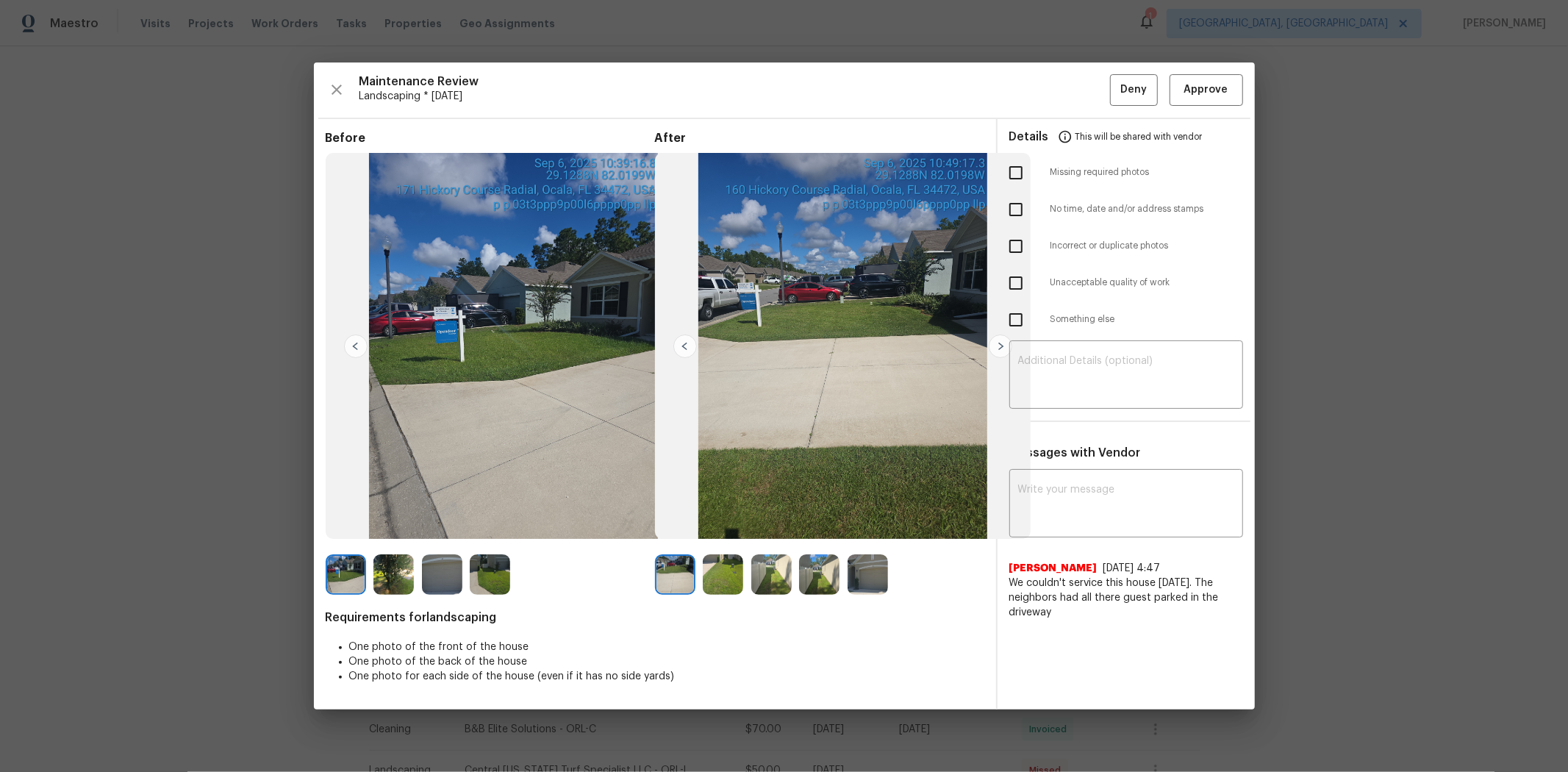
click at [1015, 173] on input "checkbox" at bounding box center [1015, 173] width 31 height 31
checkbox input "true"
click at [1085, 371] on textarea at bounding box center [1126, 376] width 216 height 41
paste textarea "Maintenance Audit Team: Hello! Unfortunately, this landscaping visit completed …"
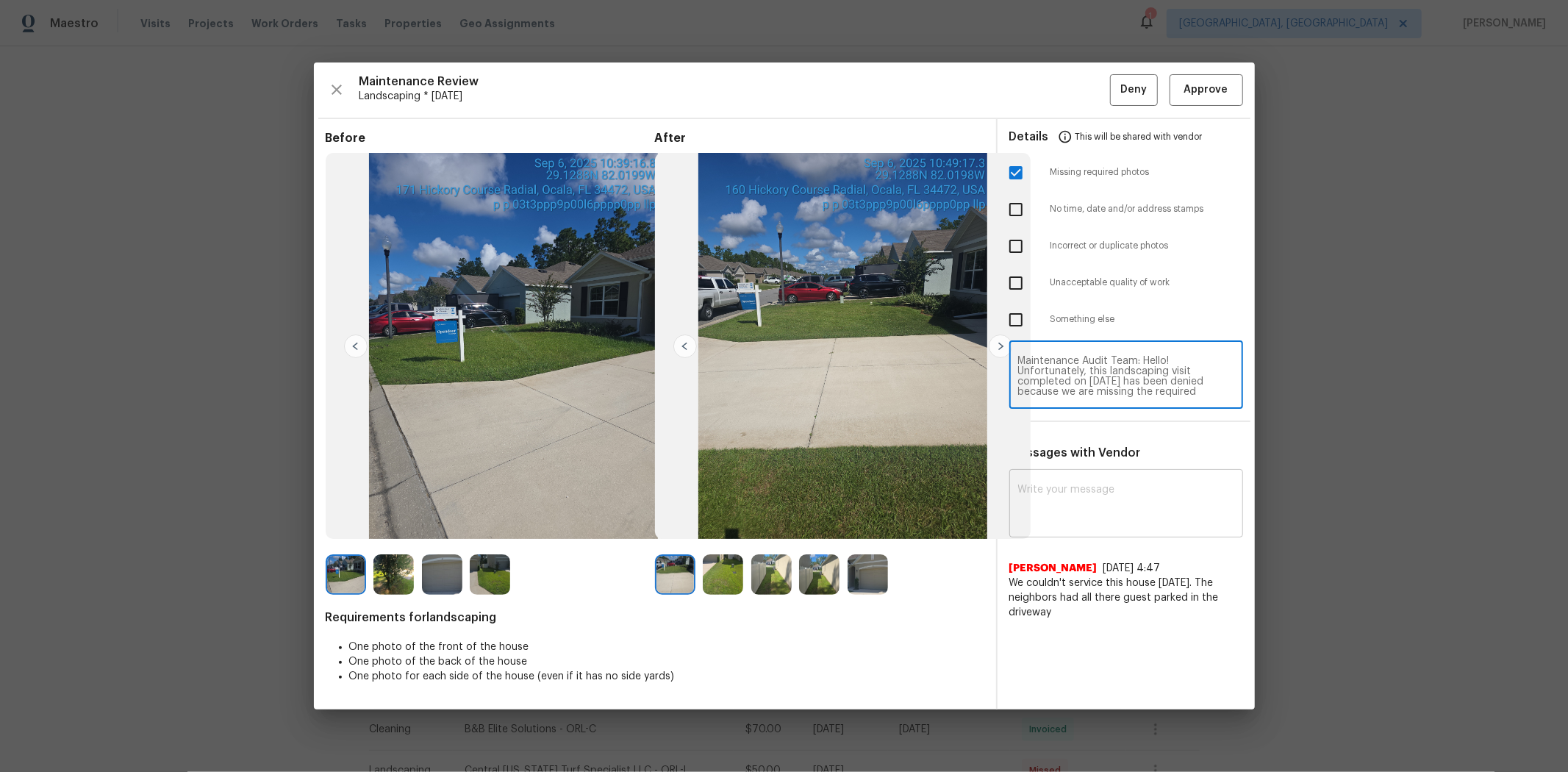
type textarea "Maintenance Audit Team: Hello! Unfortunately, this landscaping visit completed …"
click at [1099, 509] on textarea at bounding box center [1126, 505] width 216 height 41
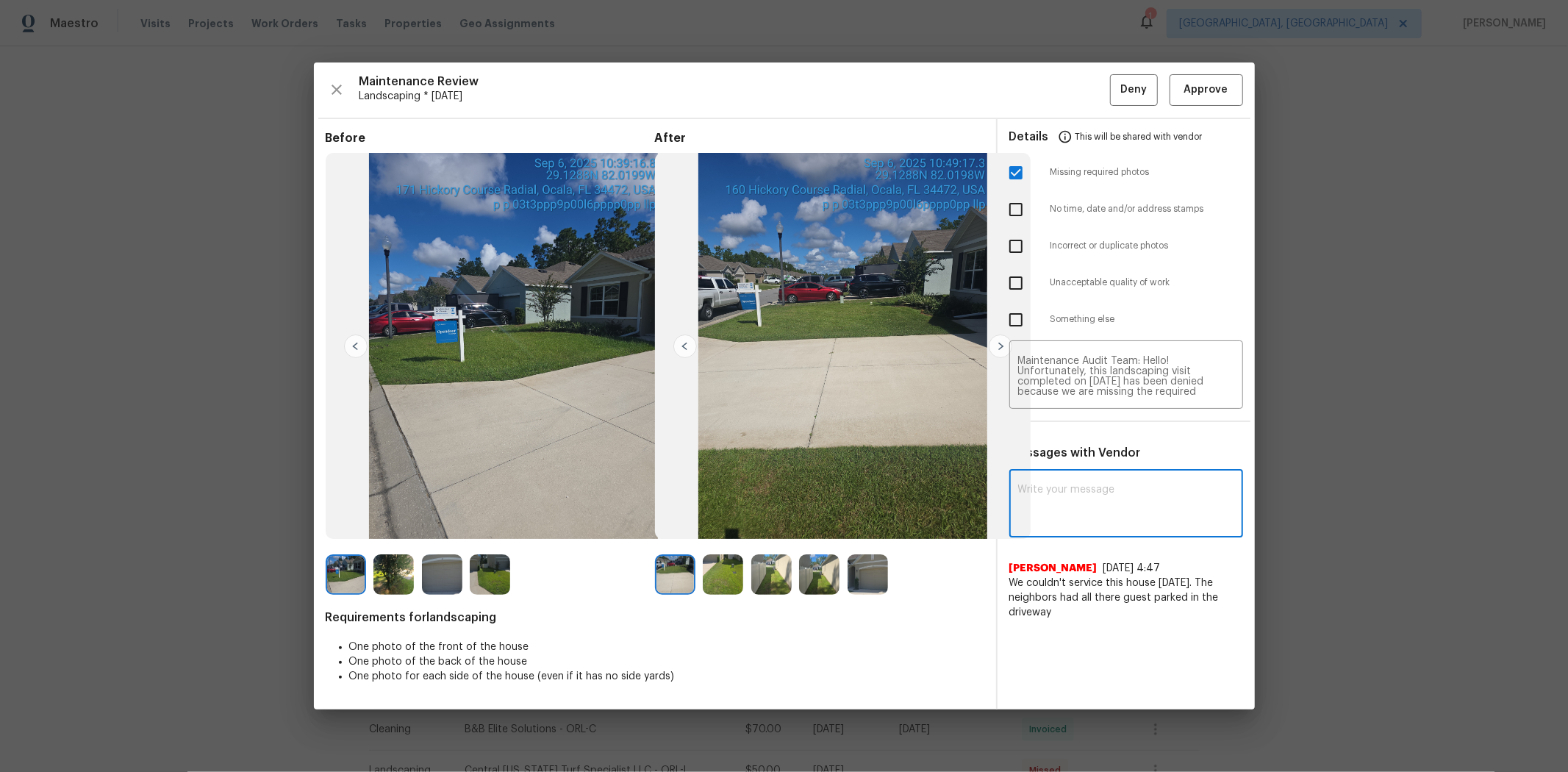
paste textarea "Maintenance Audit Team: Hello! Unfortunately, this landscaping visit completed …"
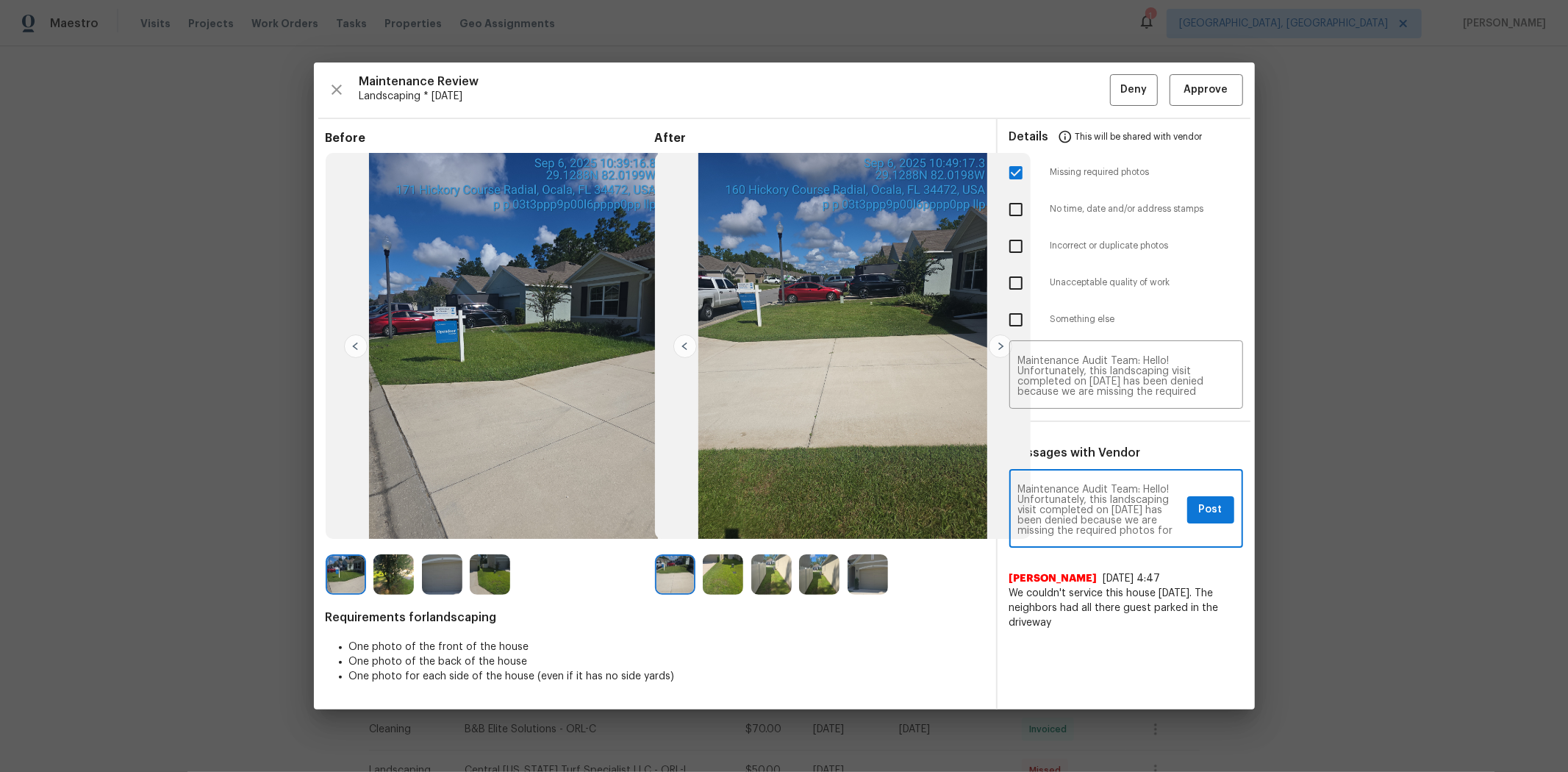
type textarea "Maintenance Audit Team: Hello! Unfortunately, this landscaping visit completed …"
click at [1114, 504] on span "Post" at bounding box center [1211, 510] width 24 height 18
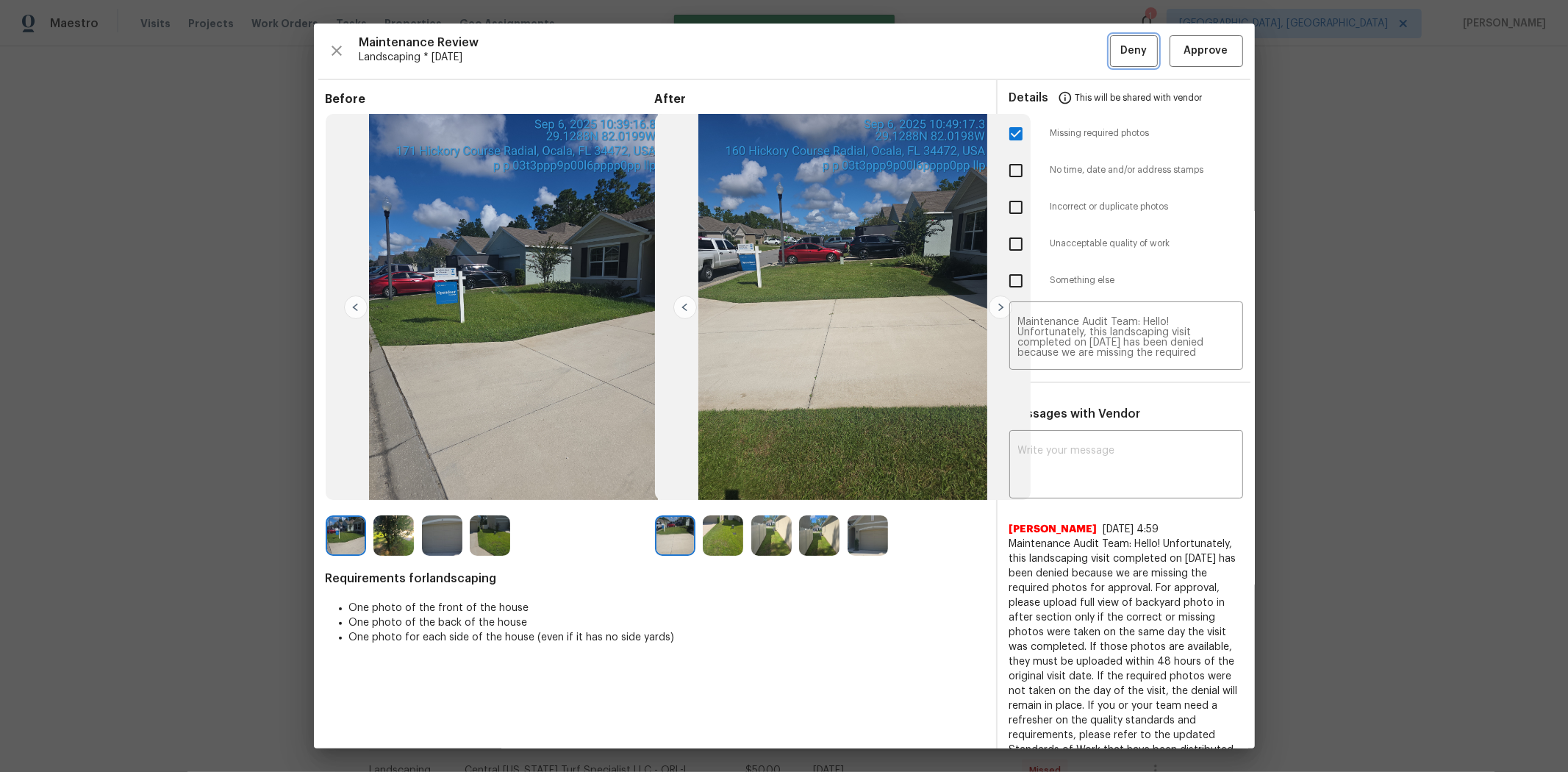
click at [1114, 50] on span "Deny" at bounding box center [1133, 51] width 26 height 18
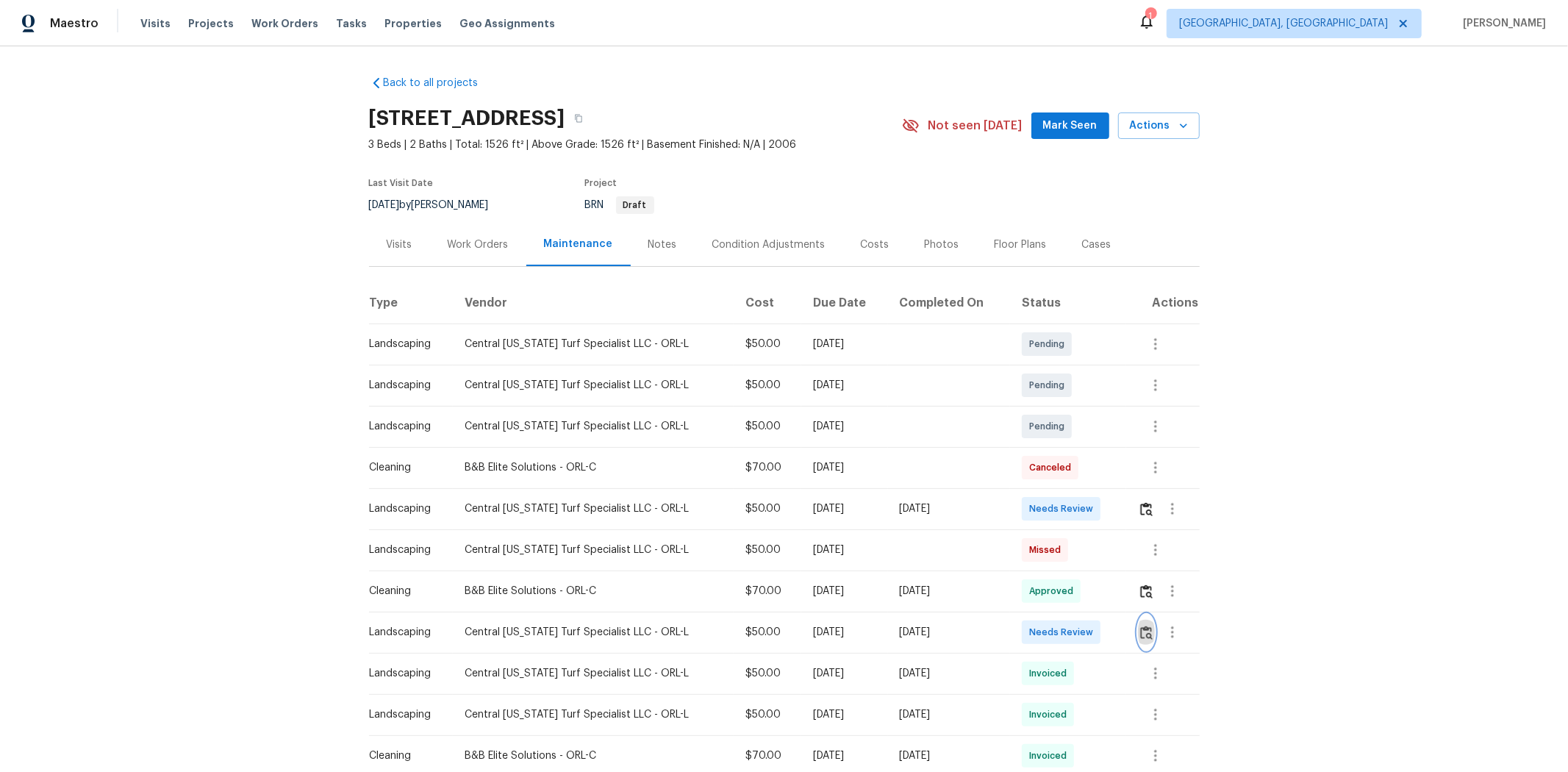
click at [1114, 516] on img "button" at bounding box center [1147, 633] width 12 height 14
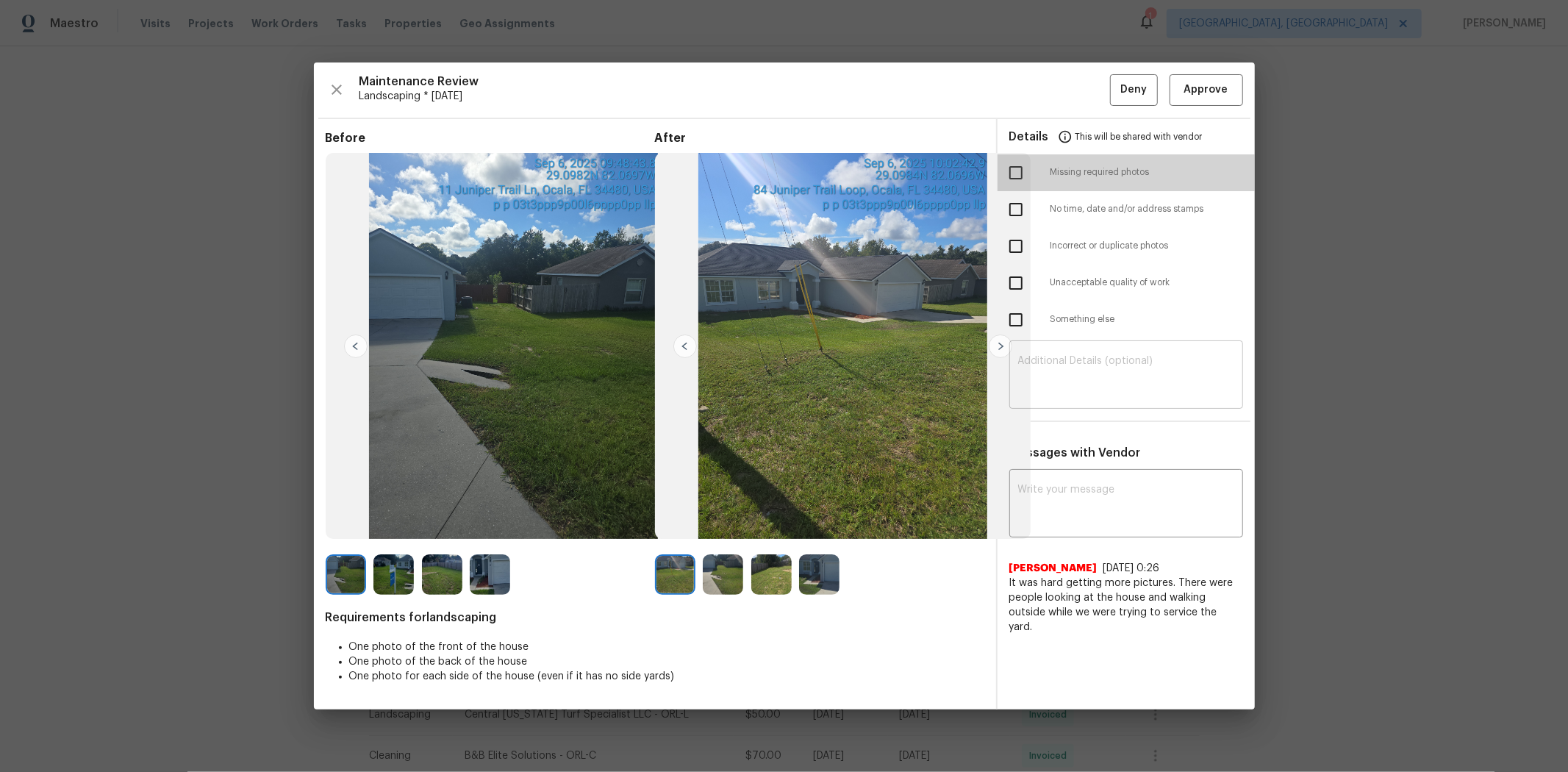
drag, startPoint x: 1016, startPoint y: 176, endPoint x: 1062, endPoint y: 355, distance: 184.8
click at [1017, 175] on input "checkbox" at bounding box center [1015, 173] width 31 height 31
checkbox input "true"
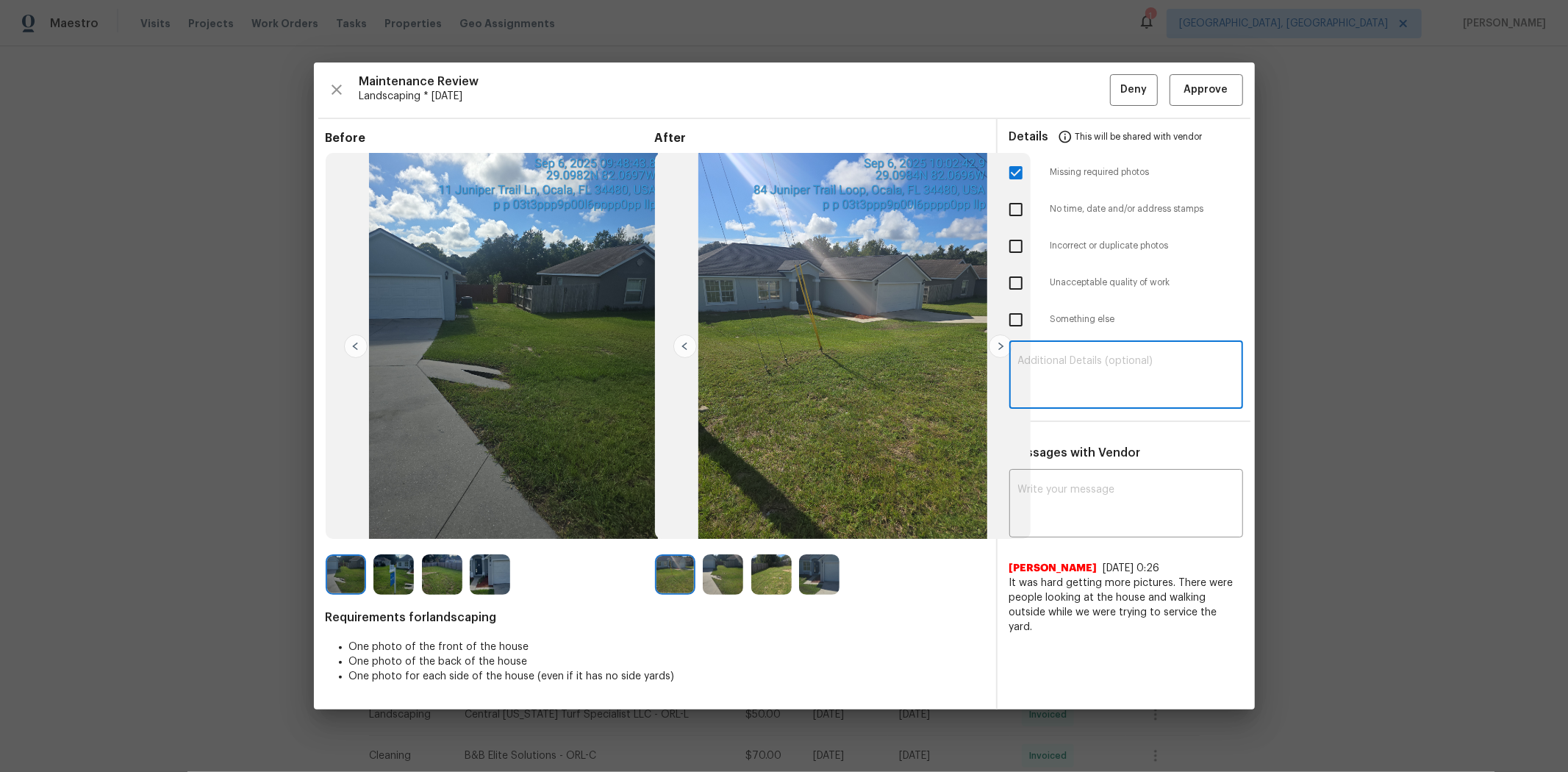
click at [1069, 360] on textarea at bounding box center [1126, 376] width 216 height 41
paste textarea "Maintenance Audit Team: Hello! Unfortunately, this landscaping visit completed …"
click at [1104, 376] on textarea "Maintenance Audit Team: Hello! Unfortunately, this landscaping visit completed …" at bounding box center [1126, 376] width 216 height 41
click at [1037, 388] on textarea "Maintenance Audit Team: Hello! Unfortunately, this landscaping visit completed …" at bounding box center [1126, 376] width 216 height 41
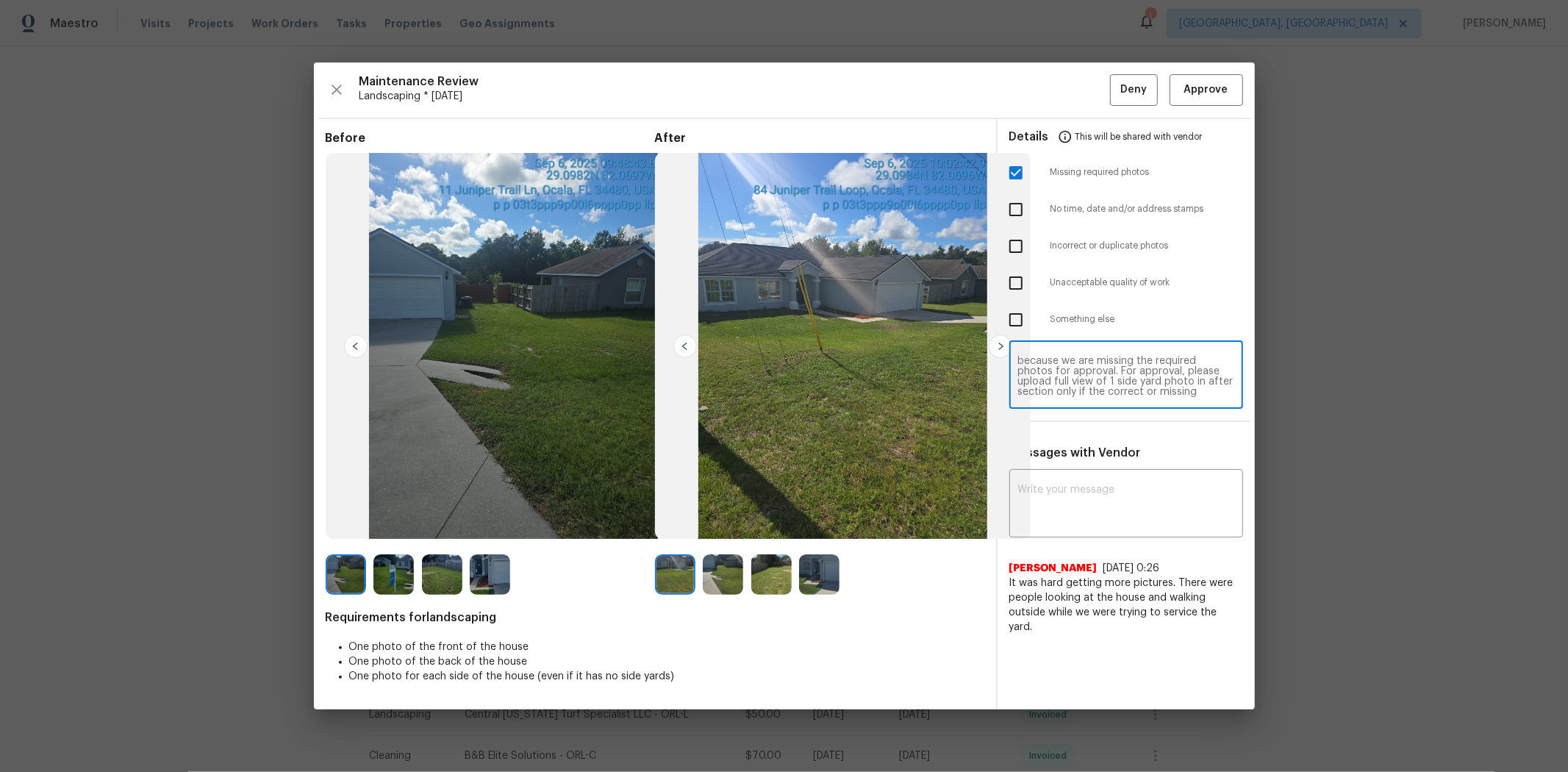
click at [1081, 392] on textarea "Maintenance Audit Team: Hello! Unfortunately, this landscaping visit completed …" at bounding box center [1126, 376] width 216 height 41
type textarea "Maintenance Audit Team: Hello! Unfortunately, this landscaping visit completed …"
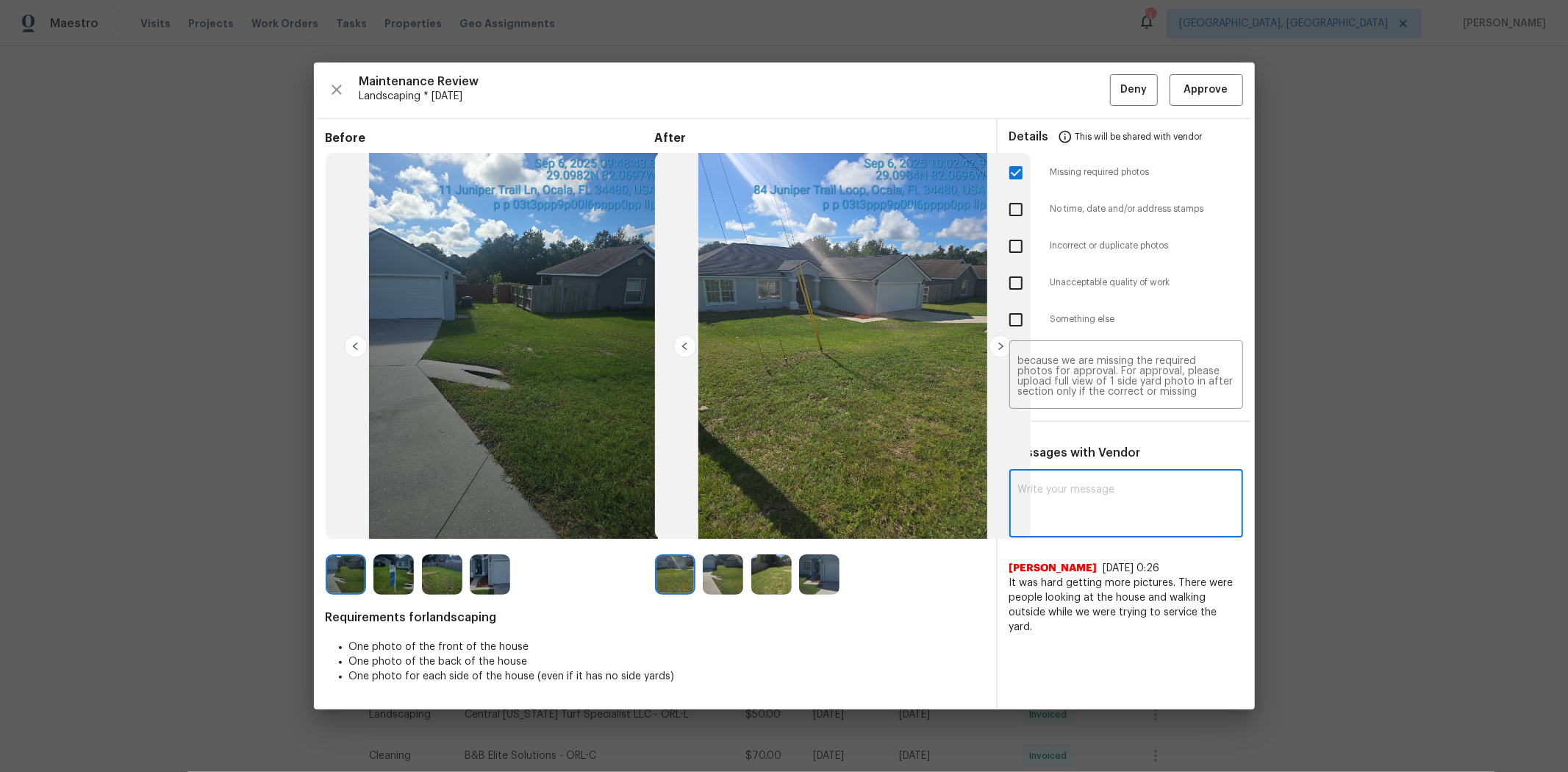
click at [1075, 496] on textarea at bounding box center [1126, 505] width 216 height 41
paste textarea "Maintenance Audit Team: Hello! Unfortunately, this landscaping visit completed …"
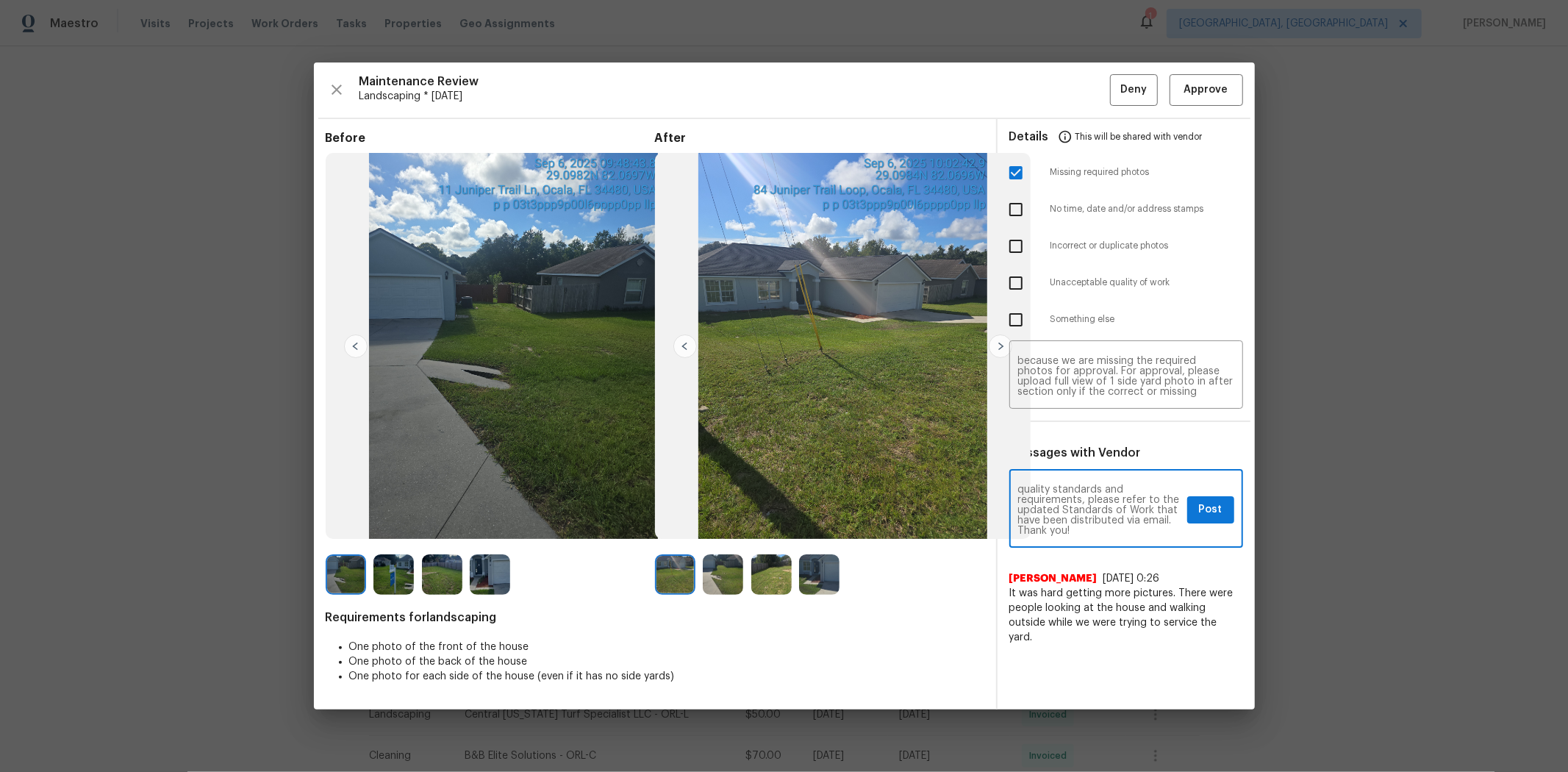
type textarea "Maintenance Audit Team: Hello! Unfortunately, this landscaping visit completed …"
click at [1114, 512] on button "Post" at bounding box center [1210, 510] width 47 height 27
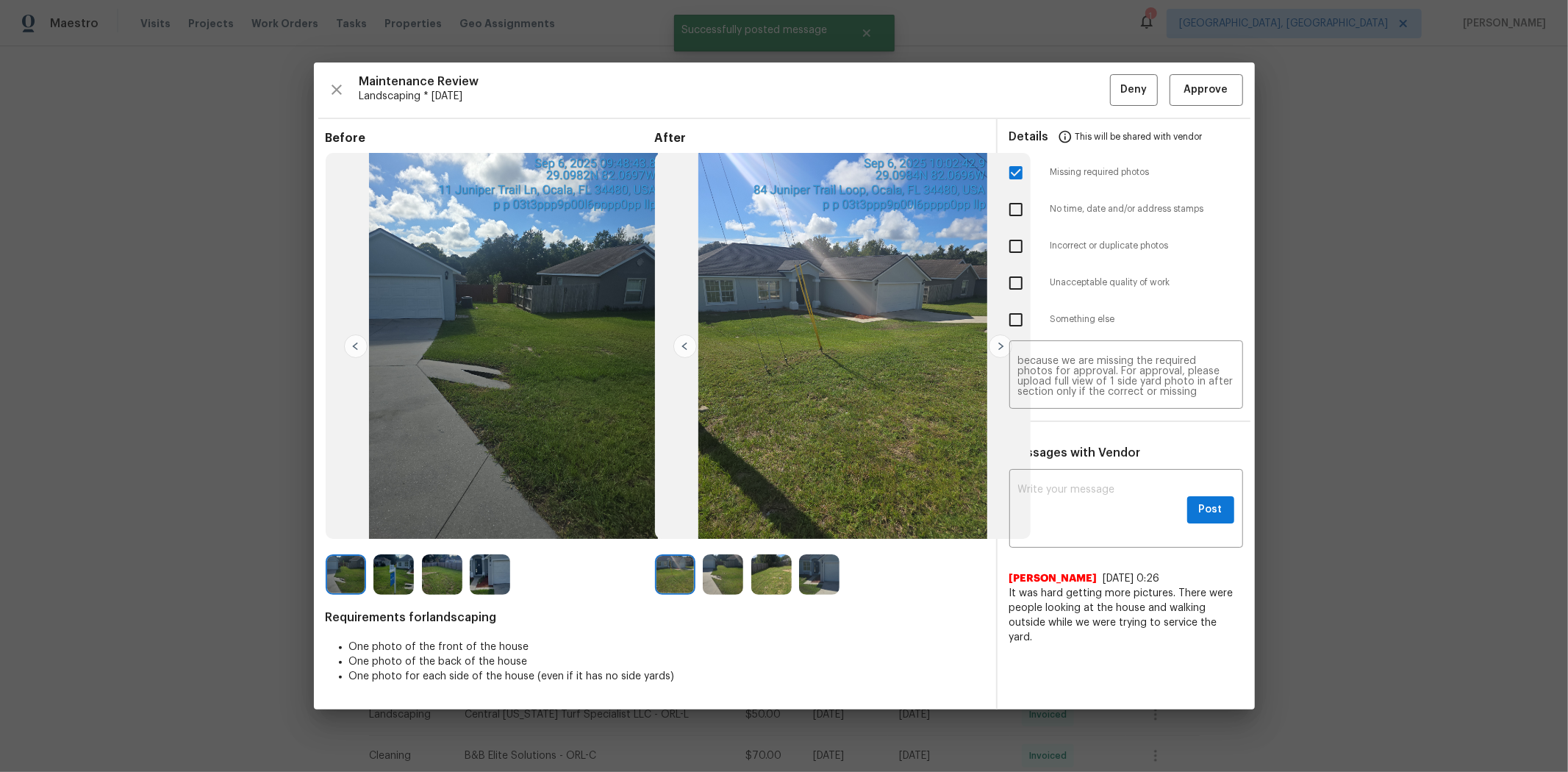
scroll to position [0, 0]
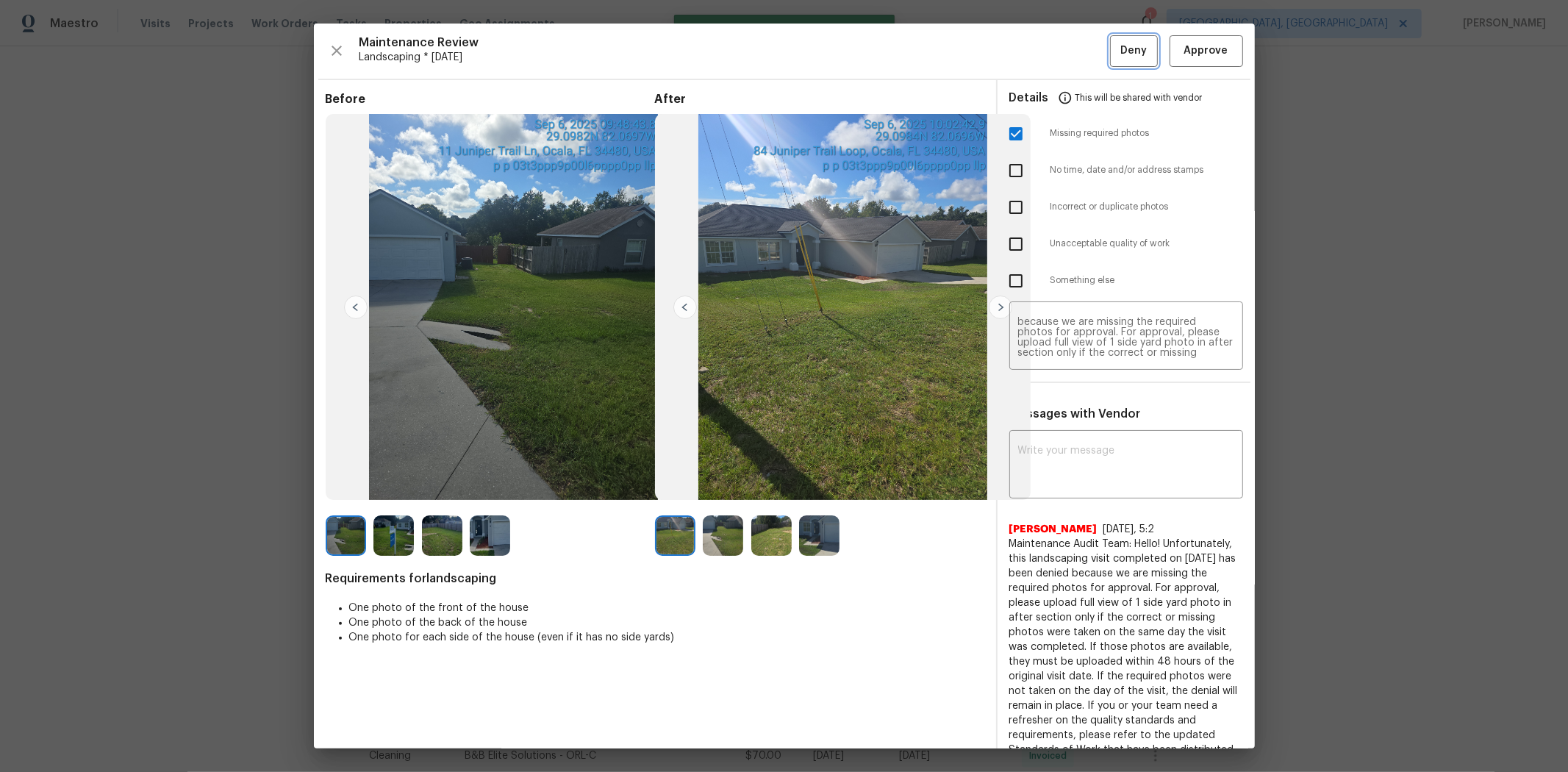
click at [1114, 61] on button "Deny" at bounding box center [1133, 51] width 48 height 32
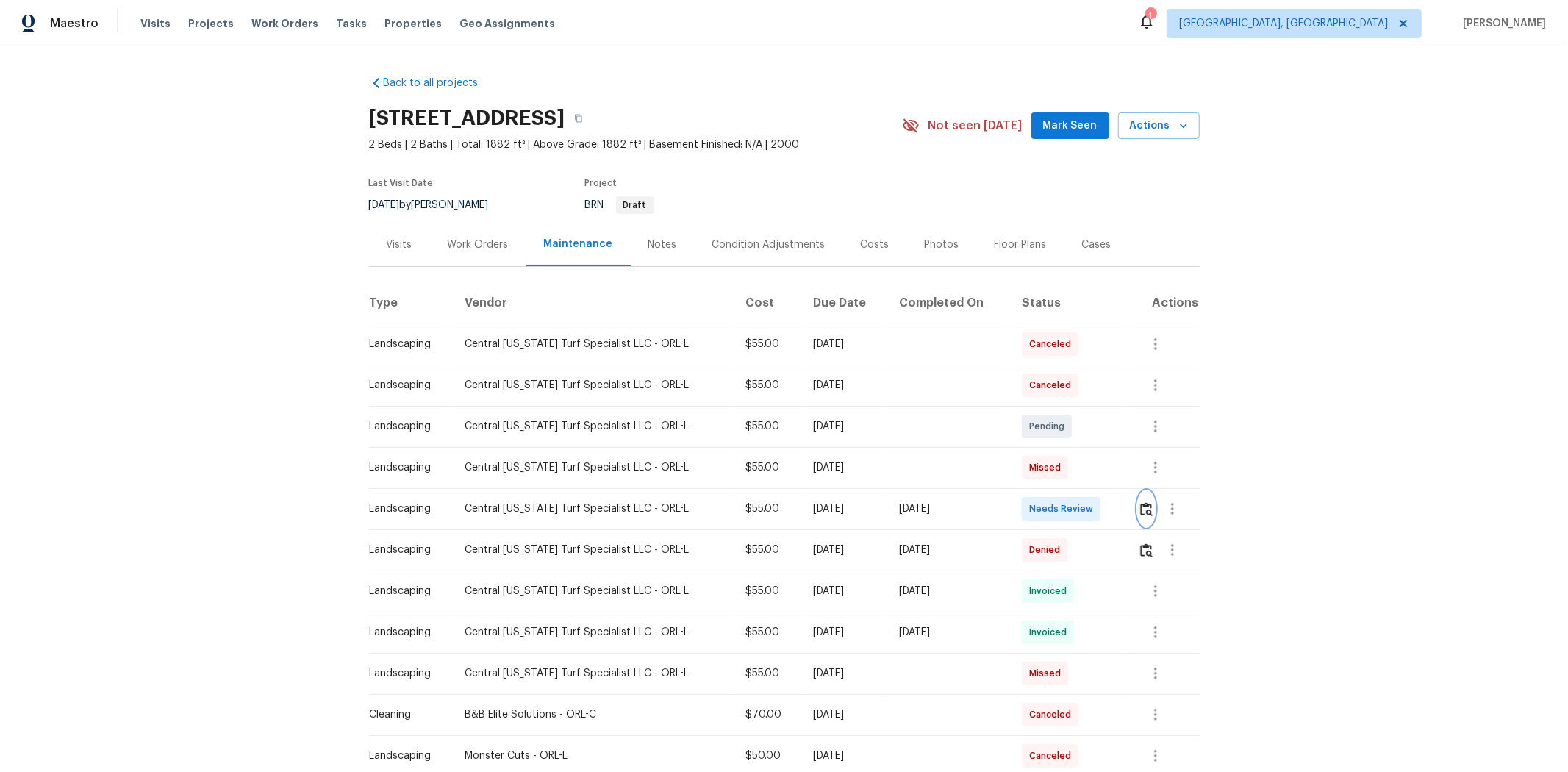
click at [1114, 509] on img "button" at bounding box center [1147, 510] width 12 height 14
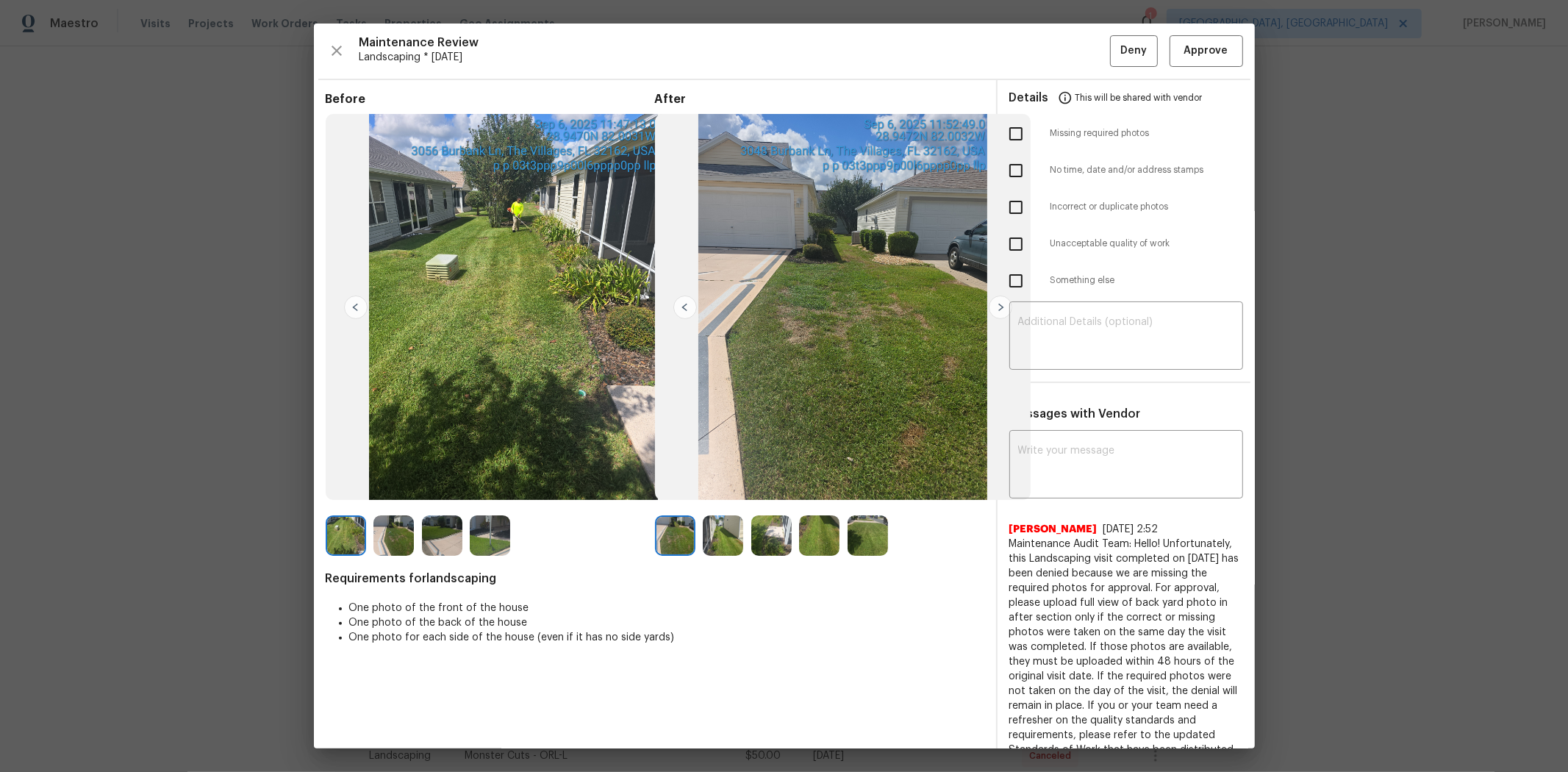
click at [1114, 98] on span "This will be shared with vendor" at bounding box center [1139, 98] width 128 height 35
click at [1114, 48] on span "Approve" at bounding box center [1206, 51] width 44 height 18
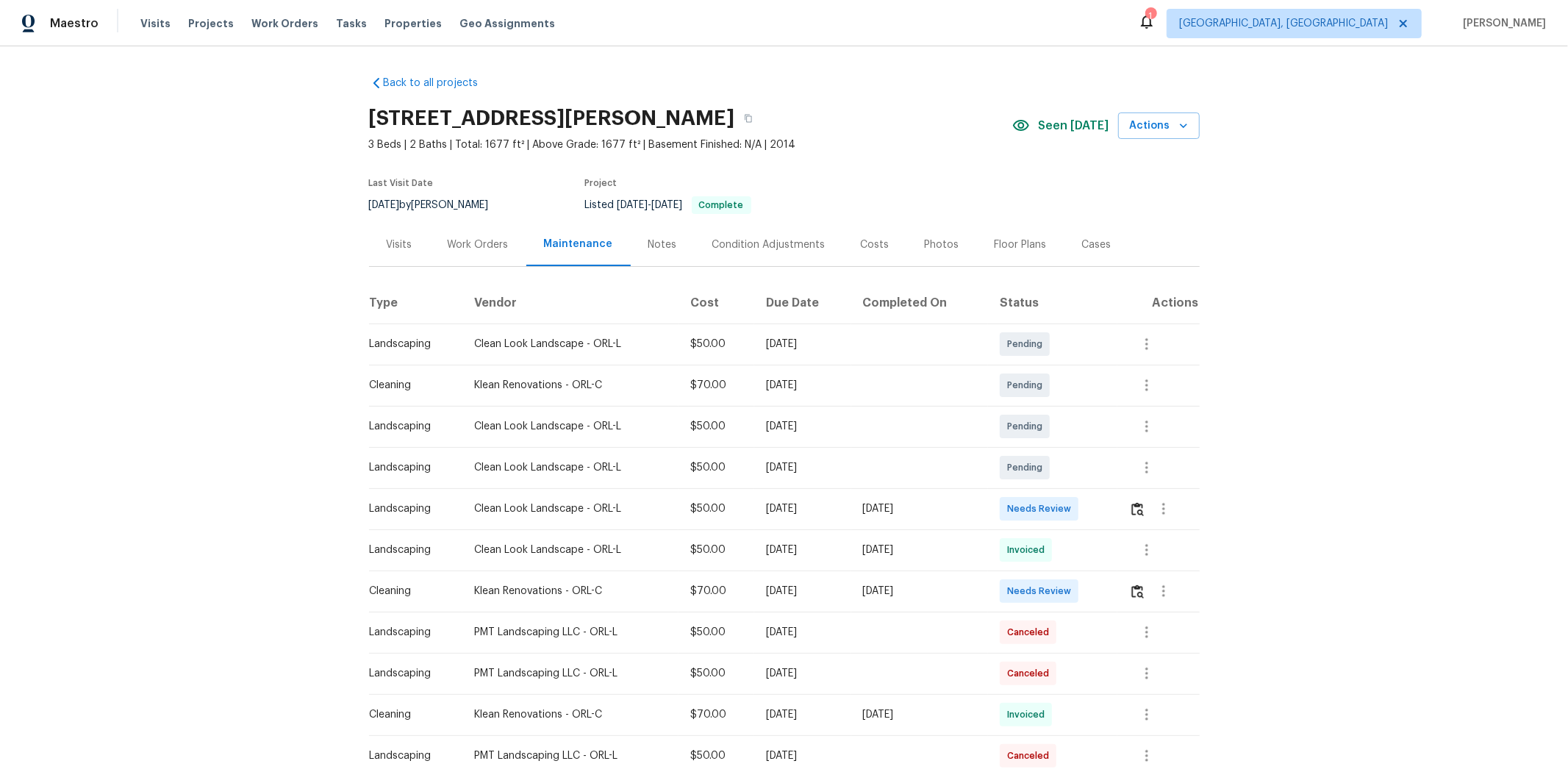
drag, startPoint x: 1079, startPoint y: 495, endPoint x: 1089, endPoint y: 487, distance: 12.8
click at [1104, 518] on td "Needs Review" at bounding box center [1052, 509] width 129 height 41
click at [1135, 511] on img "button" at bounding box center [1138, 510] width 12 height 14
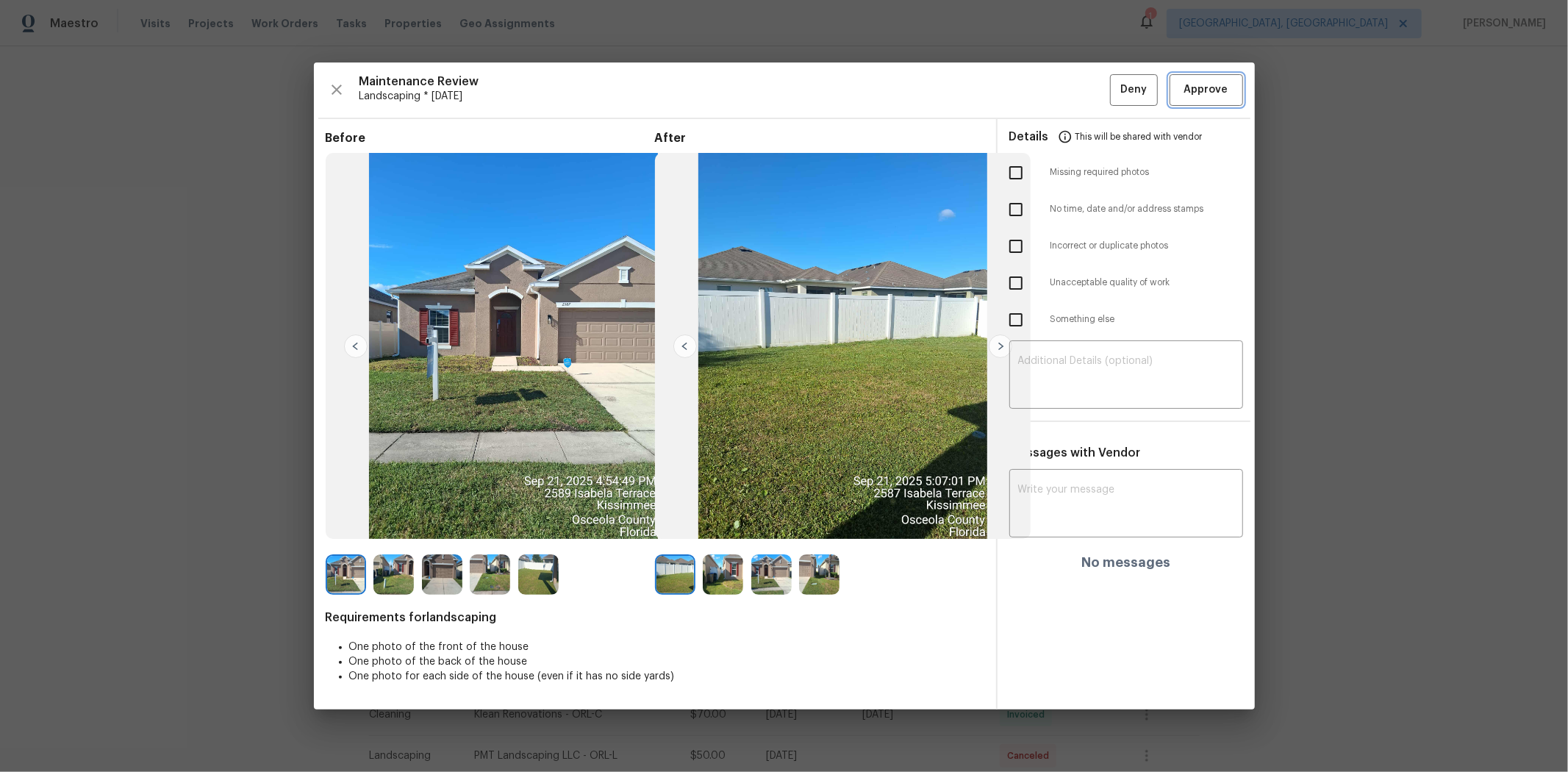
click at [1206, 92] on span "Approve" at bounding box center [1206, 90] width 44 height 18
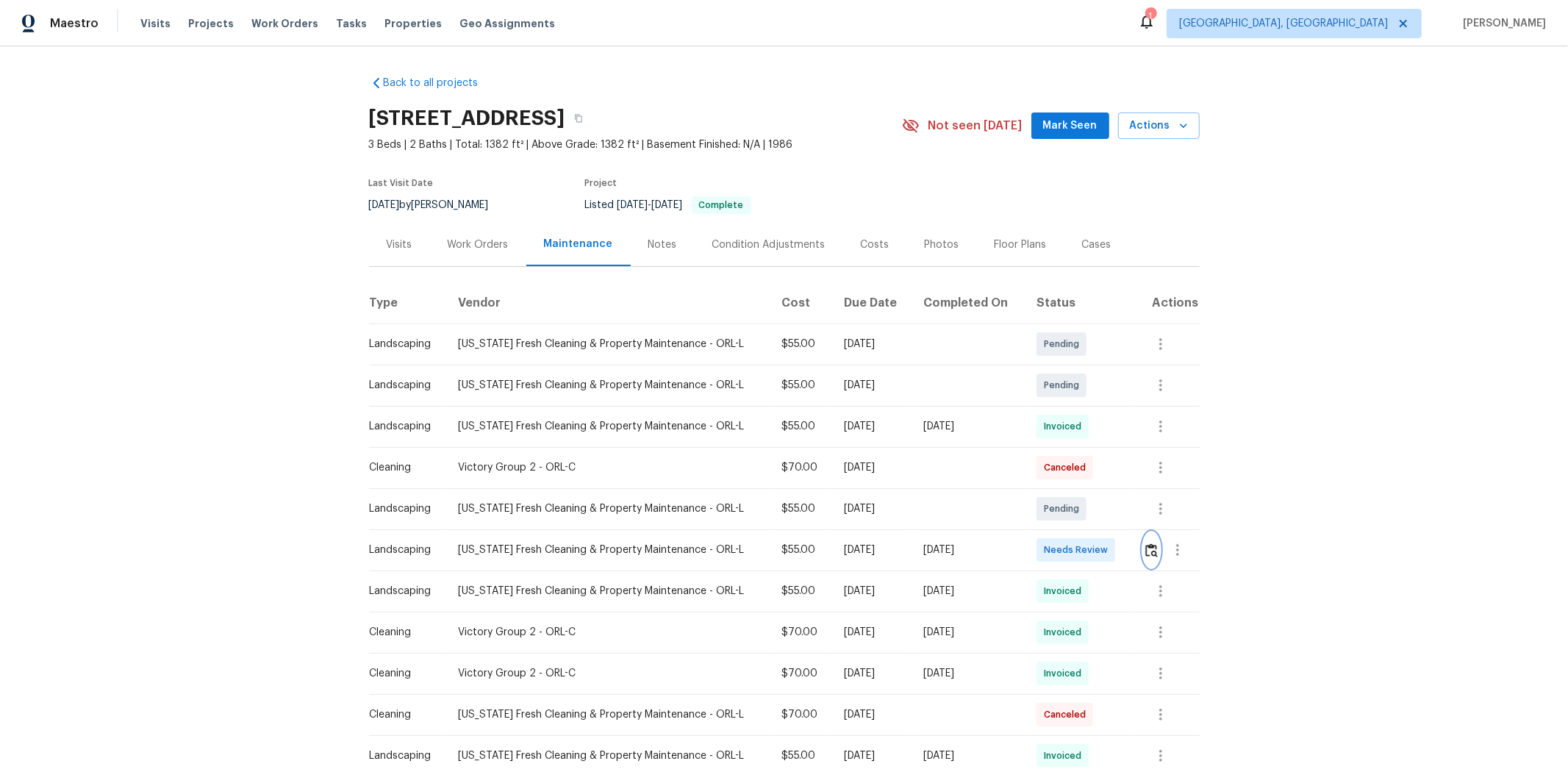
click at [1114, 516] on img "button" at bounding box center [1152, 550] width 12 height 14
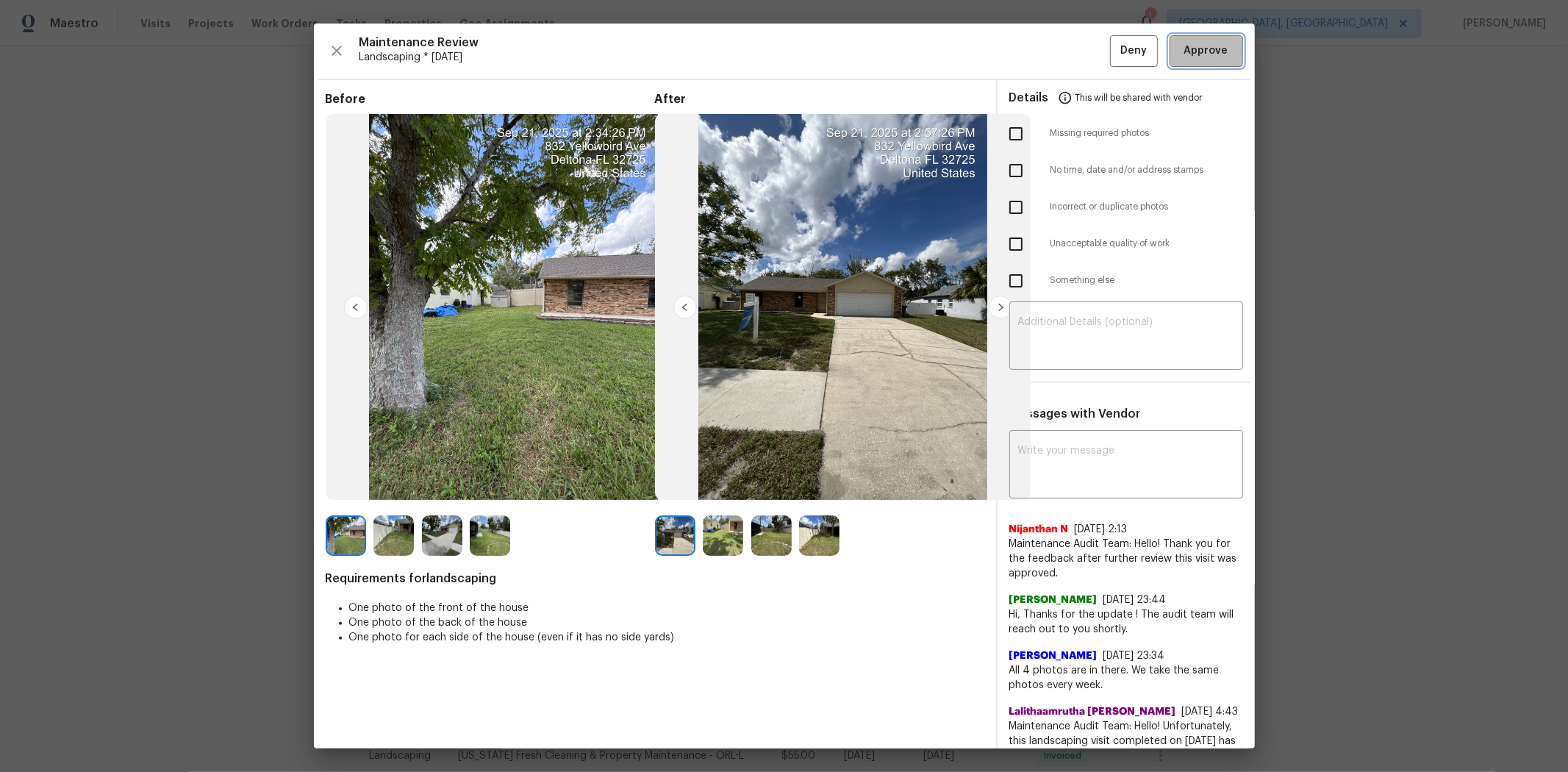
drag, startPoint x: 1211, startPoint y: 61, endPoint x: 1128, endPoint y: 40, distance: 85.6
click at [1114, 61] on button "Approve" at bounding box center [1206, 51] width 74 height 32
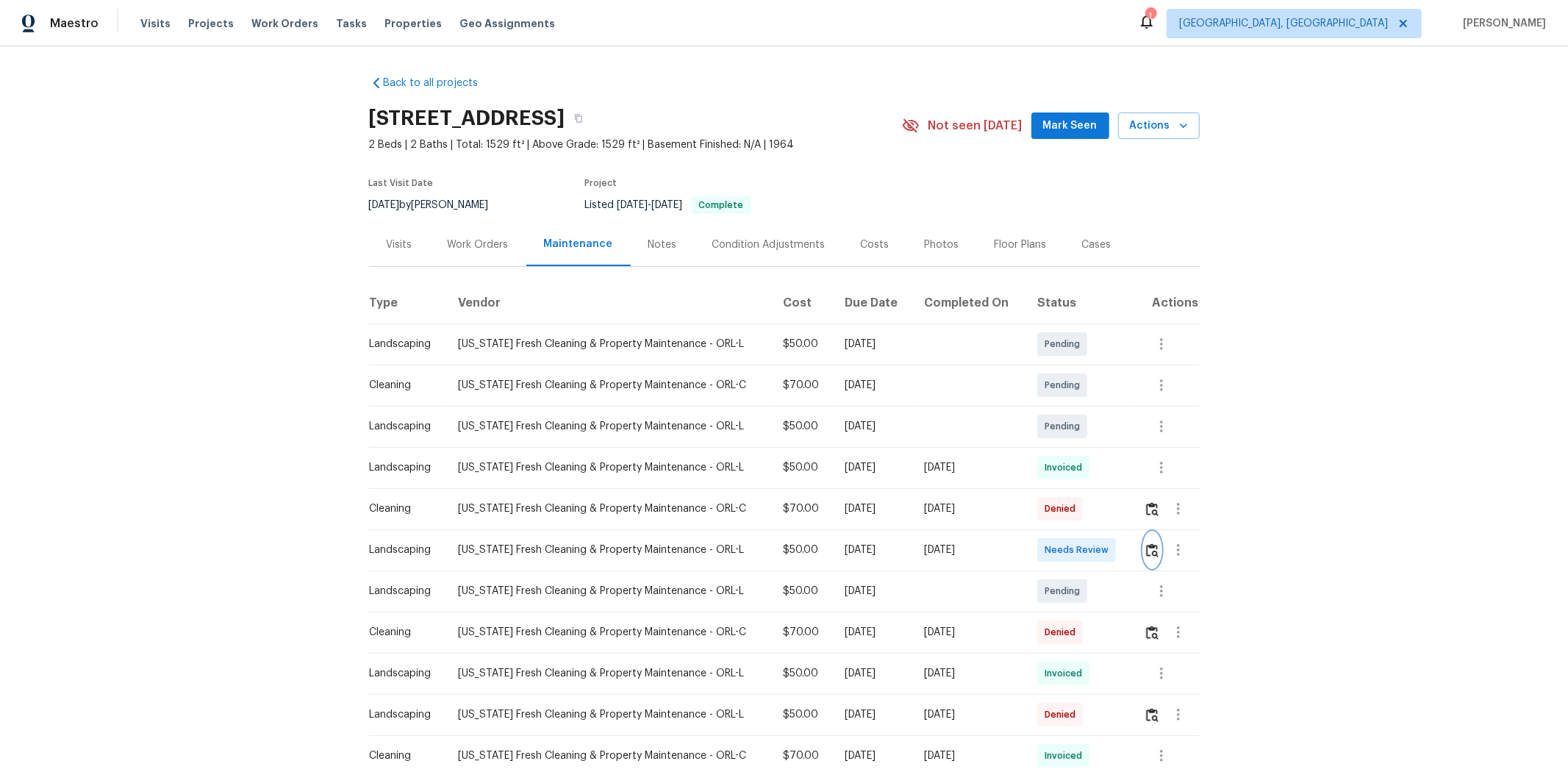
click at [1114, 516] on img "button" at bounding box center [1152, 550] width 12 height 14
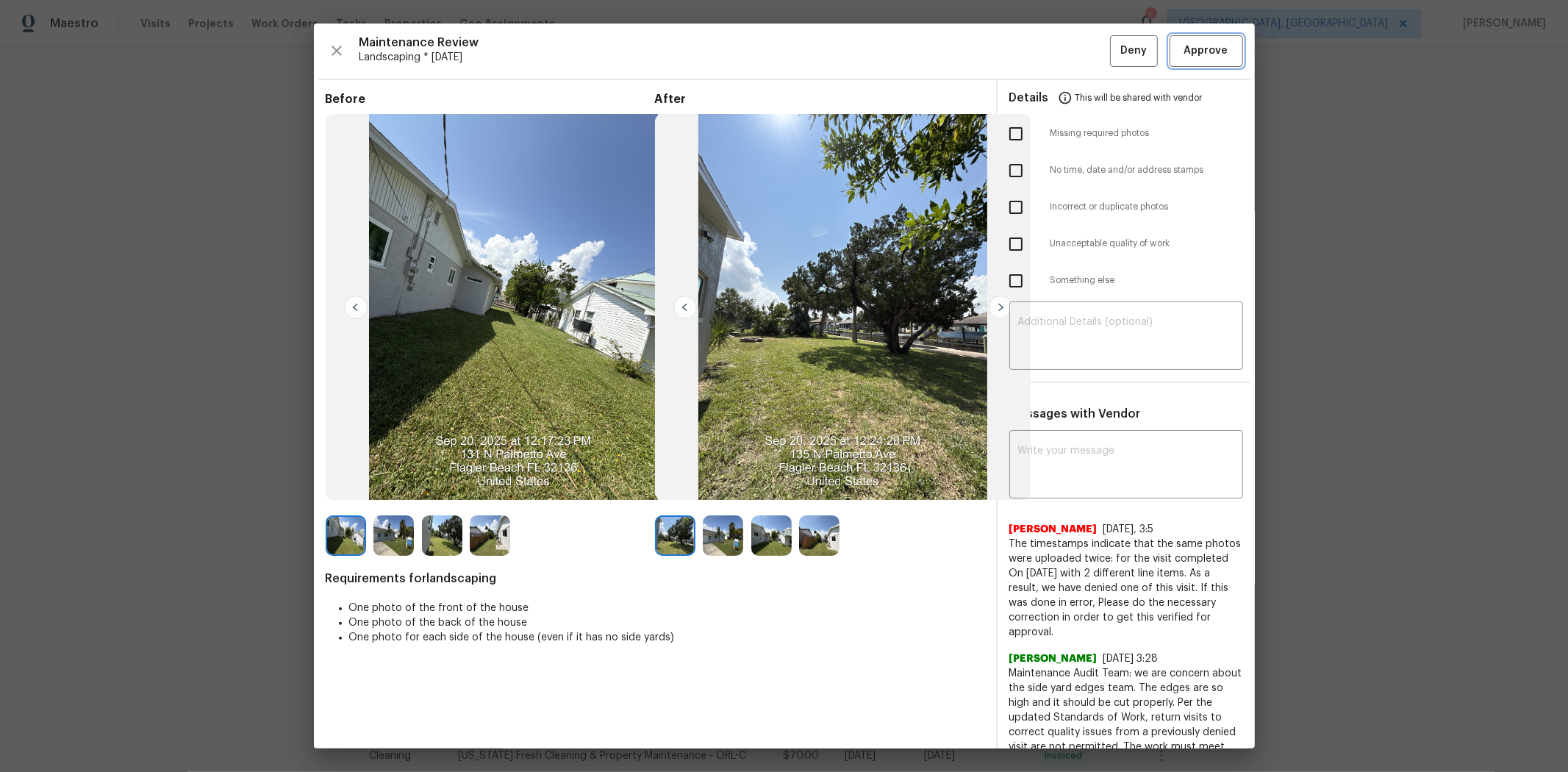
click at [1114, 49] on span "Approve" at bounding box center [1206, 51] width 44 height 18
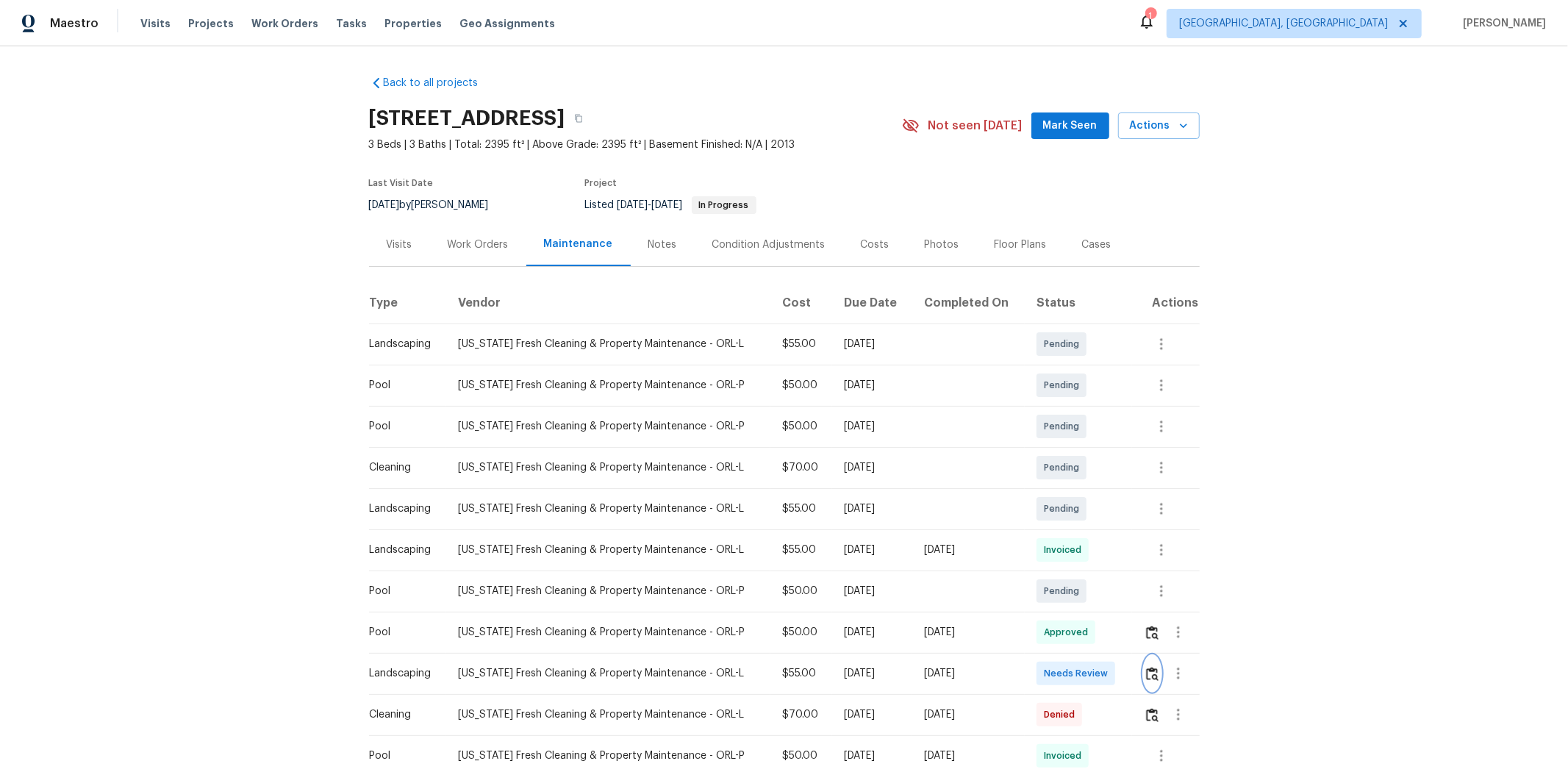
click at [1114, 516] on img "button" at bounding box center [1152, 674] width 12 height 14
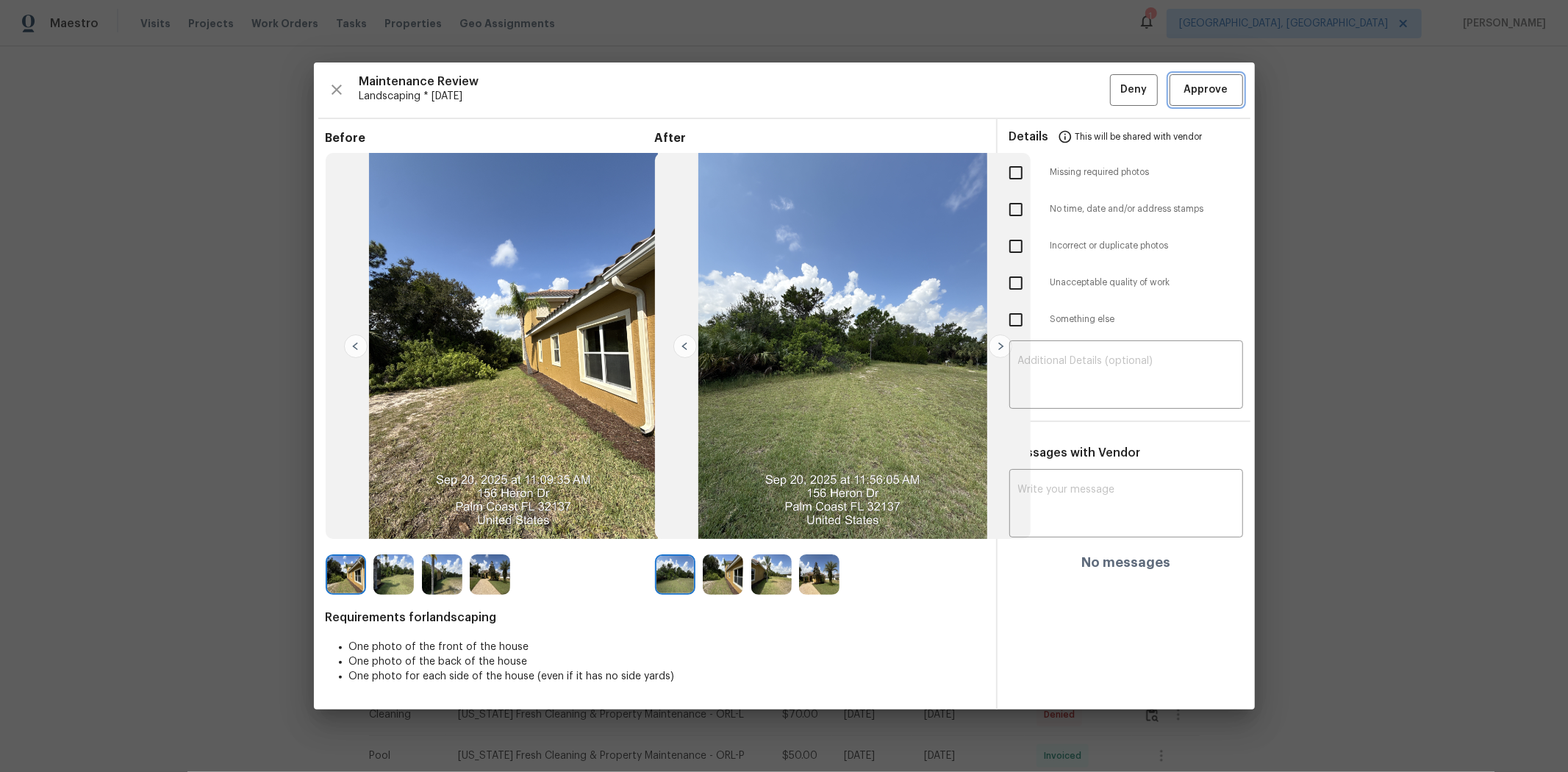
click at [1114, 88] on span "Approve" at bounding box center [1206, 90] width 44 height 18
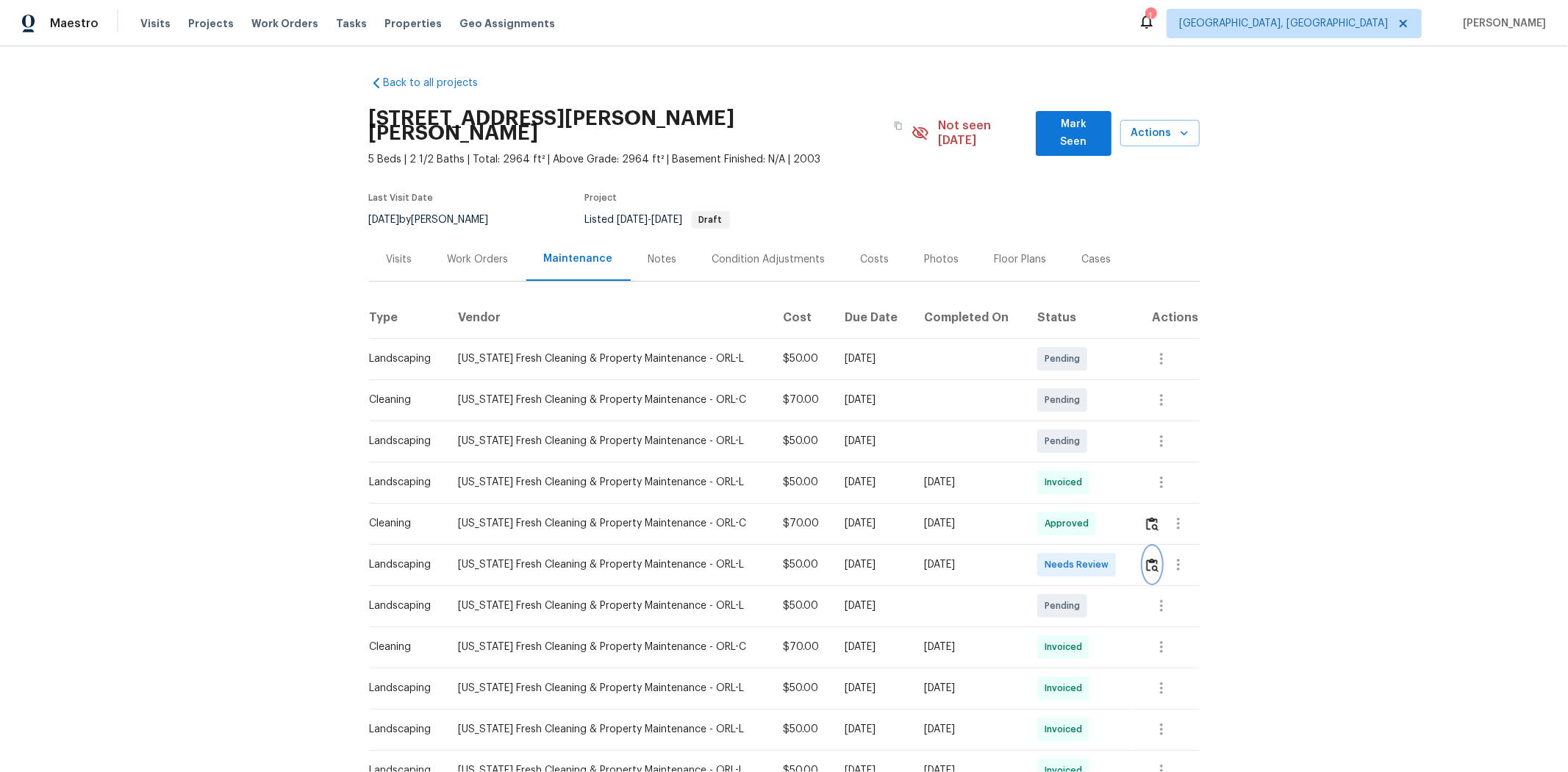
click at [1114, 516] on button "button" at bounding box center [1152, 565] width 17 height 35
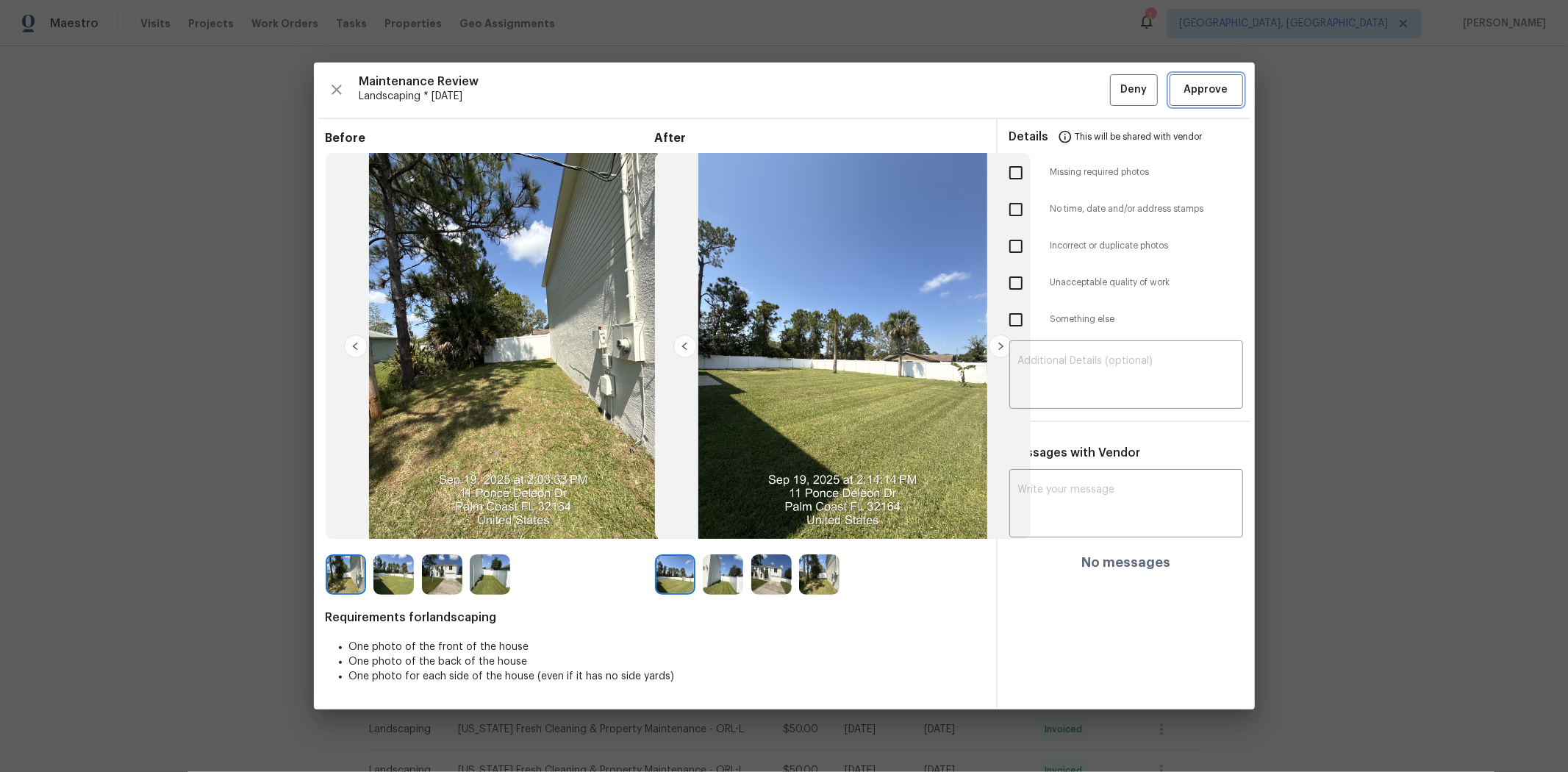
click at [1114, 75] on button "Approve" at bounding box center [1206, 90] width 74 height 32
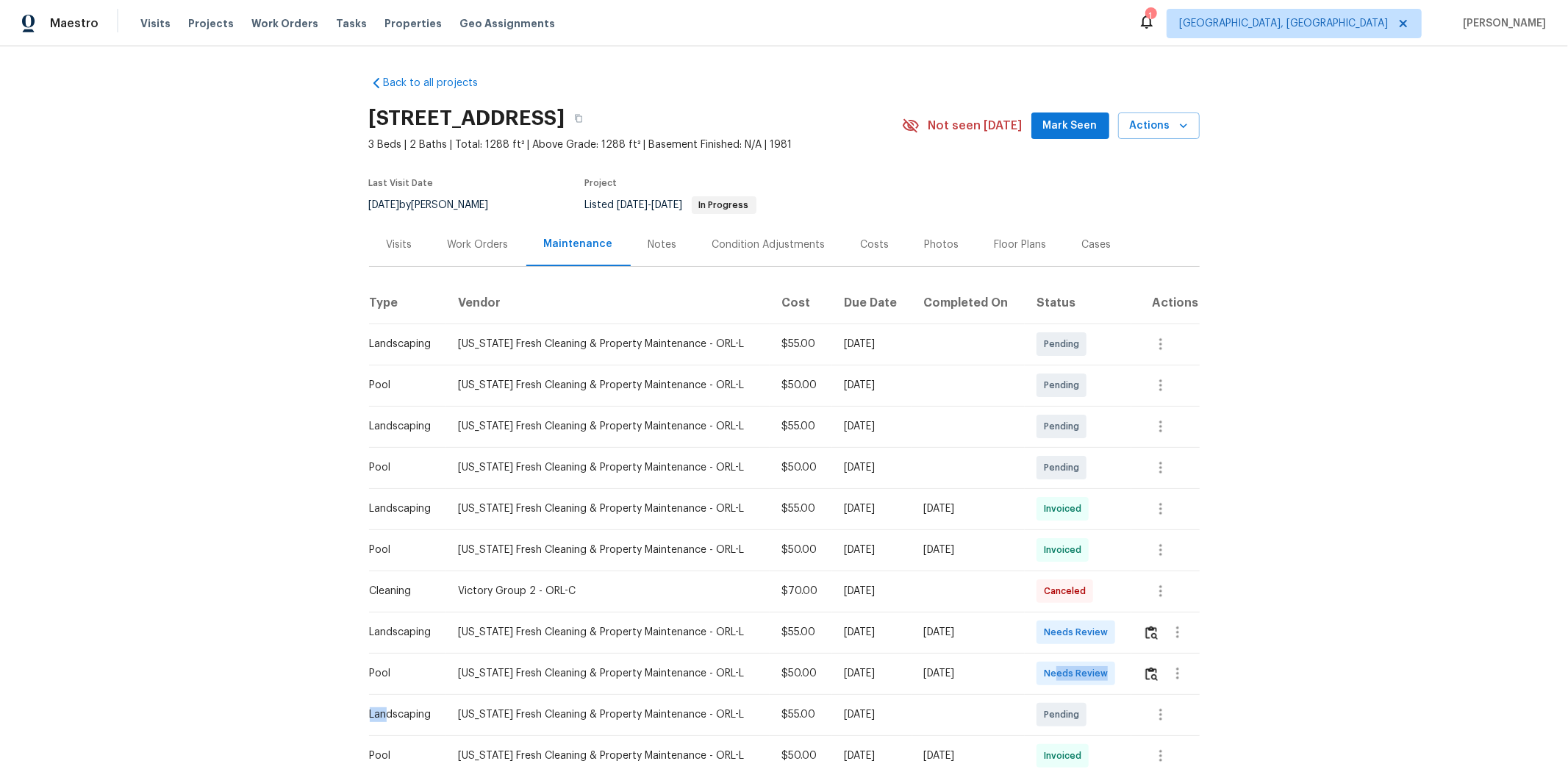
drag, startPoint x: 381, startPoint y: 708, endPoint x: 1086, endPoint y: 678, distance: 705.6
drag, startPoint x: 829, startPoint y: 635, endPoint x: 1110, endPoint y: 635, distance: 281.0
click at [1105, 516] on tr "Landscaping [US_STATE] Fresh Cleaning & Property Maintenance - ORL-L $55.00 [DA…" at bounding box center [784, 632] width 831 height 41
click at [1111, 516] on div "Needs Review" at bounding box center [1075, 632] width 78 height 24
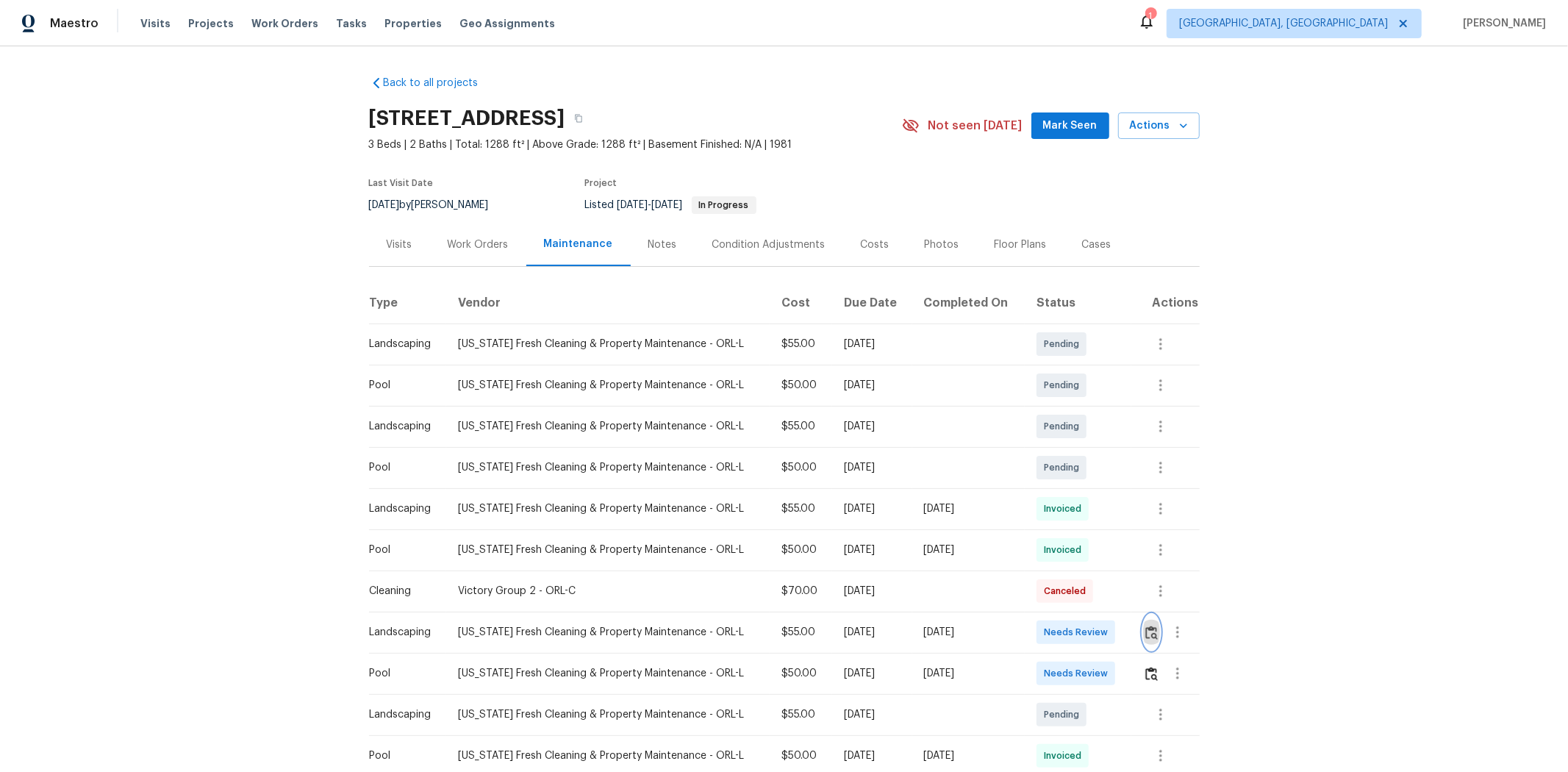
click at [1114, 516] on button "button" at bounding box center [1151, 632] width 17 height 35
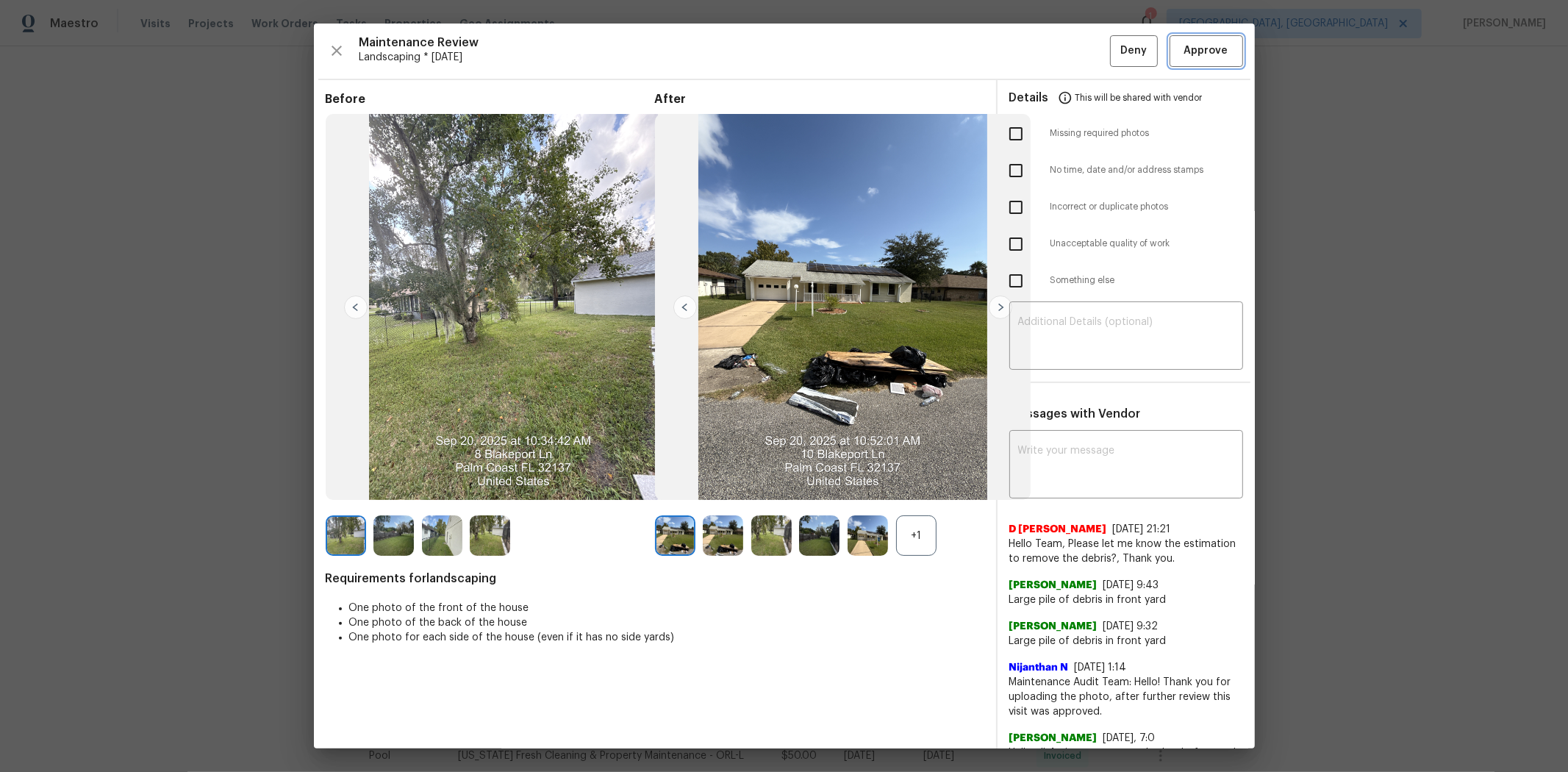
click at [1114, 61] on button "Approve" at bounding box center [1206, 51] width 74 height 32
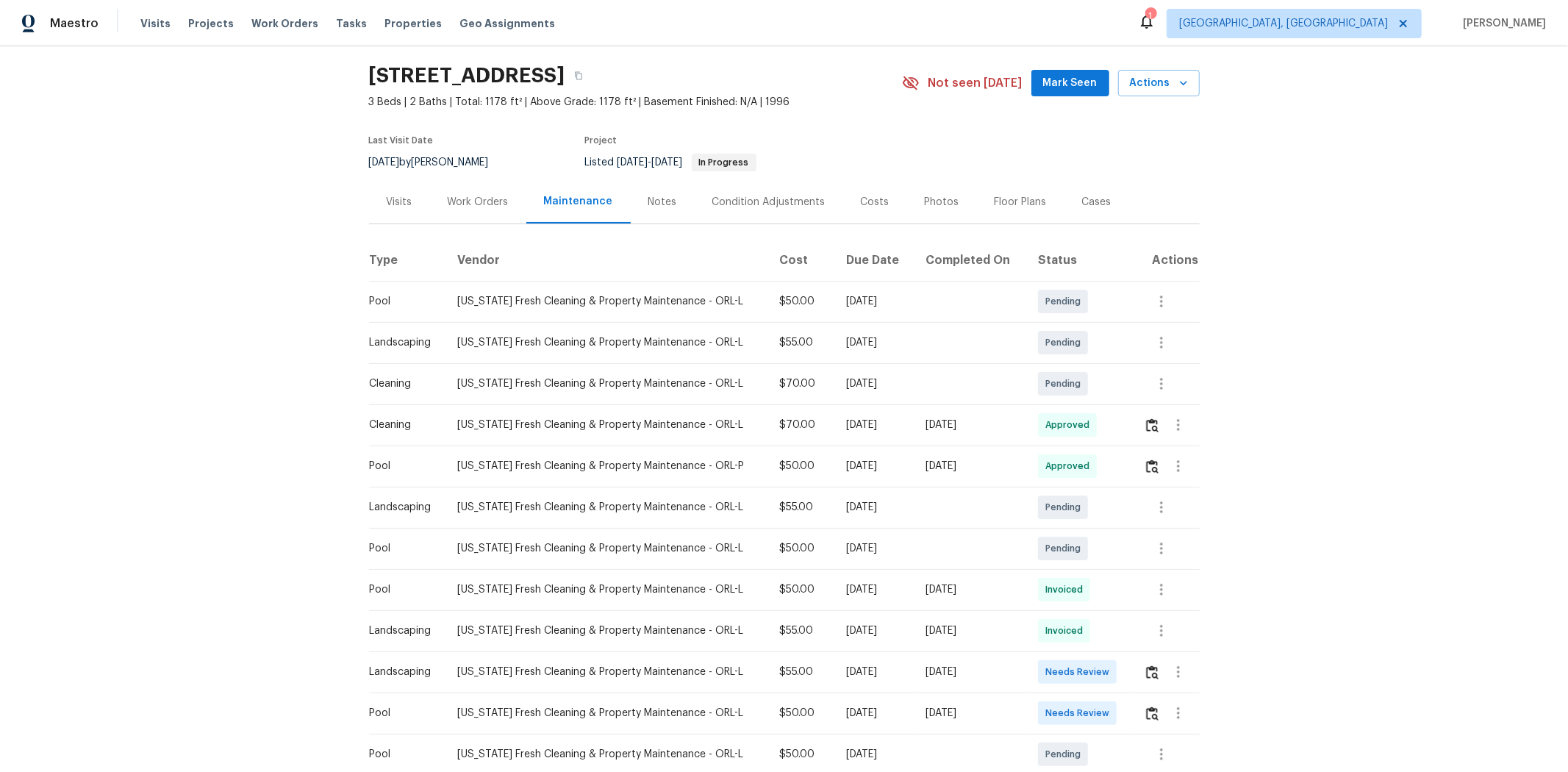
scroll to position [82, 0]
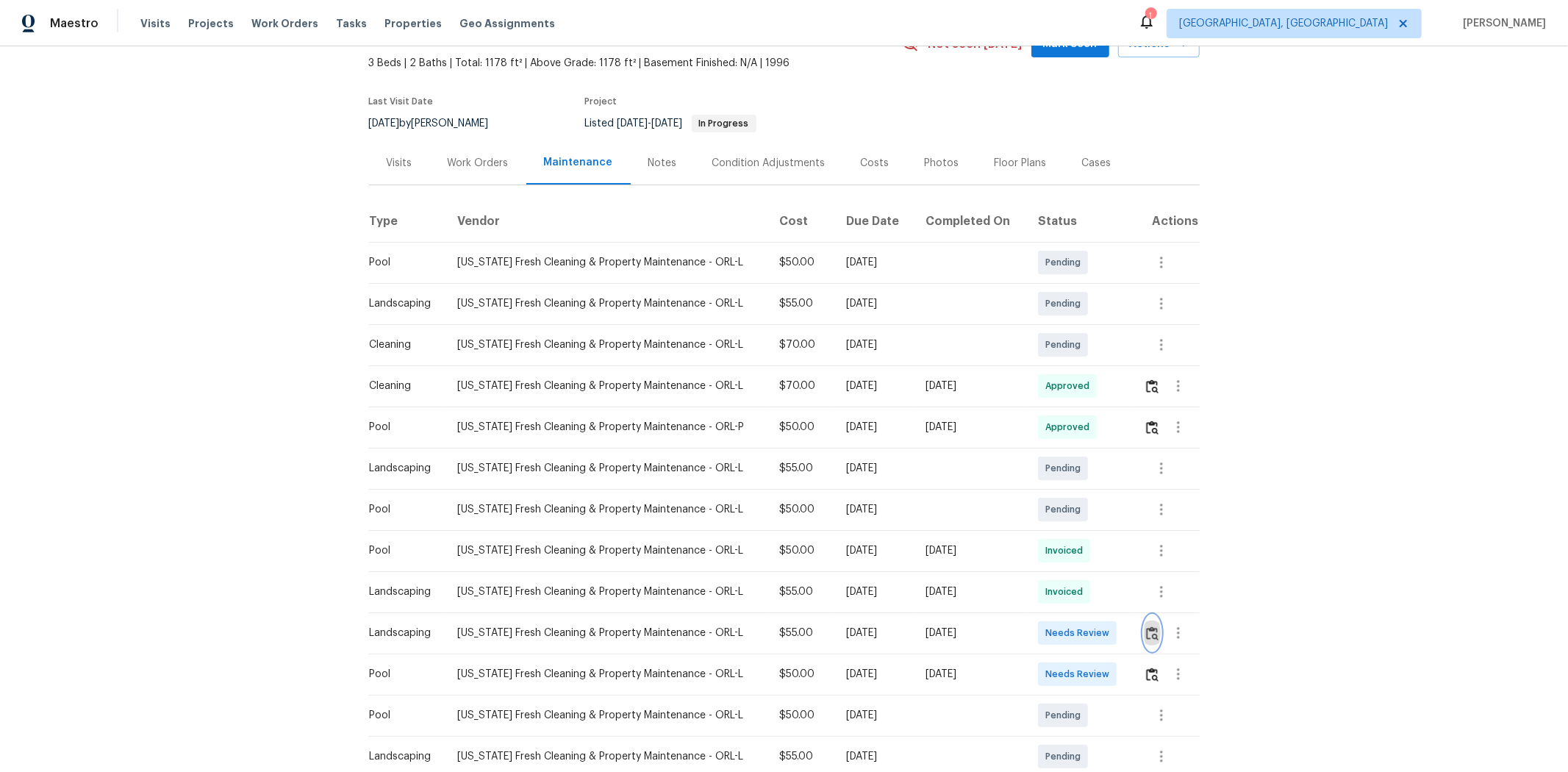
click at [1114, 516] on img "button" at bounding box center [1152, 634] width 12 height 14
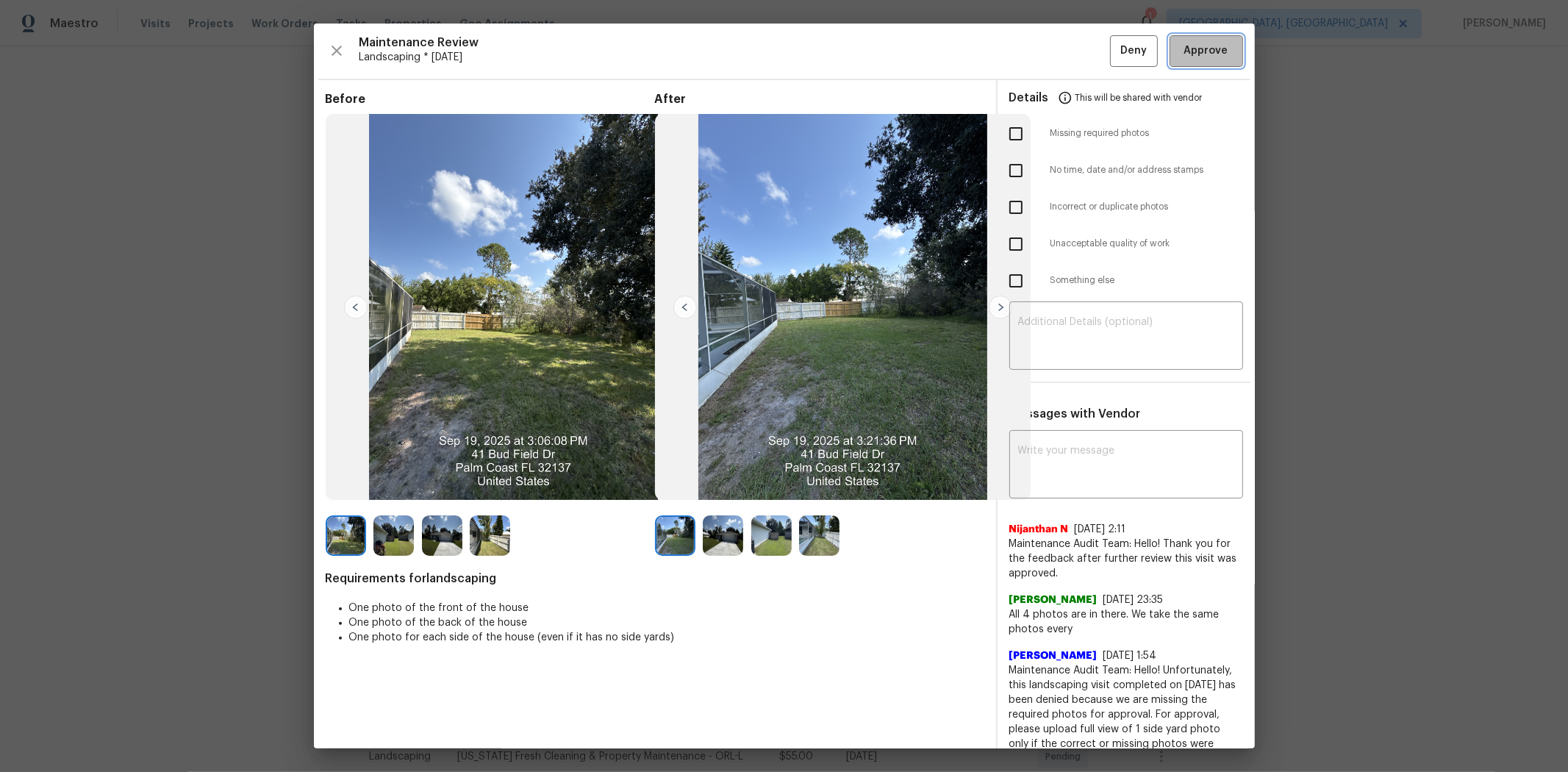
click at [1114, 47] on span "Approve" at bounding box center [1206, 51] width 44 height 18
